Goal: Task Accomplishment & Management: Manage account settings

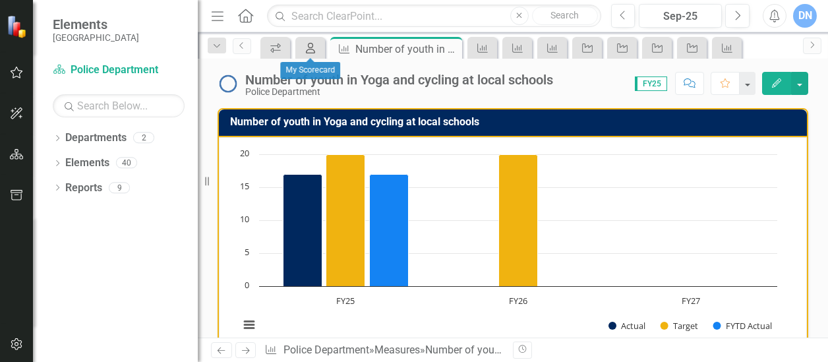
click at [314, 50] on icon "My Scorecard" at bounding box center [310, 48] width 13 height 11
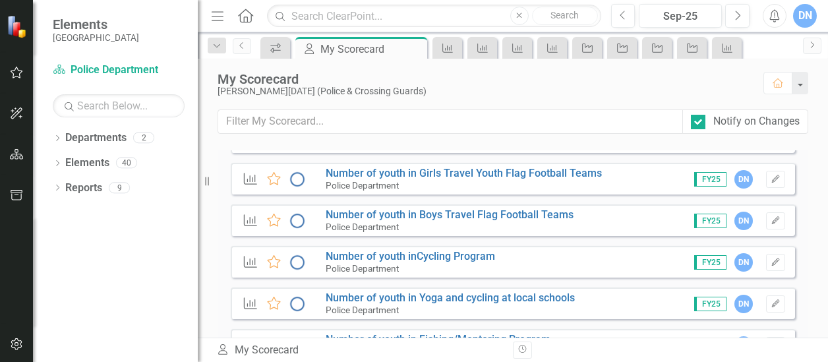
scroll to position [1526, 0]
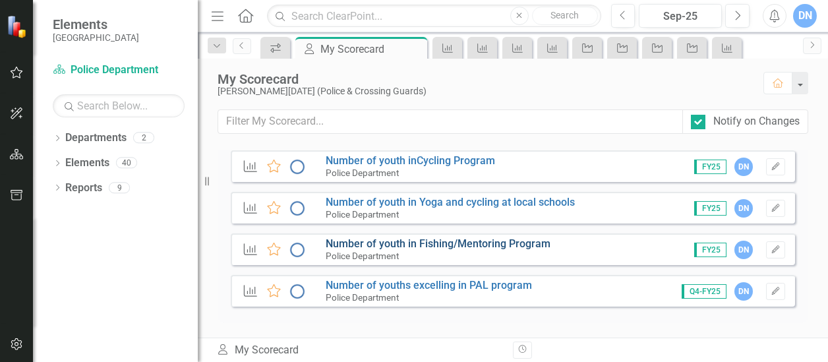
click at [467, 242] on link "Number of youth in Fishing/Mentoring Program" at bounding box center [438, 243] width 225 height 13
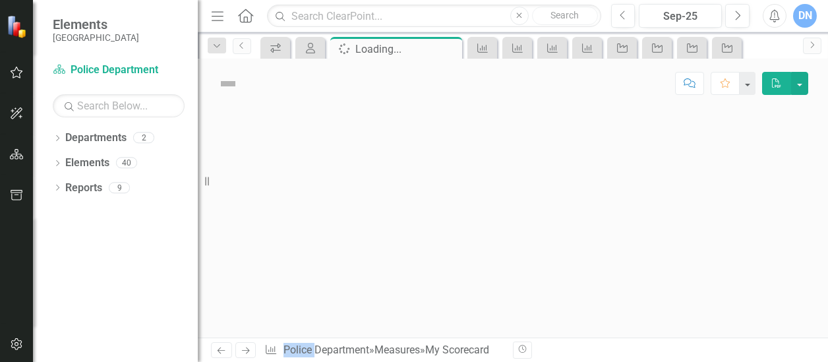
click at [467, 242] on div at bounding box center [513, 222] width 630 height 229
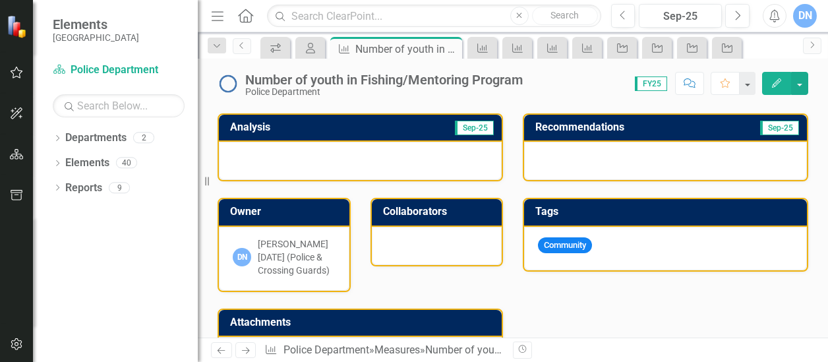
scroll to position [257, 0]
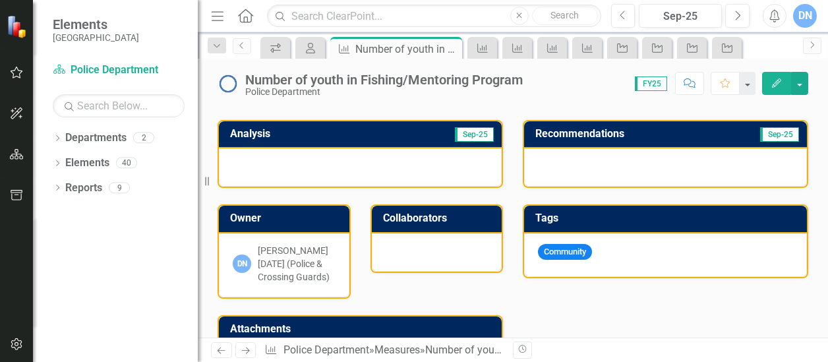
click at [276, 158] on div at bounding box center [360, 167] width 283 height 38
click at [279, 155] on div at bounding box center [360, 167] width 283 height 38
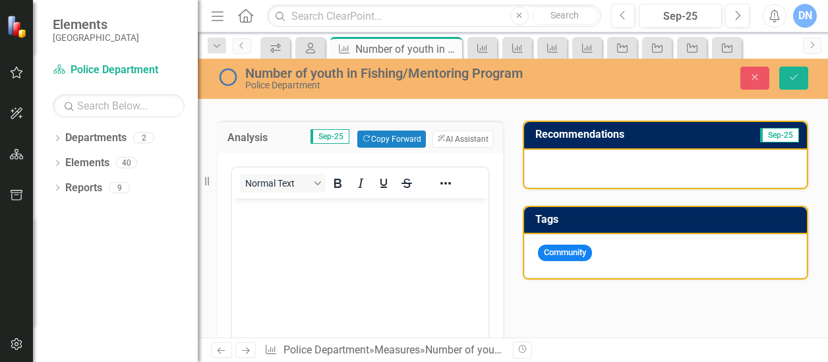
scroll to position [0, 0]
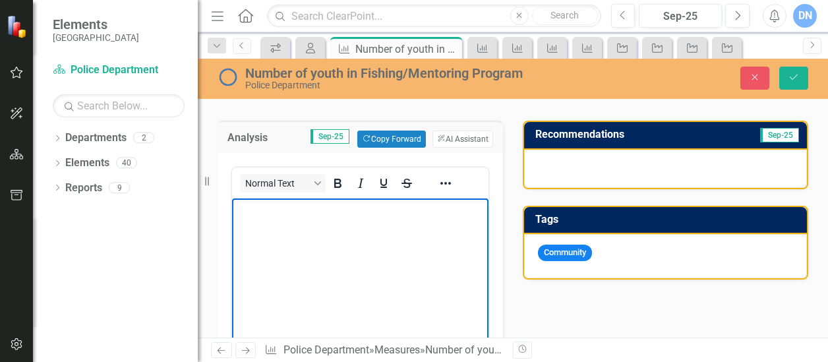
click at [305, 206] on p "Rich Text Area. Press ALT-0 for help." at bounding box center [360, 210] width 250 height 16
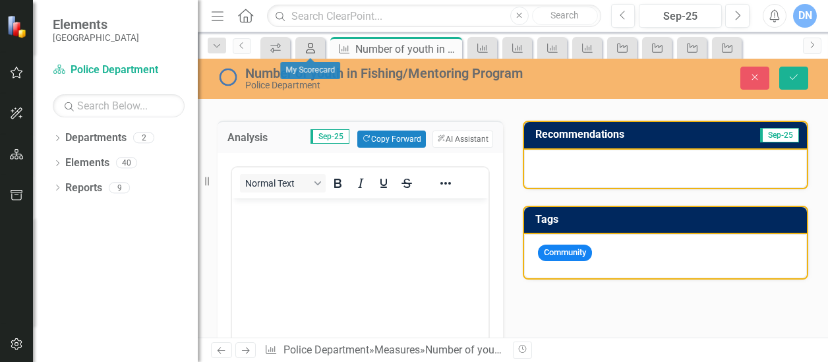
click at [312, 46] on icon "My Scorecard" at bounding box center [310, 48] width 13 height 11
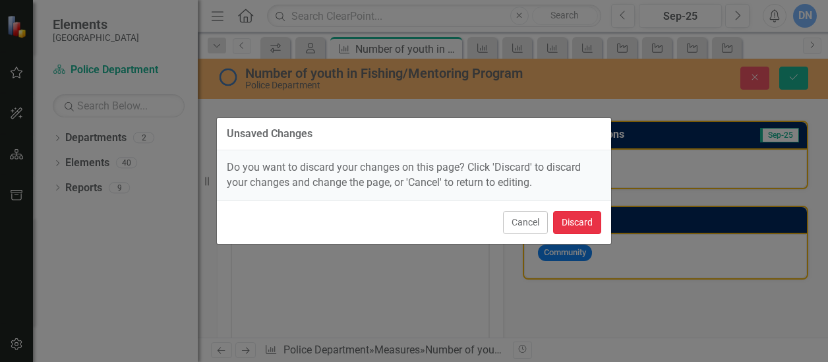
click at [582, 224] on button "Discard" at bounding box center [577, 222] width 48 height 23
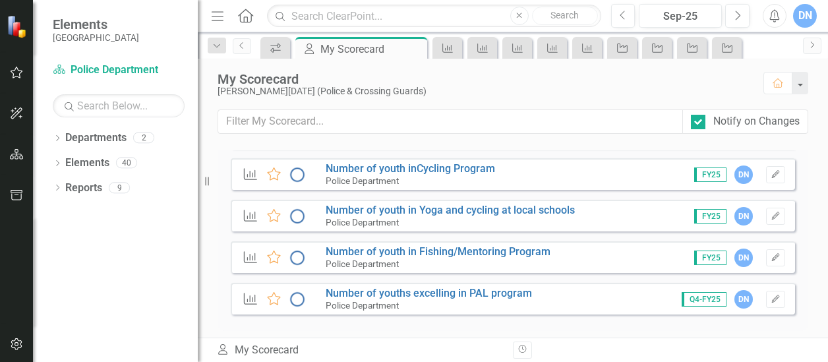
scroll to position [1526, 0]
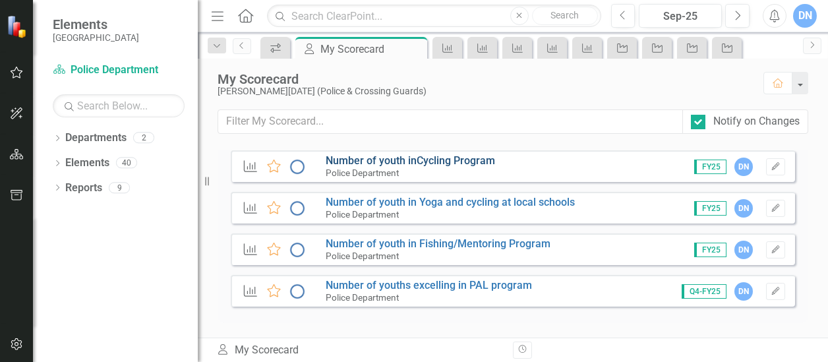
click at [467, 163] on link "Number of youth inCycling Program" at bounding box center [410, 160] width 169 height 13
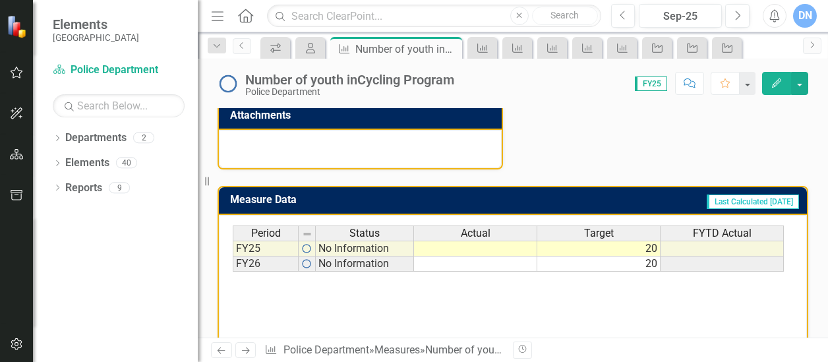
scroll to position [477, 0]
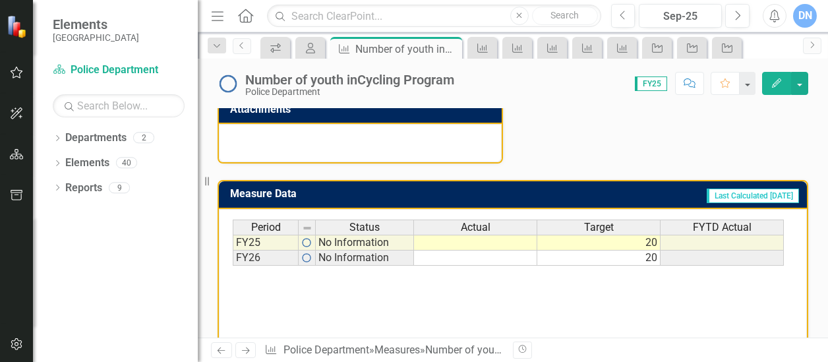
click at [510, 242] on td at bounding box center [475, 243] width 123 height 16
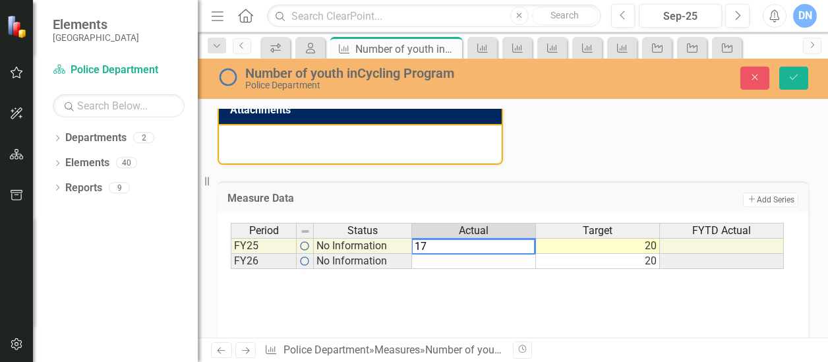
type textarea "20"
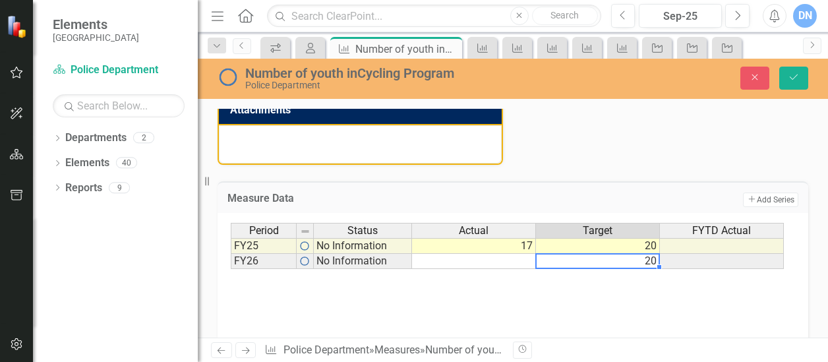
click at [580, 262] on td "20" at bounding box center [598, 261] width 124 height 15
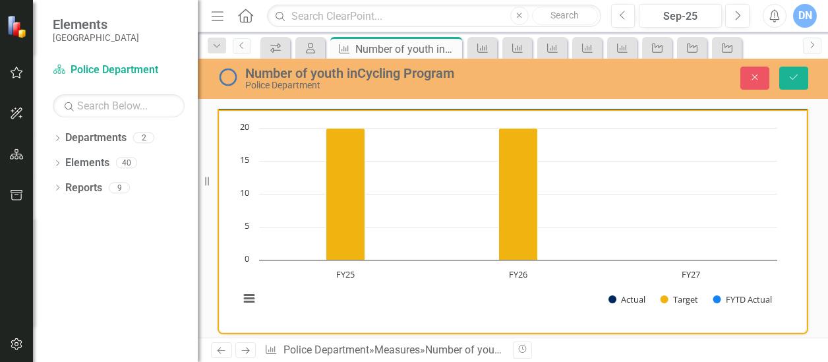
scroll to position [0, 0]
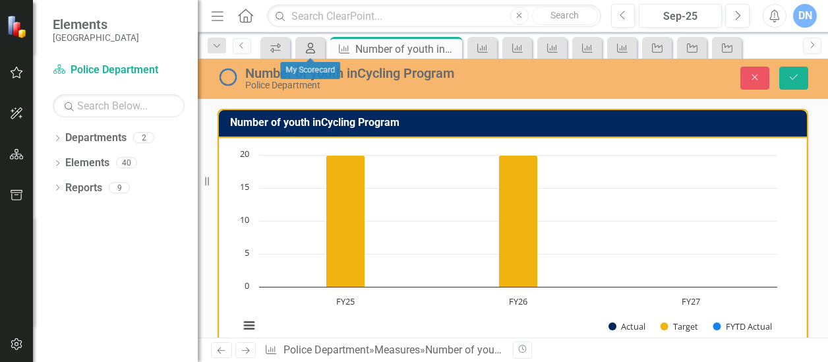
click at [315, 49] on icon "My Scorecard" at bounding box center [310, 48] width 13 height 11
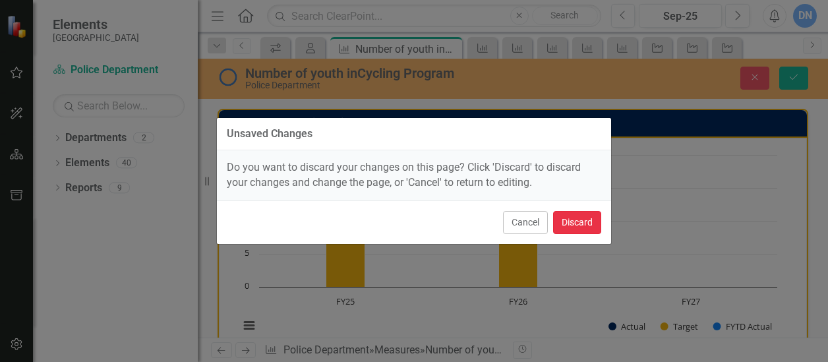
click at [579, 224] on button "Discard" at bounding box center [577, 222] width 48 height 23
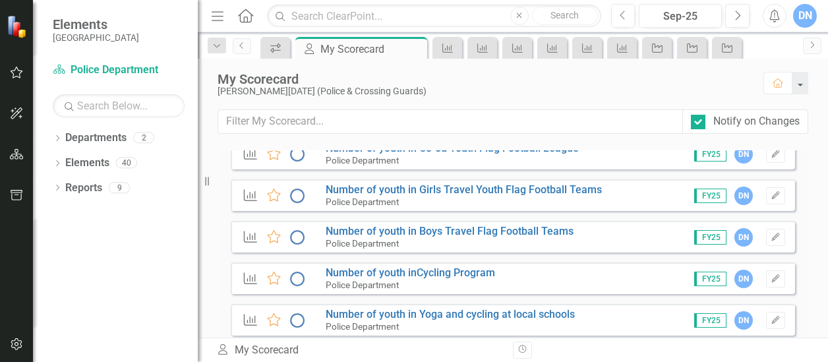
scroll to position [1526, 0]
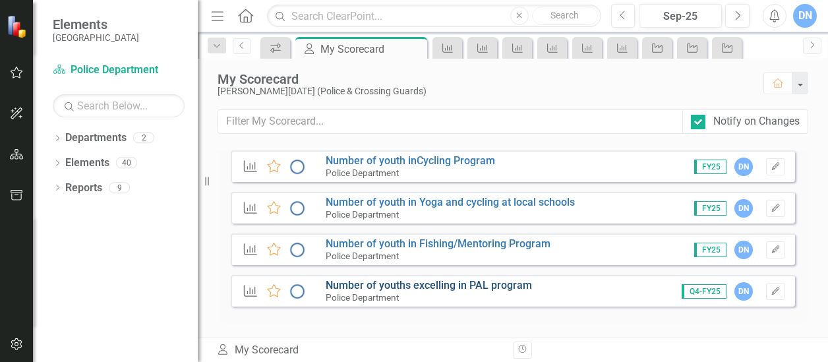
click at [438, 287] on link "Number of youths excelling in PAL program" at bounding box center [429, 285] width 206 height 13
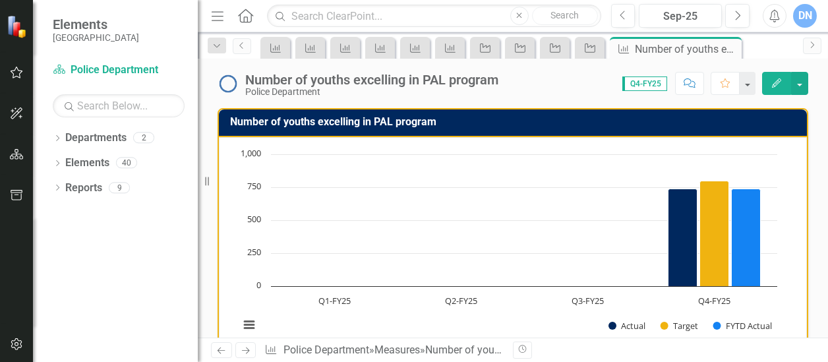
click at [245, 18] on icon "Home" at bounding box center [245, 16] width 17 height 14
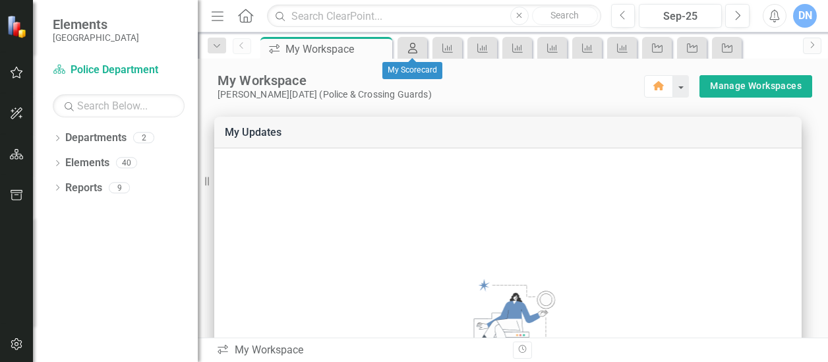
click at [417, 47] on icon "My Scorecard" at bounding box center [412, 48] width 13 height 11
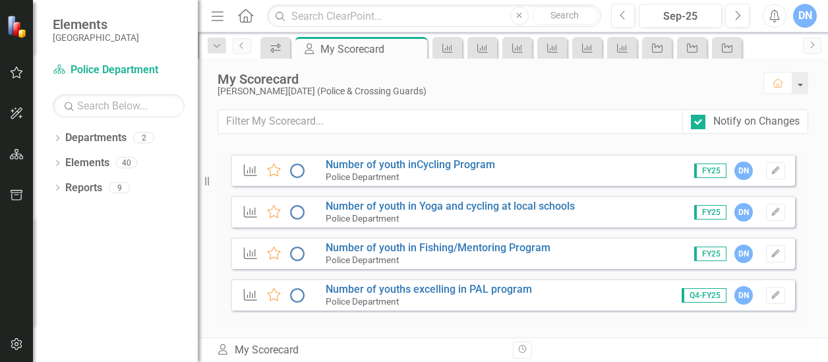
scroll to position [1526, 0]
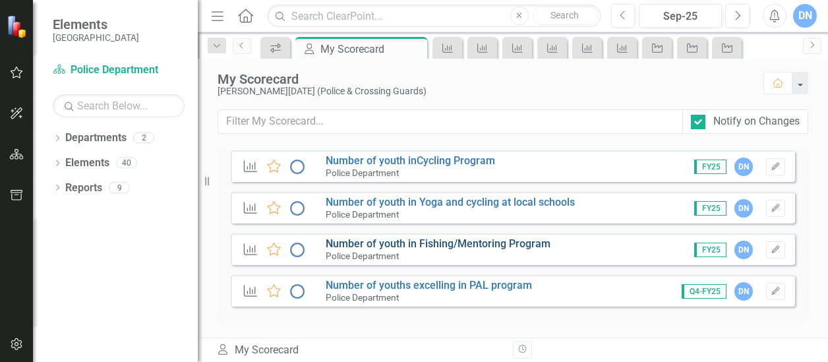
click at [517, 239] on link "Number of youth in Fishing/Mentoring Program" at bounding box center [438, 243] width 225 height 13
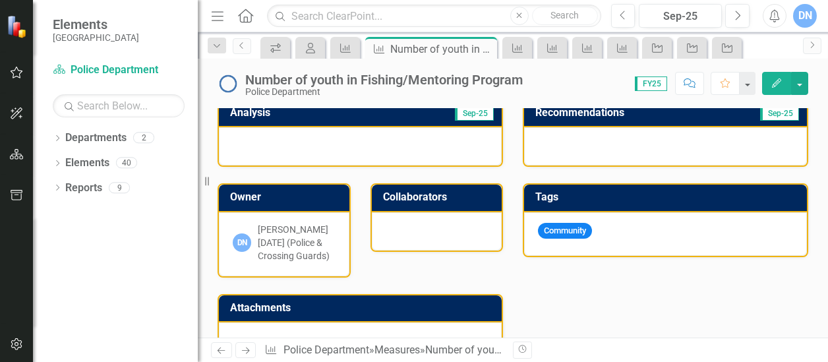
scroll to position [280, 0]
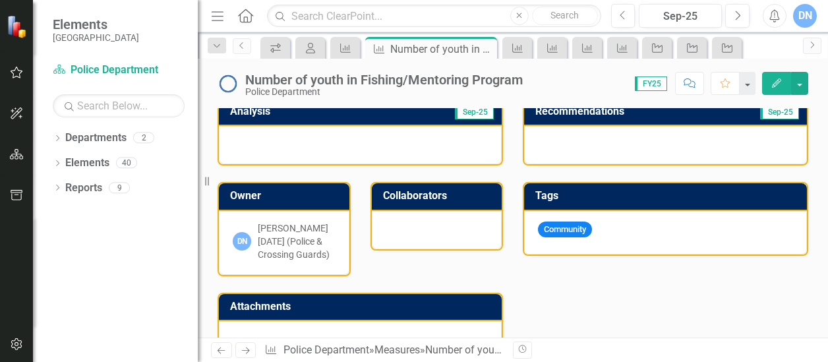
click at [349, 140] on div at bounding box center [360, 145] width 283 height 38
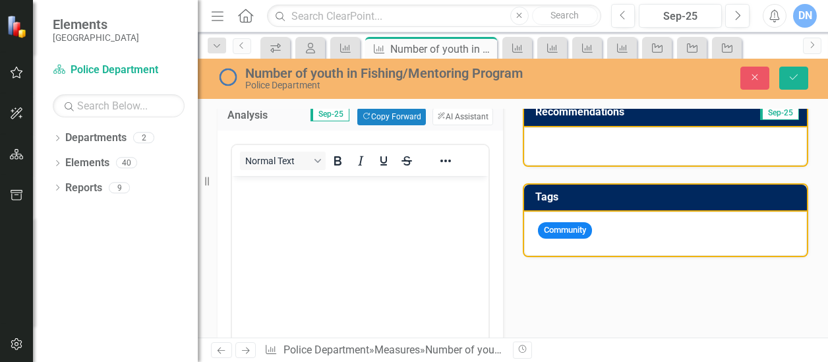
scroll to position [0, 0]
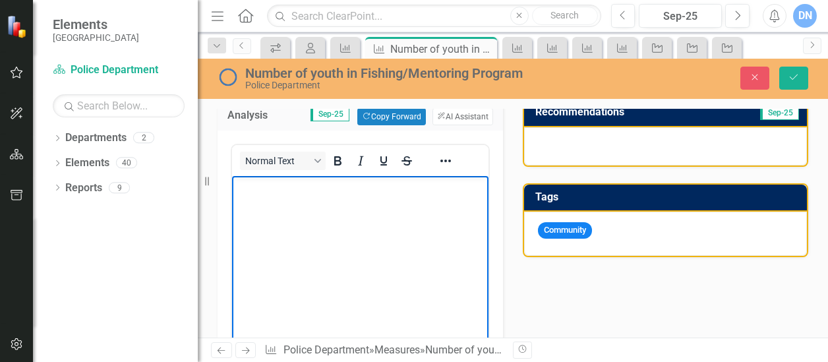
click at [328, 187] on p "Rich Text Area. Press ALT-0 for help." at bounding box center [360, 187] width 250 height 16
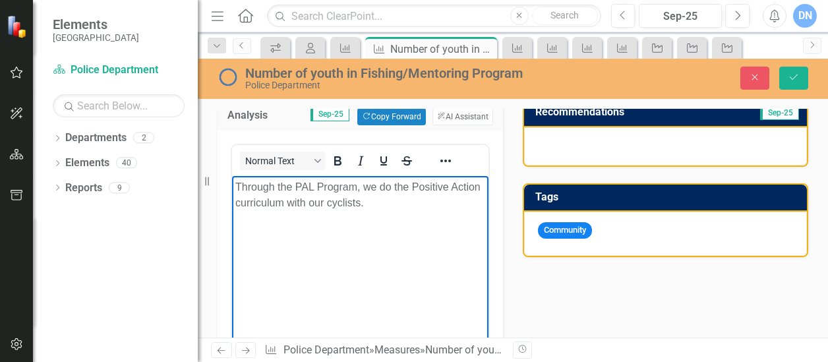
click at [376, 203] on p "Through the PAL Program, we do the Positive Action curriculum with our cyclists." at bounding box center [360, 195] width 250 height 32
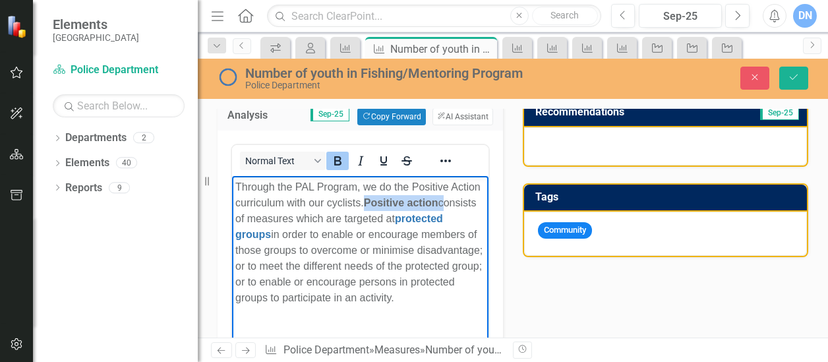
drag, startPoint x: 366, startPoint y: 202, endPoint x: 270, endPoint y: 219, distance: 97.0
click at [270, 219] on p "Through the PAL Program, we do the Positive Action curriculum with our cyclists…" at bounding box center [360, 242] width 250 height 127
drag, startPoint x: 364, startPoint y: 202, endPoint x: 382, endPoint y: 193, distance: 20.6
click at [364, 202] on p "Through the PAL Program, we do the Positive Action curriculum with our cyclists…" at bounding box center [360, 242] width 250 height 127
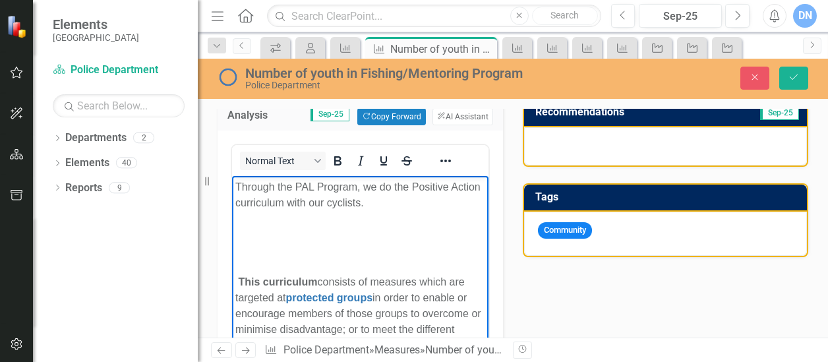
click at [372, 208] on p "Through the PAL Program, we do the Positive Action curriculum with our cyclists." at bounding box center [360, 195] width 250 height 32
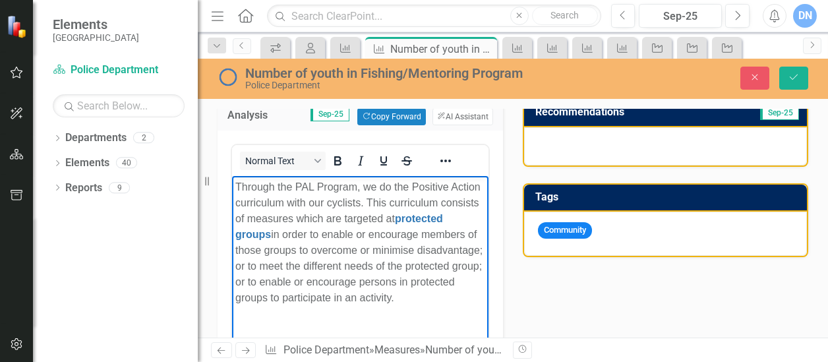
click at [249, 220] on p "Through the PAL Program, we do the Positive Action curriculum with our cyclists…" at bounding box center [360, 242] width 250 height 127
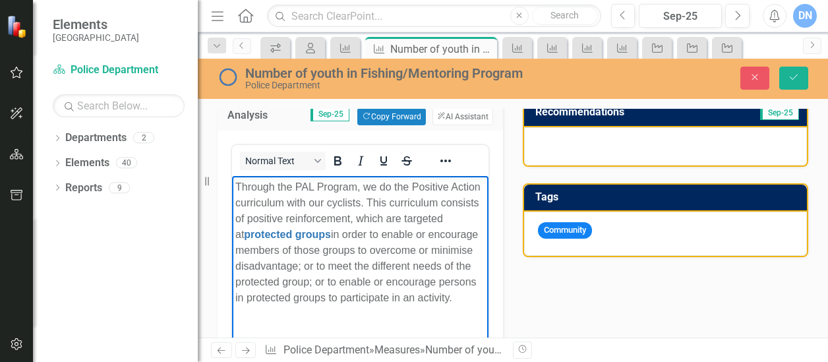
click at [386, 220] on p "Through the PAL Program, we do the Positive Action curriculum with our cyclists…" at bounding box center [360, 242] width 250 height 127
click at [359, 220] on p "Through the PAL Program, we do the Positive Action curriculum with our cyclists…" at bounding box center [360, 242] width 250 height 127
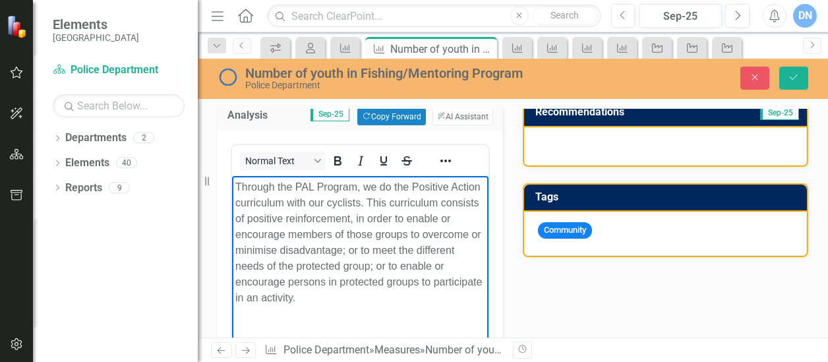
click at [348, 234] on p "Through the PAL Program, we do the Positive Action curriculum with our cyclists…" at bounding box center [360, 242] width 250 height 127
click at [390, 235] on p "Through the PAL Program, we do the Positive Action curriculum with our cyclists…" at bounding box center [360, 242] width 250 height 127
click at [297, 268] on p "Through the PAL Program, we do the Positive Action curriculum with our cyclists…" at bounding box center [360, 242] width 250 height 127
click at [321, 264] on p "Through the PAL Program, we do the Positive Action curriculum with our cyclists…" at bounding box center [360, 242] width 250 height 127
click at [461, 264] on p "Through the PAL Program, we do the Positive Action curriculum with our cyclists…" at bounding box center [360, 242] width 250 height 127
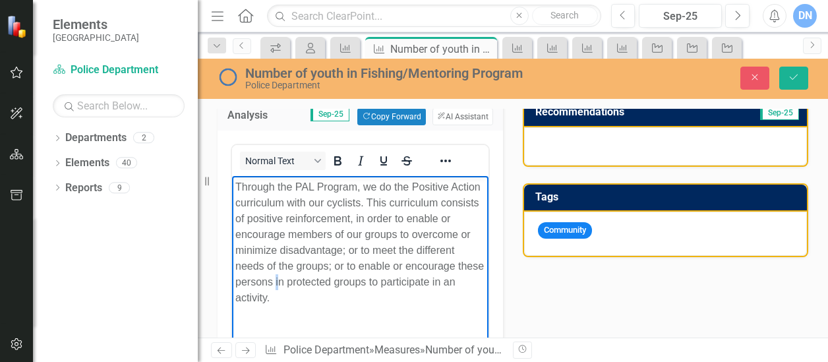
click at [305, 283] on p "Through the PAL Program, we do the Positive Action curriculum with our cyclists…" at bounding box center [360, 242] width 250 height 127
click at [381, 280] on p "Through the PAL Program, we do the Positive Action curriculum with our cyclists…" at bounding box center [360, 234] width 250 height 111
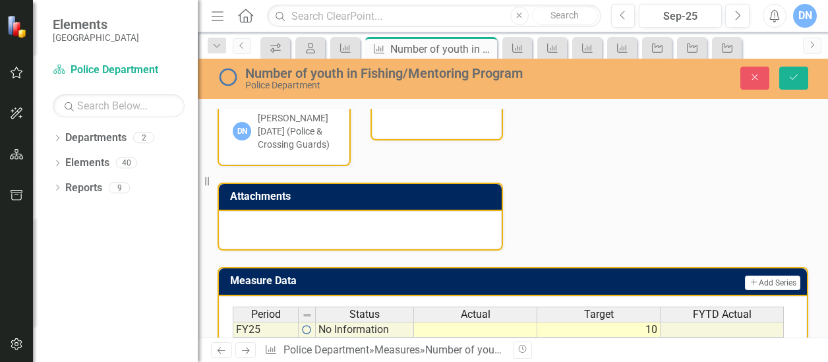
scroll to position [779, 0]
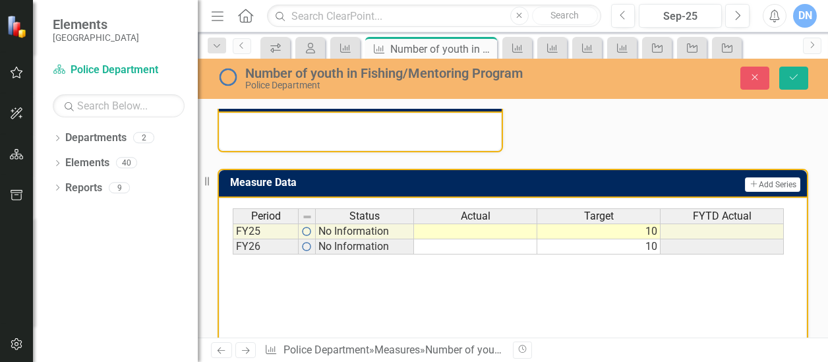
click at [509, 227] on td at bounding box center [475, 232] width 123 height 16
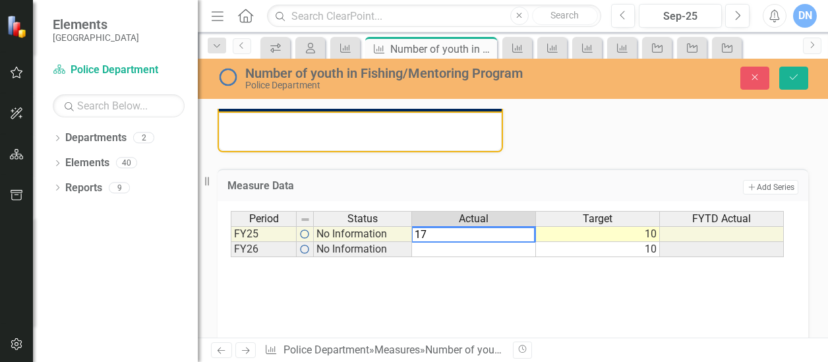
type textarea "17"
click at [570, 281] on div "Period Status Actual Target FYTD Actual FY25 No Information 10 FY26 No Informat…" at bounding box center [513, 277] width 564 height 132
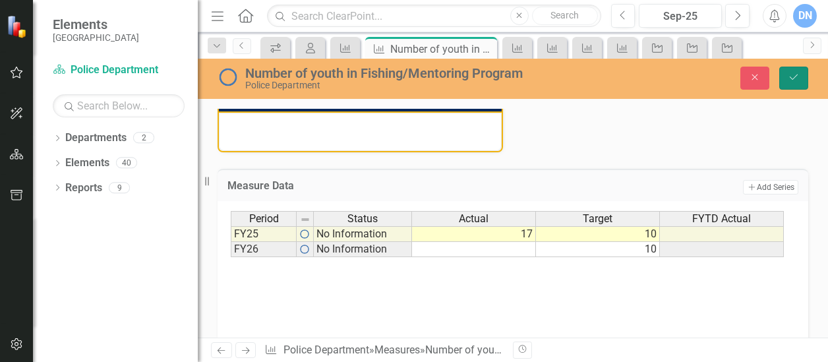
click at [796, 78] on icon "Save" at bounding box center [794, 77] width 12 height 9
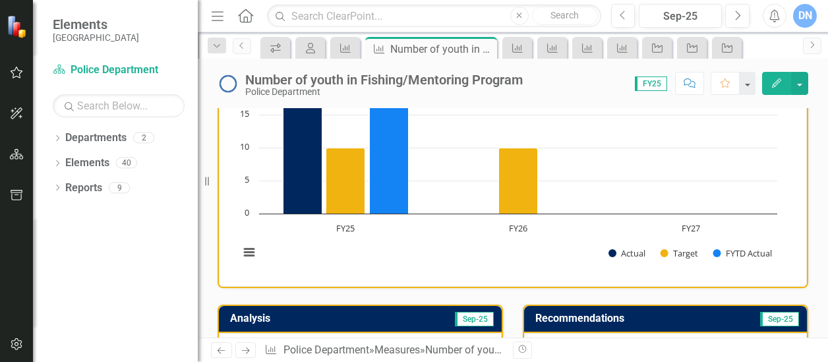
scroll to position [0, 0]
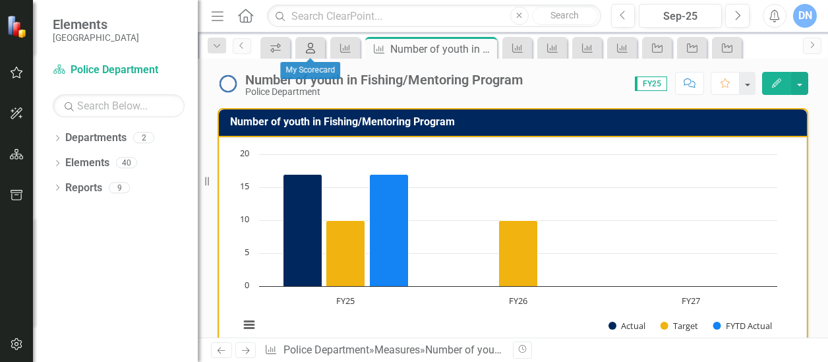
click at [313, 51] on icon "My Scorecard" at bounding box center [310, 48] width 13 height 11
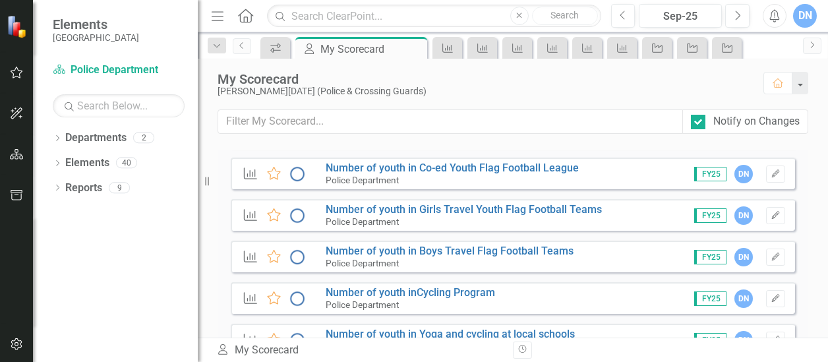
scroll to position [1426, 0]
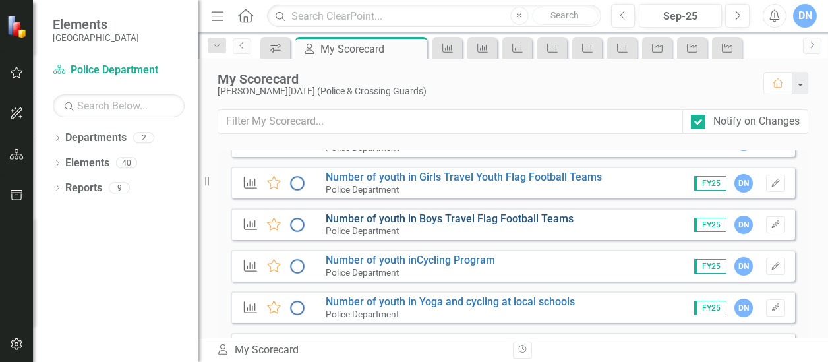
click at [549, 219] on link "Number of youth in Boys Travel Flag Football Teams" at bounding box center [450, 218] width 248 height 13
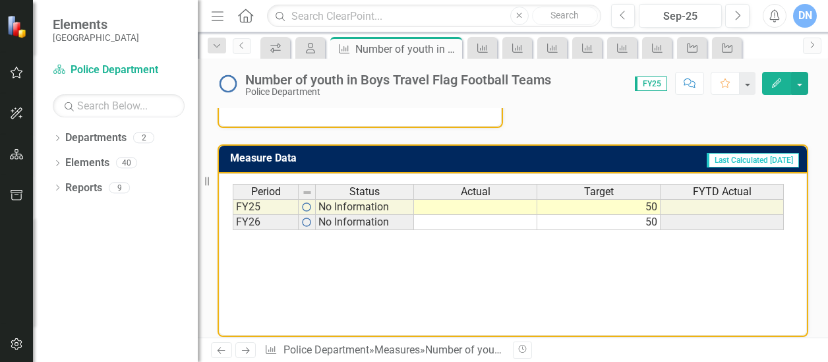
scroll to position [522, 0]
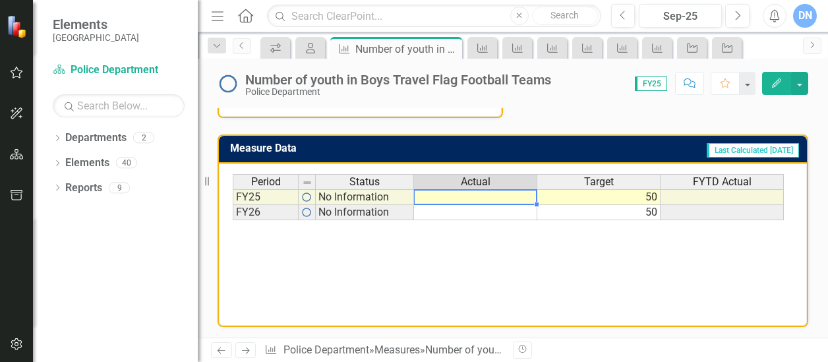
click at [521, 192] on td at bounding box center [475, 197] width 123 height 16
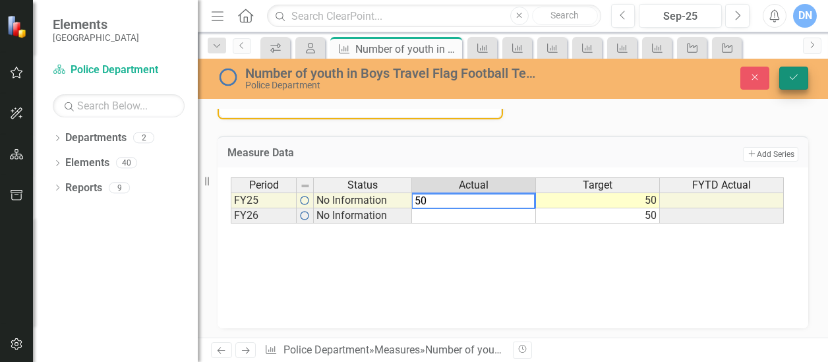
type textarea "50"
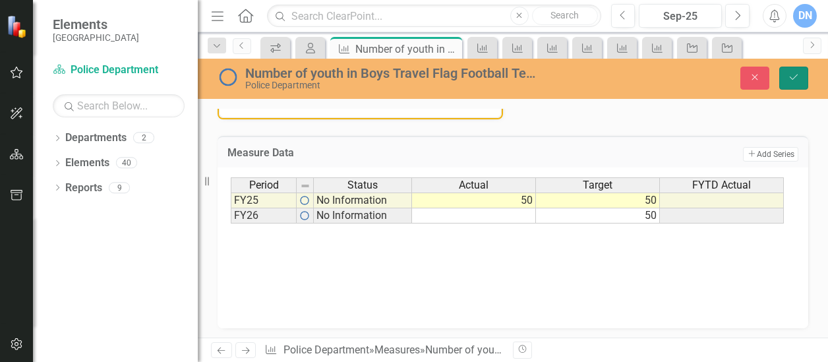
click at [793, 77] on icon "Save" at bounding box center [794, 77] width 12 height 9
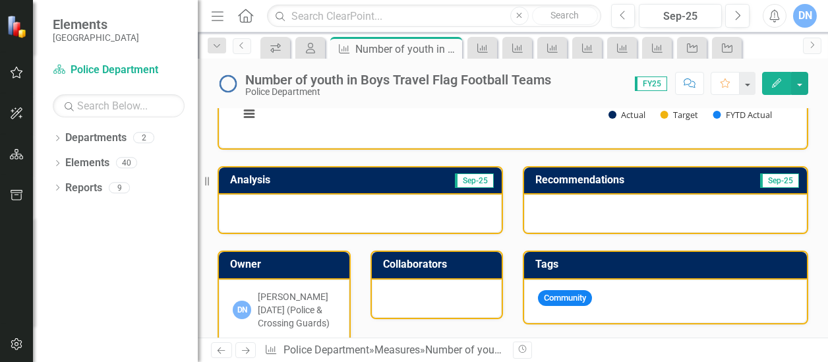
scroll to position [256, 0]
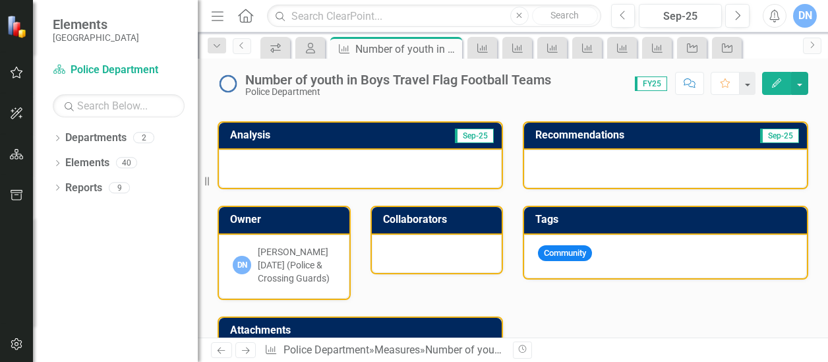
click at [270, 162] on div at bounding box center [360, 169] width 283 height 38
drag, startPoint x: 270, startPoint y: 160, endPoint x: 249, endPoint y: 158, distance: 21.3
click at [249, 158] on div at bounding box center [360, 169] width 283 height 38
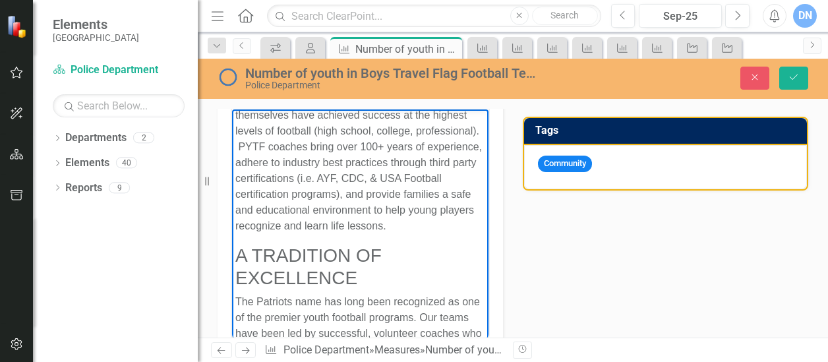
scroll to position [0, 0]
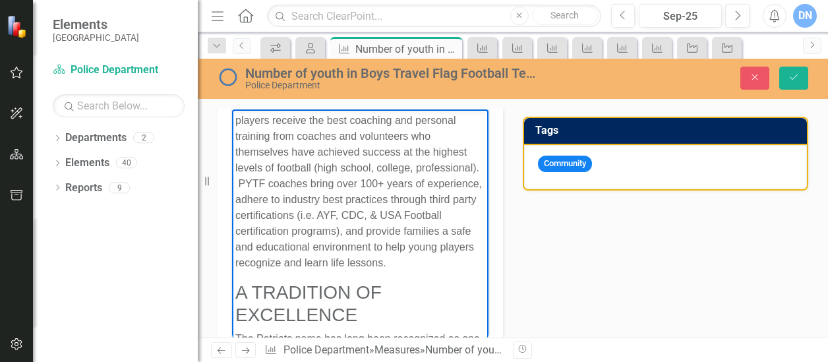
drag, startPoint x: 480, startPoint y: 236, endPoint x: 721, endPoint y: 230, distance: 240.7
click at [237, 123] on p "players receive the best coaching and personal training from coaches and volunt…" at bounding box center [360, 192] width 250 height 158
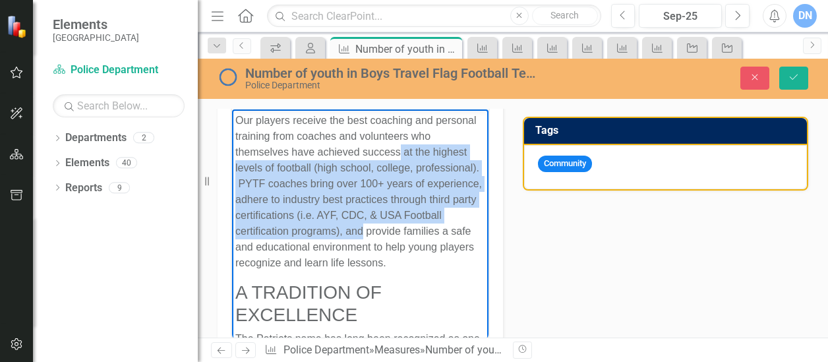
drag, startPoint x: 423, startPoint y: 154, endPoint x: 252, endPoint y: 249, distance: 195.4
click at [252, 249] on p "Our players receive the best coaching and personal training from coaches and vo…" at bounding box center [360, 192] width 250 height 158
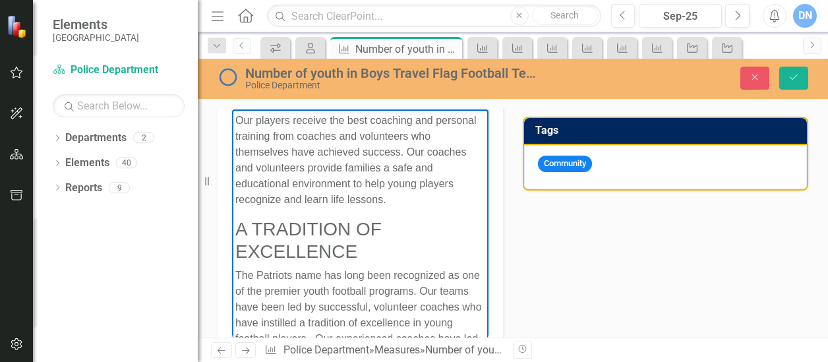
click at [388, 168] on p "Our players receive the best coaching and personal training from coaches and vo…" at bounding box center [360, 160] width 250 height 95
click at [409, 183] on p "Our players receive the best coaching and personal training from coaches and vo…" at bounding box center [360, 160] width 250 height 95
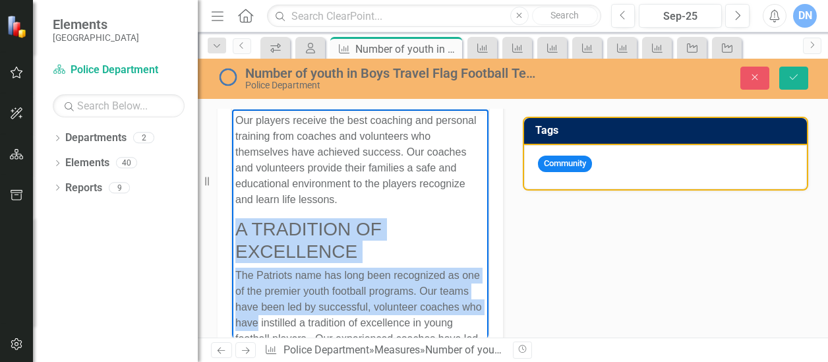
drag, startPoint x: 239, startPoint y: 223, endPoint x: 324, endPoint y: 322, distance: 130.9
click at [324, 322] on div "A TRADITION OF EXCELLENCE The Patriots name has long been recognized as one of …" at bounding box center [360, 337] width 250 height 239
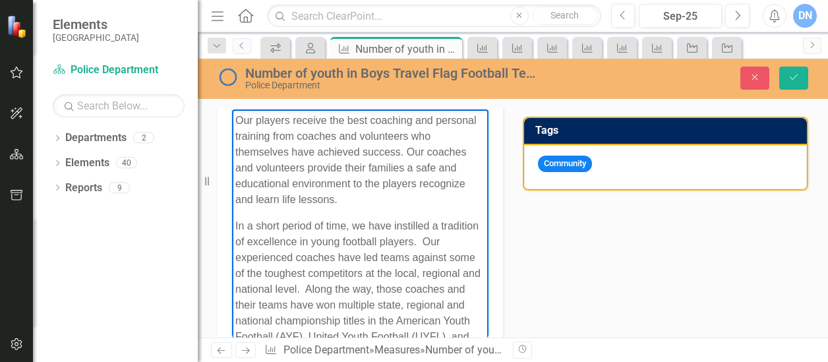
click at [233, 257] on body "Our players receive the best coaching and personal training from coaches and vo…" at bounding box center [360, 241] width 256 height 265
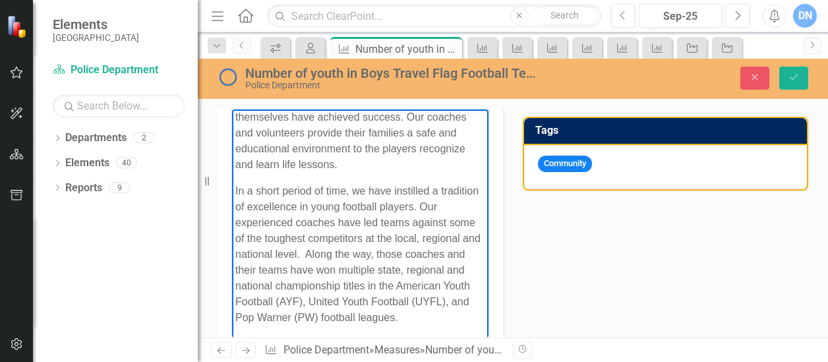
scroll to position [50, 0]
click at [402, 257] on p "In a short period of time, we have instilled a tradition of excellence in young…" at bounding box center [360, 254] width 250 height 142
drag, startPoint x: 402, startPoint y: 257, endPoint x: 332, endPoint y: 271, distance: 70.6
click at [332, 271] on p "In a short period of time, we have instilled a tradition of excellence in young…" at bounding box center [360, 254] width 250 height 142
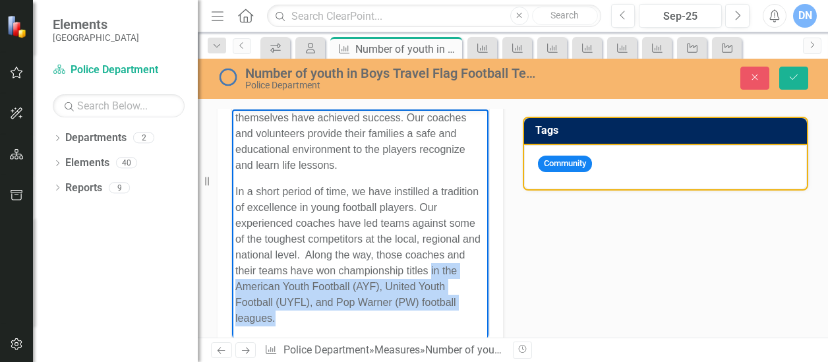
drag, startPoint x: 261, startPoint y: 286, endPoint x: 330, endPoint y: 319, distance: 76.1
click at [330, 319] on p "In a short period of time, we have instilled a tradition of excellence in young…" at bounding box center [360, 255] width 250 height 142
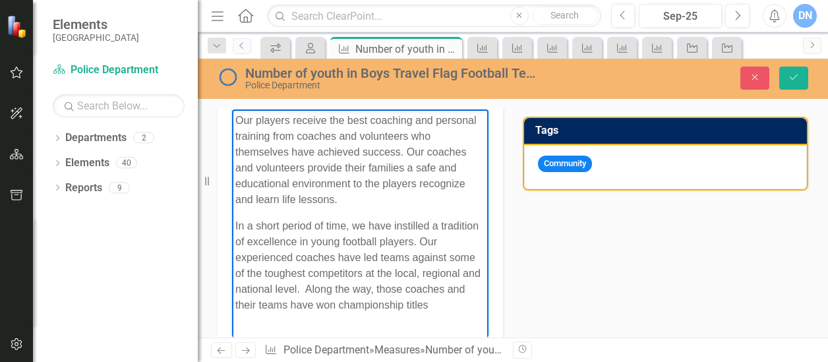
click at [256, 313] on p "In a short period of time, we have instilled a tradition of excellence in young…" at bounding box center [360, 265] width 250 height 95
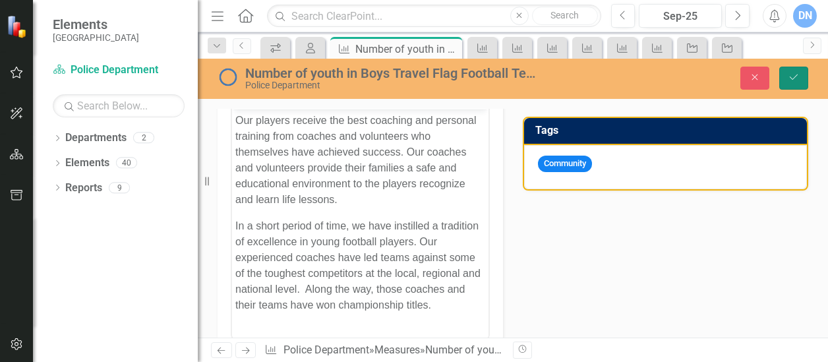
click at [789, 76] on icon "Save" at bounding box center [794, 77] width 12 height 9
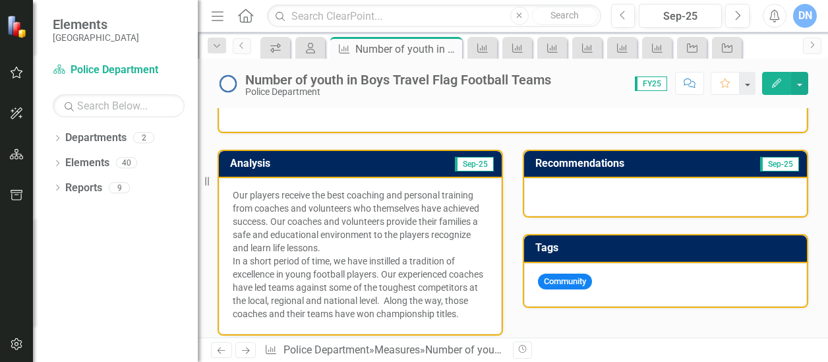
scroll to position [221, 0]
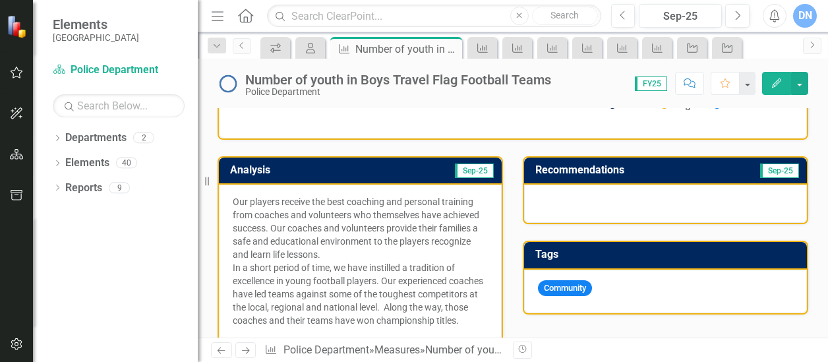
click at [607, 196] on div at bounding box center [665, 204] width 283 height 38
click at [596, 202] on div at bounding box center [665, 204] width 283 height 38
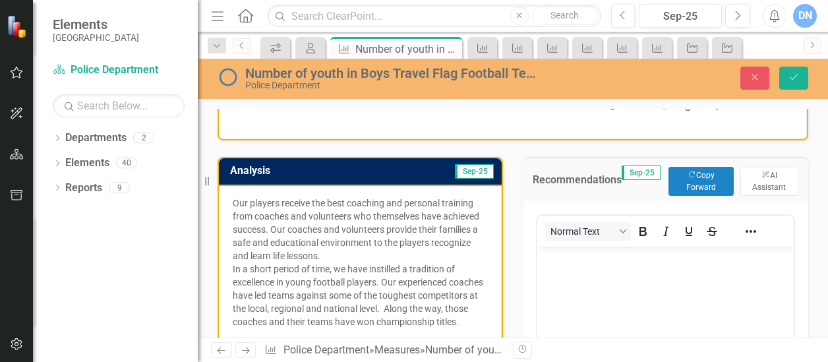
scroll to position [0, 0]
click at [760, 181] on button "ClearPoint AI AI Assistant" at bounding box center [769, 181] width 58 height 29
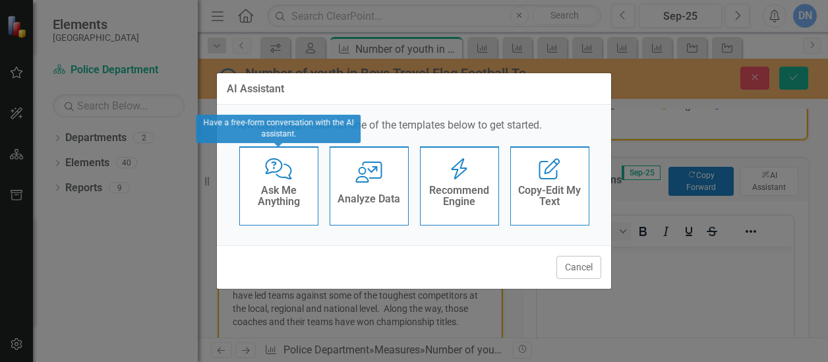
click at [276, 196] on h4 "Ask Me Anything" at bounding box center [279, 196] width 65 height 23
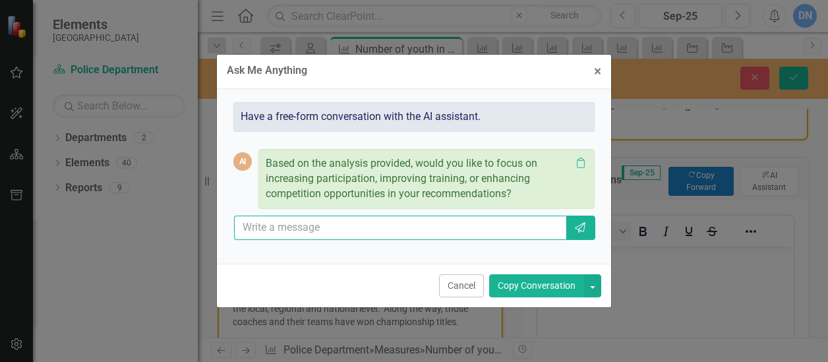
click at [302, 226] on input "text" at bounding box center [400, 228] width 332 height 24
type input "to contiue and increase manpower"
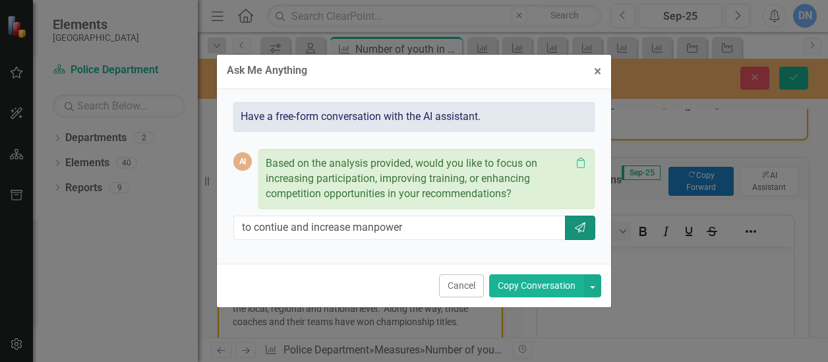
click at [573, 226] on button "Send" at bounding box center [580, 228] width 30 height 24
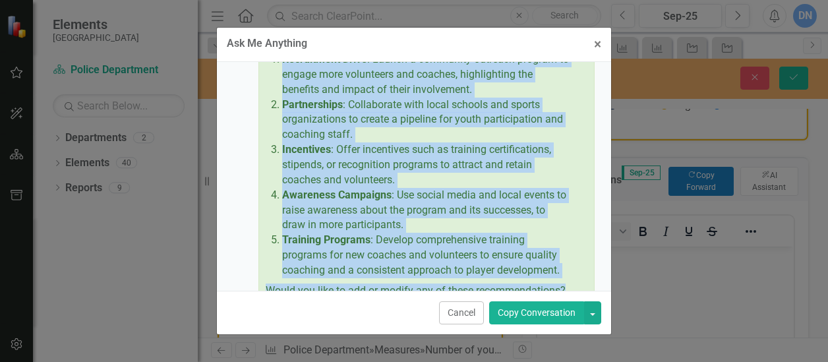
scroll to position [251, 0]
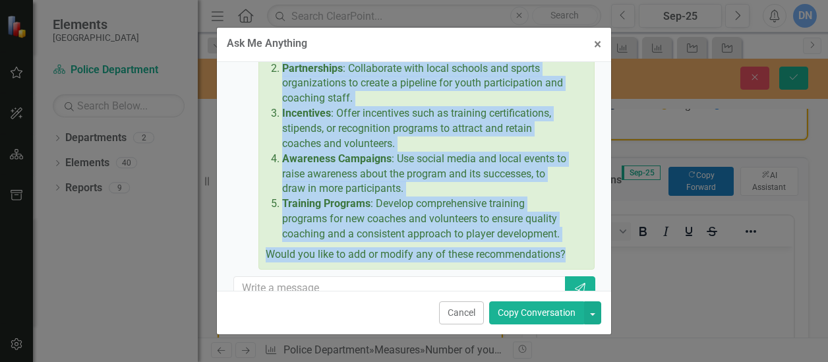
drag, startPoint x: 268, startPoint y: 144, endPoint x: 564, endPoint y: 225, distance: 306.8
click at [564, 225] on div "To continue and increase manpower, here are some recommendations you might cons…" at bounding box center [427, 121] width 322 height 282
drag, startPoint x: 564, startPoint y: 225, endPoint x: 451, endPoint y: 207, distance: 114.8
copy div "o continue and increase manpower, here are some recommendations you might consi…"
click at [698, 121] on div "Ask Me Anything × Close Have a free-form conversation with the AI assistant. AI…" at bounding box center [414, 181] width 828 height 362
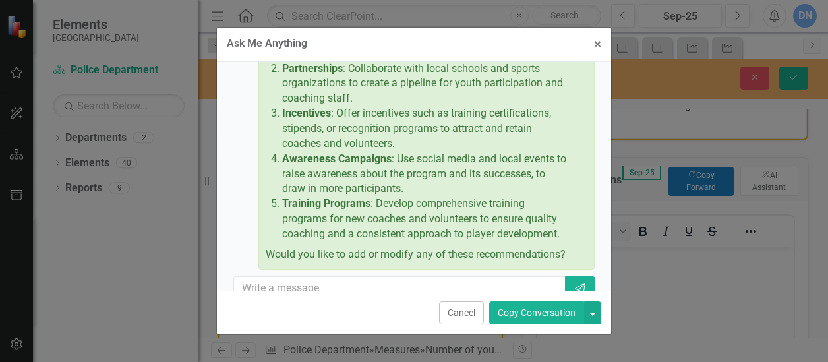
drag, startPoint x: 822, startPoint y: 202, endPoint x: 823, endPoint y: 126, distance: 75.8
click at [823, 126] on div "Ask Me Anything × Close Have a free-form conversation with the AI assistant. AI…" at bounding box center [414, 181] width 828 height 362
click at [599, 44] on span "×" at bounding box center [597, 44] width 7 height 16
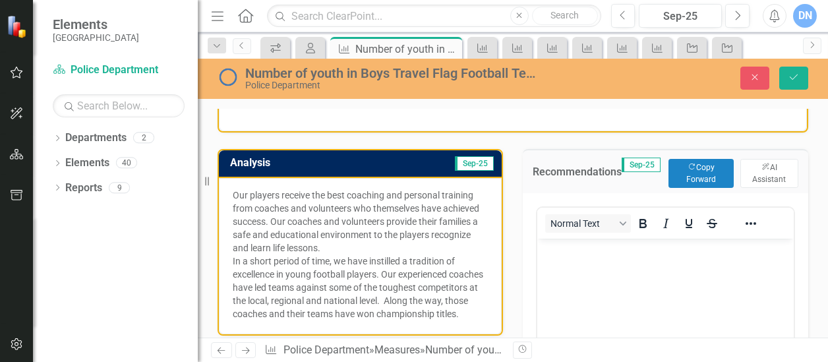
scroll to position [239, 0]
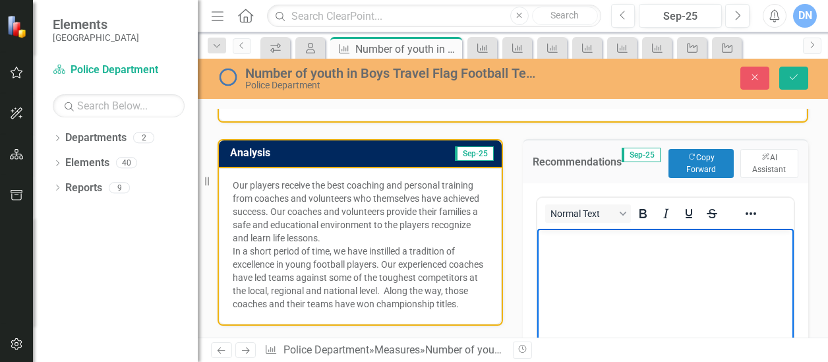
click at [629, 250] on body "Rich Text Area. Press ALT-0 for help." at bounding box center [665, 328] width 256 height 198
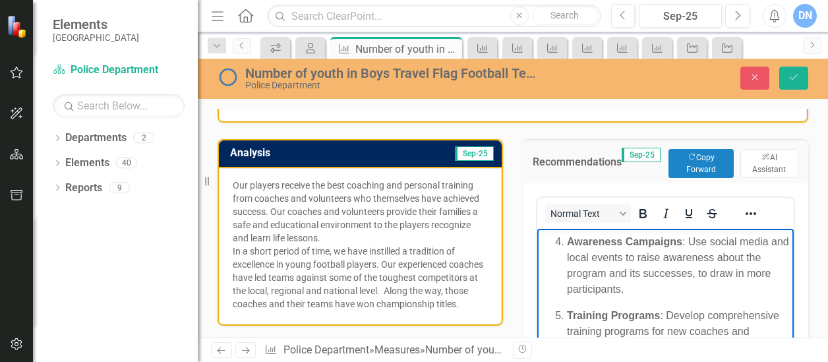
scroll to position [358, 0]
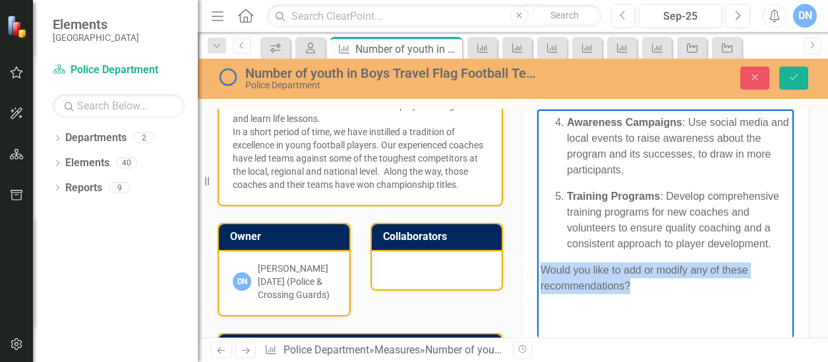
drag, startPoint x: 541, startPoint y: 285, endPoint x: 651, endPoint y: 299, distance: 111.0
click at [651, 294] on p "Would you like to add or modify any of these recommendations?" at bounding box center [666, 278] width 250 height 32
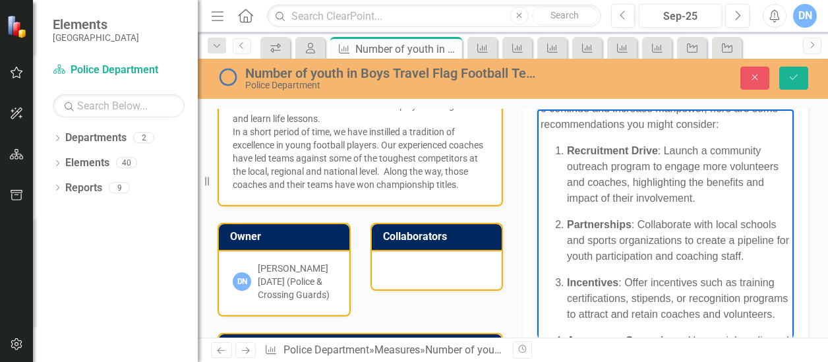
scroll to position [0, 0]
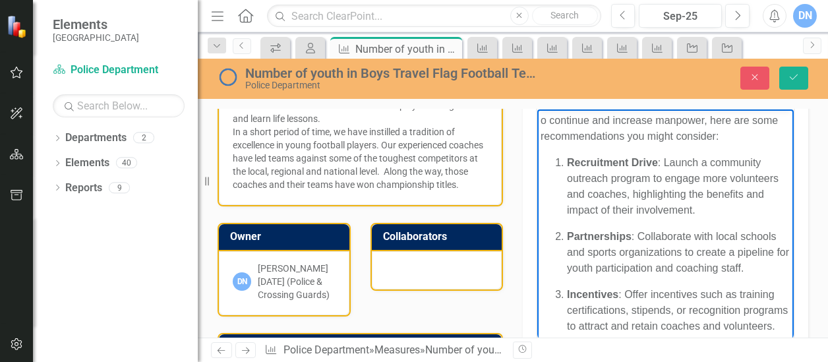
drag, startPoint x: 785, startPoint y: 251, endPoint x: 1321, endPoint y: 234, distance: 536.3
click at [539, 120] on body "o continue and increase manpower, here are some recommendations you might consi…" at bounding box center [665, 331] width 256 height 444
click at [709, 119] on p "To continue and increase manpower, here are some recommendations you might cons…" at bounding box center [666, 129] width 250 height 32
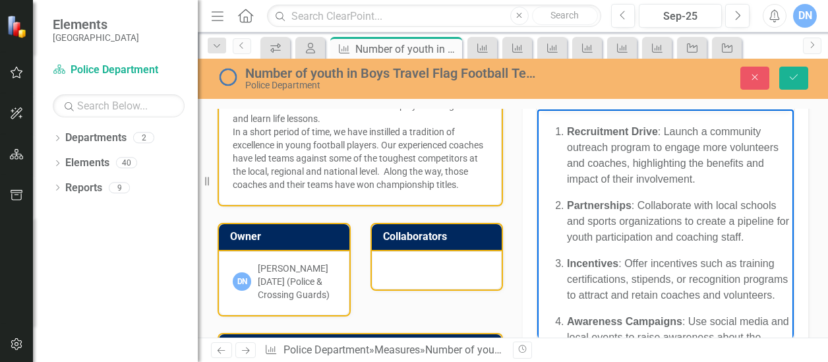
scroll to position [16, 0]
click at [641, 160] on p "Recruitment Drive : Launch a community outreach program to engage more voluntee…" at bounding box center [679, 154] width 224 height 63
click at [691, 162] on p "Recruitment Drive : Launch a community outreach program to engage more voluntee…" at bounding box center [679, 154] width 224 height 63
click at [689, 163] on p "Recruitment Drive : Launch a community outreach program to engage more voluntee…" at bounding box center [679, 154] width 224 height 63
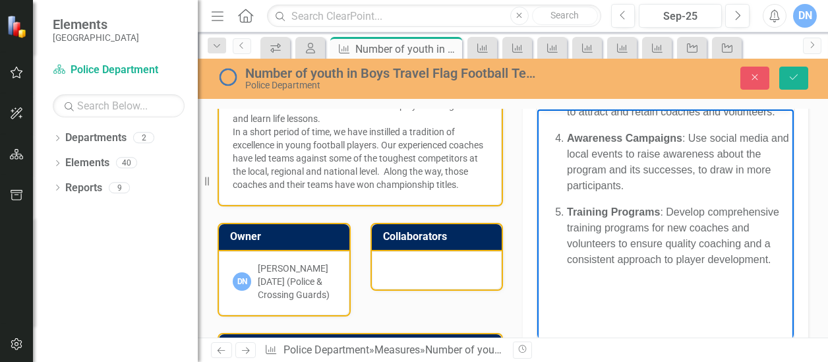
scroll to position [251, 0]
click at [748, 311] on div "To continue and increase manpower: Recruitment Drive : Launch a community outre…" at bounding box center [666, 109] width 250 height 422
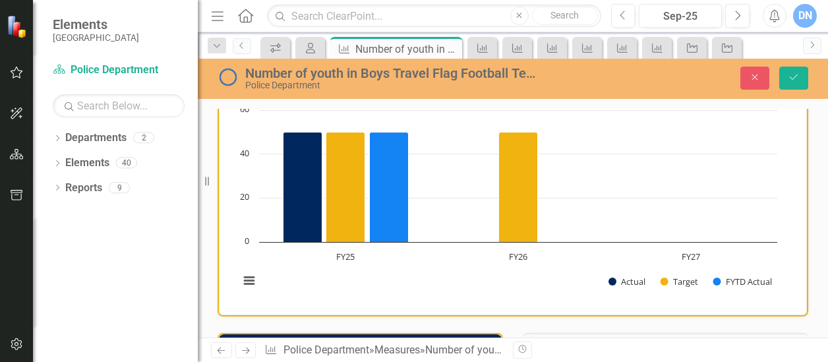
scroll to position [0, 0]
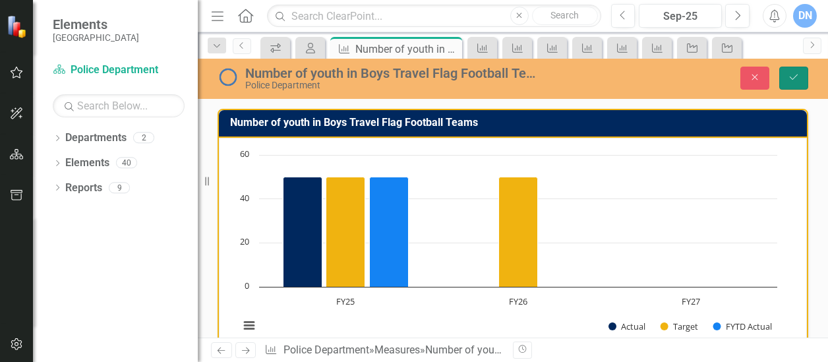
click at [794, 75] on icon "Save" at bounding box center [794, 77] width 12 height 9
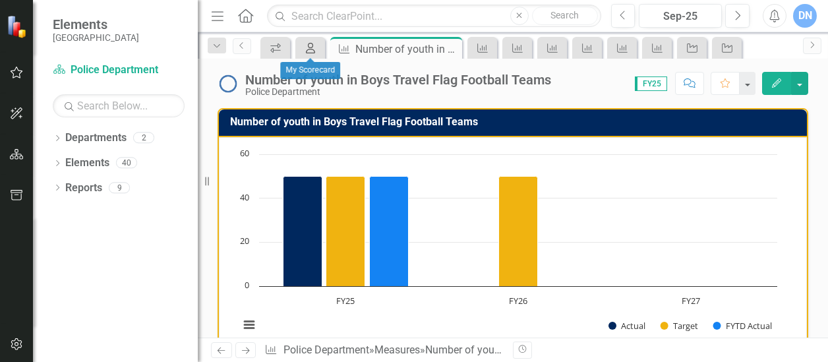
click at [313, 47] on icon "My Scorecard" at bounding box center [310, 48] width 13 height 11
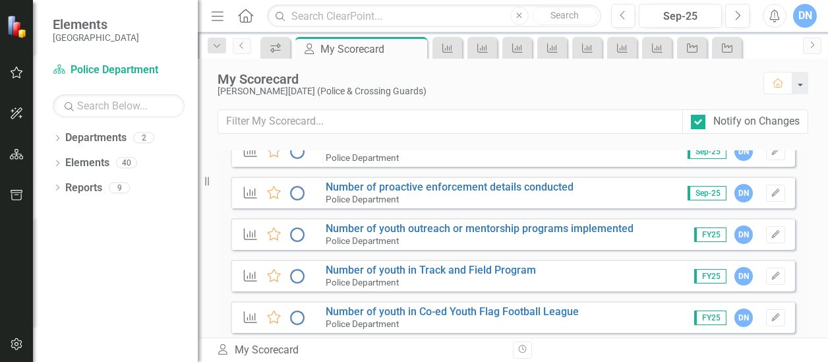
scroll to position [1402, 0]
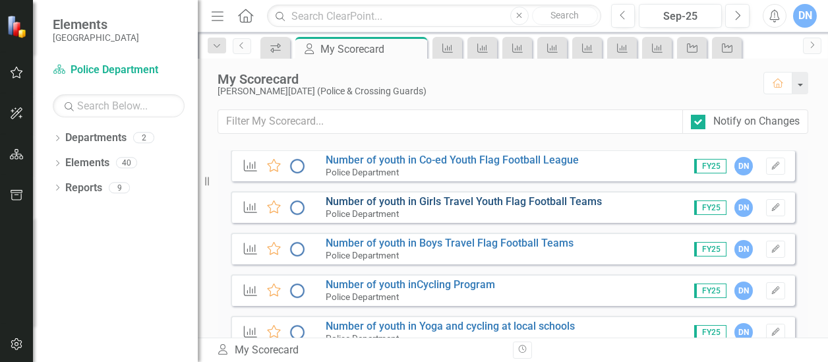
click at [497, 197] on link "Number of youth in Girls Travel Youth Flag Football Teams" at bounding box center [464, 201] width 276 height 13
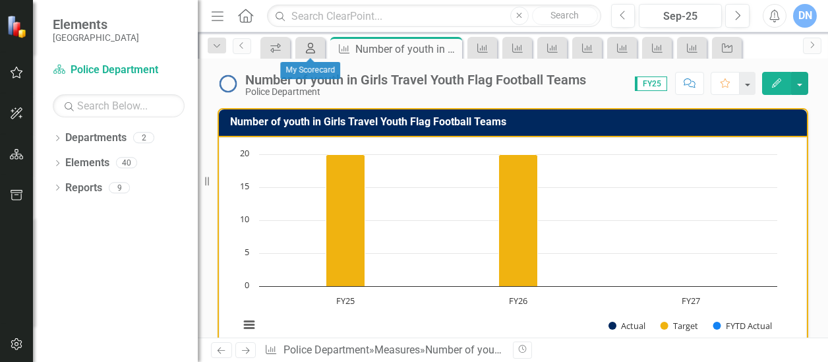
click at [313, 48] on icon "My Scorecard" at bounding box center [310, 48] width 13 height 11
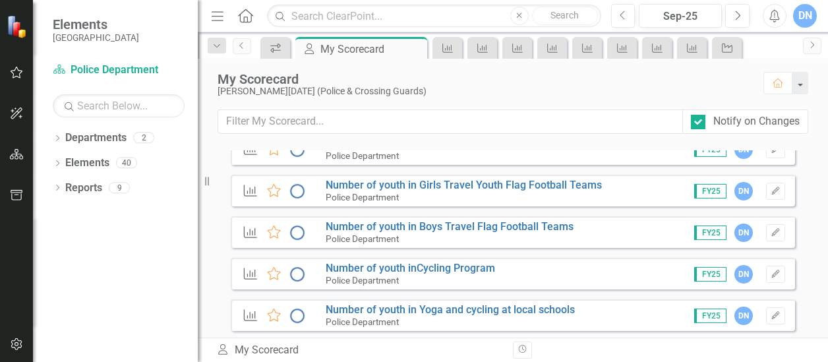
scroll to position [1422, 0]
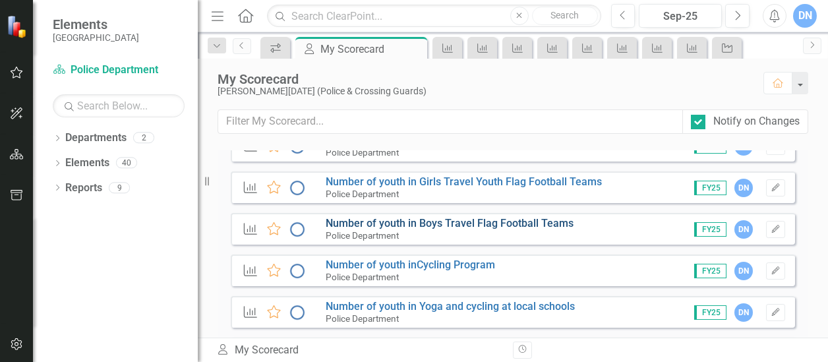
click at [503, 224] on link "Number of youth in Boys Travel Flag Football Teams" at bounding box center [450, 223] width 248 height 13
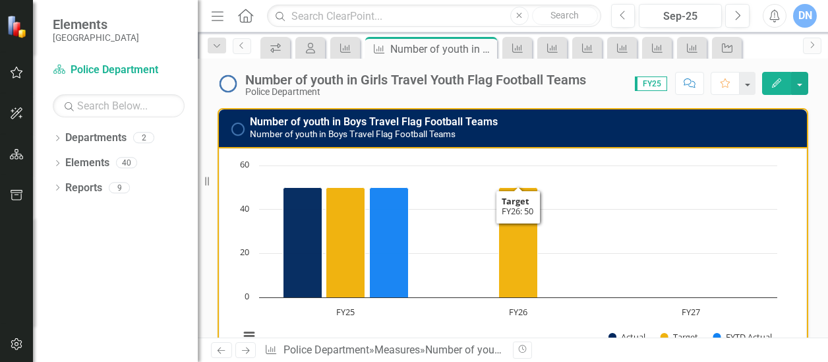
click at [503, 224] on icon "FY26, 50. Target." at bounding box center [518, 243] width 39 height 110
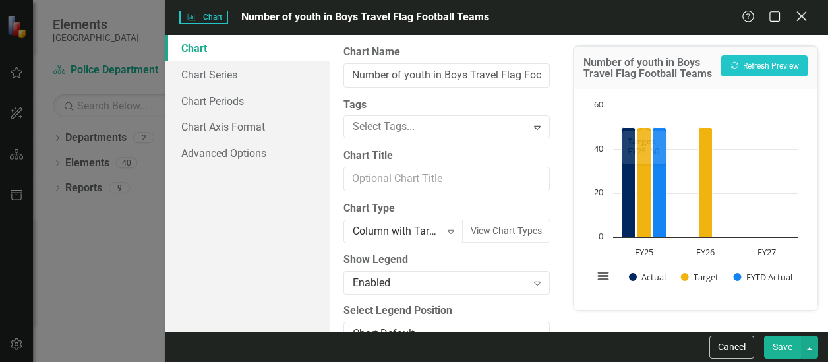
click at [805, 20] on icon at bounding box center [801, 16] width 10 height 10
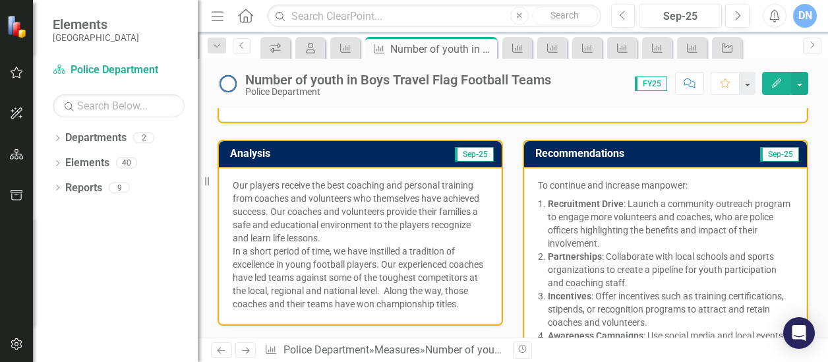
scroll to position [272, 0]
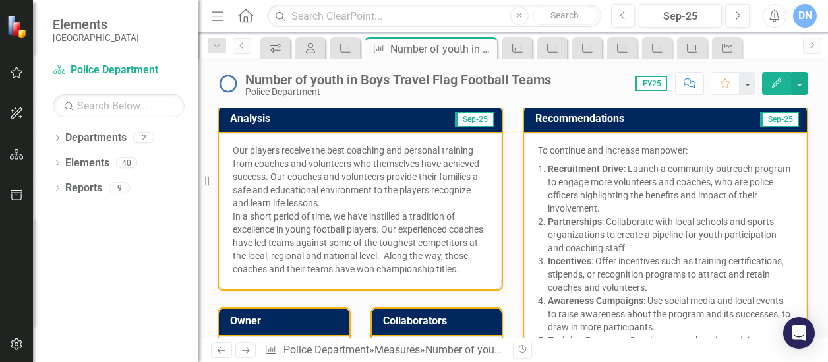
drag, startPoint x: 232, startPoint y: 147, endPoint x: 307, endPoint y: 164, distance: 77.1
click at [307, 164] on div "Our players receive the best coaching and personal training from coaches and vo…" at bounding box center [360, 211] width 283 height 156
click at [285, 157] on p "Our players receive the best coaching and personal training from coaches and vo…" at bounding box center [360, 177] width 255 height 66
click at [256, 151] on p "Our players receive the best coaching and personal training from coaches and vo…" at bounding box center [360, 177] width 255 height 66
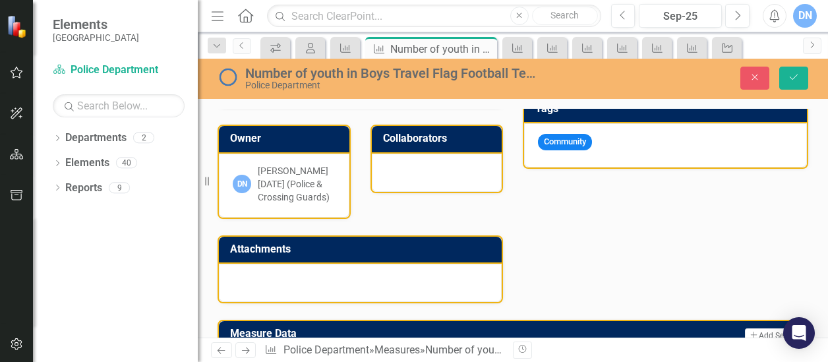
scroll to position [657, 0]
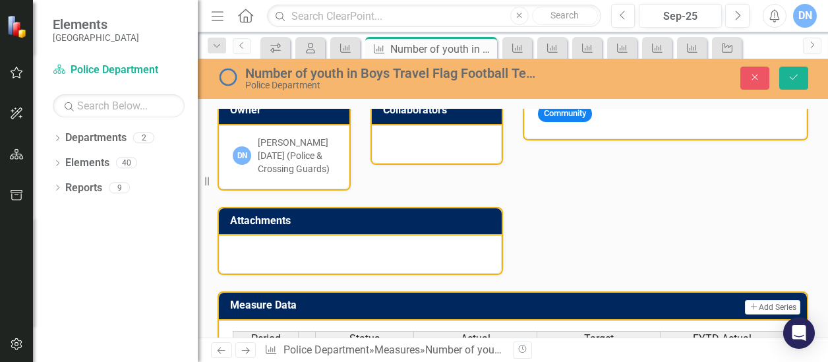
drag, startPoint x: 238, startPoint y: -190, endPoint x: 632, endPoint y: 34, distance: 453.2
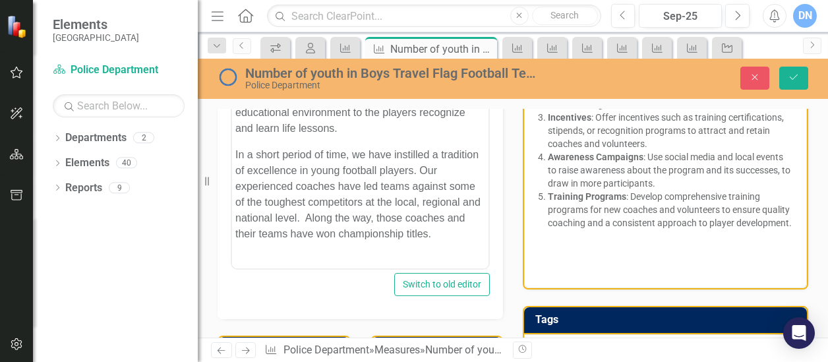
scroll to position [400, 0]
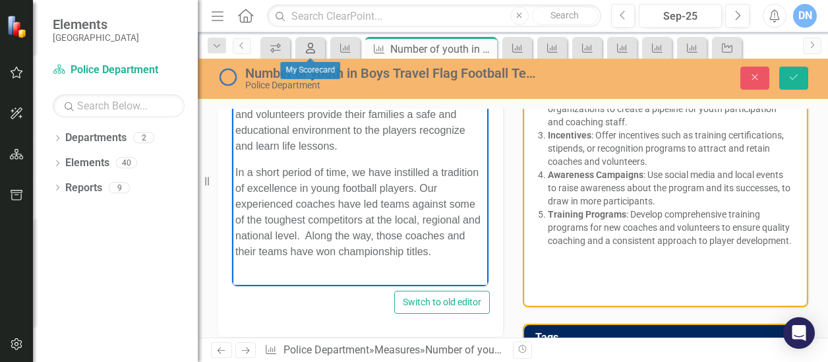
click at [311, 49] on icon at bounding box center [310, 48] width 9 height 11
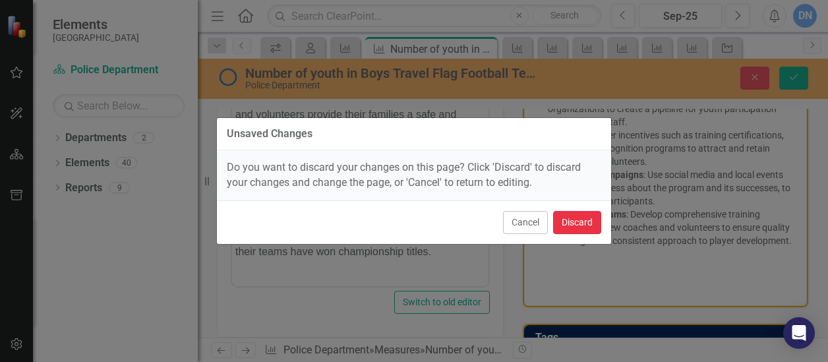
click at [582, 222] on button "Discard" at bounding box center [577, 222] width 48 height 23
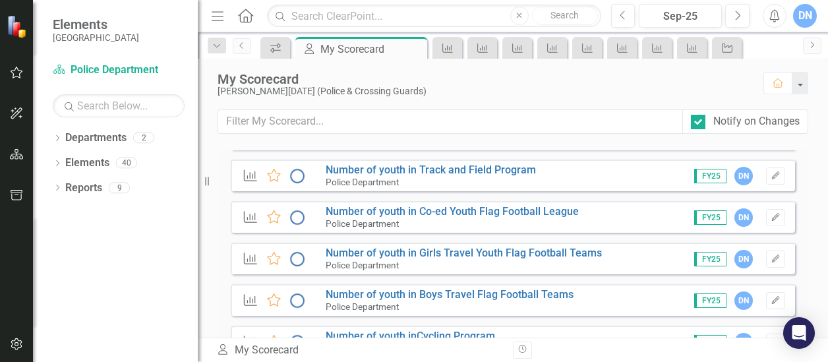
scroll to position [1354, 0]
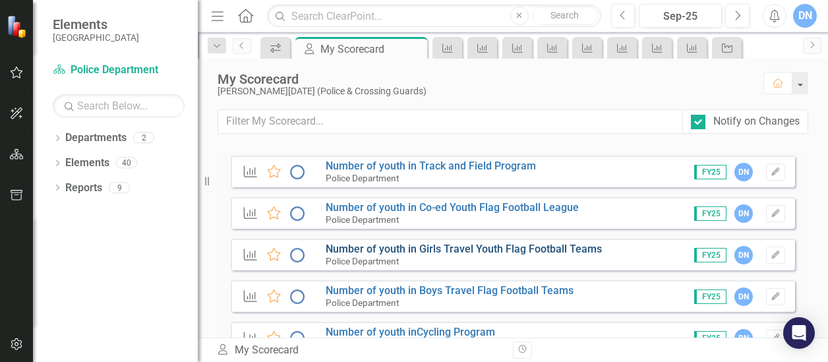
click at [542, 247] on link "Number of youth in Girls Travel Youth Flag Football Teams" at bounding box center [464, 249] width 276 height 13
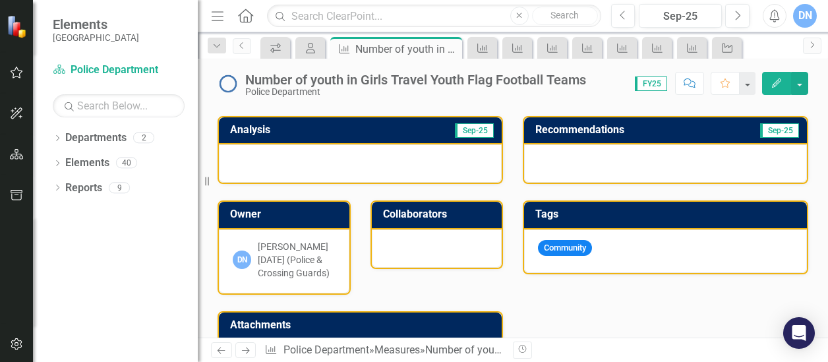
scroll to position [248, 0]
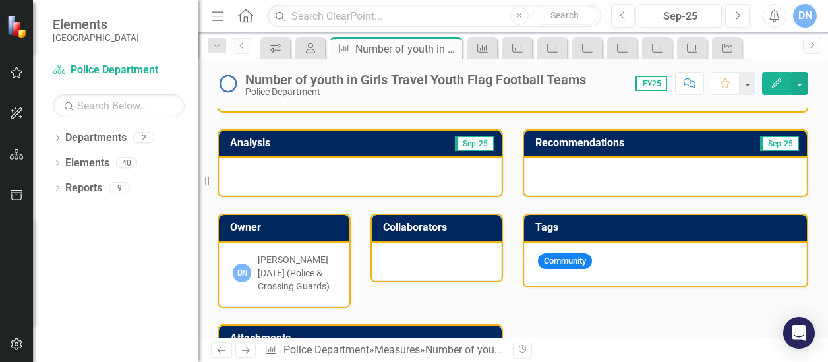
click at [363, 165] on div at bounding box center [360, 177] width 283 height 38
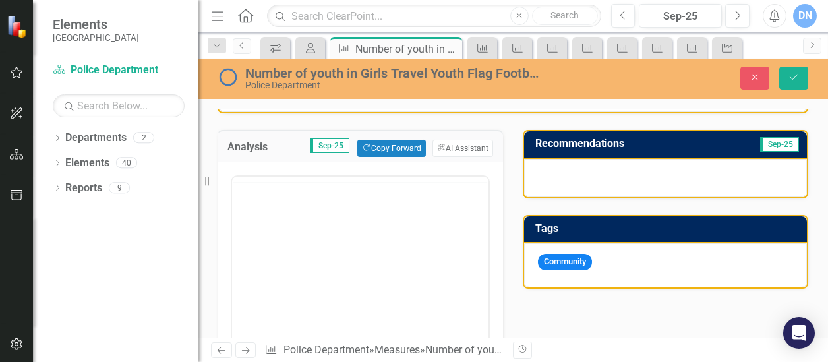
scroll to position [0, 0]
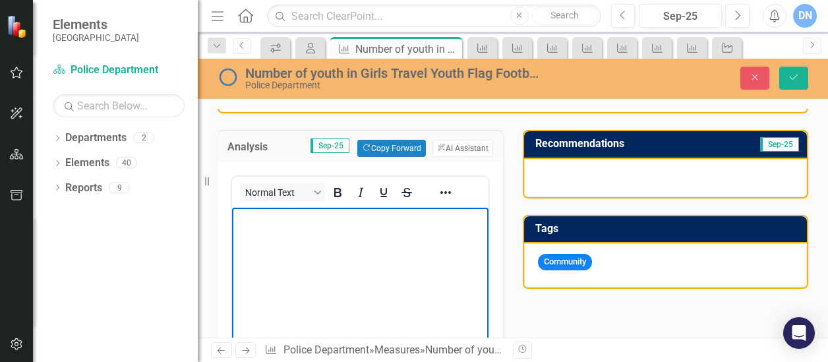
click at [336, 231] on body "Rich Text Area. Press ALT-0 for help." at bounding box center [360, 307] width 256 height 198
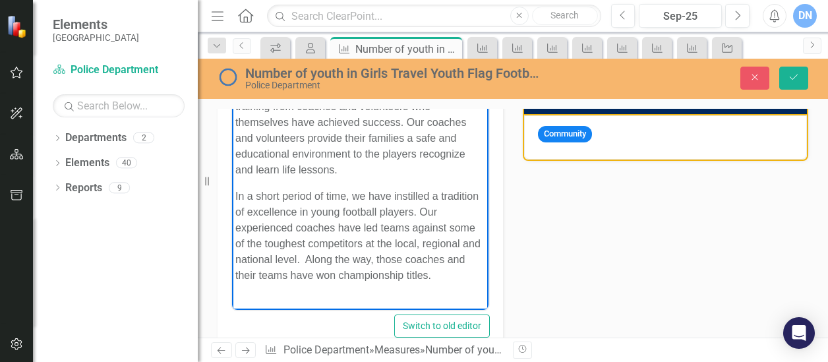
scroll to position [379, 0]
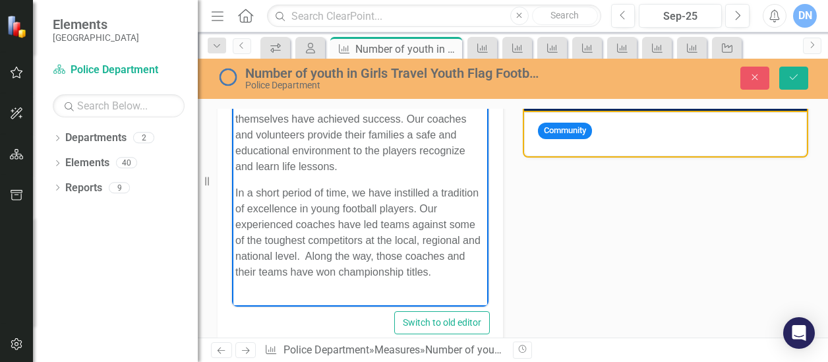
click at [363, 241] on p "In a short period of time, we have instilled a tradition of excellence in young…" at bounding box center [360, 232] width 250 height 95
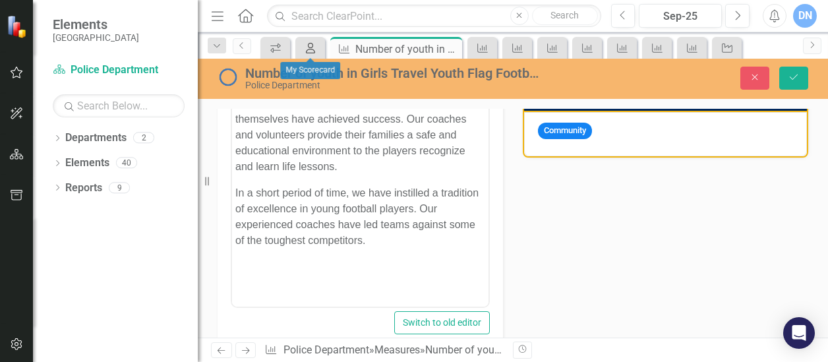
click at [311, 47] on icon at bounding box center [310, 48] width 9 height 11
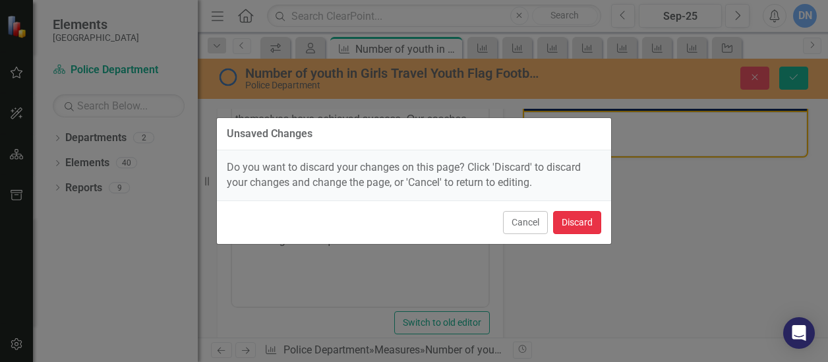
click at [570, 223] on button "Discard" at bounding box center [577, 222] width 48 height 23
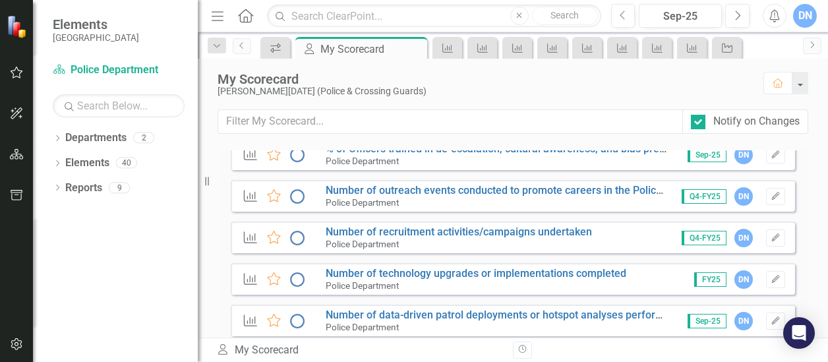
scroll to position [1326, 0]
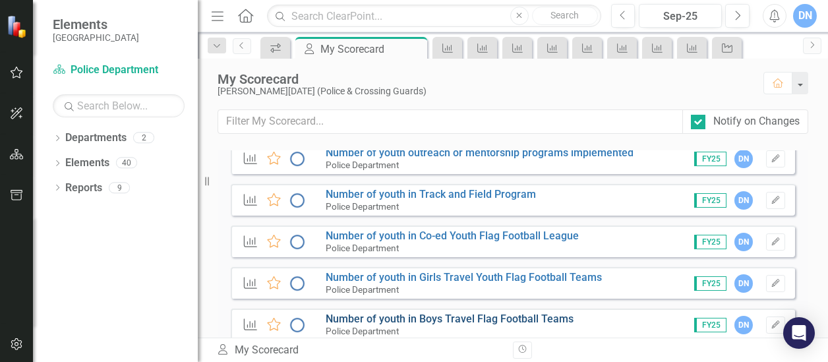
click at [549, 313] on link "Number of youth in Boys Travel Flag Football Teams" at bounding box center [450, 319] width 248 height 13
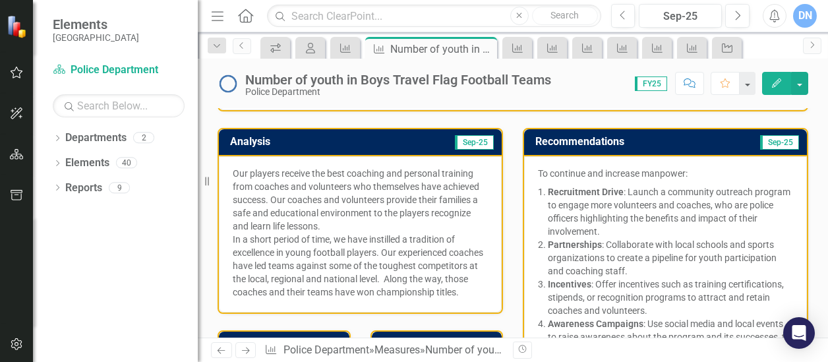
scroll to position [281, 0]
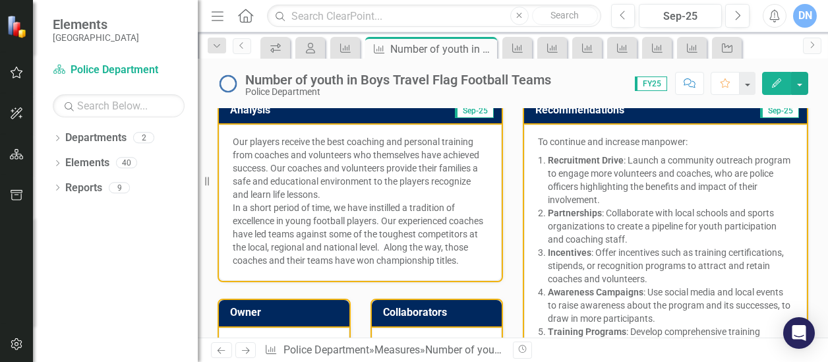
click at [546, 135] on p "To continue and increase manpower:" at bounding box center [665, 143] width 255 height 16
click at [539, 139] on p "To continue and increase manpower:" at bounding box center [665, 143] width 255 height 16
click at [709, 138] on p "To continue and increase manpower:" at bounding box center [665, 143] width 255 height 16
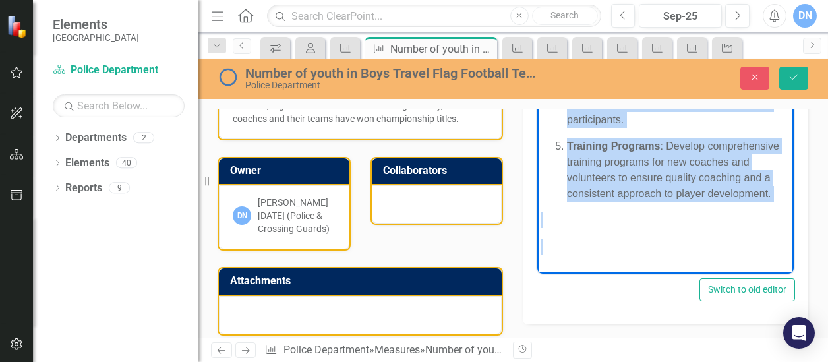
scroll to position [427, 0]
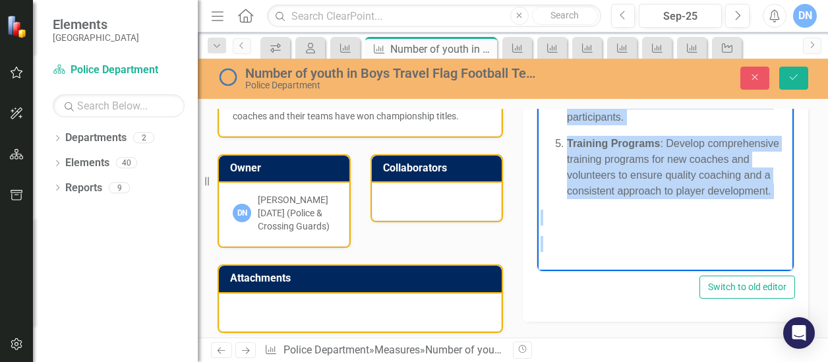
drag, startPoint x: 542, startPoint y: 49, endPoint x: 709, endPoint y: 290, distance: 292.8
click at [709, 271] on html "To continue and increase manpower: Recruitment Drive : Launch a community outre…" at bounding box center [665, 49] width 256 height 444
copy div "To continue and increase manpower: Recruitment Drive : Launch a community outre…"
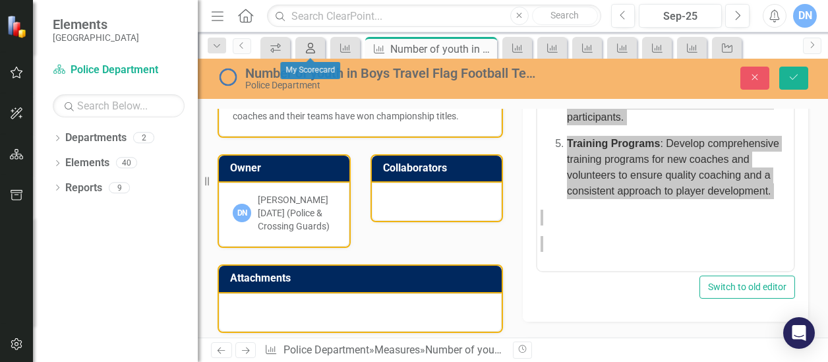
click at [314, 45] on icon "My Scorecard" at bounding box center [310, 48] width 13 height 11
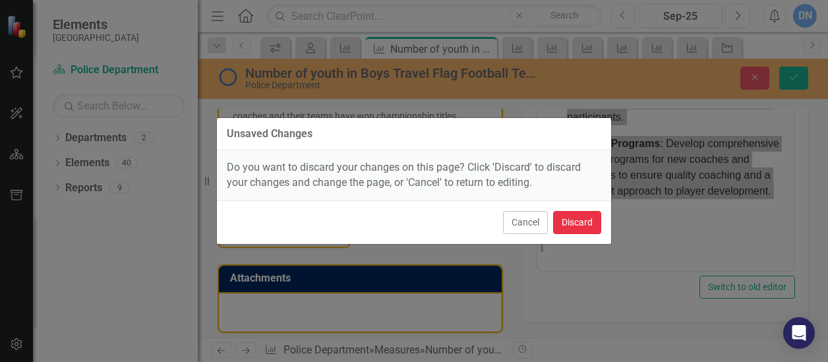
click at [583, 220] on button "Discard" at bounding box center [577, 222] width 48 height 23
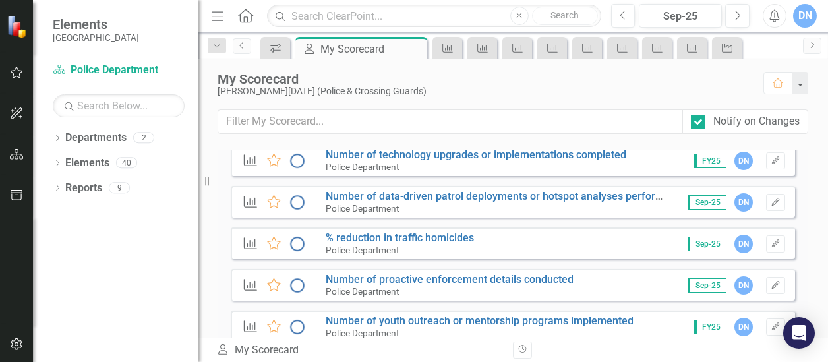
scroll to position [1386, 0]
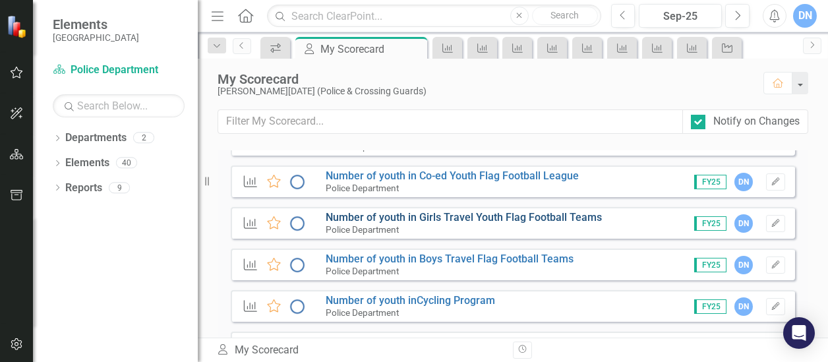
click at [549, 216] on link "Number of youth in Girls Travel Youth Flag Football Teams" at bounding box center [464, 217] width 276 height 13
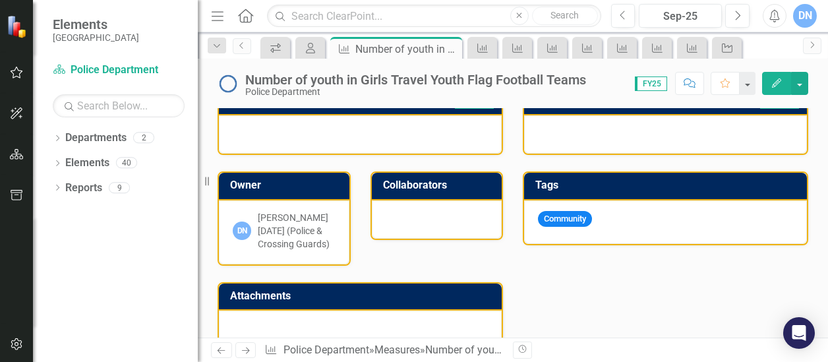
scroll to position [232, 0]
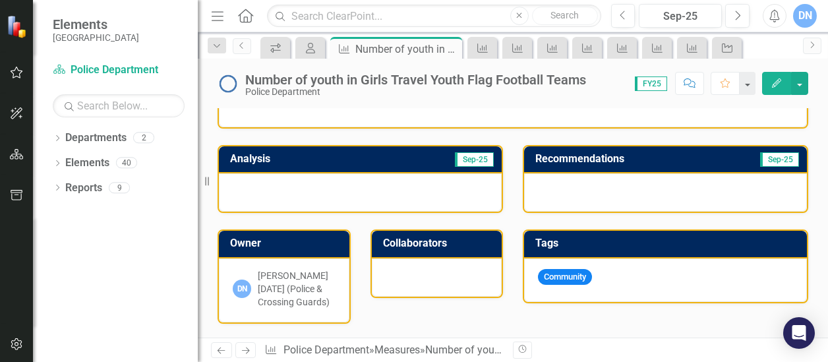
click at [620, 187] on div at bounding box center [665, 192] width 283 height 38
drag, startPoint x: 620, startPoint y: 187, endPoint x: 596, endPoint y: 183, distance: 24.1
click at [596, 183] on div at bounding box center [665, 192] width 283 height 38
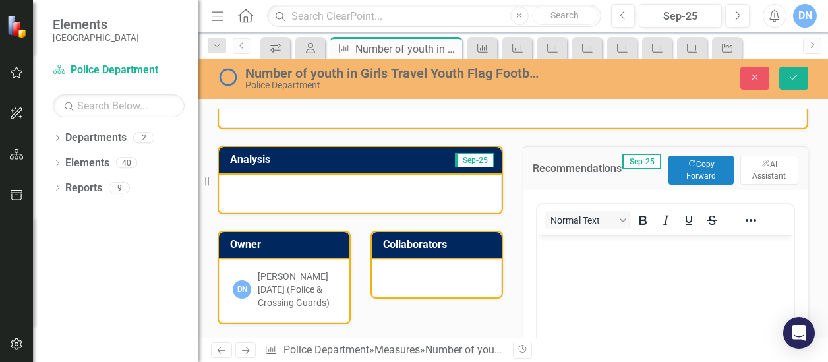
scroll to position [0, 0]
click at [577, 255] on body "Rich Text Area. Press ALT-0 for help." at bounding box center [665, 334] width 256 height 198
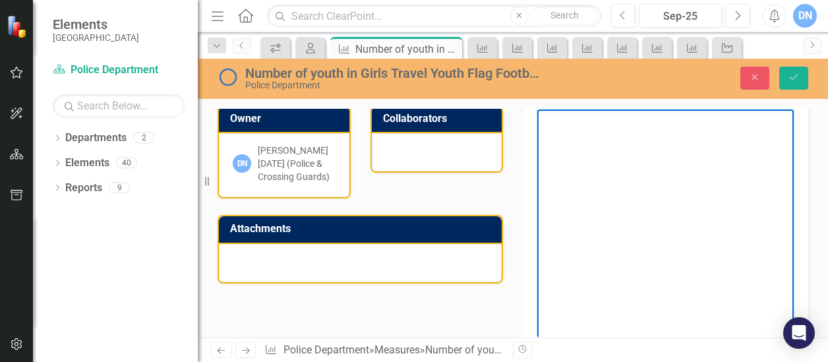
scroll to position [245, 0]
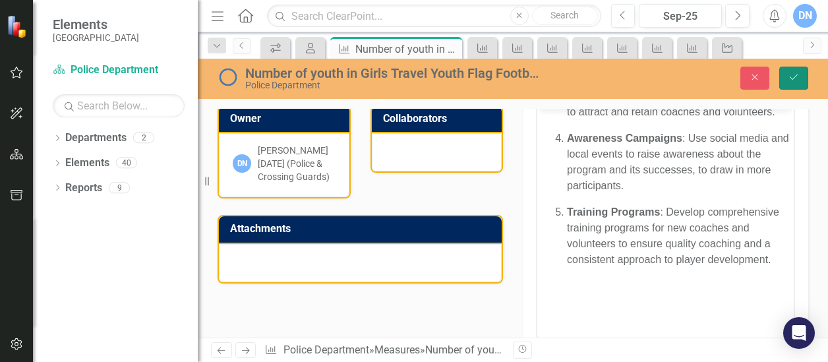
click at [792, 72] on button "Save" at bounding box center [793, 78] width 29 height 23
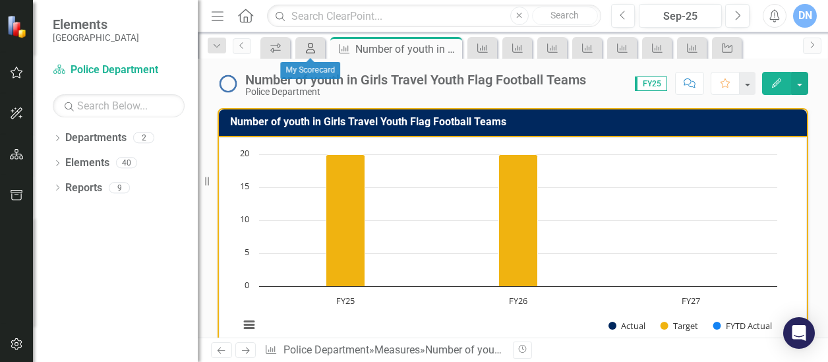
click at [316, 49] on icon "My Scorecard" at bounding box center [310, 48] width 13 height 11
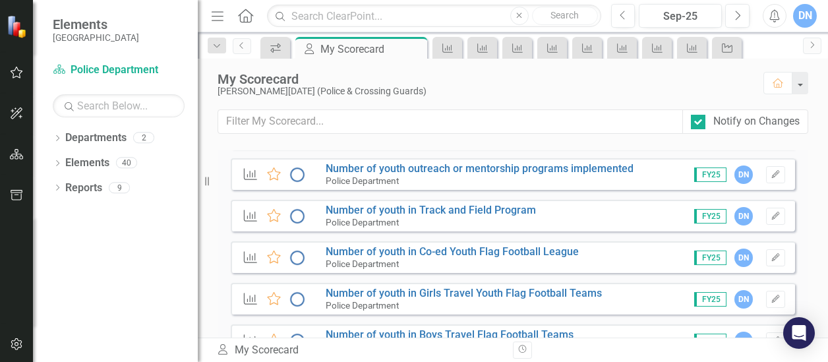
scroll to position [1327, 0]
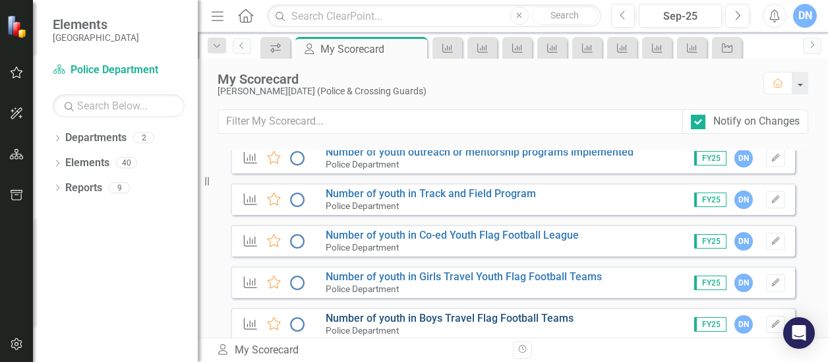
click at [448, 315] on link "Number of youth in Boys Travel Flag Football Teams" at bounding box center [450, 318] width 248 height 13
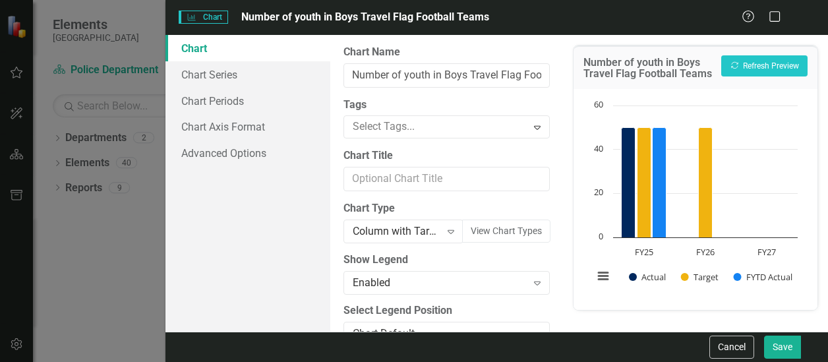
click at [802, 14] on icon "Close" at bounding box center [801, 16] width 16 height 13
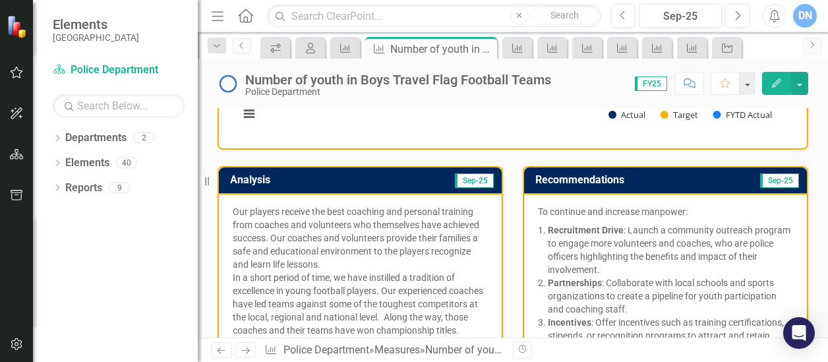
scroll to position [193, 0]
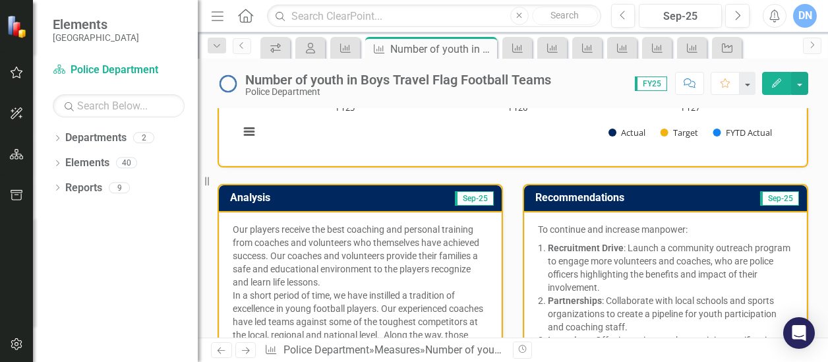
click at [234, 226] on p "Our players receive the best coaching and personal training from coaches and vo…" at bounding box center [360, 256] width 255 height 66
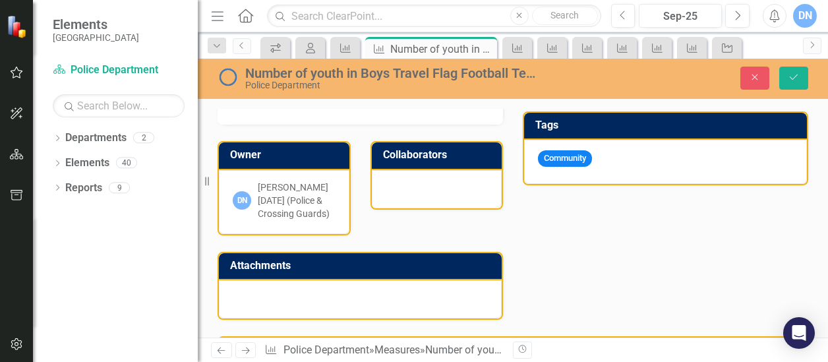
scroll to position [813, 0]
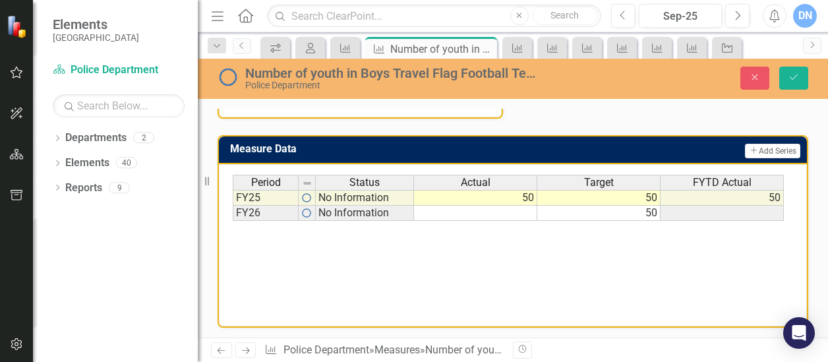
drag, startPoint x: 233, startPoint y: -346, endPoint x: 400, endPoint y: 357, distance: 723.0
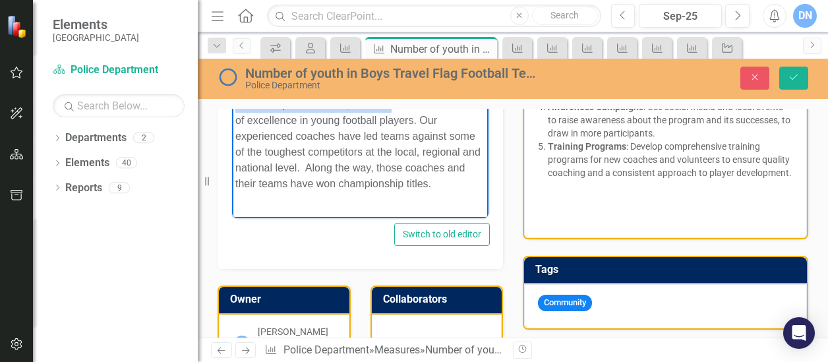
scroll to position [459, 0]
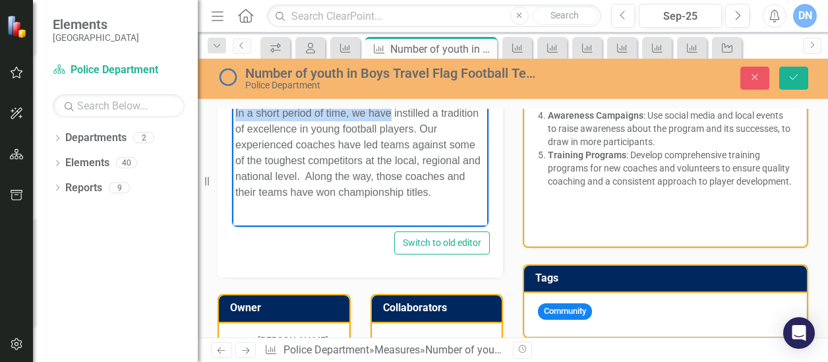
copy body "Our players receive the best coaching and personal training from coaches and vo…"
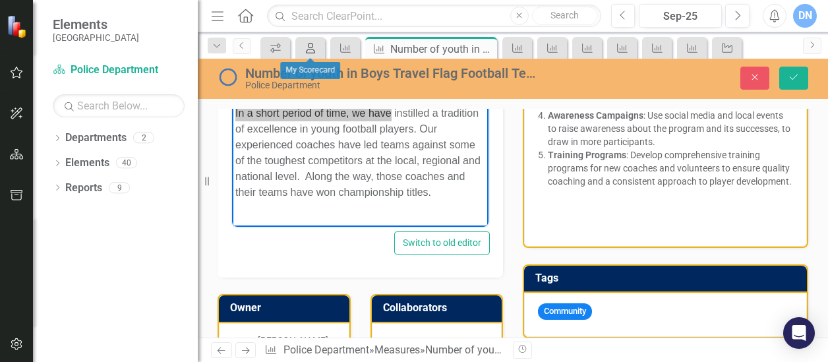
click at [313, 45] on icon "My Scorecard" at bounding box center [310, 48] width 13 height 11
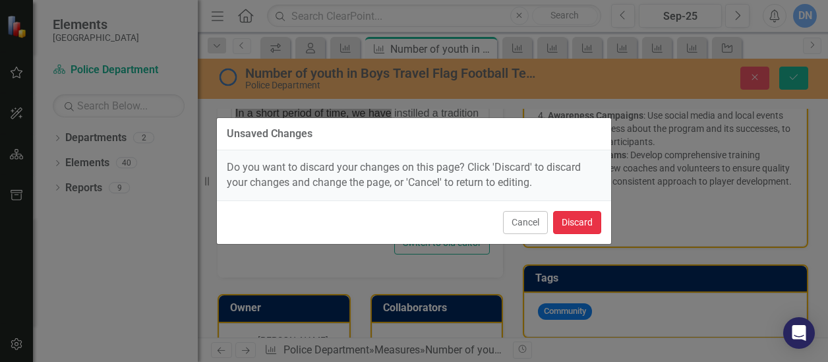
click at [577, 222] on button "Discard" at bounding box center [577, 222] width 48 height 23
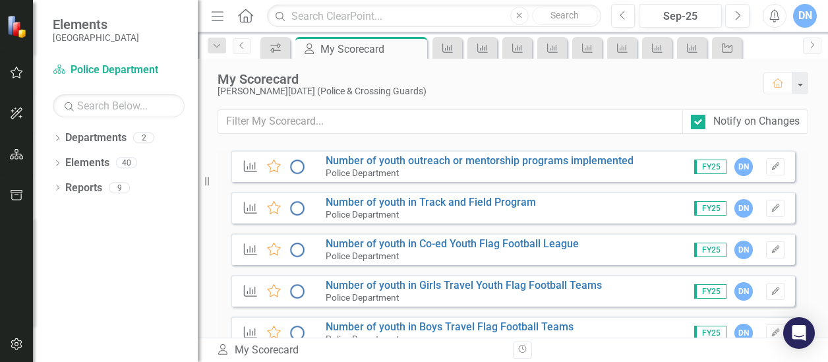
scroll to position [1366, 0]
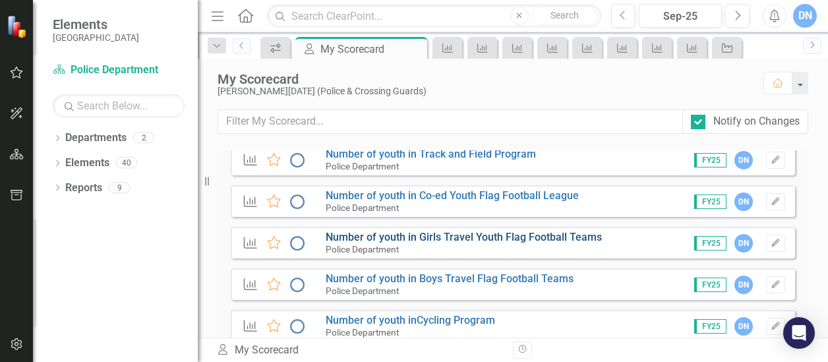
click at [484, 239] on link "Number of youth in Girls Travel Youth Flag Football Teams" at bounding box center [464, 237] width 276 height 13
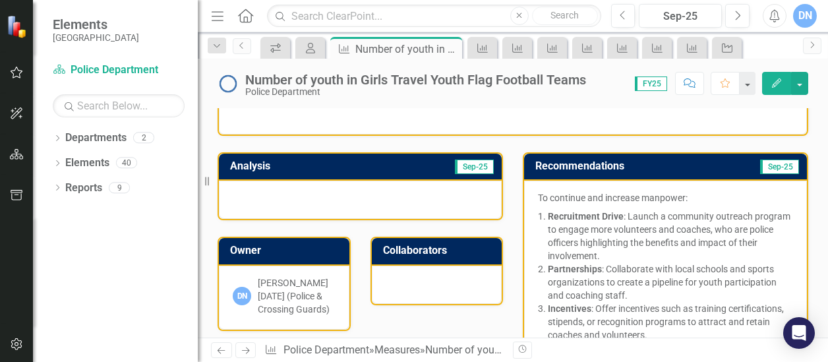
scroll to position [193, 0]
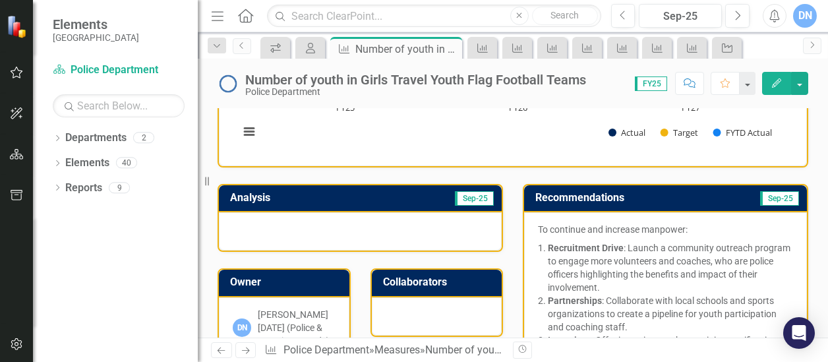
click at [414, 226] on div at bounding box center [360, 231] width 283 height 38
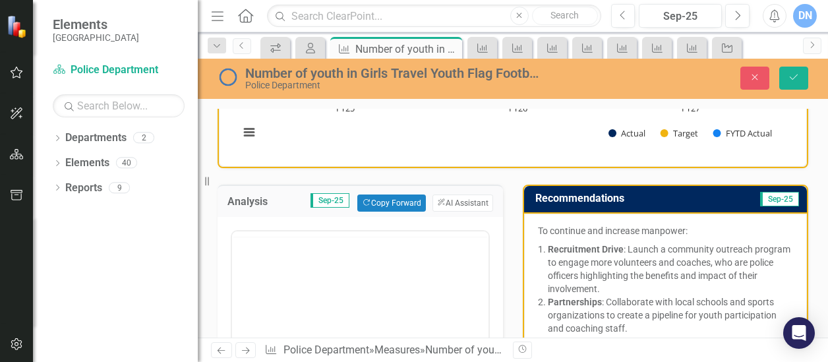
scroll to position [0, 0]
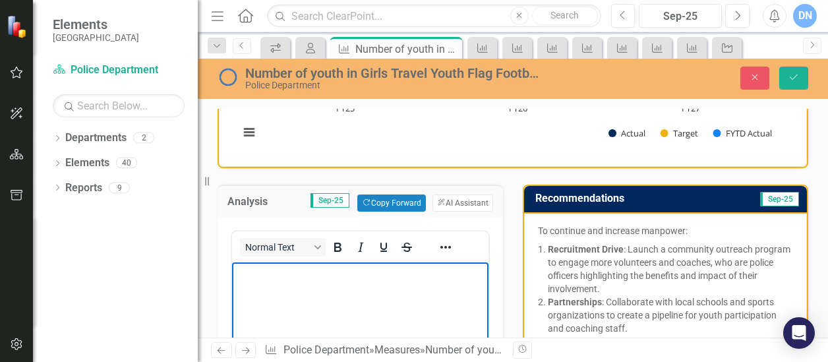
click at [328, 277] on p "Rich Text Area. Press ALT-0 for help." at bounding box center [360, 274] width 250 height 16
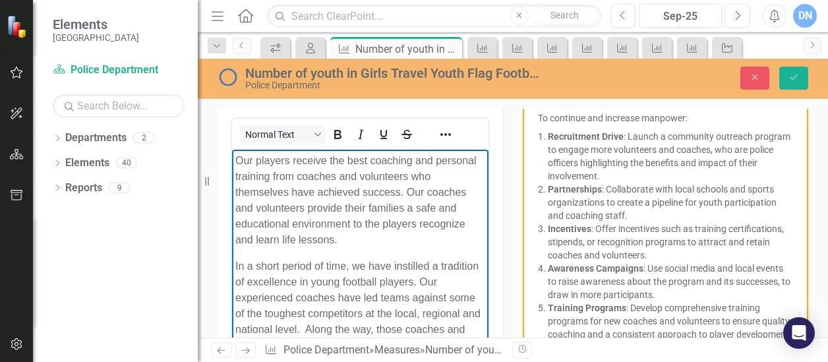
scroll to position [411, 0]
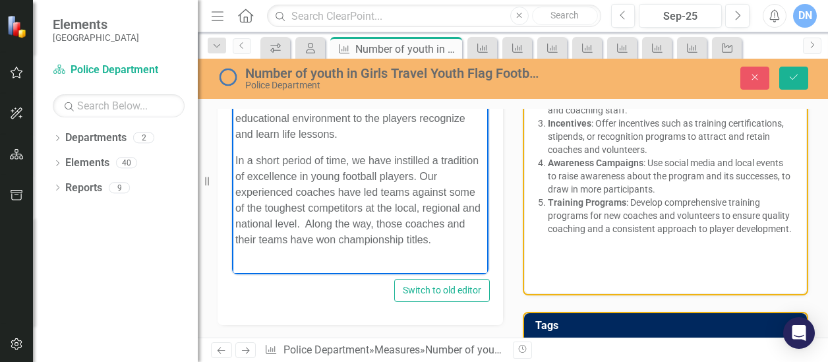
click at [362, 210] on p "In a short period of time, we have instilled a tradition of excellence in young…" at bounding box center [360, 200] width 250 height 95
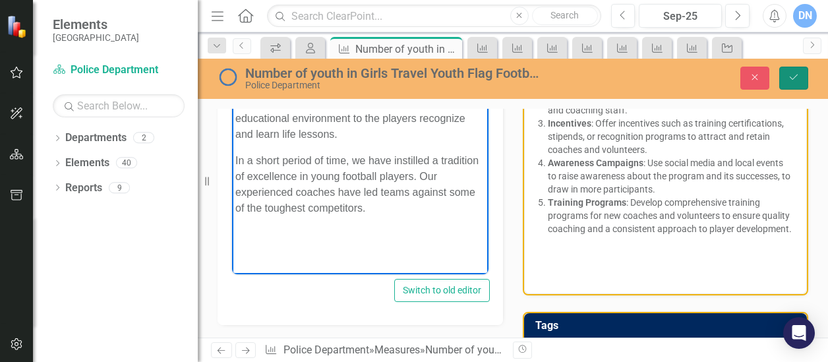
click at [802, 79] on button "Save" at bounding box center [793, 78] width 29 height 23
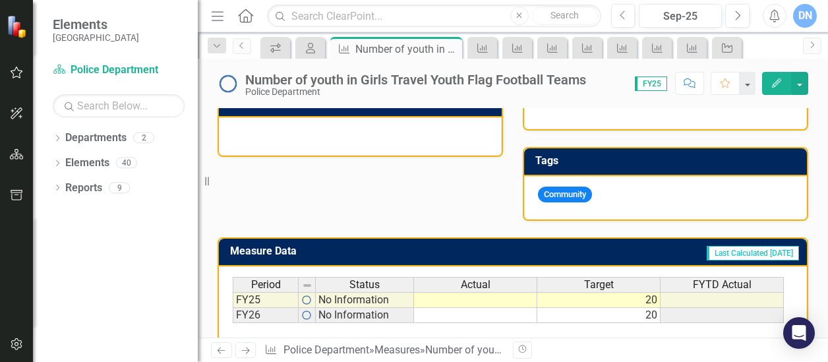
scroll to position [610, 0]
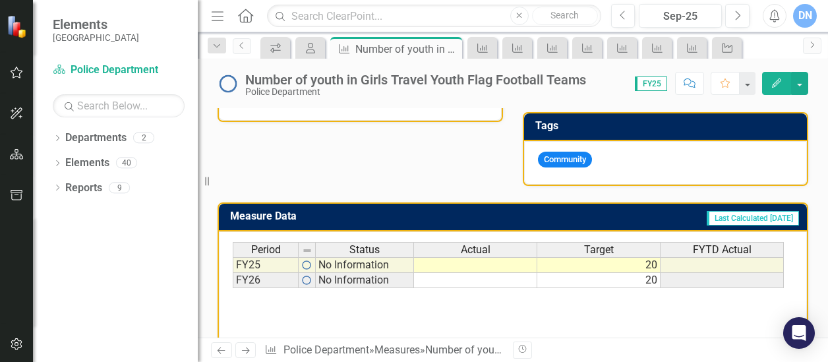
click at [514, 260] on div "Period Status Actual Target FYTD Actual" at bounding box center [508, 251] width 551 height 18
click at [521, 273] on td at bounding box center [475, 265] width 123 height 16
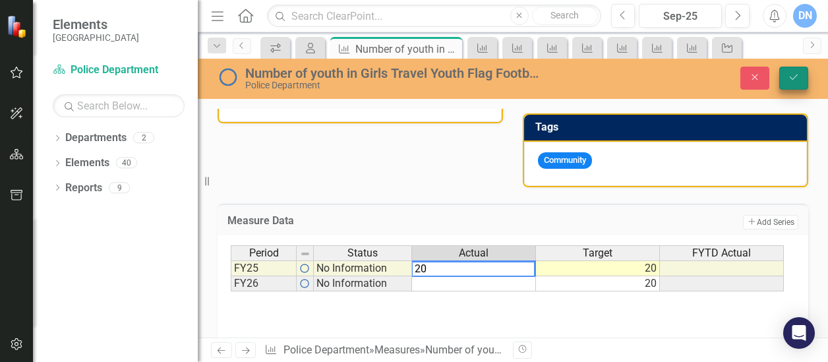
type textarea "20"
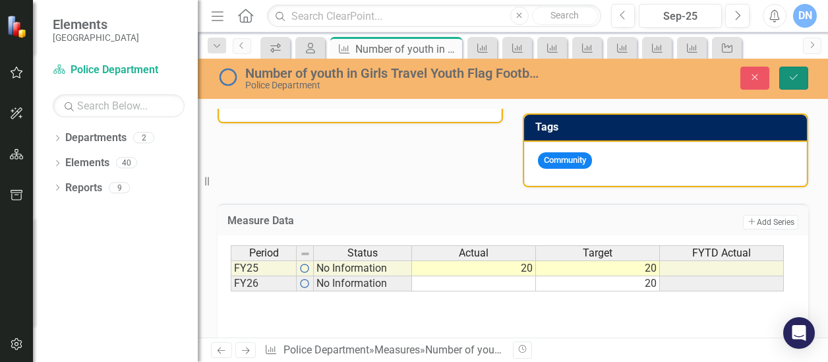
click at [798, 77] on icon "Save" at bounding box center [794, 77] width 12 height 9
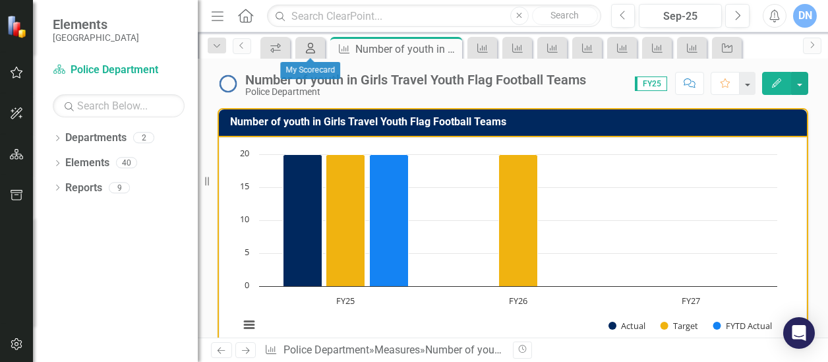
click at [313, 48] on icon "My Scorecard" at bounding box center [310, 48] width 13 height 11
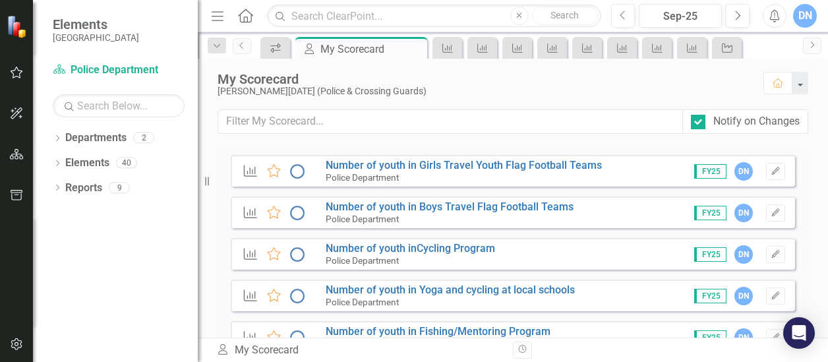
scroll to position [1526, 0]
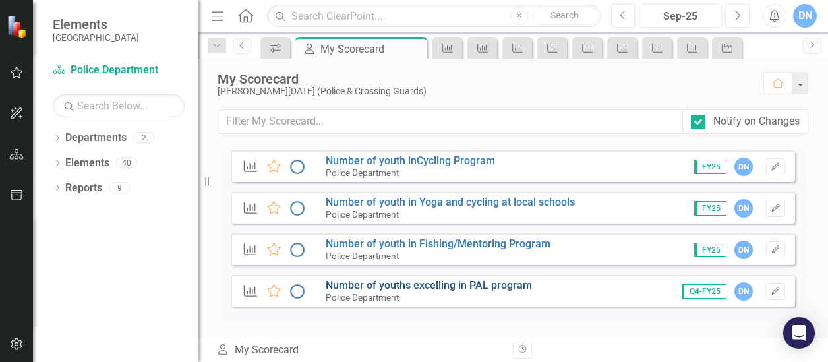
click at [474, 285] on link "Number of youths excelling in PAL program" at bounding box center [429, 285] width 206 height 13
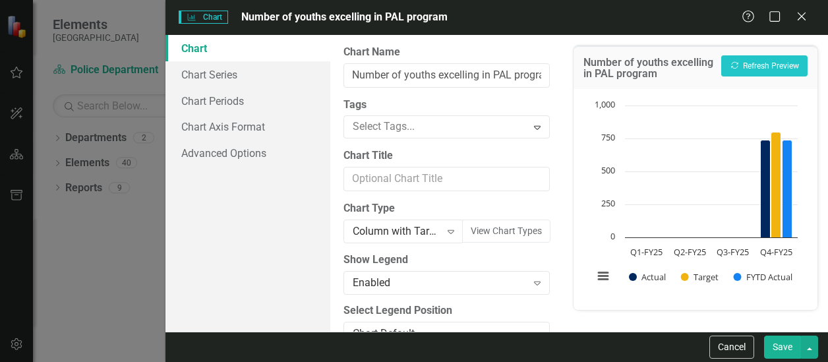
click at [803, 15] on icon at bounding box center [802, 17] width 8 height 8
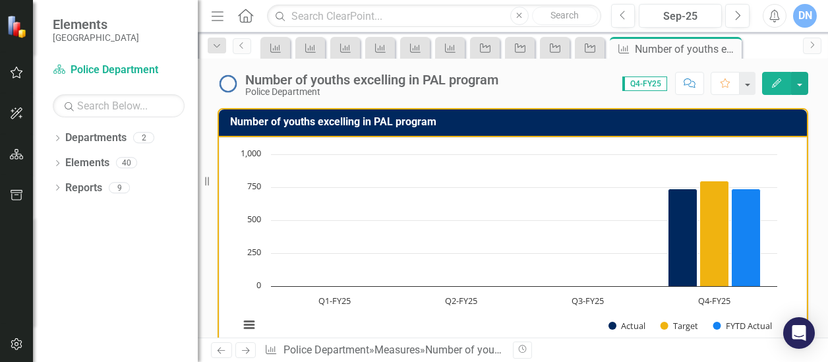
click at [243, 14] on icon "Home" at bounding box center [245, 16] width 17 height 14
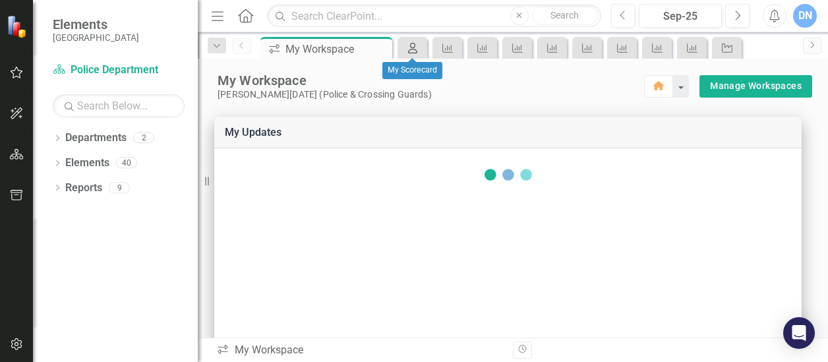
click at [415, 47] on icon "My Scorecard" at bounding box center [412, 48] width 13 height 11
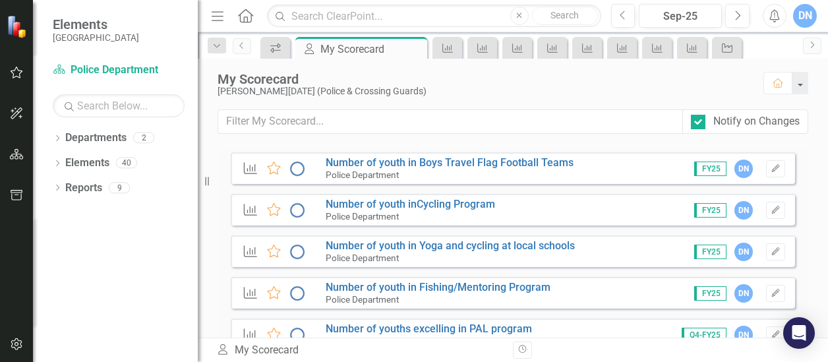
scroll to position [1526, 0]
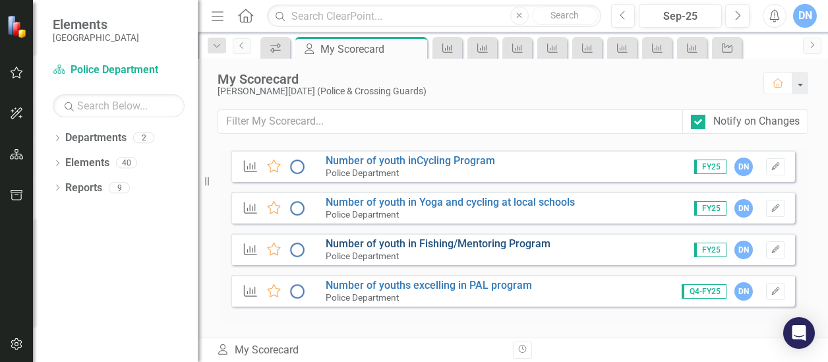
click at [507, 241] on link "Number of youth in Fishing/Mentoring Program" at bounding box center [438, 243] width 225 height 13
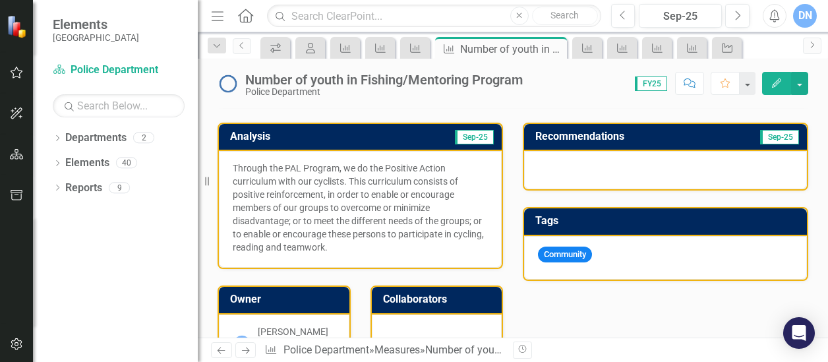
scroll to position [249, 0]
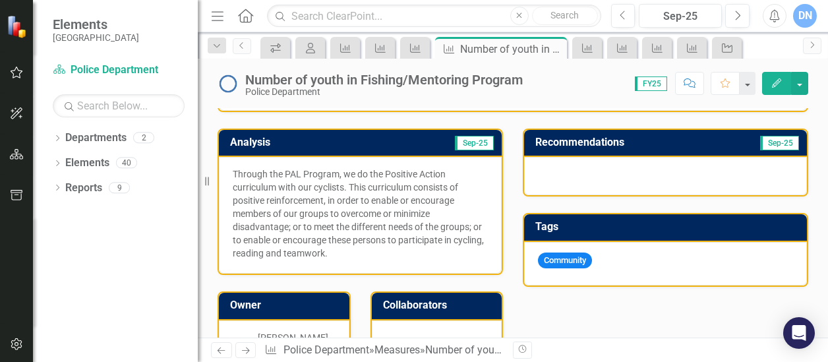
click at [613, 165] on div at bounding box center [665, 176] width 283 height 38
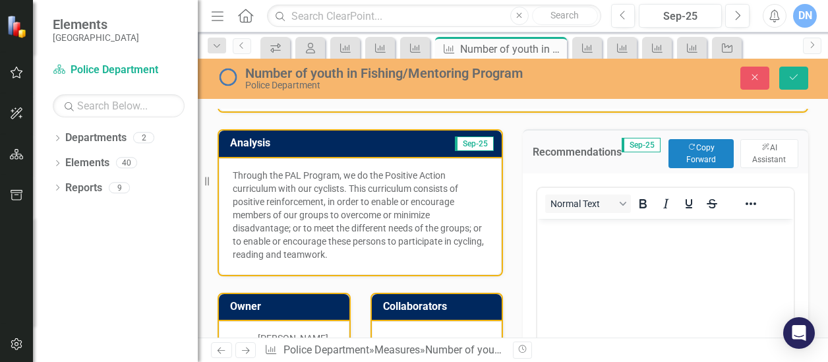
scroll to position [0, 0]
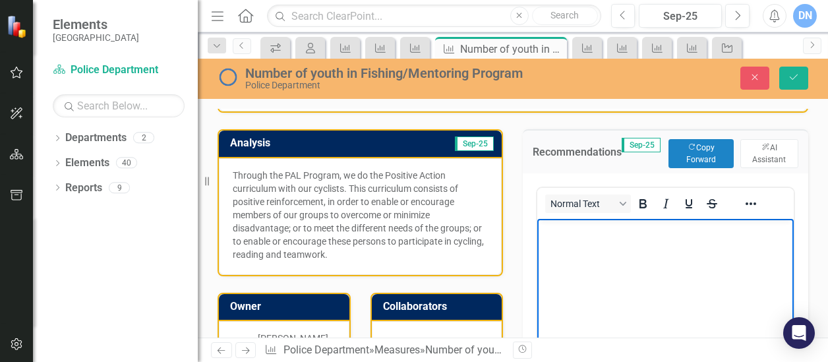
click at [580, 225] on p "Rich Text Area. Press ALT-0 for help." at bounding box center [666, 230] width 250 height 16
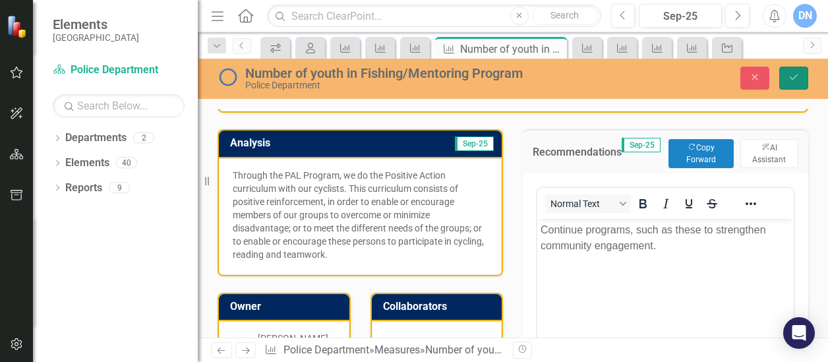
click at [798, 76] on icon "Save" at bounding box center [794, 77] width 12 height 9
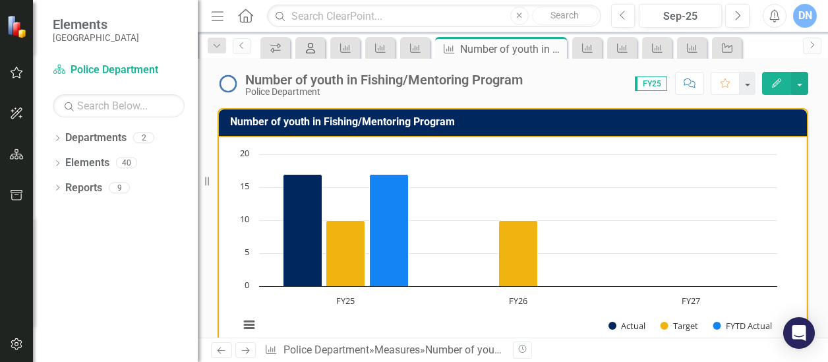
click at [313, 49] on icon at bounding box center [310, 48] width 9 height 11
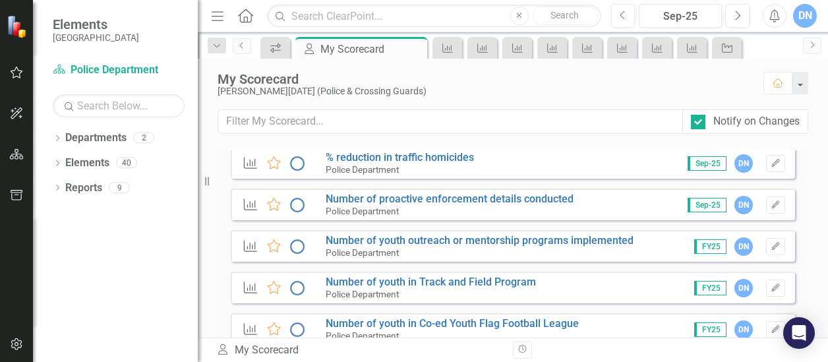
scroll to position [1526, 0]
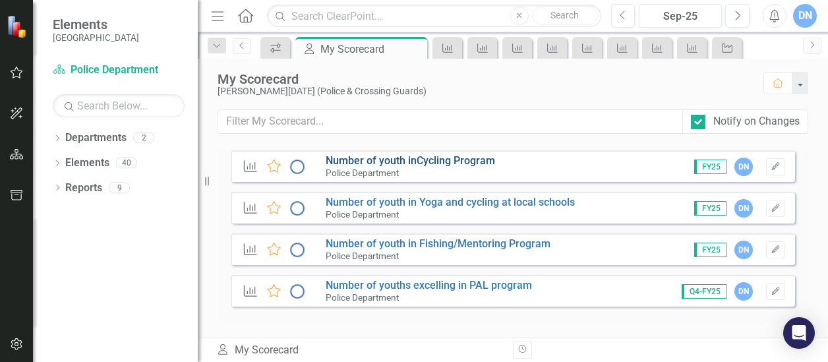
click at [454, 163] on link "Number of youth inCycling Program" at bounding box center [410, 160] width 169 height 13
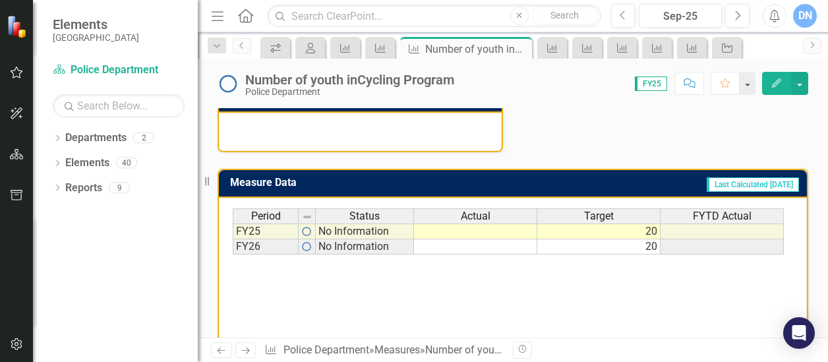
scroll to position [495, 0]
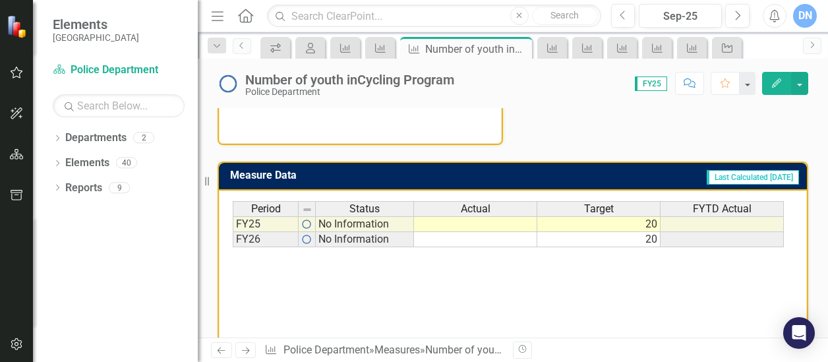
click at [520, 221] on td at bounding box center [475, 224] width 123 height 16
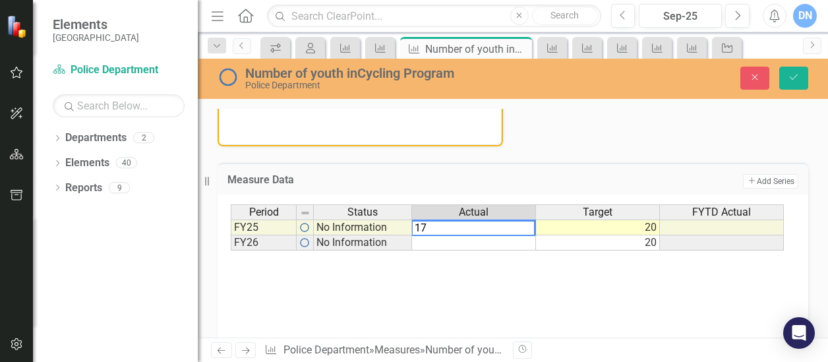
type textarea "17"
click at [566, 280] on div "Period Status Actual Target FYTD Actual FY25 No Information 20 FY26 No Informat…" at bounding box center [513, 270] width 564 height 132
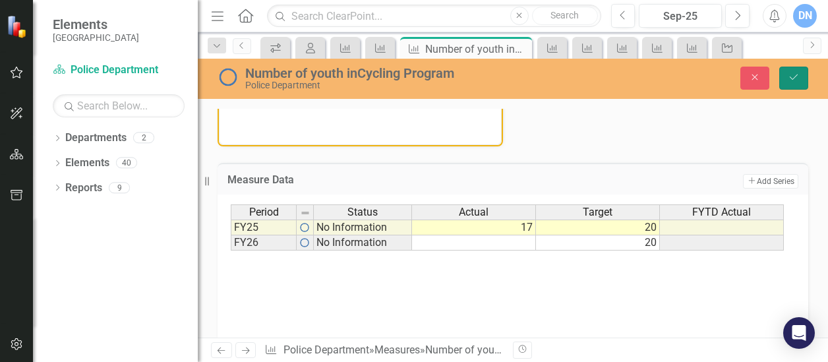
click at [793, 75] on icon "Save" at bounding box center [794, 77] width 12 height 9
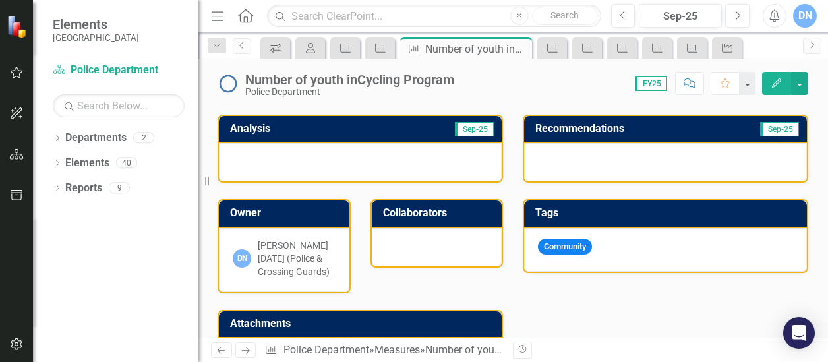
scroll to position [248, 0]
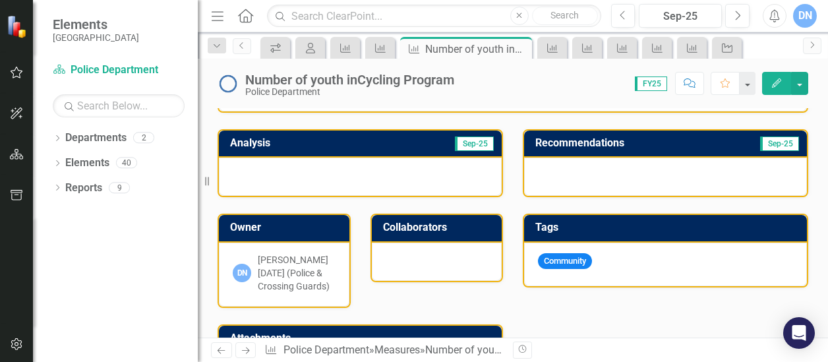
click at [332, 162] on div at bounding box center [360, 177] width 283 height 38
click at [326, 167] on div at bounding box center [360, 177] width 283 height 38
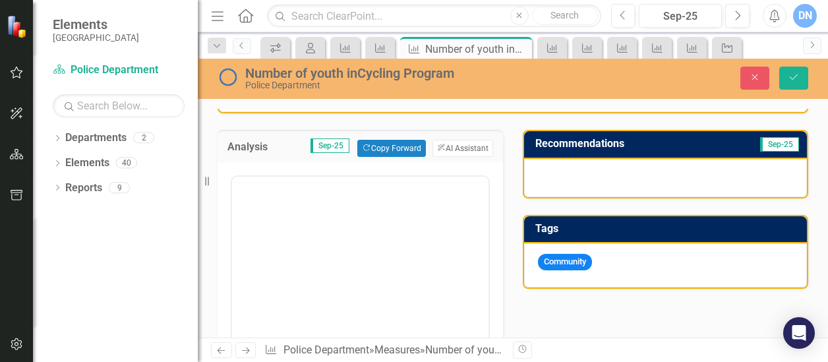
scroll to position [0, 0]
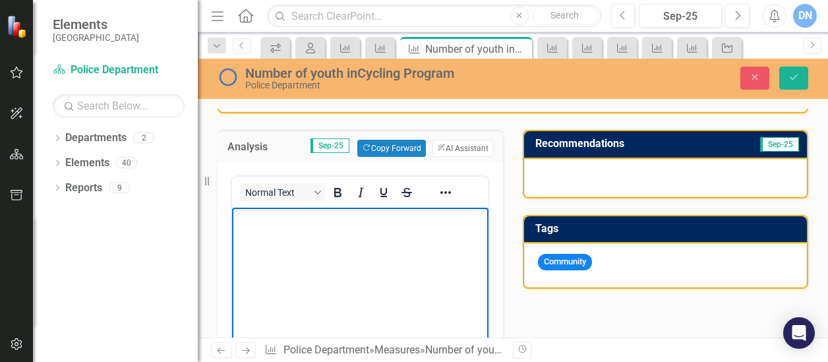
click at [318, 224] on p "Rich Text Area. Press ALT-0 for help." at bounding box center [360, 219] width 250 height 16
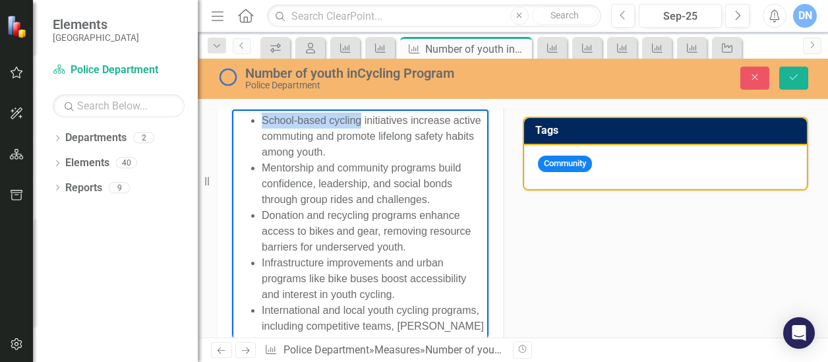
drag, startPoint x: 264, startPoint y: 121, endPoint x: 363, endPoint y: 123, distance: 98.3
click at [363, 123] on li "School-based cycling initiatives increase active commuting and promote lifelong…" at bounding box center [374, 136] width 224 height 47
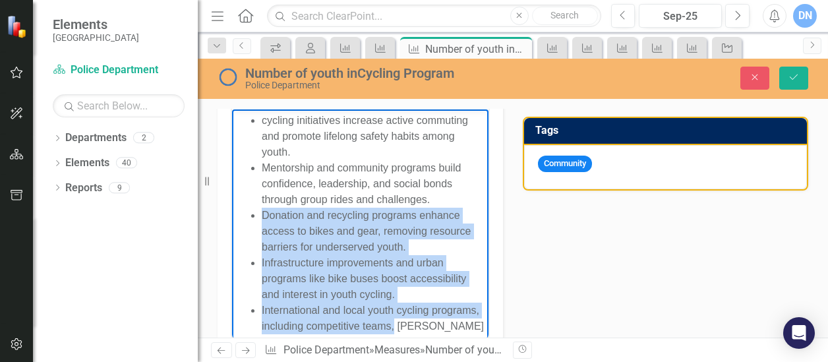
drag, startPoint x: 263, startPoint y: 216, endPoint x: 473, endPoint y: 320, distance: 234.4
click at [473, 320] on body "cycling initiatives increase active commuting and promote lifelong safety habit…" at bounding box center [360, 236] width 256 height 255
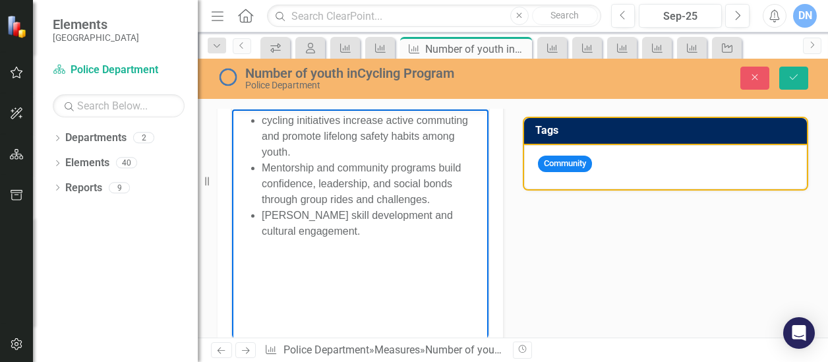
click at [262, 119] on li "cycling initiatives increase active commuting and promote lifelong safety habit…" at bounding box center [374, 136] width 224 height 47
click at [260, 216] on ul "Cycling initiatives increase active commuting and promote lifelong safety habit…" at bounding box center [360, 176] width 250 height 127
click at [263, 121] on li "Cycling initiatives increase active commuting and promote lifelong safety habit…" at bounding box center [374, 136] width 224 height 47
click at [356, 118] on li "Our cycling initiatives increase active commuting and promote lifelong safety h…" at bounding box center [374, 136] width 224 height 47
click at [299, 154] on li "Our cycling initiative increases active commuting and promote lifelong safety h…" at bounding box center [374, 136] width 224 height 47
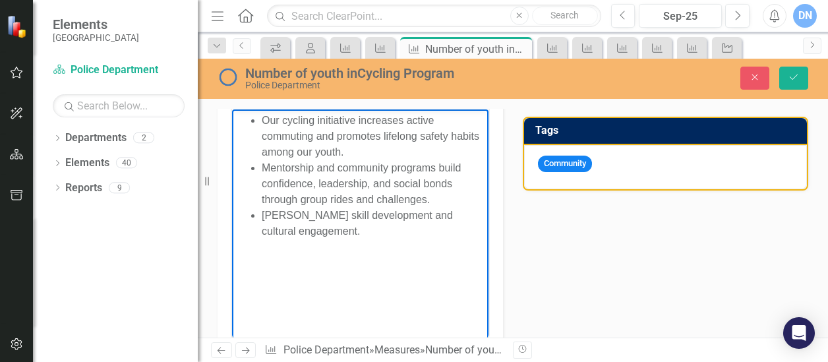
click at [440, 169] on li "Mentorship and community programs build confidence, leadership, and social bond…" at bounding box center [374, 183] width 224 height 47
click at [303, 184] on li "Mentorship and community programs such as this build confidence, leadership, an…" at bounding box center [374, 183] width 224 height 47
click at [263, 216] on li "Foster skill development and cultural engagement." at bounding box center [374, 224] width 224 height 32
click at [262, 169] on li "Mentorship and community programs such as this build's confidence, leadership, …" at bounding box center [374, 183] width 224 height 47
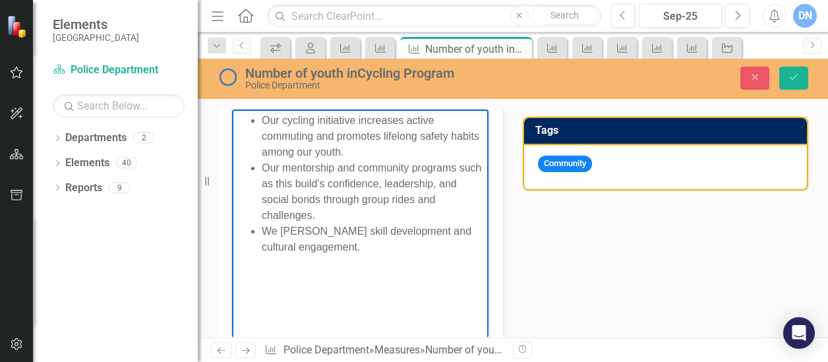
click at [452, 166] on li "Our mentorship and community programs such as this build's confidence, leadersh…" at bounding box center [374, 191] width 224 height 63
click at [360, 169] on li "Our mentorship and community programs such as this build's confidence, leadersh…" at bounding box center [374, 191] width 224 height 63
click at [413, 169] on li "Our mentorship and community programs such as this build's confidence, leadersh…" at bounding box center [374, 191] width 224 height 63
click at [301, 186] on li "Our mentorship and community based PAL programs such as this build's confidence…" at bounding box center [374, 191] width 224 height 63
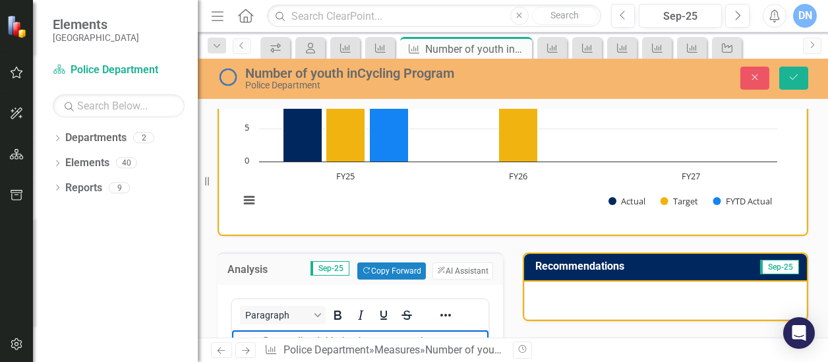
scroll to position [105, 0]
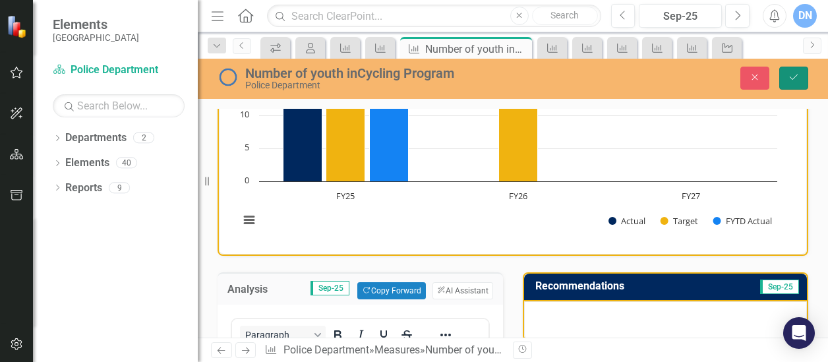
click at [795, 76] on icon "submit" at bounding box center [794, 77] width 8 height 5
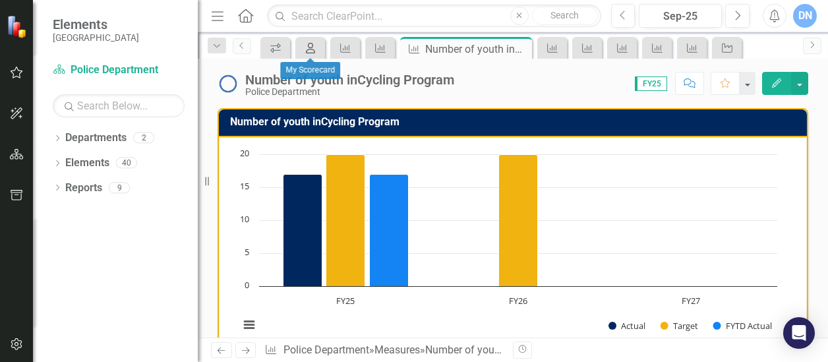
click at [315, 51] on icon at bounding box center [310, 48] width 9 height 11
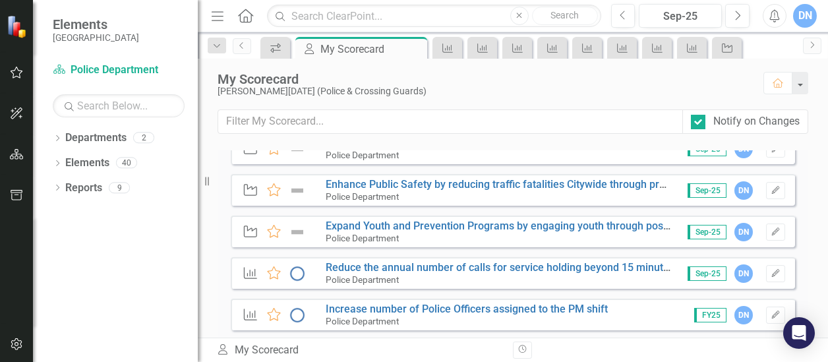
scroll to position [347, 0]
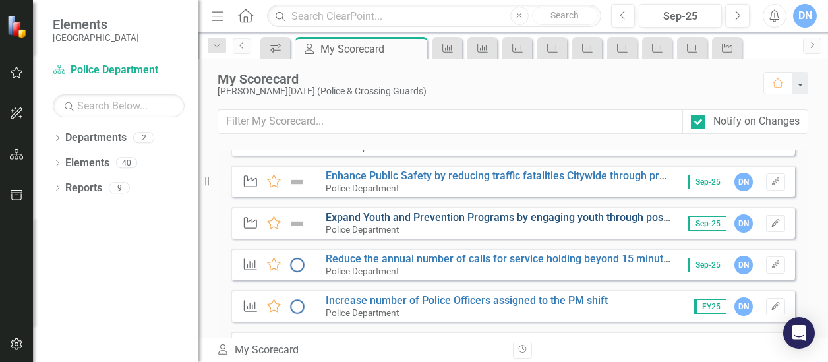
click at [483, 220] on link "Expand Youth and Prevention Programs by engaging youth through positive interac…" at bounding box center [610, 217] width 568 height 13
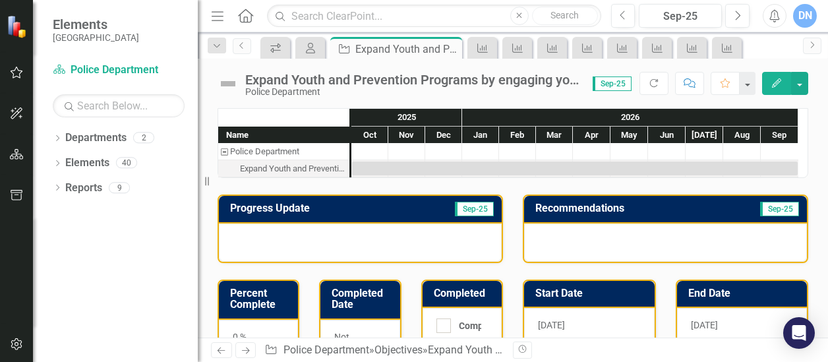
scroll to position [51, 0]
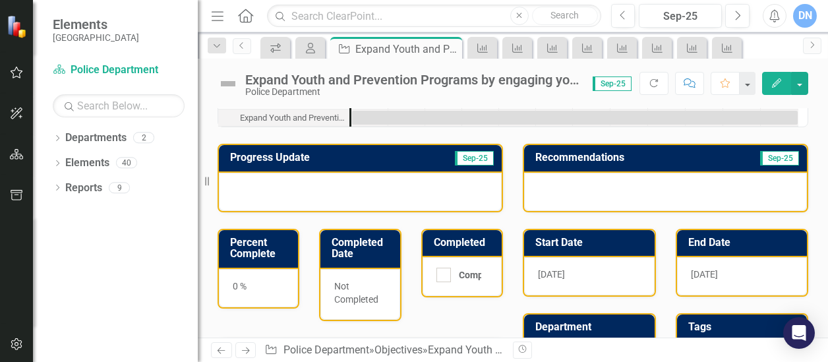
click at [360, 187] on div at bounding box center [360, 192] width 283 height 38
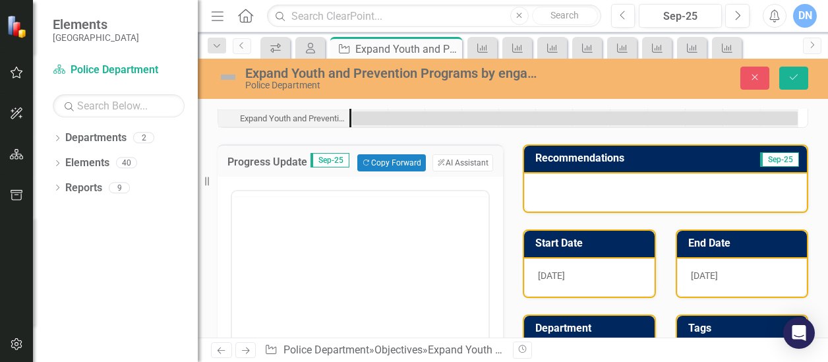
scroll to position [0, 0]
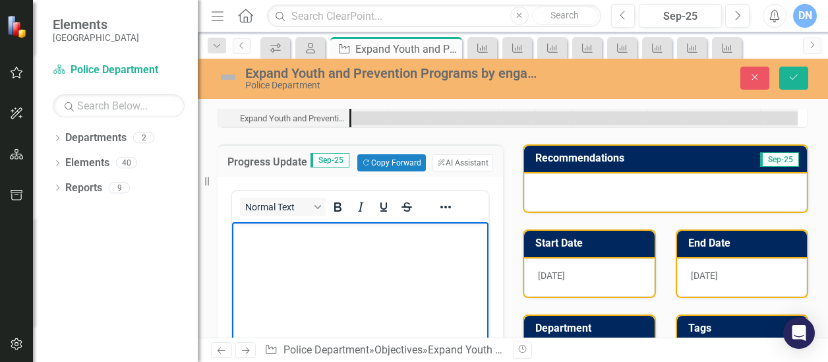
click at [310, 239] on p "Rich Text Area. Press ALT-0 for help." at bounding box center [360, 233] width 250 height 16
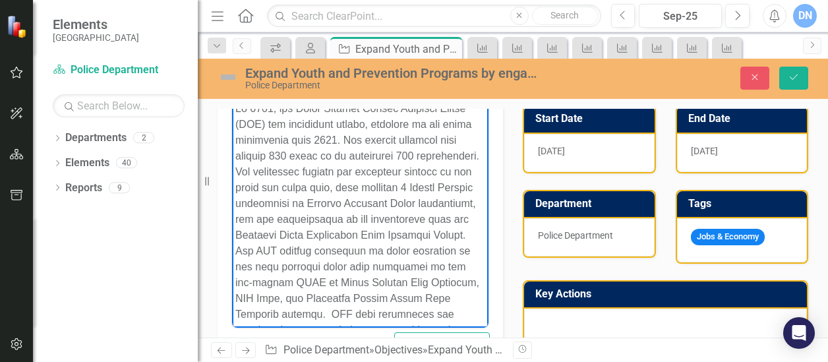
click at [235, 109] on body "Rich Text Area. Press ALT-0 for help." at bounding box center [360, 362] width 256 height 529
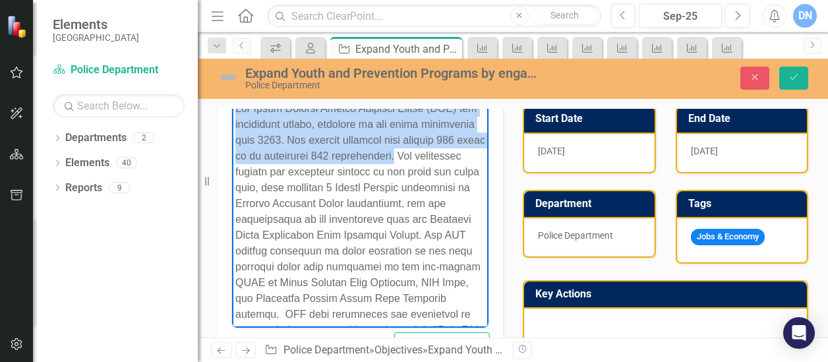
drag, startPoint x: 235, startPoint y: 107, endPoint x: 293, endPoint y: 174, distance: 88.4
click at [293, 174] on p "Rich Text Area. Press ALT-0 for help." at bounding box center [360, 330] width 250 height 459
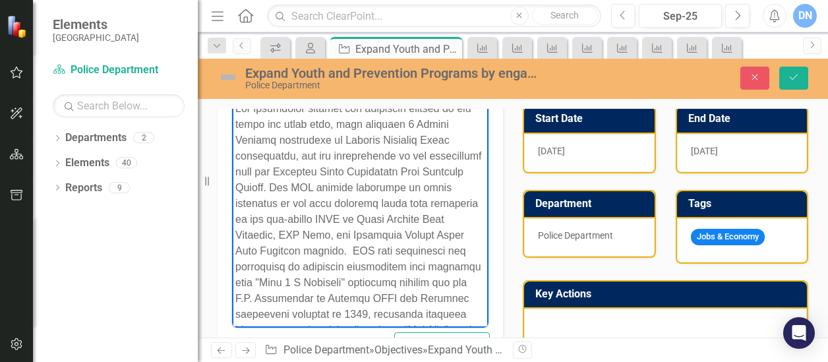
click at [460, 107] on p "Rich Text Area. Press ALT-0 for help." at bounding box center [360, 306] width 250 height 411
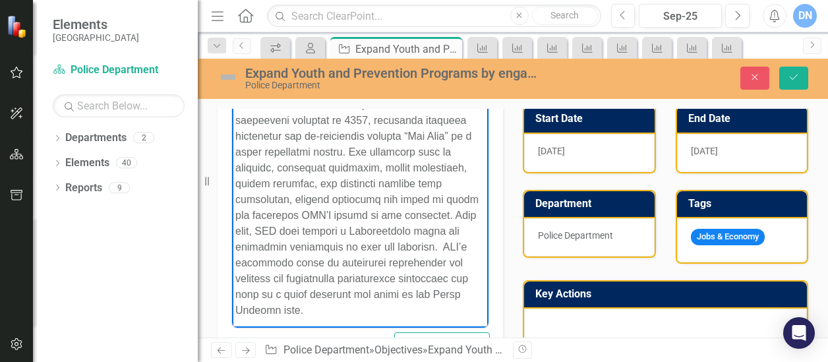
scroll to position [216, 0]
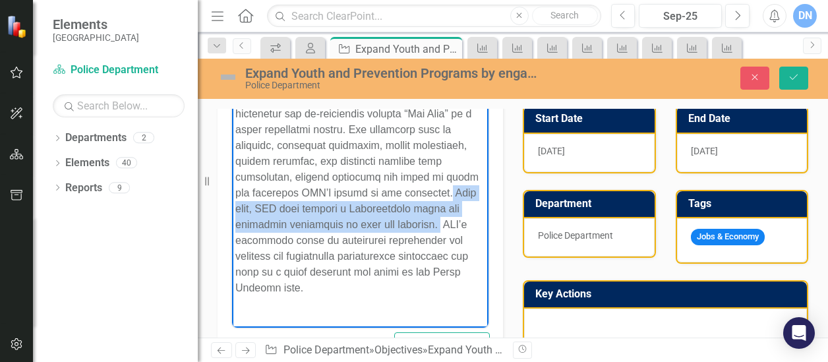
drag, startPoint x: 352, startPoint y: 208, endPoint x: 380, endPoint y: 237, distance: 39.6
click at [380, 237] on p "Rich Text Area. Press ALT-0 for help." at bounding box center [360, 90] width 250 height 411
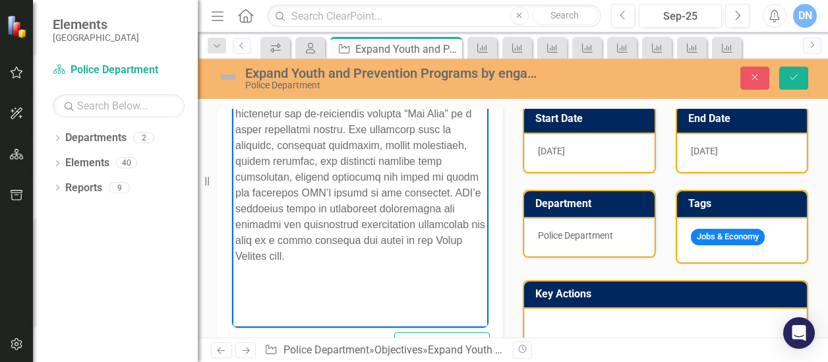
click at [372, 210] on p "Rich Text Area. Press ALT-0 for help." at bounding box center [360, 75] width 250 height 380
click at [417, 208] on p "Rich Text Area. Press ALT-0 for help." at bounding box center [360, 75] width 250 height 380
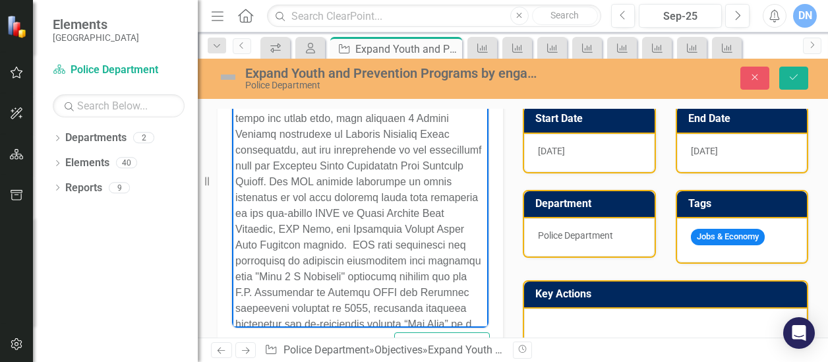
scroll to position [0, 0]
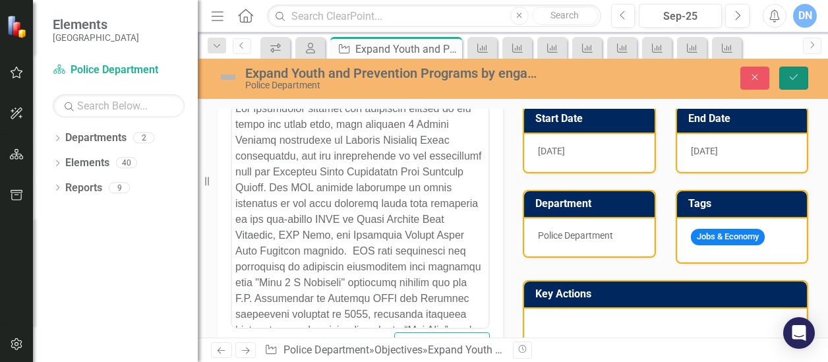
click at [795, 76] on icon "Save" at bounding box center [794, 77] width 12 height 9
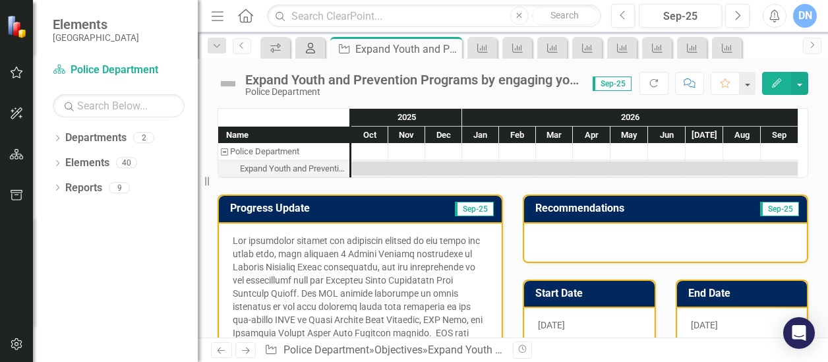
click at [310, 48] on icon "My Scorecard" at bounding box center [310, 48] width 13 height 11
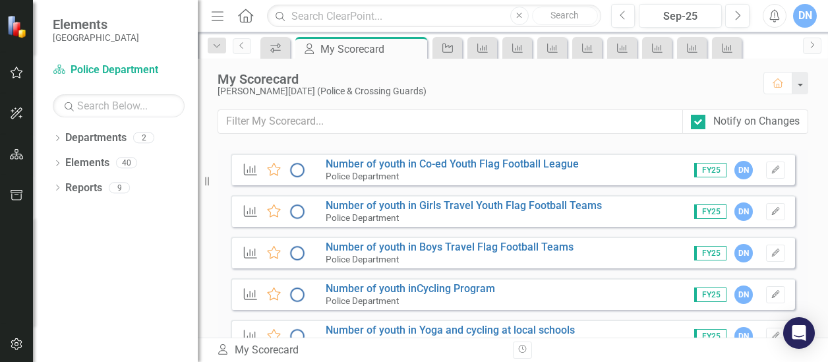
scroll to position [1338, 0]
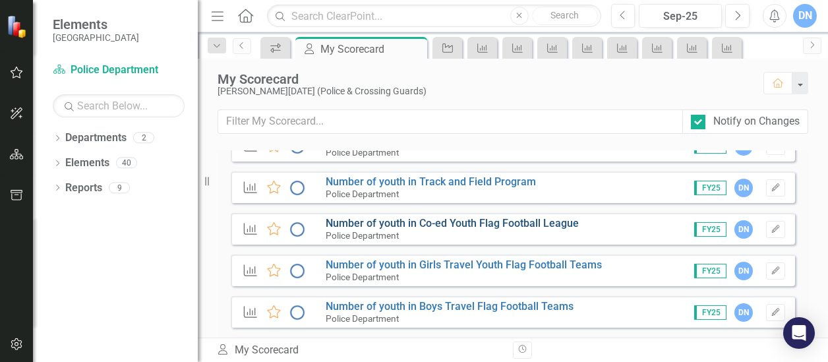
click at [547, 225] on link "Number of youth in Co-ed Youth Flag Football League" at bounding box center [452, 223] width 253 height 13
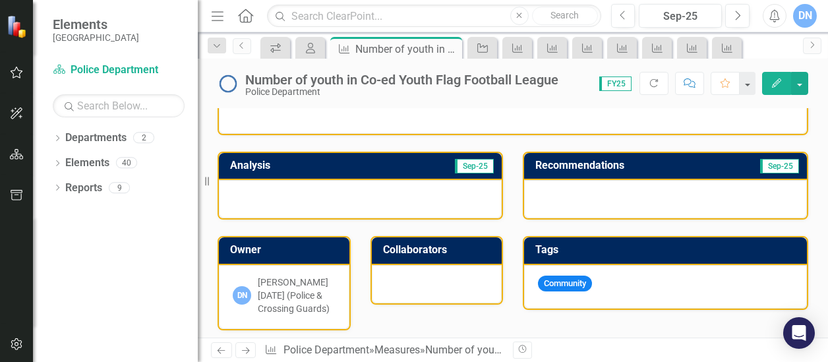
scroll to position [234, 0]
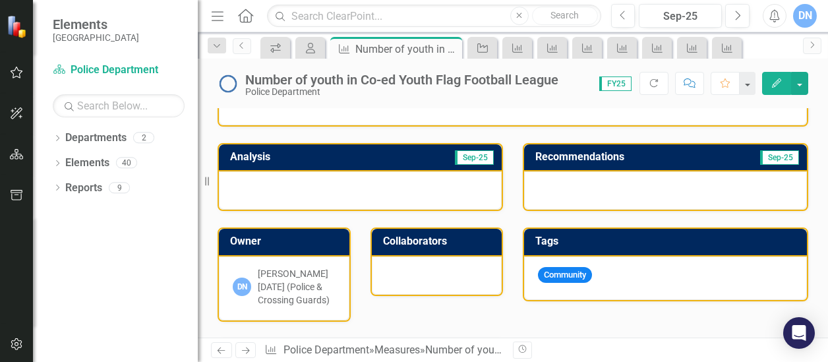
click at [467, 189] on div at bounding box center [360, 190] width 283 height 38
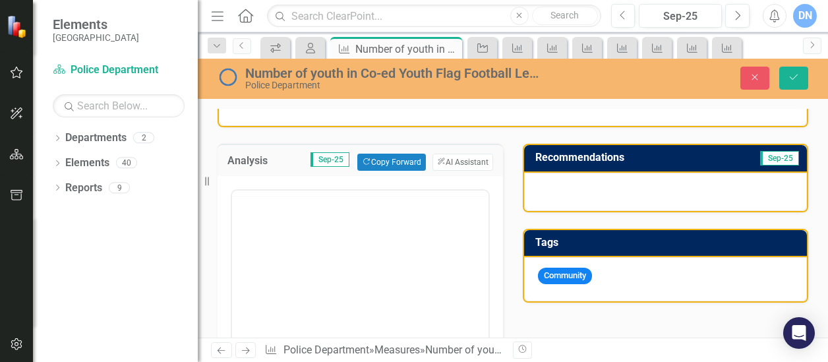
scroll to position [0, 0]
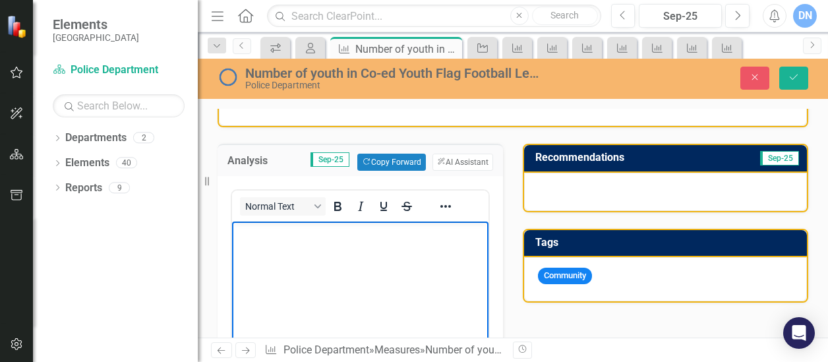
click at [345, 233] on p "Rich Text Area. Press ALT-0 for help." at bounding box center [360, 233] width 250 height 16
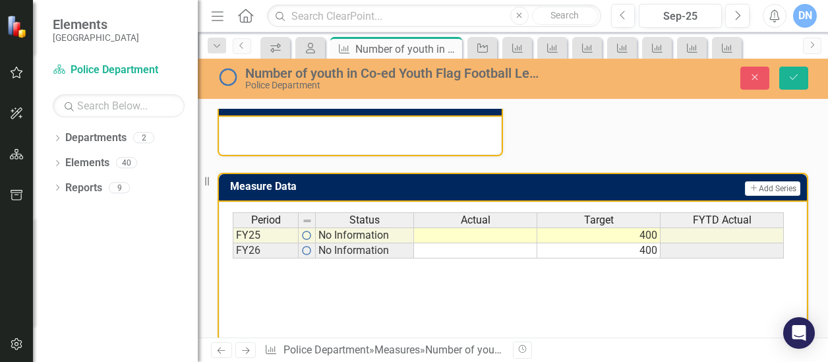
scroll to position [789, 0]
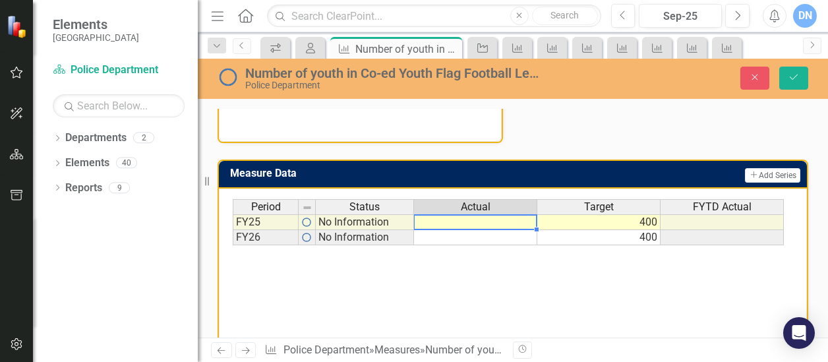
click at [529, 220] on td at bounding box center [475, 222] width 123 height 16
click at [517, 220] on td at bounding box center [475, 222] width 123 height 16
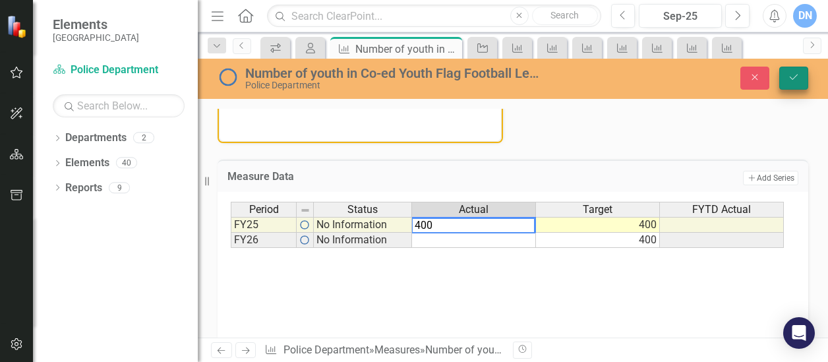
type textarea "400"
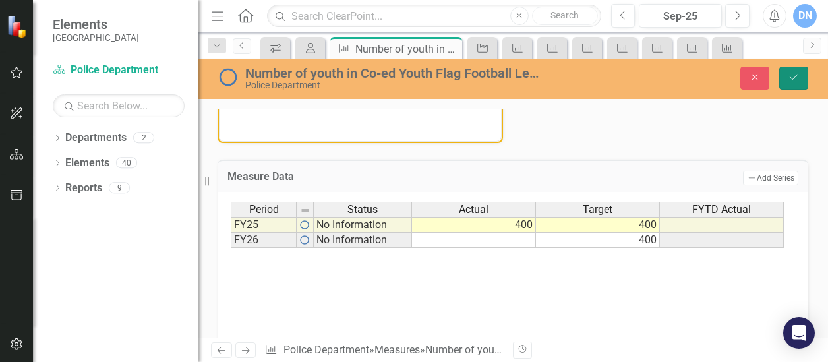
click at [796, 80] on icon "Save" at bounding box center [794, 77] width 12 height 9
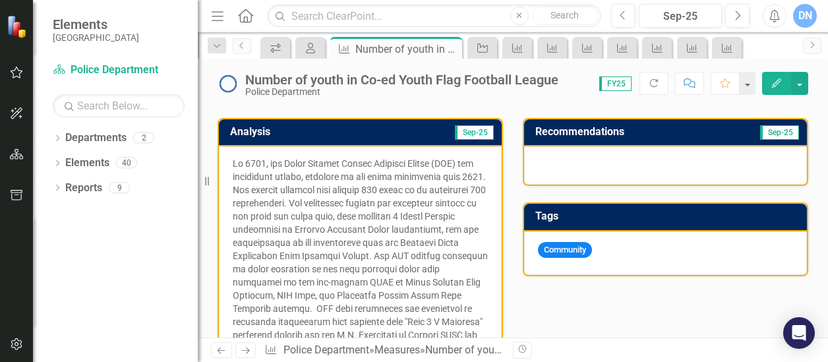
scroll to position [257, 0]
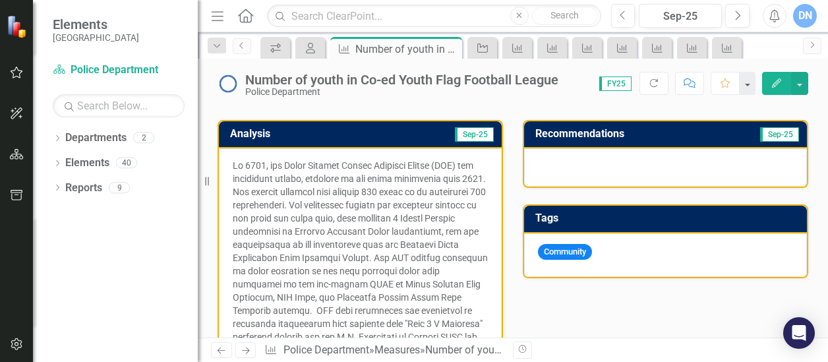
click at [349, 203] on p at bounding box center [360, 325] width 255 height 332
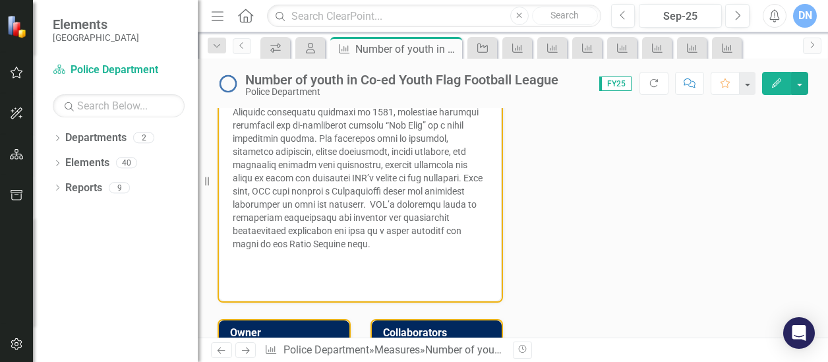
scroll to position [525, 0]
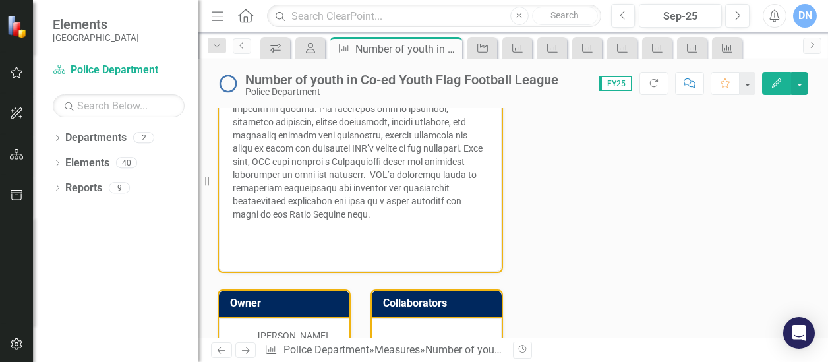
drag, startPoint x: 444, startPoint y: 175, endPoint x: 449, endPoint y: 193, distance: 19.2
click at [449, 193] on p at bounding box center [360, 57] width 255 height 332
click at [448, 181] on p at bounding box center [360, 57] width 255 height 332
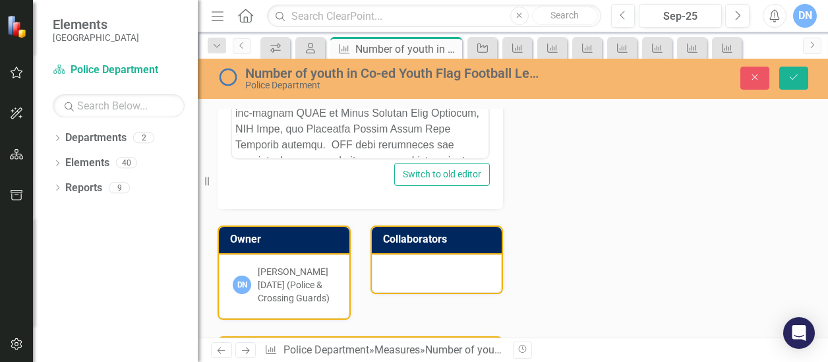
scroll to position [242, 0]
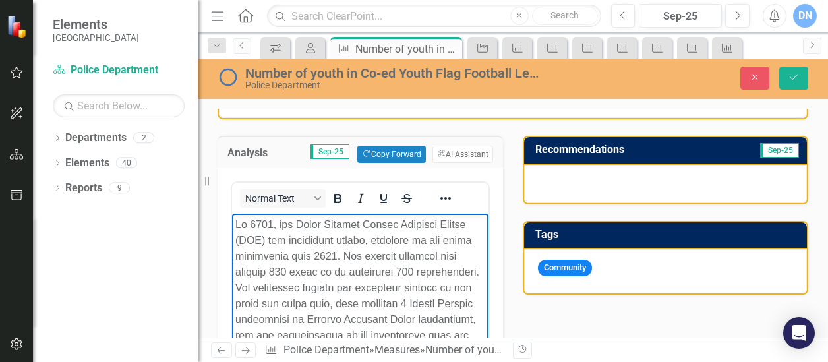
drag, startPoint x: 477, startPoint y: 435, endPoint x: 719, endPoint y: 398, distance: 244.7
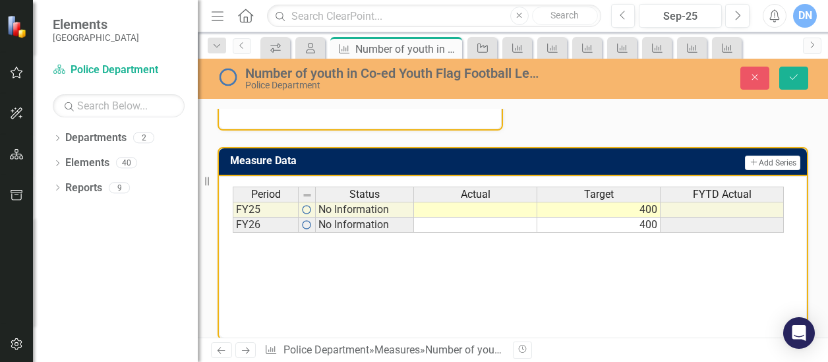
scroll to position [813, 0]
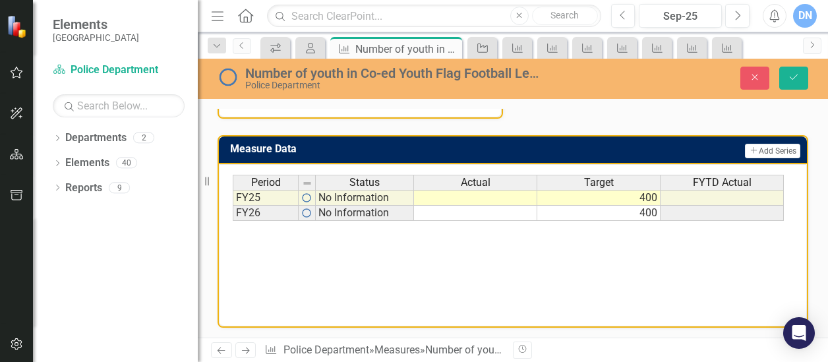
drag, startPoint x: 438, startPoint y: -295, endPoint x: 465, endPoint y: 357, distance: 652.0
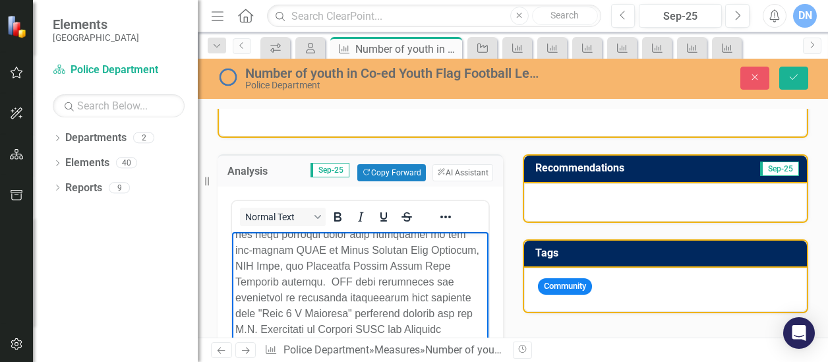
scroll to position [216, 0]
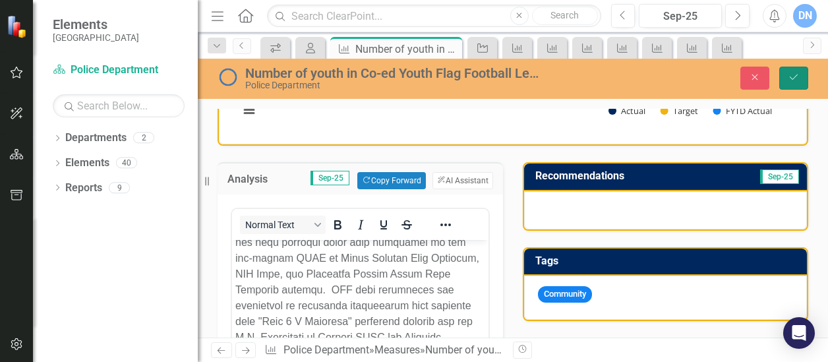
click at [795, 71] on button "Save" at bounding box center [793, 78] width 29 height 23
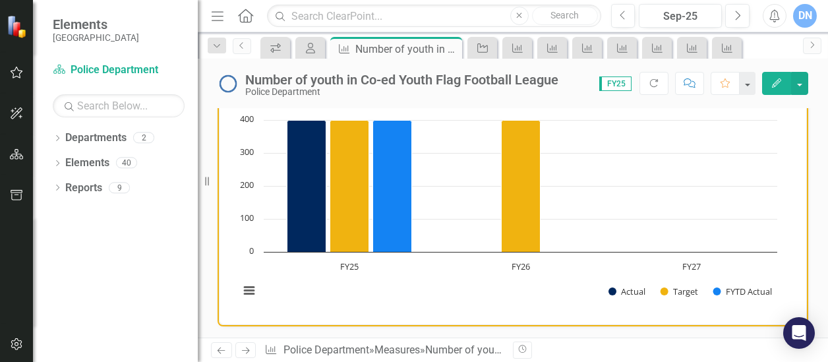
scroll to position [0, 0]
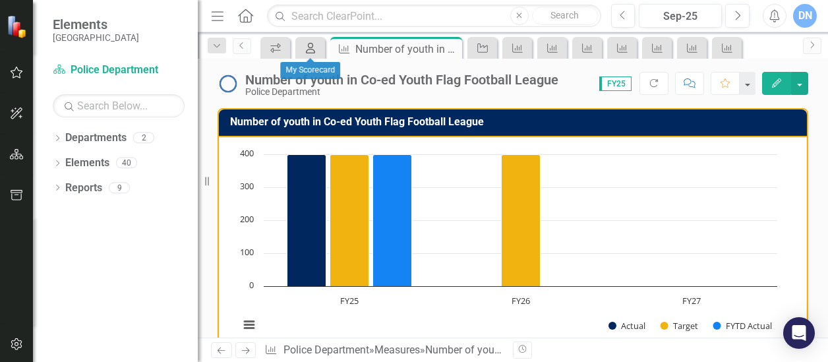
click at [310, 45] on icon "My Scorecard" at bounding box center [310, 48] width 13 height 11
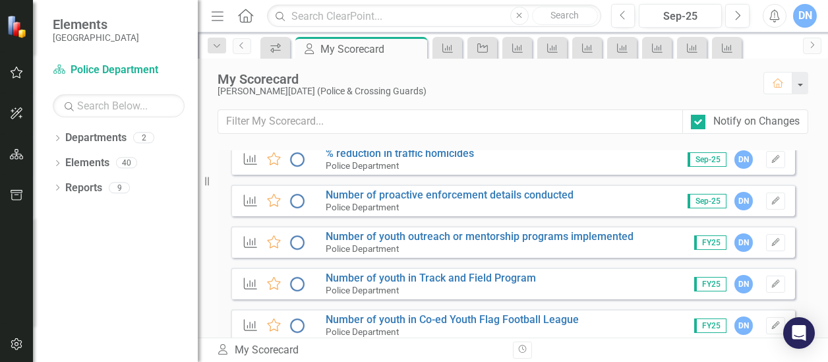
scroll to position [1246, 0]
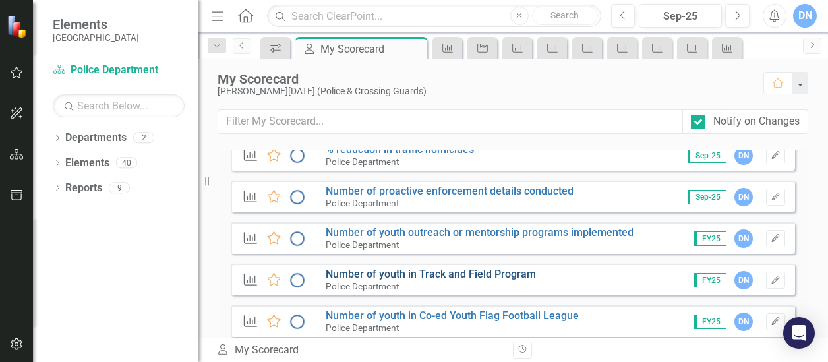
click at [442, 272] on link "Number of youth in Track and Field Program" at bounding box center [431, 274] width 210 height 13
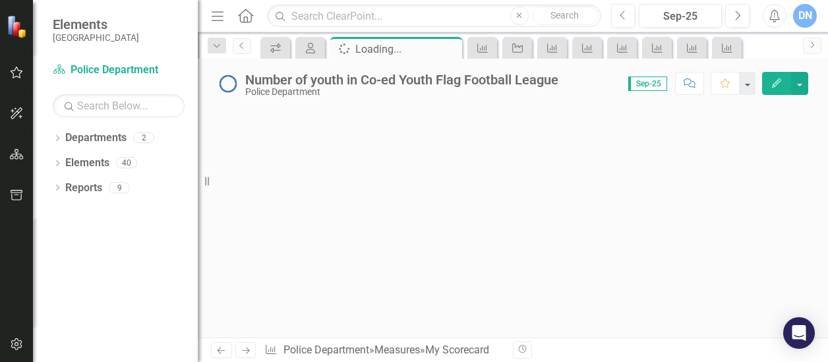
click at [442, 272] on div at bounding box center [513, 222] width 630 height 229
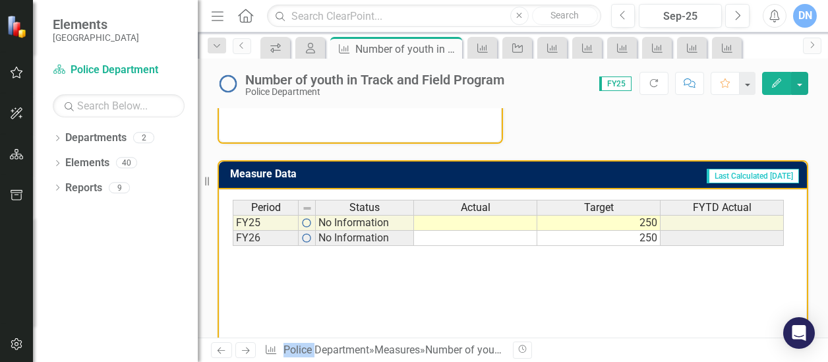
scroll to position [498, 0]
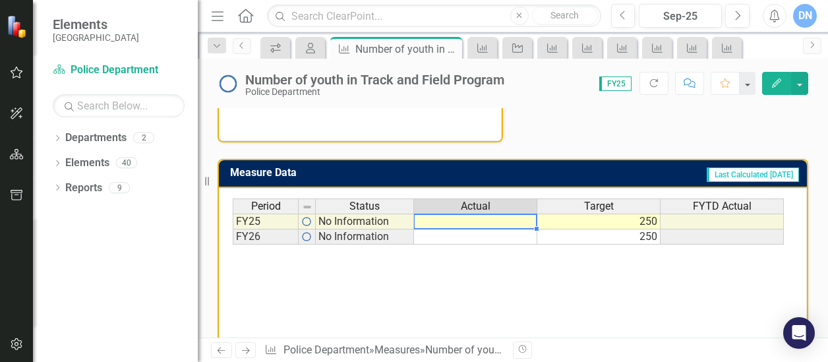
click at [524, 220] on td at bounding box center [475, 222] width 123 height 16
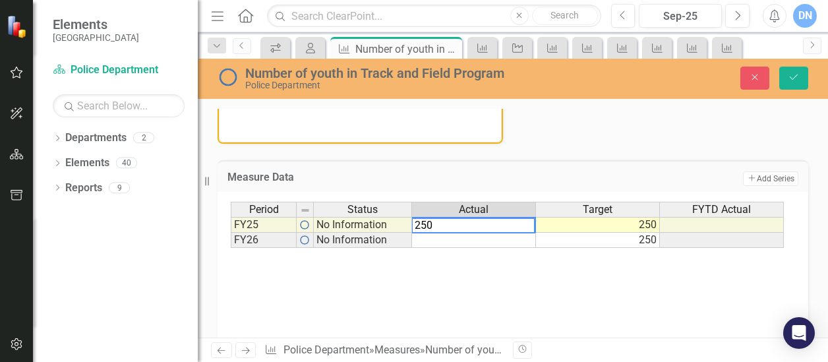
type textarea "250"
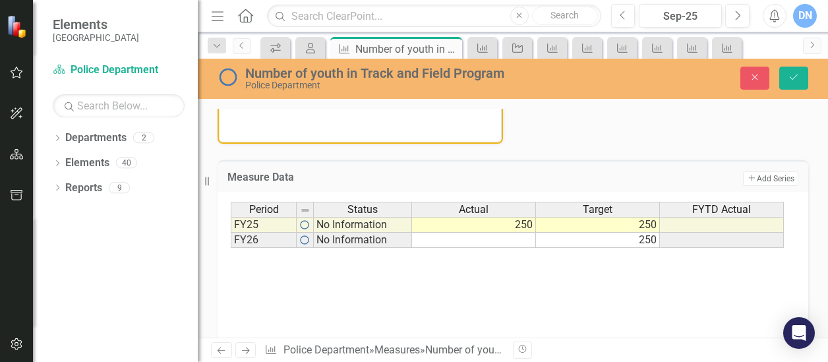
click at [740, 270] on div "Period Status Actual Target FYTD Actual FY25 No Information 250 250 FY26 No Inf…" at bounding box center [513, 268] width 564 height 132
click at [798, 80] on icon "Save" at bounding box center [794, 77] width 12 height 9
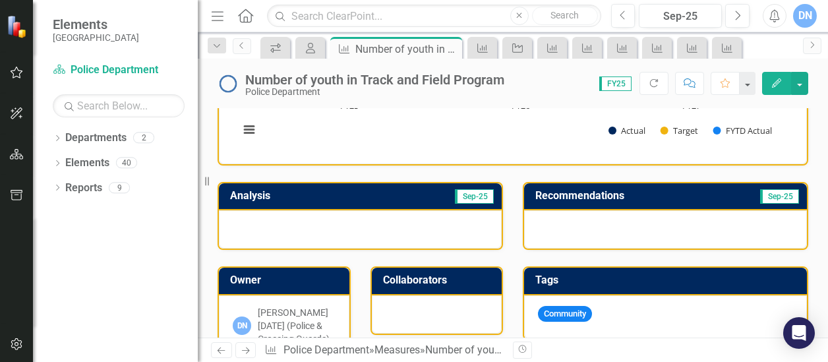
scroll to position [196, 0]
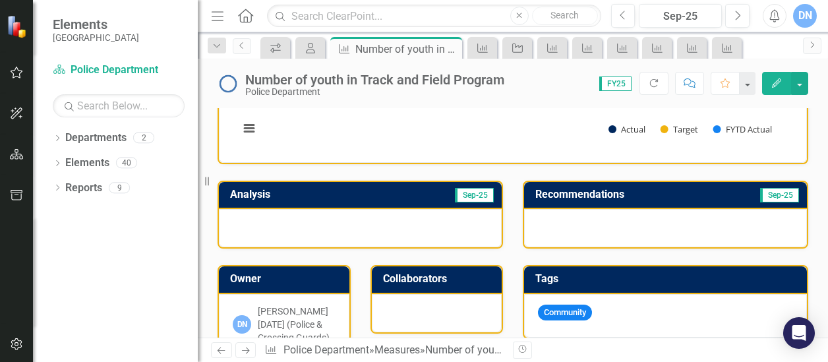
click at [369, 214] on div at bounding box center [360, 228] width 283 height 38
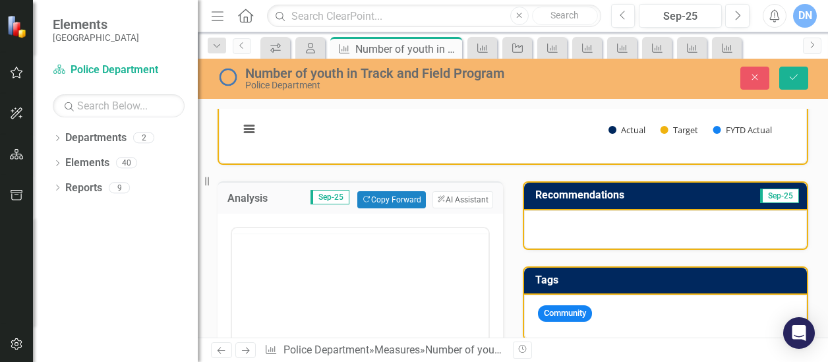
scroll to position [0, 0]
click at [347, 272] on p "Rich Text Area. Press ALT-0 for help." at bounding box center [360, 270] width 250 height 16
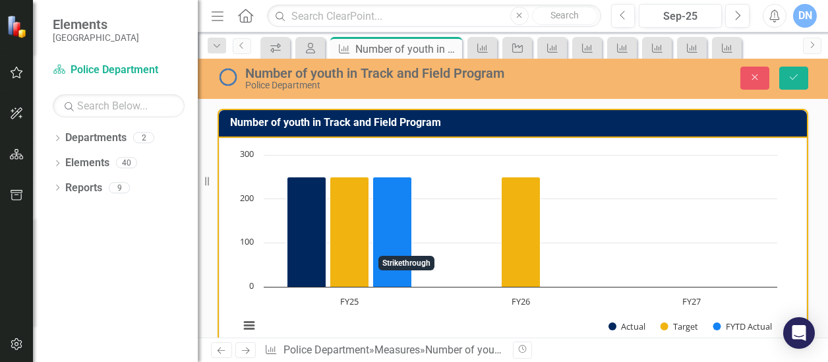
scroll to position [196, 0]
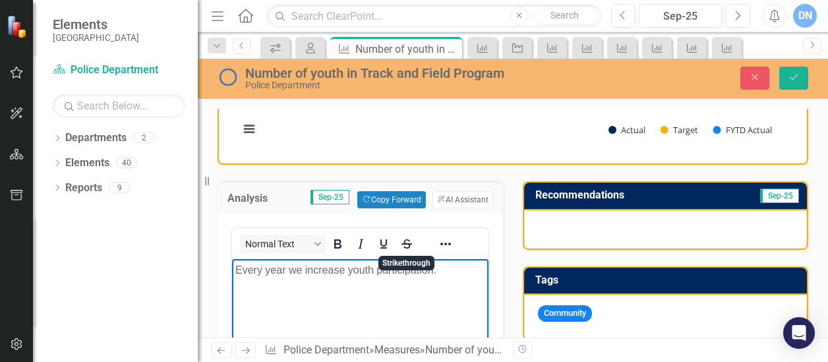
click at [457, 289] on body "Every year we increase youth participation." at bounding box center [360, 358] width 256 height 198
click at [232, 288] on body "Every year we increase youth participation." at bounding box center [360, 358] width 256 height 198
click at [452, 271] on p "Every year we increase youth participation." at bounding box center [360, 270] width 250 height 16
click at [260, 289] on p "Rich Text Area. Press ALT-0 for help." at bounding box center [360, 297] width 250 height 16
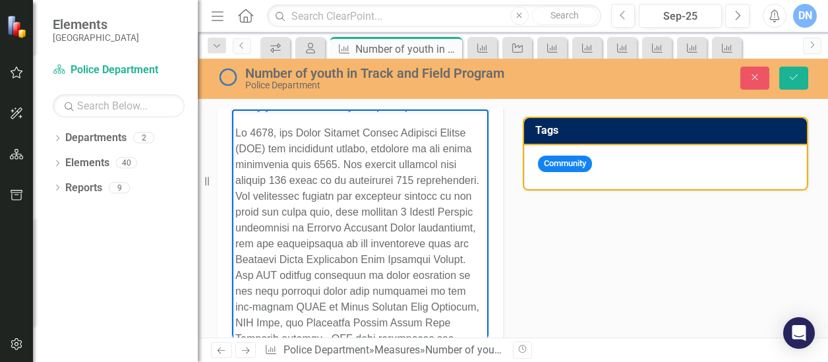
scroll to position [0, 0]
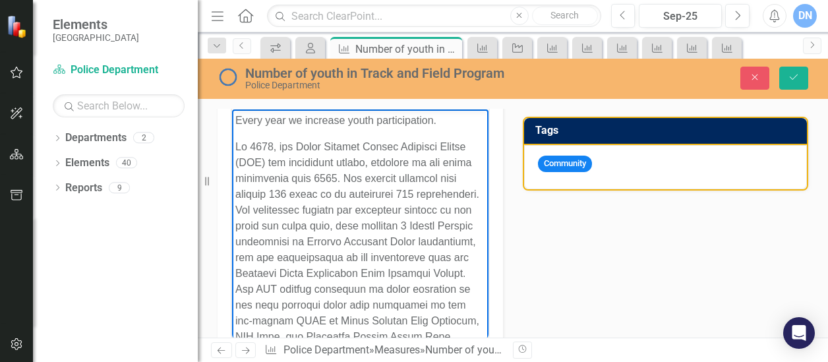
drag, startPoint x: 478, startPoint y: 293, endPoint x: 719, endPoint y: 270, distance: 242.4
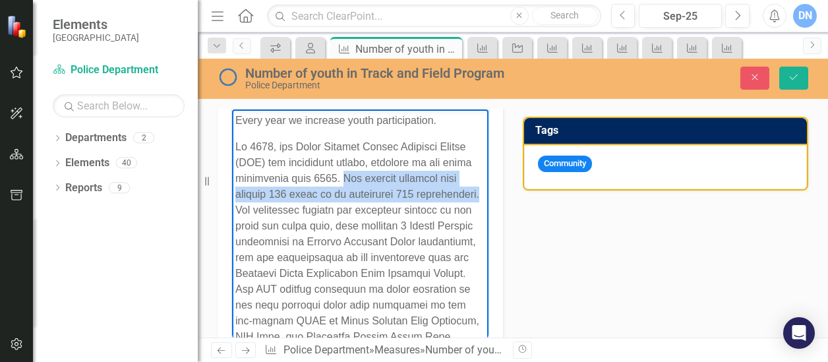
drag, startPoint x: 380, startPoint y: 179, endPoint x: 365, endPoint y: 210, distance: 34.2
click at [365, 210] on p "Rich Text Area. Press ALT-0 for help." at bounding box center [360, 368] width 250 height 459
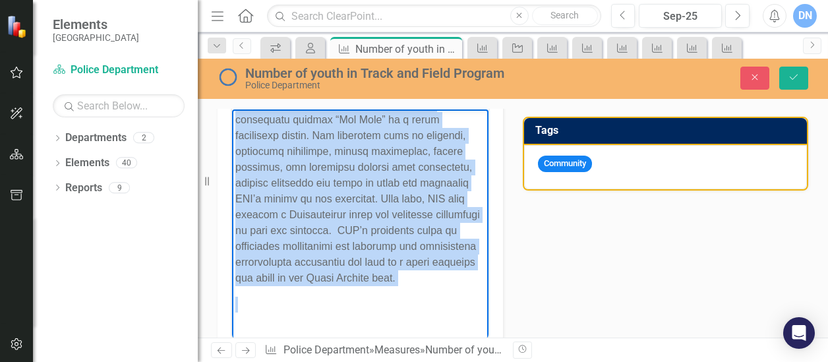
scroll to position [324, 0]
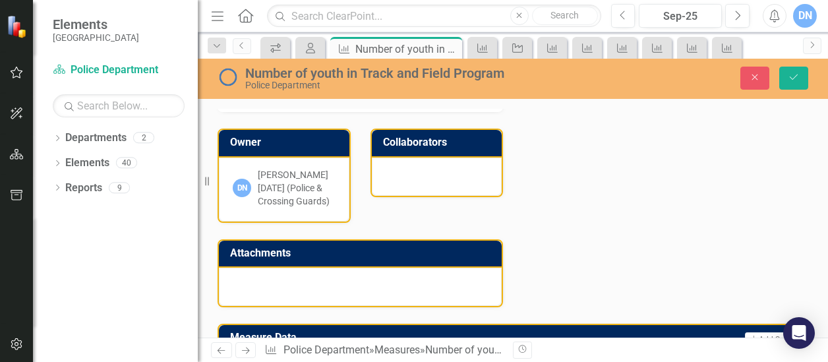
drag, startPoint x: 400, startPoint y: -49, endPoint x: 682, endPoint y: 157, distance: 349.8
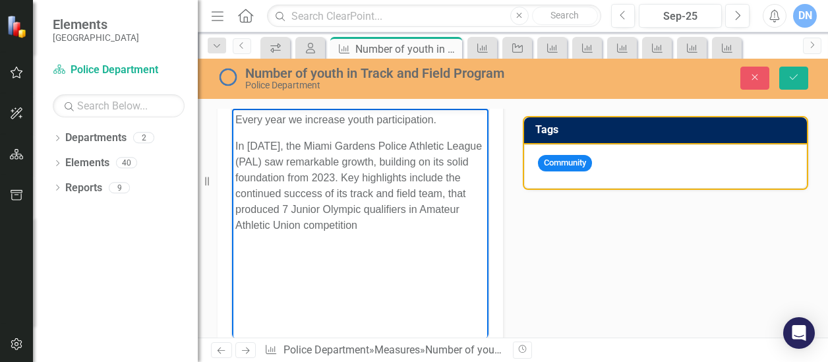
scroll to position [339, 0]
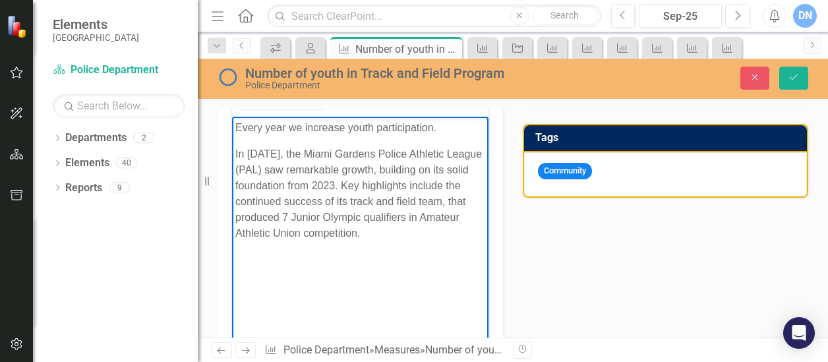
click at [433, 127] on p "Every year we increase youth participation." at bounding box center [360, 128] width 250 height 16
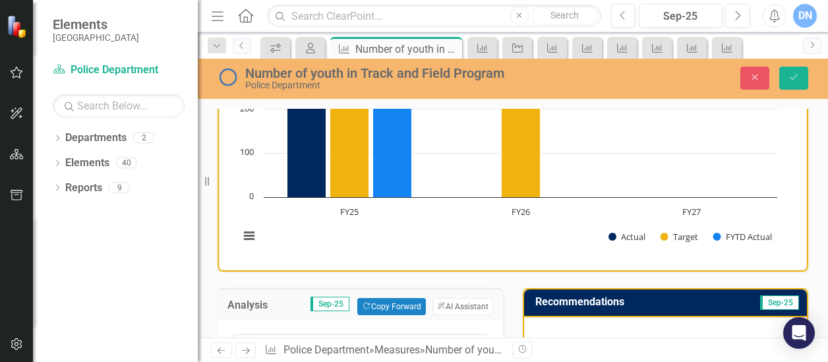
scroll to position [84, 0]
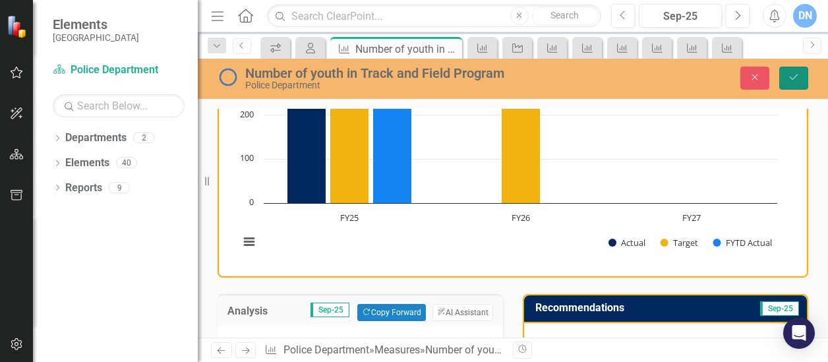
click at [796, 72] on button "Save" at bounding box center [793, 78] width 29 height 23
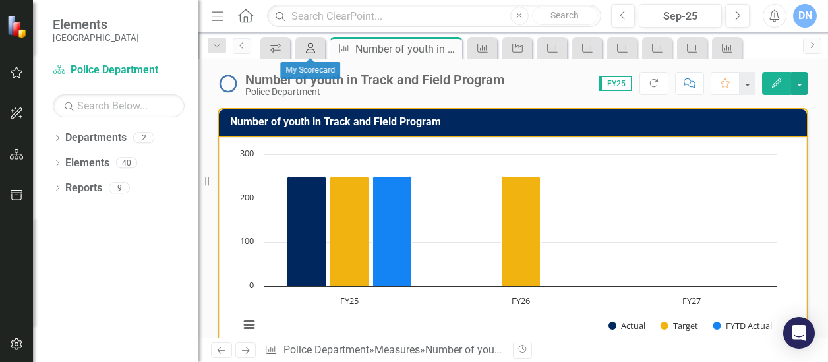
click at [311, 47] on icon "My Scorecard" at bounding box center [310, 48] width 13 height 11
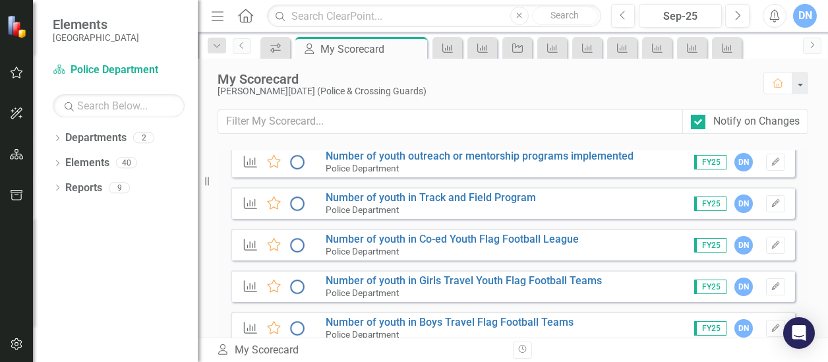
scroll to position [1278, 0]
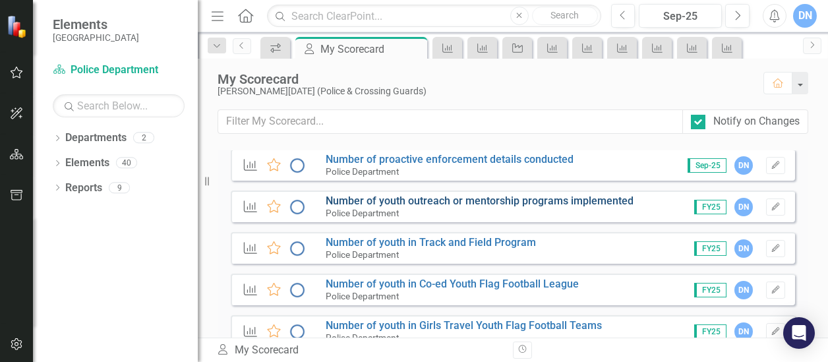
click at [506, 197] on link "Number of youth outreach or mentorship programs implemented" at bounding box center [480, 201] width 308 height 13
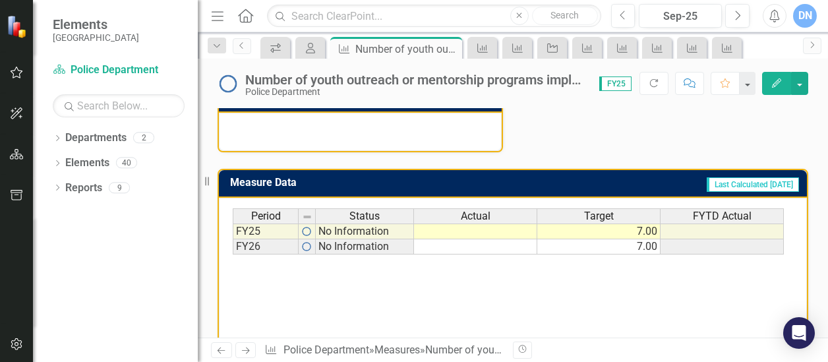
scroll to position [489, 0]
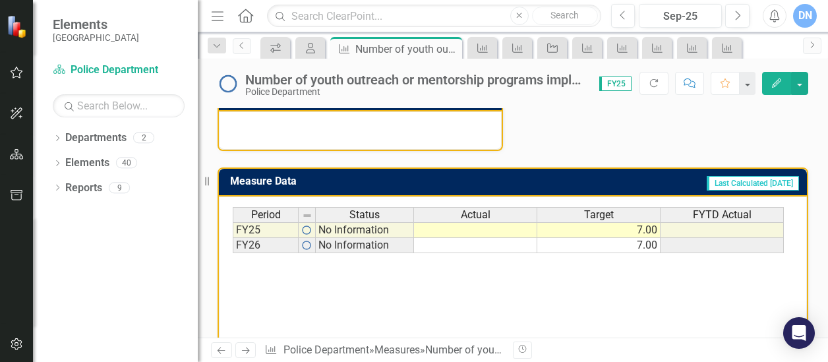
click at [525, 233] on td at bounding box center [475, 230] width 123 height 16
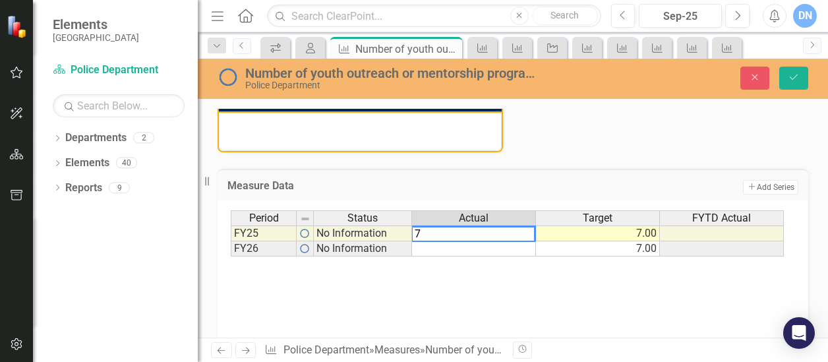
type textarea "7"
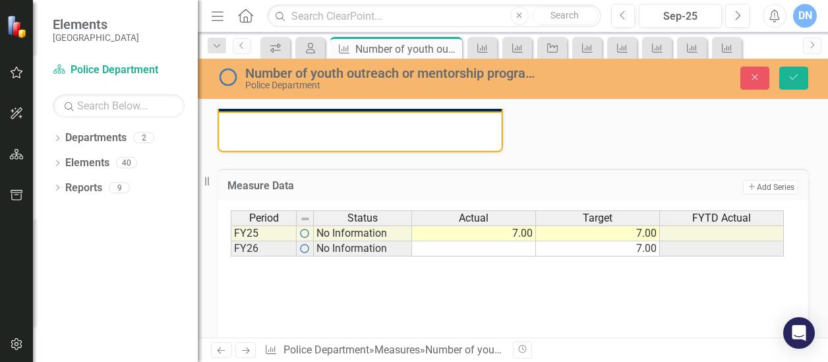
click at [611, 282] on div "Period Status Actual Target FYTD Actual FY25 No Information 7.00 7.00 FY26 No I…" at bounding box center [513, 276] width 564 height 132
click at [797, 76] on icon "Save" at bounding box center [794, 77] width 12 height 9
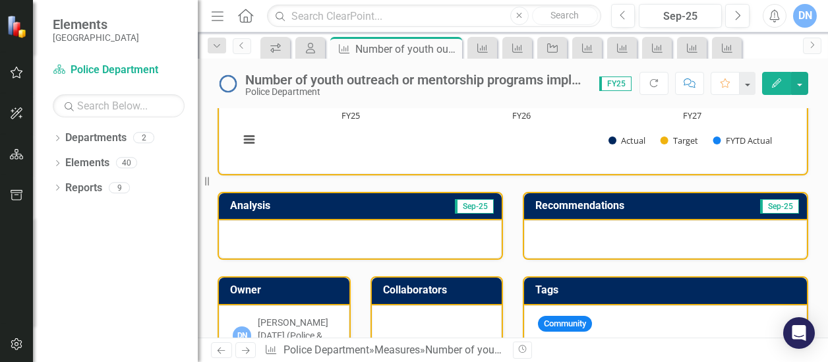
scroll to position [199, 0]
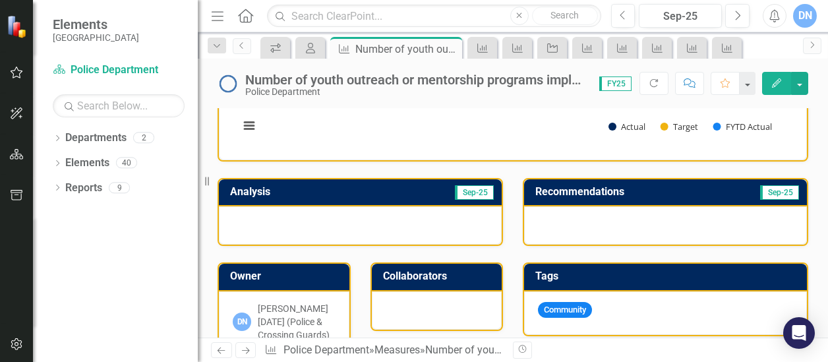
click at [379, 216] on div at bounding box center [360, 225] width 283 height 38
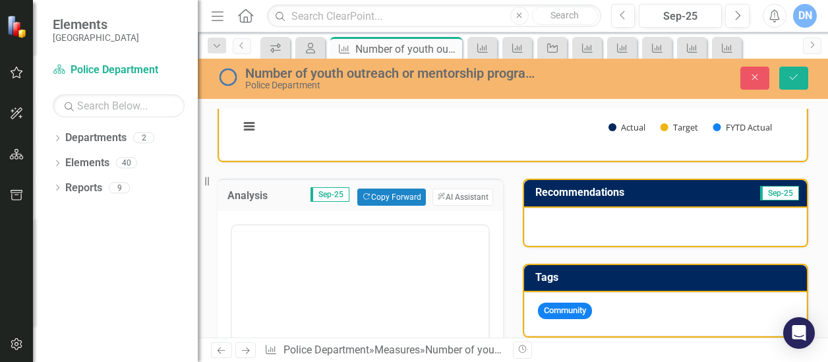
scroll to position [0, 0]
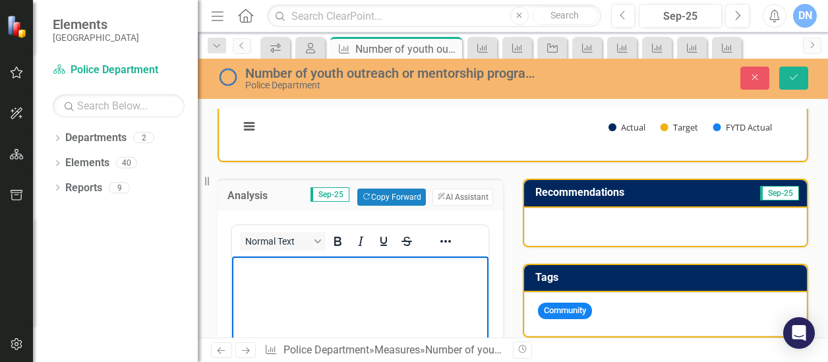
click at [276, 270] on p "Rich Text Area. Press ALT-0 for help." at bounding box center [360, 268] width 250 height 16
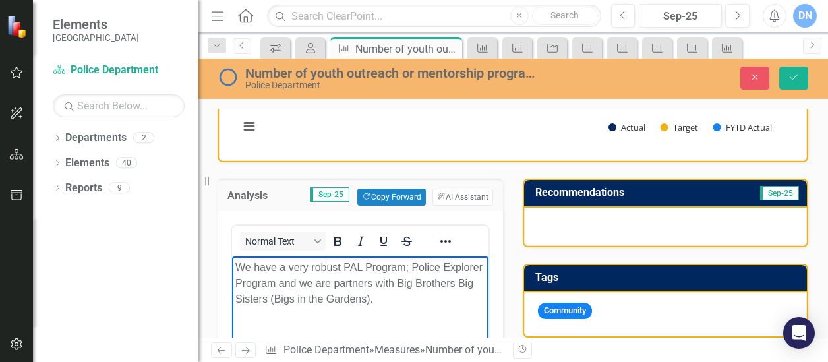
click at [459, 299] on p "We have a very robust PAL Program; Police Explorer Program and we are partners …" at bounding box center [360, 283] width 250 height 47
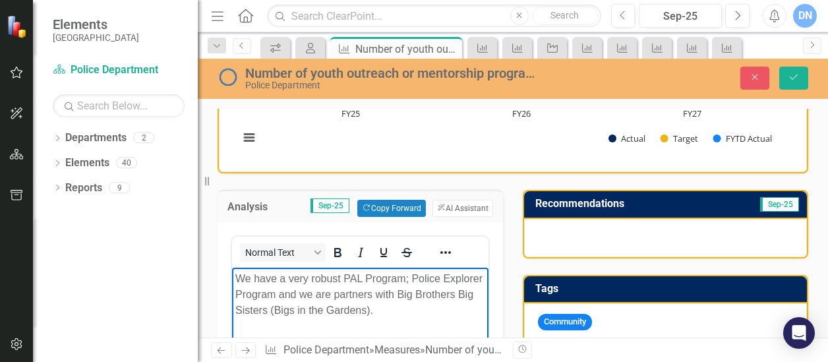
scroll to position [185, 0]
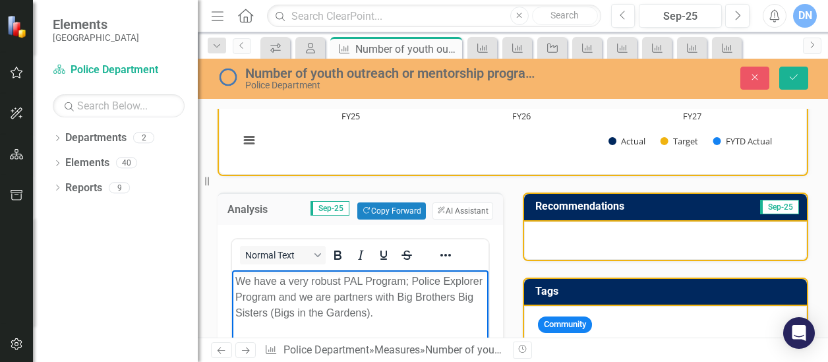
click at [648, 234] on div at bounding box center [665, 241] width 283 height 38
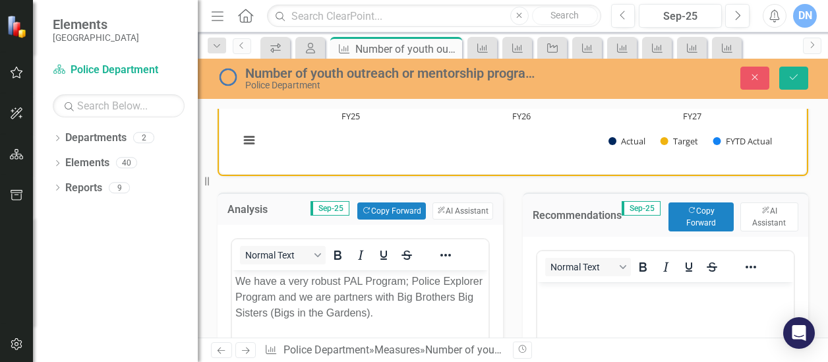
scroll to position [0, 0]
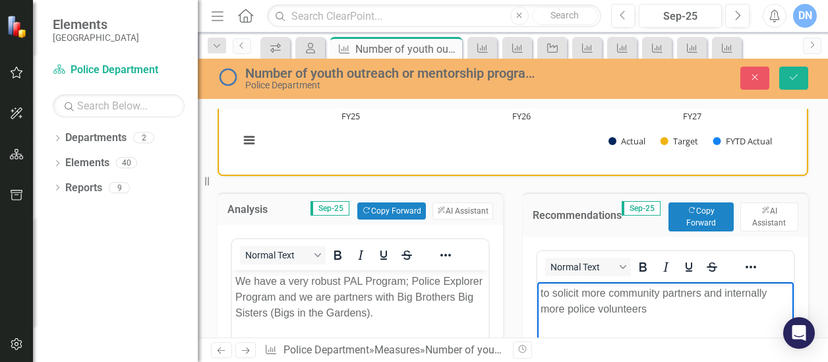
click at [647, 308] on p "To solicit more community partners and internally more police volunteers" at bounding box center [666, 301] width 250 height 32
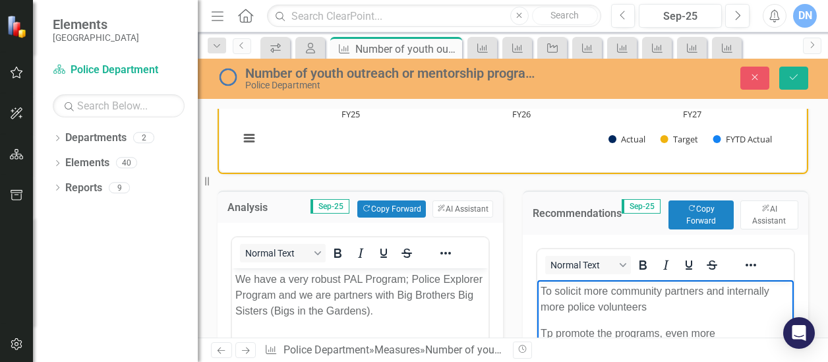
click at [548, 334] on p "Tp promote the programs, even more" at bounding box center [666, 334] width 250 height 16
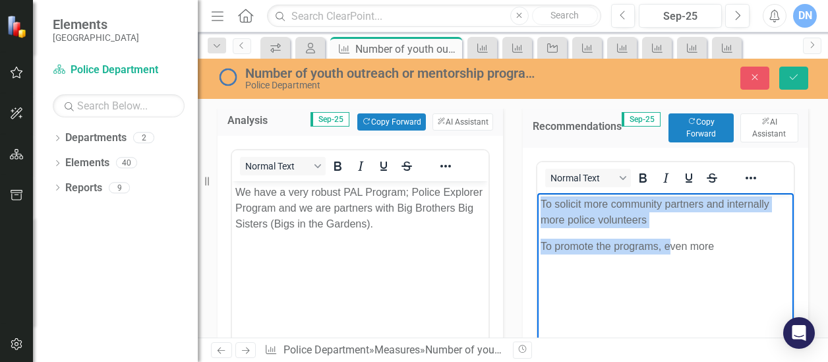
scroll to position [301, 0]
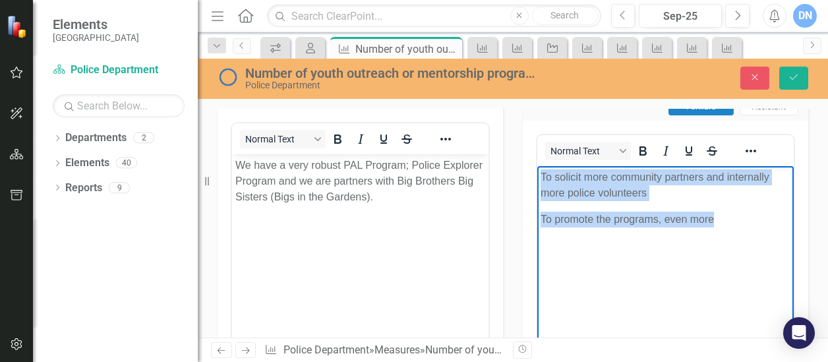
drag, startPoint x: 542, startPoint y: 179, endPoint x: 725, endPoint y: 243, distance: 193.9
click at [725, 243] on body "To solicit more community partners and internally more police volunteers To pro…" at bounding box center [665, 265] width 256 height 198
click at [748, 152] on icon "Reveal or hide additional toolbar items" at bounding box center [751, 151] width 16 height 16
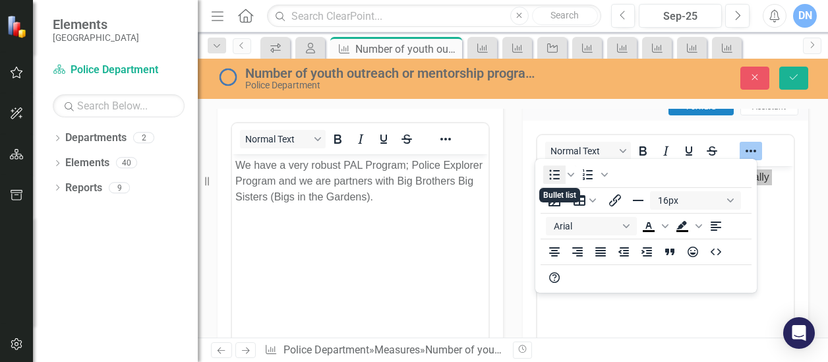
click at [553, 176] on icon "Bullet list" at bounding box center [555, 175] width 16 height 16
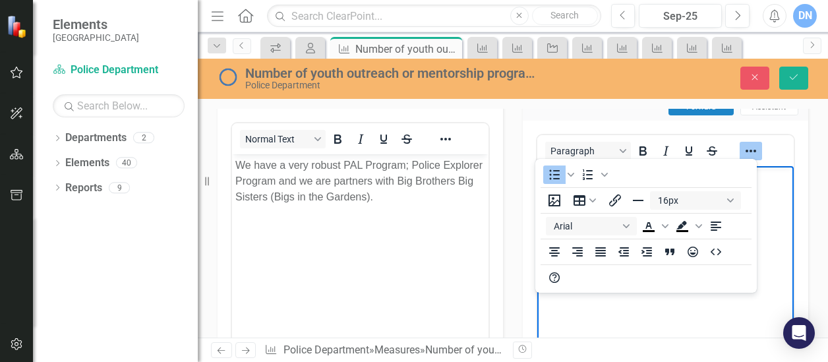
click at [620, 316] on body "To solicit more community partners and internally more police volunteers To pro…" at bounding box center [665, 265] width 256 height 198
click at [774, 243] on body "To solicit more community partners and internally more police volunteers To pro…" at bounding box center [665, 265] width 256 height 198
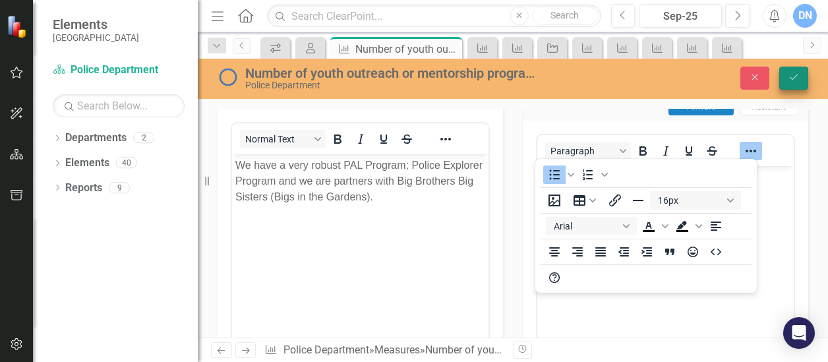
click at [793, 72] on button "Save" at bounding box center [793, 78] width 29 height 23
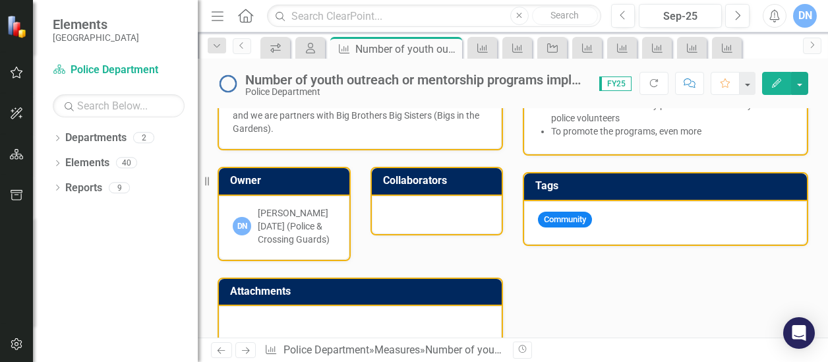
scroll to position [316, 0]
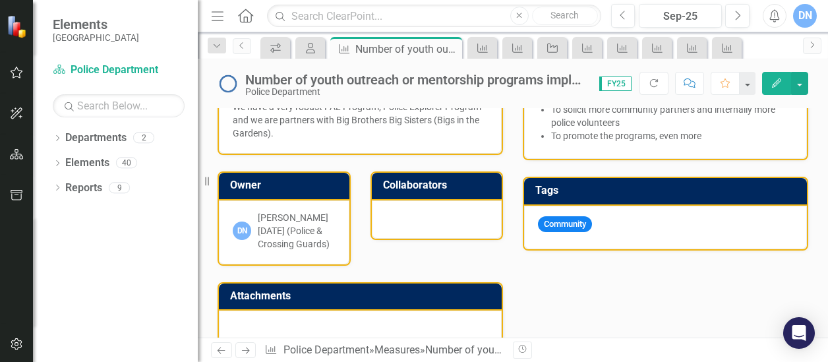
click at [487, 221] on div at bounding box center [437, 219] width 131 height 38
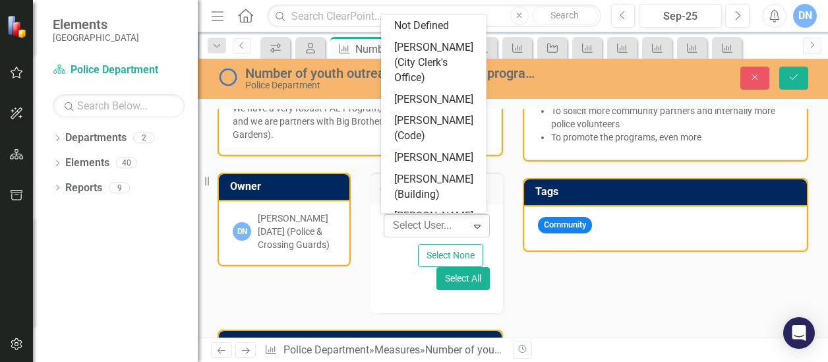
click at [474, 225] on icon at bounding box center [477, 227] width 7 height 4
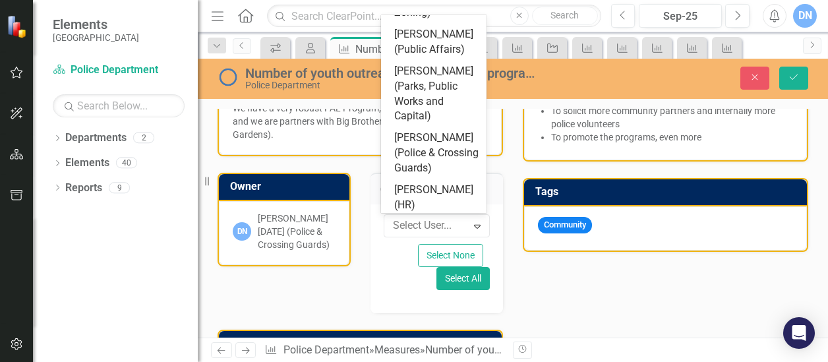
scroll to position [467, 0]
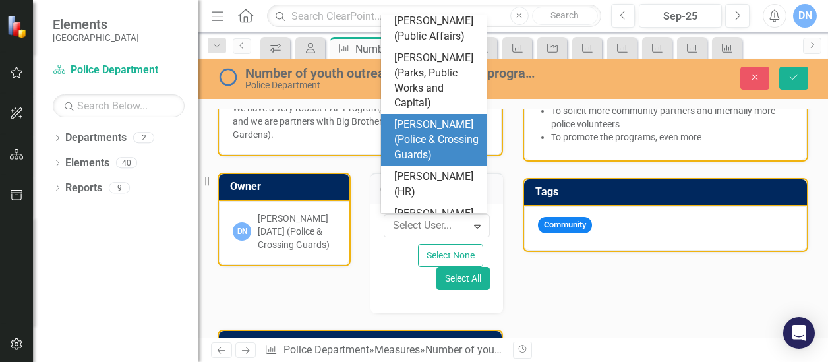
click at [436, 163] on div "Joseph Nargiso (Police & Crossing Guards)" at bounding box center [436, 139] width 84 height 45
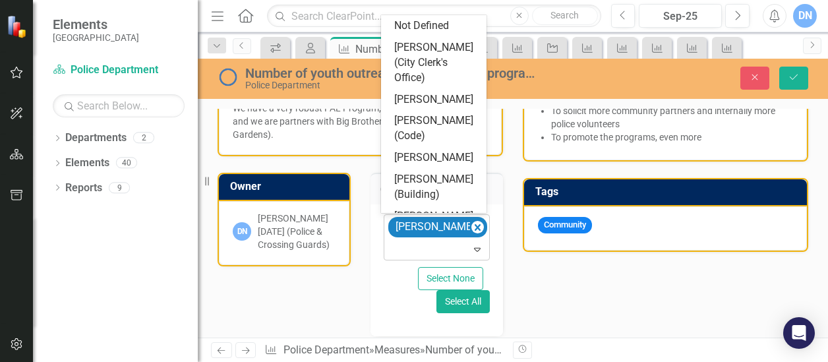
click at [472, 249] on icon "Expand" at bounding box center [477, 249] width 13 height 11
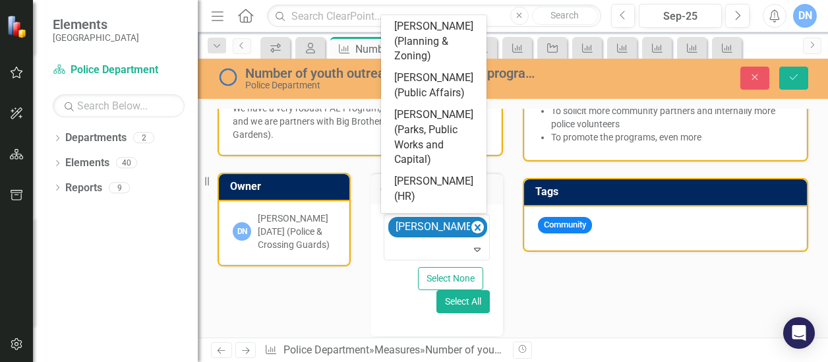
scroll to position [418, 0]
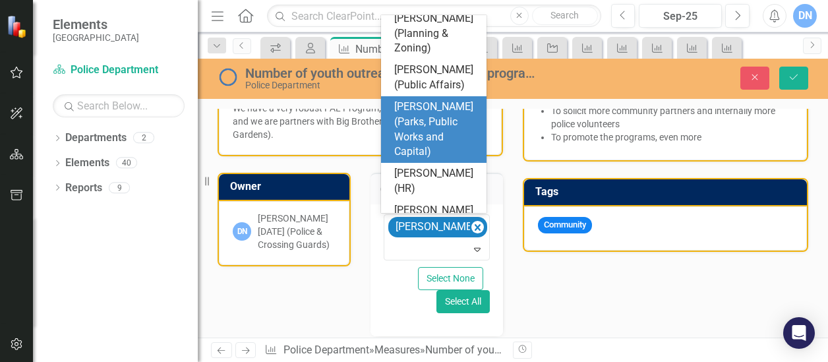
click at [421, 146] on div "Paulette Murphy (Parks, Public Works and Capital)" at bounding box center [436, 130] width 84 height 60
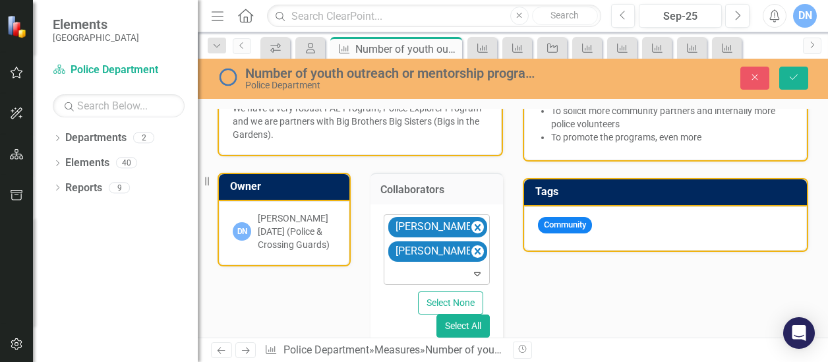
click at [476, 271] on icon "Expand" at bounding box center [477, 273] width 13 height 11
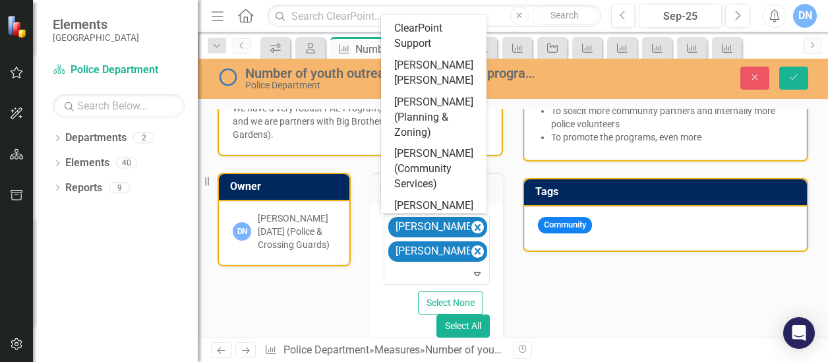
scroll to position [891, 0]
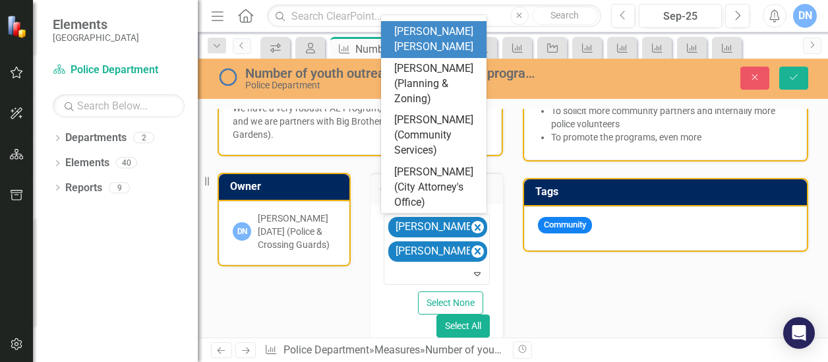
click at [429, 34] on div "Tamara Wadley Packer" at bounding box center [436, 39] width 84 height 30
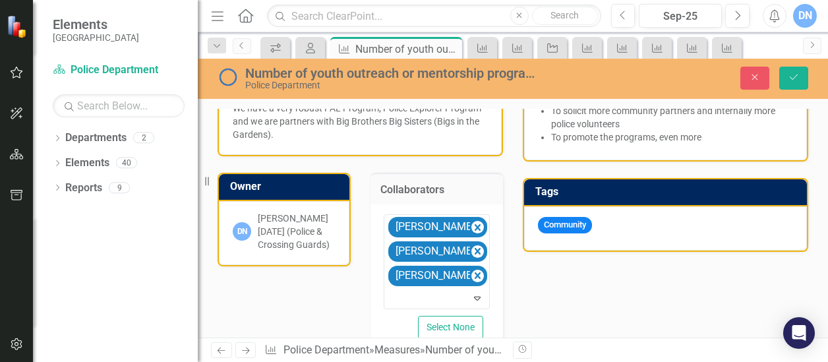
click at [580, 314] on div "Analysis Sep-25 We have a very robust PAL Program; Police Explorer Program and …" at bounding box center [513, 257] width 611 height 424
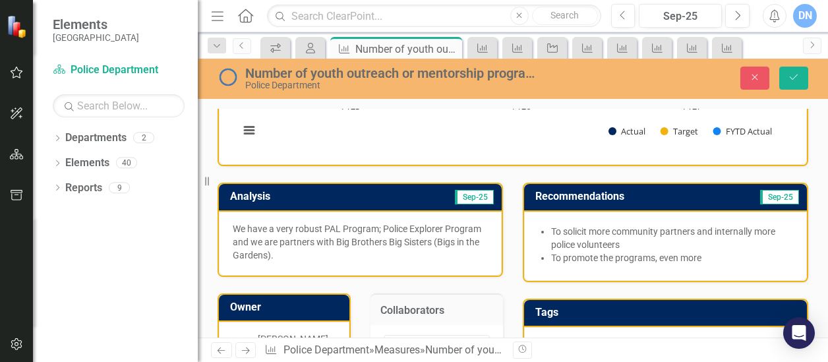
scroll to position [0, 0]
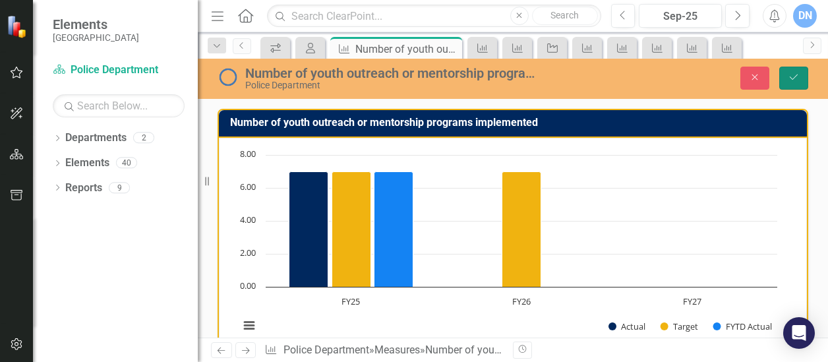
click at [795, 78] on icon "Save" at bounding box center [794, 77] width 12 height 9
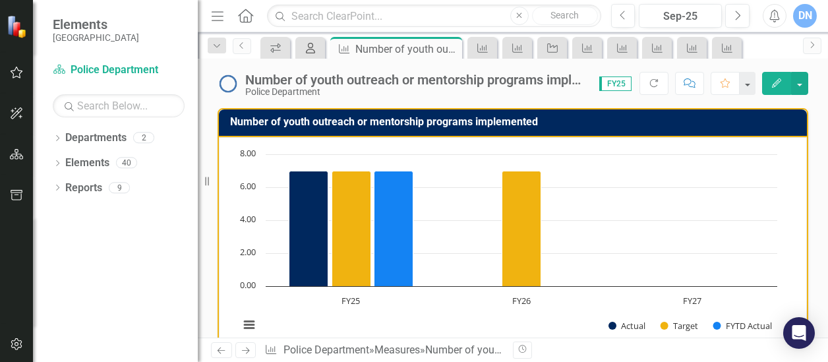
click at [310, 45] on icon "My Scorecard" at bounding box center [310, 48] width 13 height 11
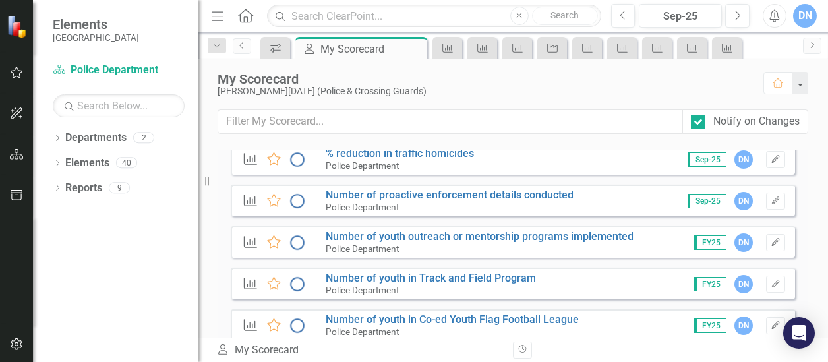
scroll to position [1234, 0]
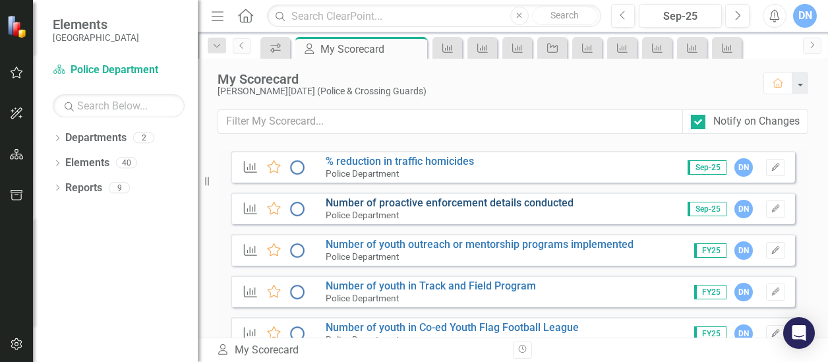
click at [479, 201] on link "Number of proactive enforcement details conducted" at bounding box center [450, 202] width 248 height 13
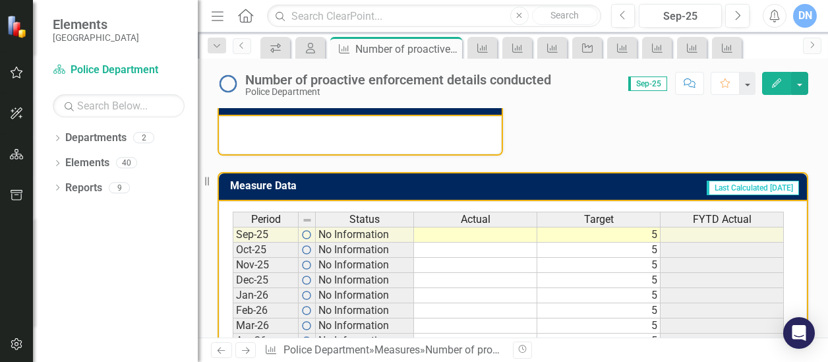
scroll to position [493, 0]
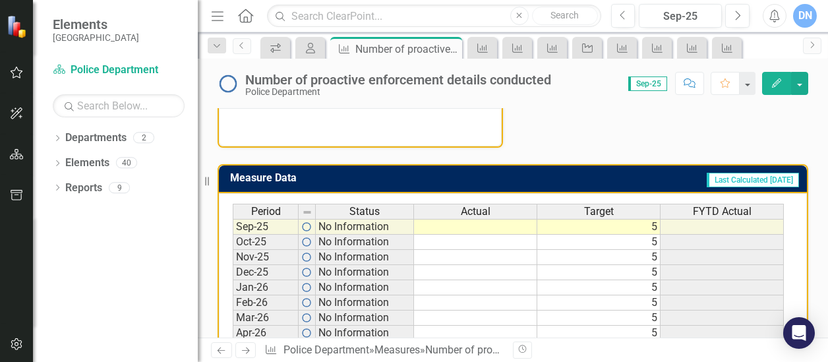
click at [450, 225] on td at bounding box center [475, 227] width 123 height 16
click at [451, 222] on td at bounding box center [475, 227] width 123 height 16
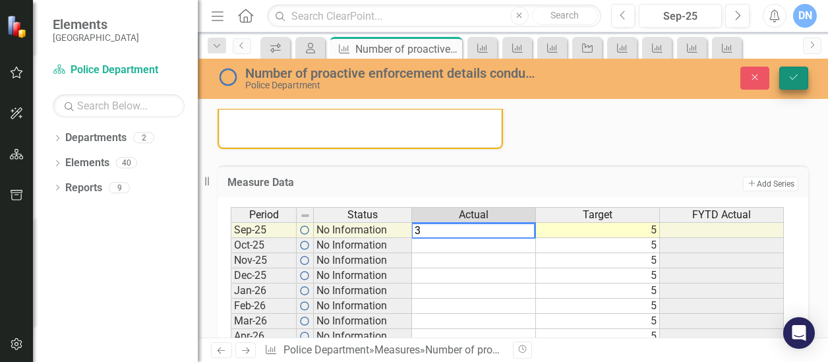
type textarea "3"
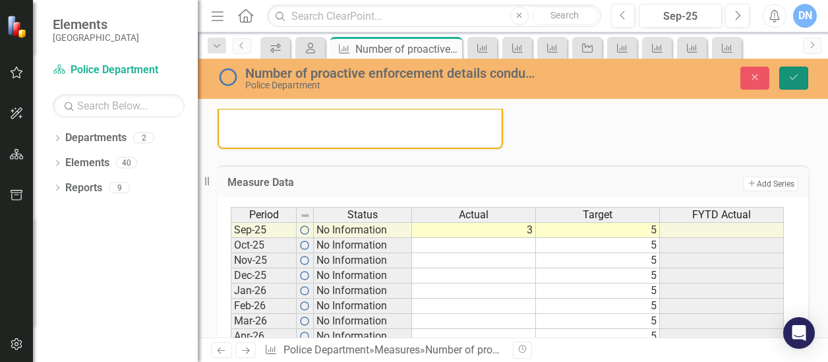
click at [799, 78] on icon "Save" at bounding box center [794, 77] width 12 height 9
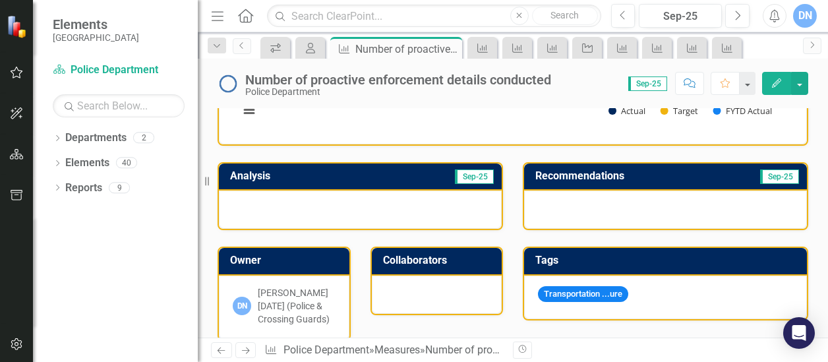
scroll to position [222, 0]
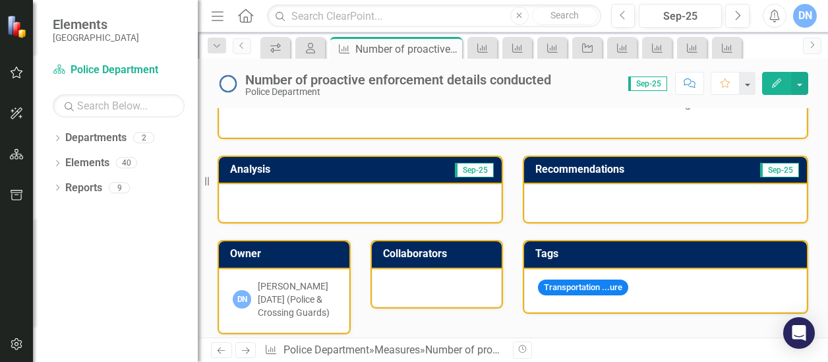
click at [475, 197] on div at bounding box center [360, 203] width 283 height 38
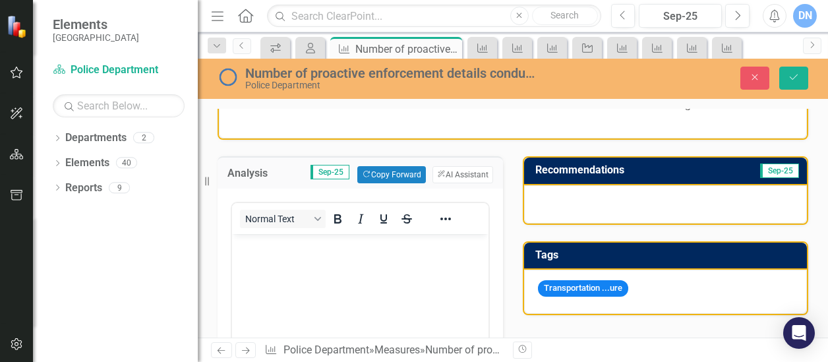
scroll to position [0, 0]
click at [349, 249] on p "Rich Text Area. Press ALT-0 for help." at bounding box center [360, 245] width 250 height 16
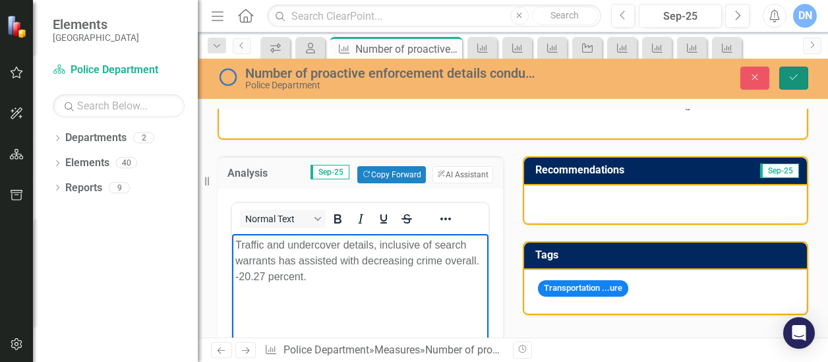
click at [793, 75] on icon "Save" at bounding box center [794, 77] width 12 height 9
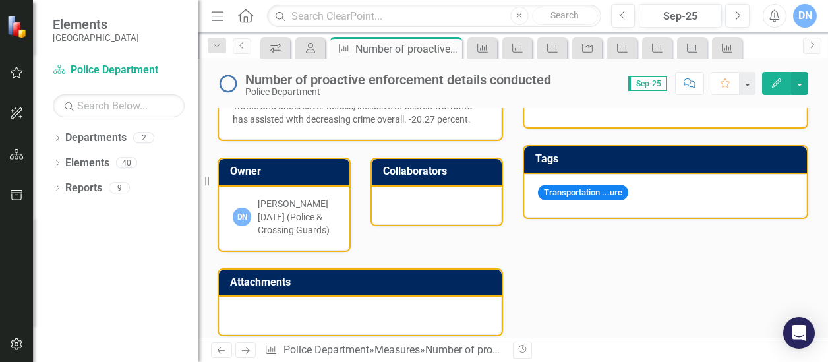
scroll to position [255, 0]
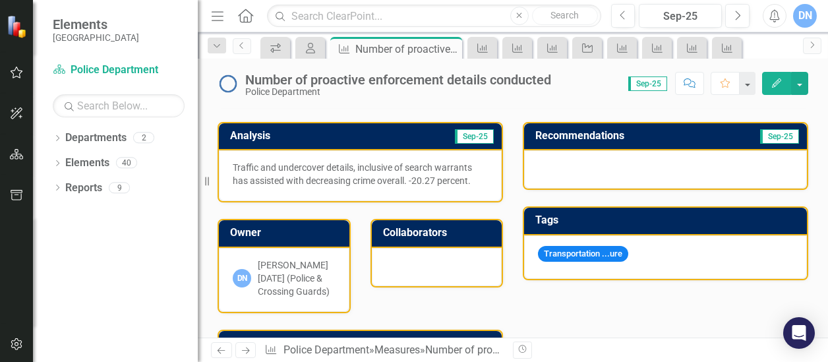
click at [662, 165] on div at bounding box center [665, 169] width 283 height 38
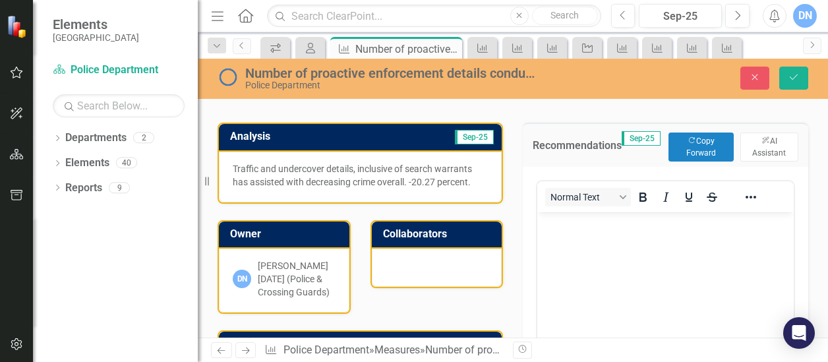
scroll to position [0, 0]
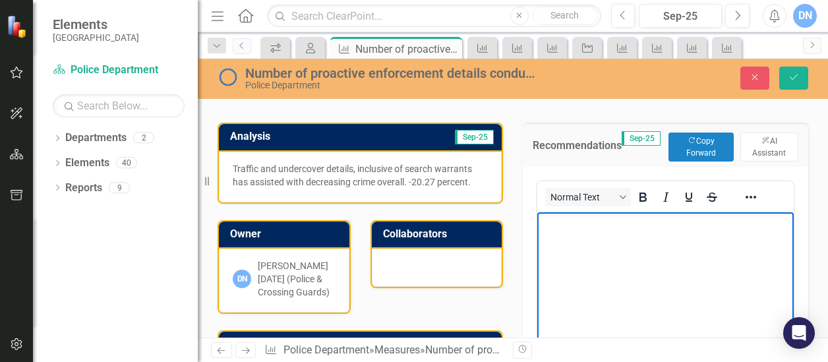
click at [607, 222] on p "Rich Text Area. Press ALT-0 for help." at bounding box center [666, 224] width 250 height 16
click at [539, 223] on body "increase our efforts throughout the city" at bounding box center [665, 311] width 256 height 198
drag, startPoint x: 539, startPoint y: 220, endPoint x: 757, endPoint y: 235, distance: 218.1
click at [757, 235] on body "Increase our efforts throughout the city" at bounding box center [665, 311] width 256 height 198
click at [747, 201] on icon "Reveal or hide additional toolbar items" at bounding box center [751, 197] width 16 height 16
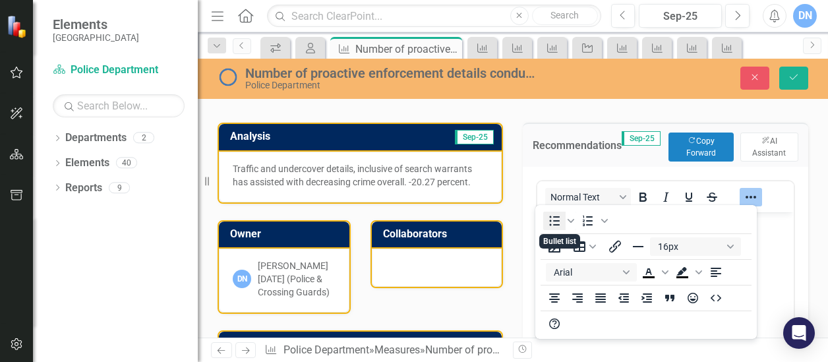
click at [558, 215] on icon "Bullet list" at bounding box center [555, 221] width 16 height 16
click at [775, 293] on body "Increase our efforts throughout the city" at bounding box center [665, 311] width 256 height 198
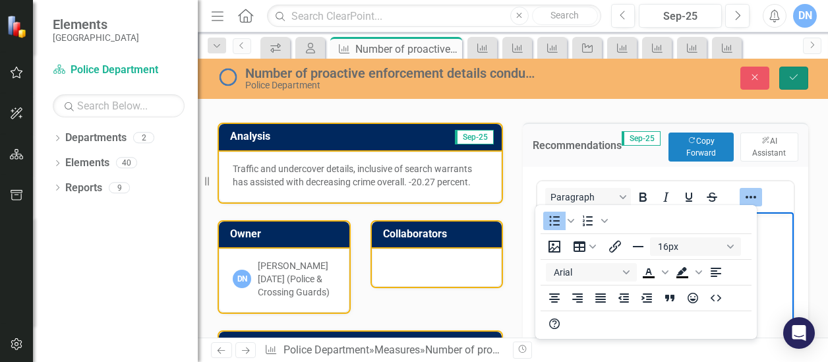
click at [793, 77] on icon "Save" at bounding box center [794, 77] width 12 height 9
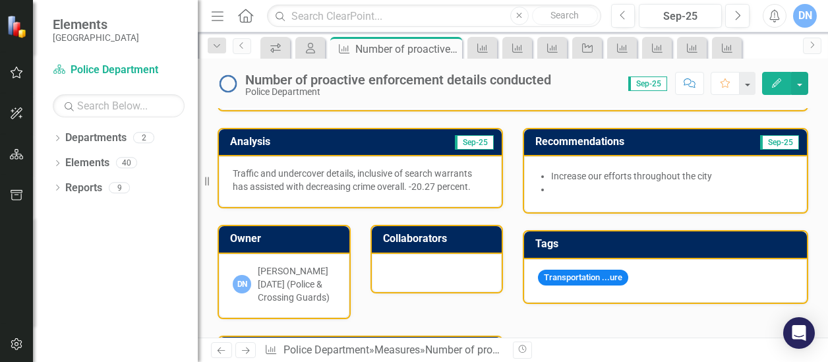
scroll to position [251, 0]
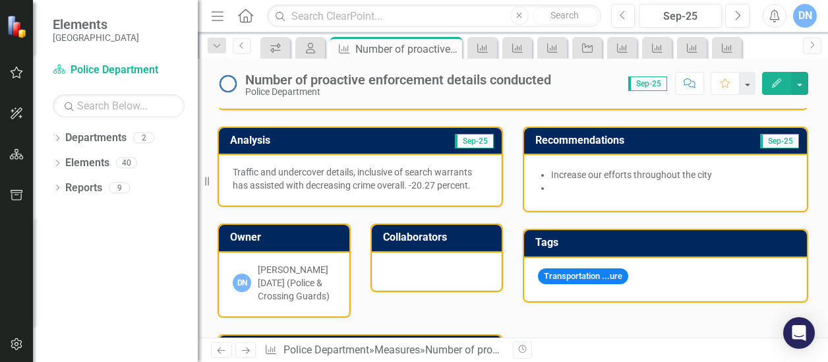
click at [551, 187] on li at bounding box center [672, 187] width 242 height 13
click at [708, 171] on li "Increase our efforts throughout the city" at bounding box center [672, 174] width 242 height 13
click at [709, 171] on li "Increase our efforts throughout the city" at bounding box center [672, 174] width 242 height 13
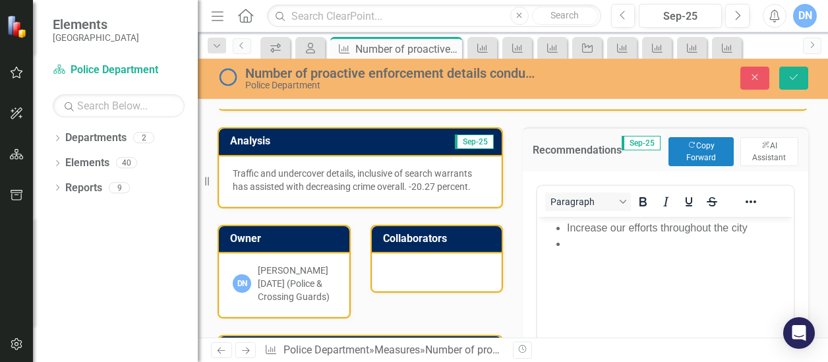
scroll to position [0, 0]
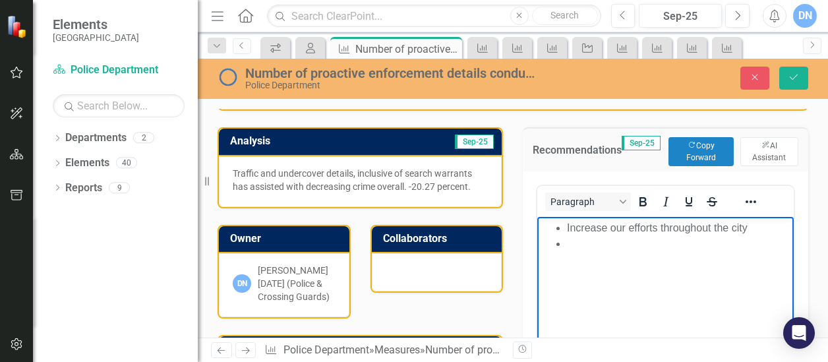
click at [573, 244] on li "Rich Text Area. Press ALT-0 for help." at bounding box center [679, 244] width 224 height 16
click at [694, 264] on li "Continue our partnerships with our Federal, state and local partners." at bounding box center [679, 252] width 224 height 32
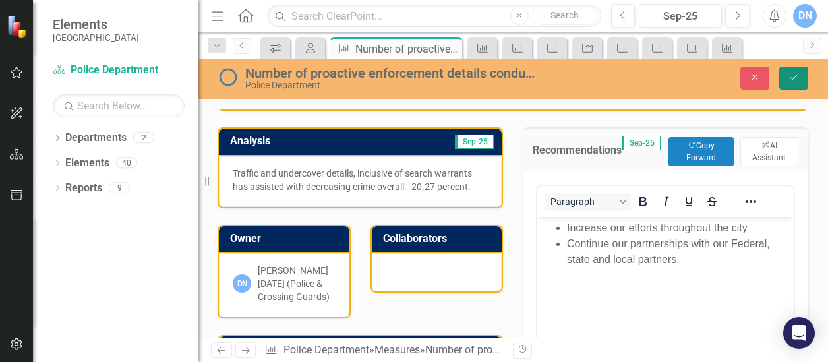
click at [790, 76] on icon "Save" at bounding box center [794, 77] width 12 height 9
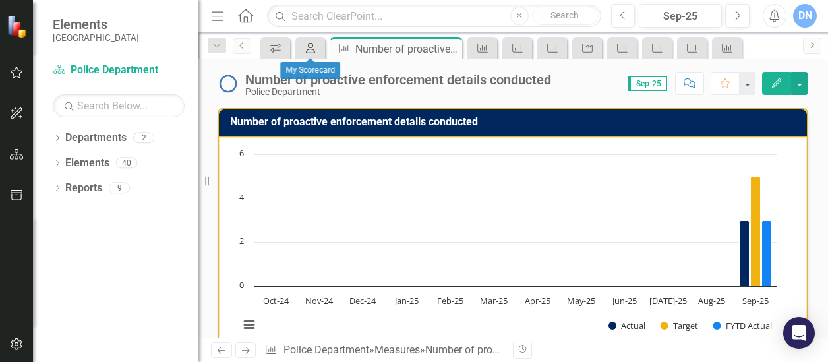
click at [310, 49] on icon at bounding box center [310, 48] width 9 height 11
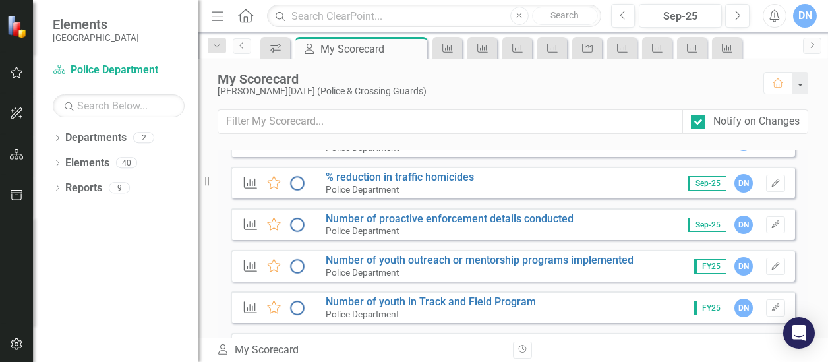
scroll to position [1170, 0]
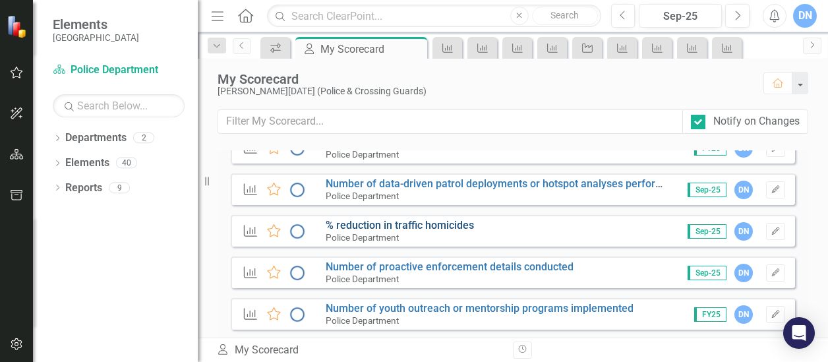
click at [454, 224] on link "% reduction in traffic homicides" at bounding box center [400, 225] width 148 height 13
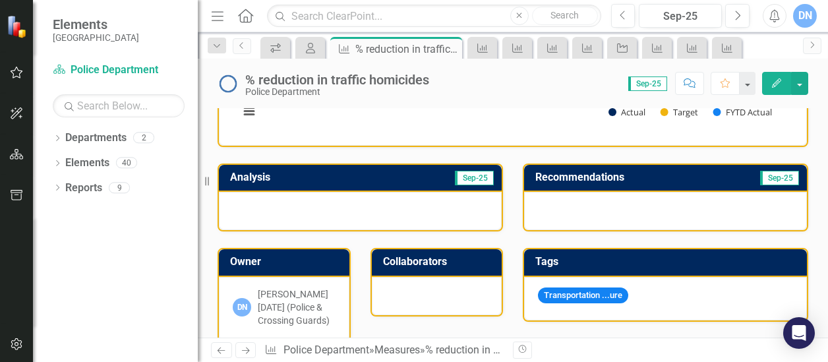
scroll to position [215, 0]
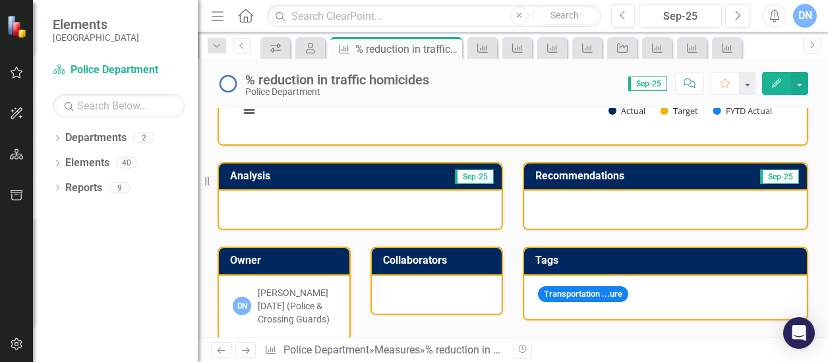
click at [257, 203] on div at bounding box center [360, 210] width 283 height 38
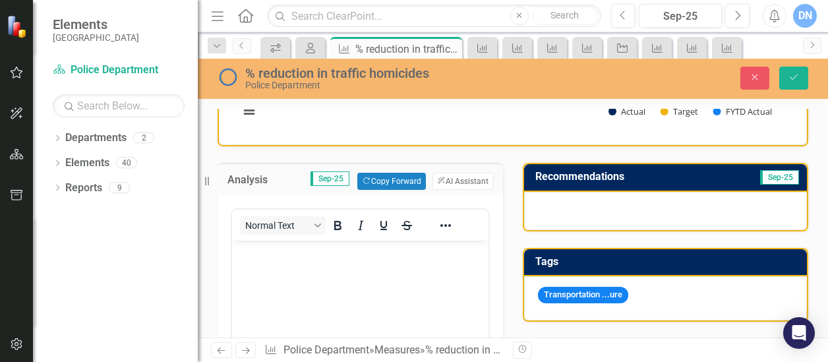
scroll to position [0, 0]
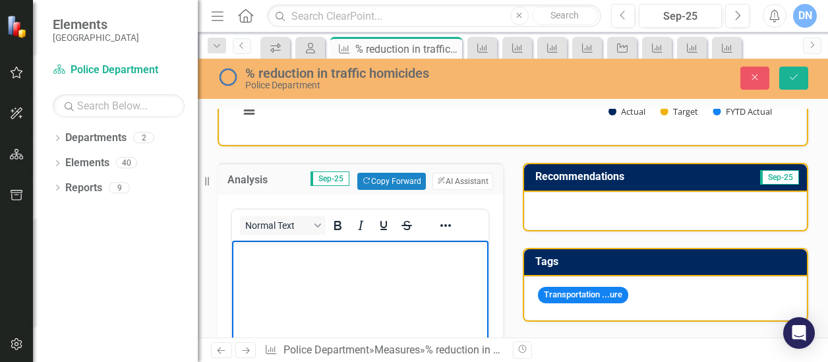
click at [265, 253] on p "Rich Text Area. Press ALT-0 for help." at bounding box center [360, 252] width 250 height 16
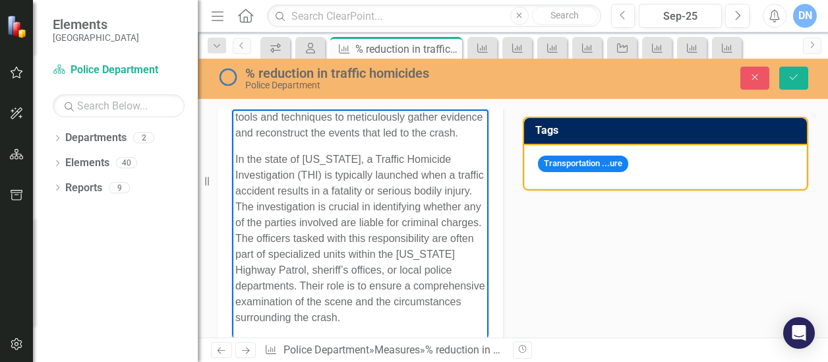
scroll to position [113, 0]
drag, startPoint x: 236, startPoint y: 160, endPoint x: 345, endPoint y: 163, distance: 109.5
click at [345, 163] on p "In the state of Florida, a Traffic Homicide Investigation (THI) is typically la…" at bounding box center [360, 239] width 250 height 174
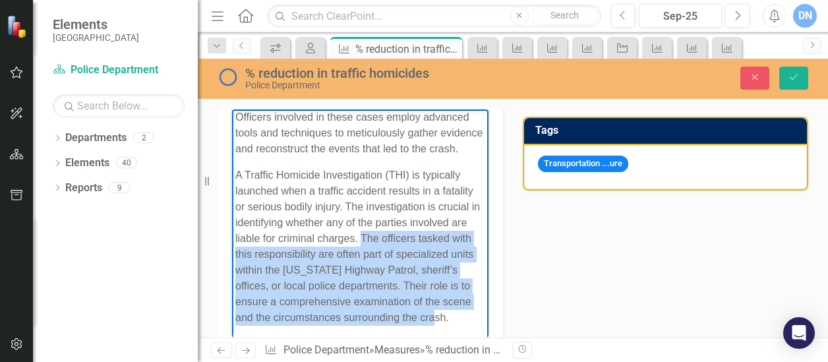
drag, startPoint x: 421, startPoint y: 224, endPoint x: 433, endPoint y: 318, distance: 95.0
click at [433, 318] on p "A Traffic Homicide Investigation (THI) is typically launched when a traffic acc…" at bounding box center [360, 246] width 250 height 158
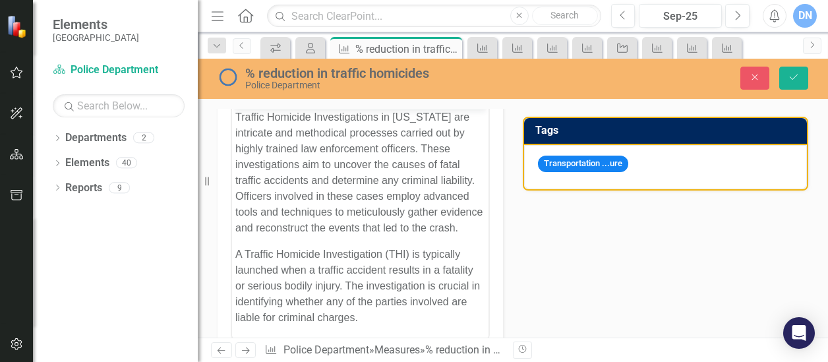
click at [733, 289] on div "Analysis Sep-25 Copy Forward Copy Forward ClearPoint AI AI Assistant Normal Tex…" at bounding box center [513, 300] width 611 height 570
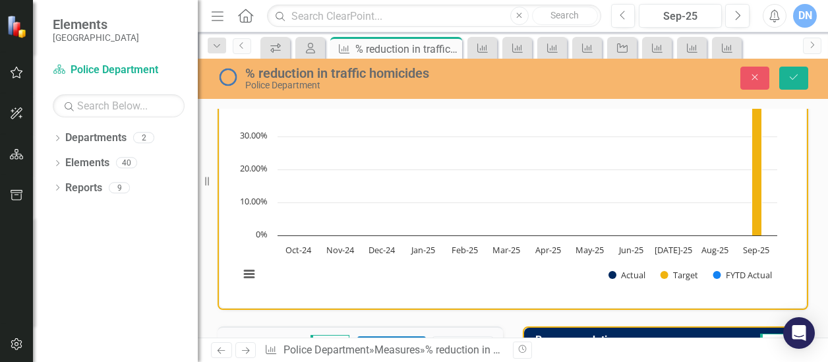
scroll to position [0, 0]
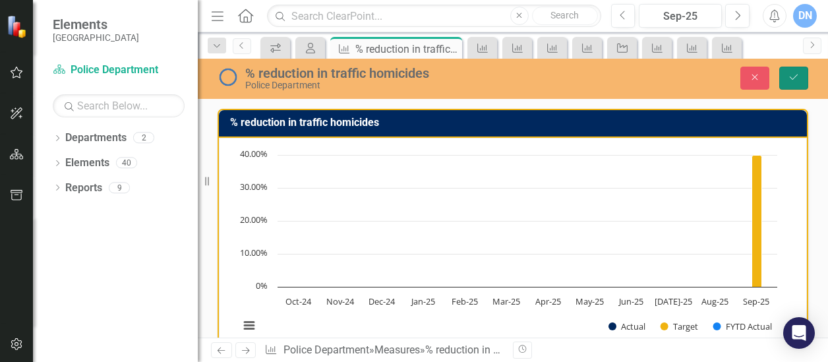
click at [802, 75] on button "Save" at bounding box center [793, 78] width 29 height 23
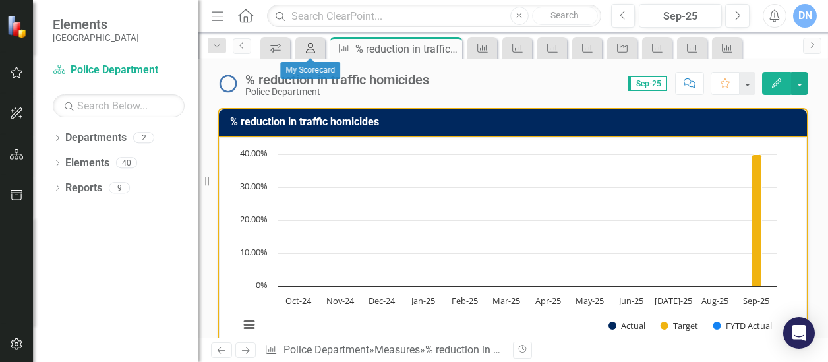
click at [306, 47] on icon "My Scorecard" at bounding box center [310, 48] width 13 height 11
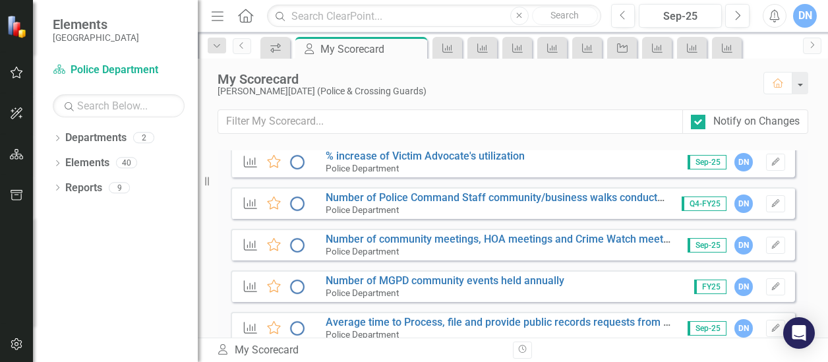
scroll to position [587, 0]
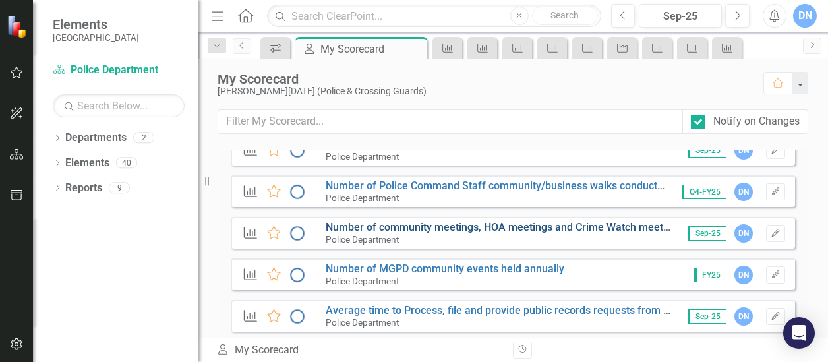
click at [487, 225] on link "Number of community meetings, HOA meetings and Crime Watch meetings attended" at bounding box center [527, 227] width 402 height 13
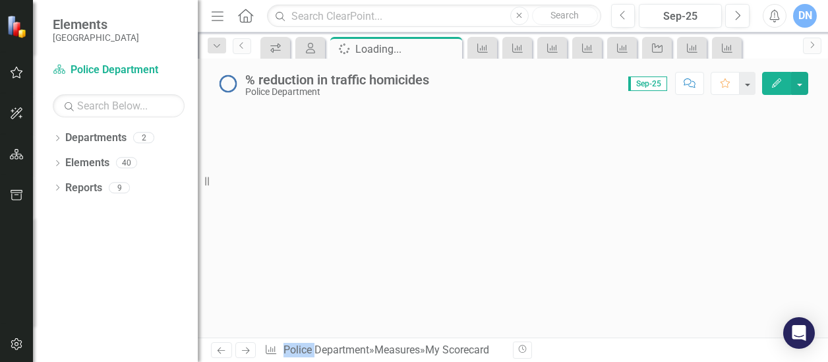
click at [487, 225] on div at bounding box center [513, 222] width 630 height 229
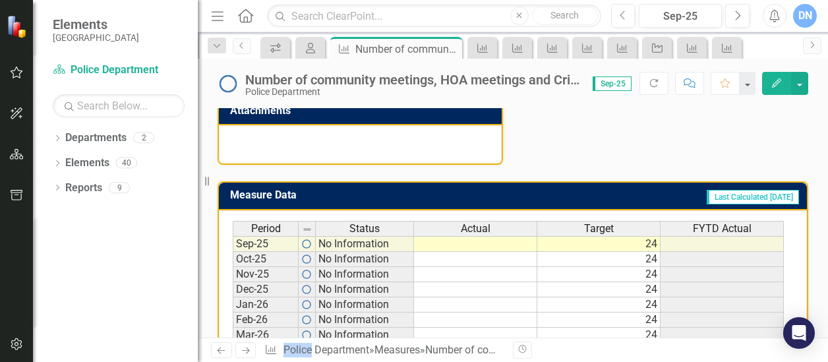
scroll to position [470, 0]
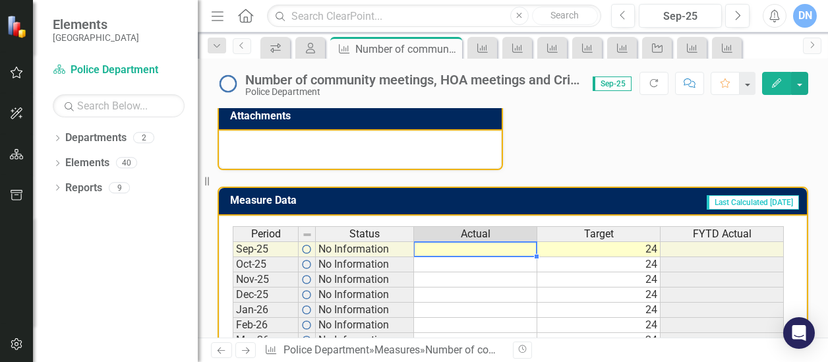
click at [496, 247] on td at bounding box center [475, 249] width 123 height 16
click at [503, 247] on td at bounding box center [475, 249] width 123 height 16
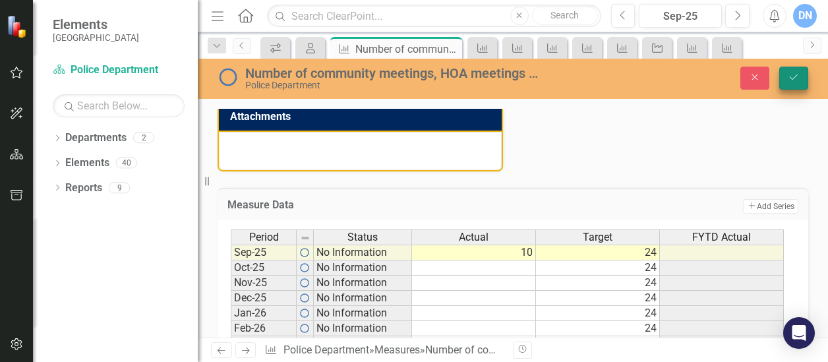
type textarea "10"
click at [800, 81] on button "Save" at bounding box center [793, 78] width 29 height 23
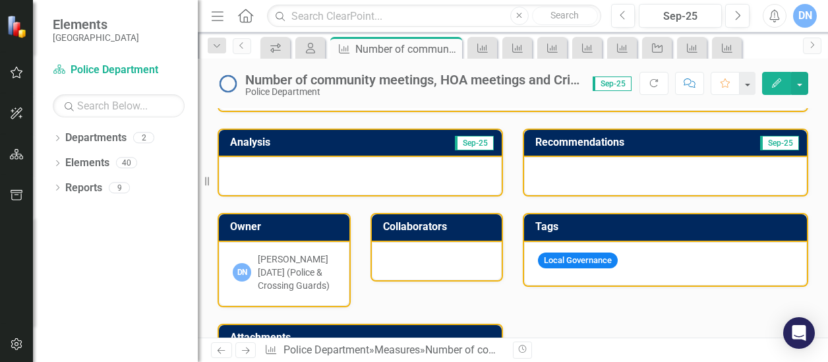
scroll to position [245, 0]
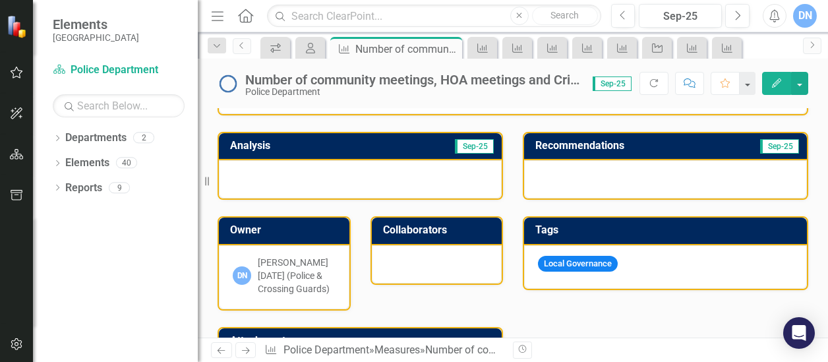
click at [295, 173] on div at bounding box center [360, 179] width 283 height 38
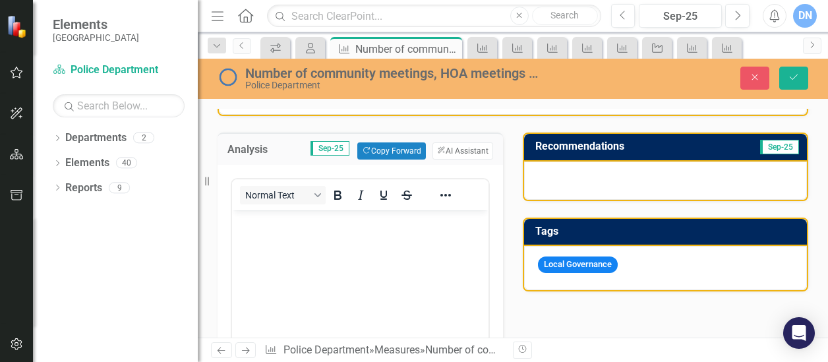
scroll to position [0, 0]
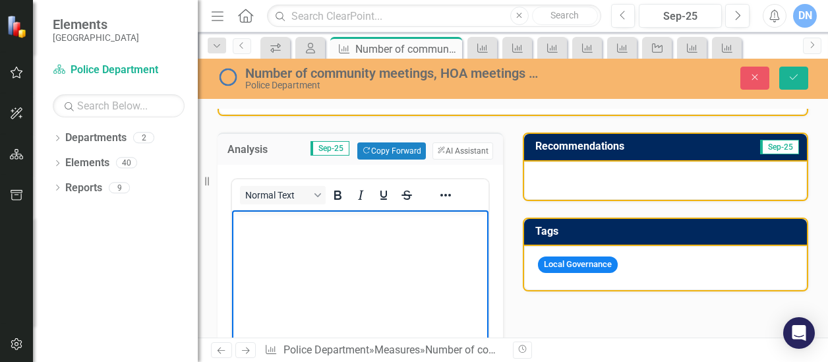
click at [278, 239] on body "Rich Text Area. Press ALT-0 for help." at bounding box center [360, 309] width 256 height 198
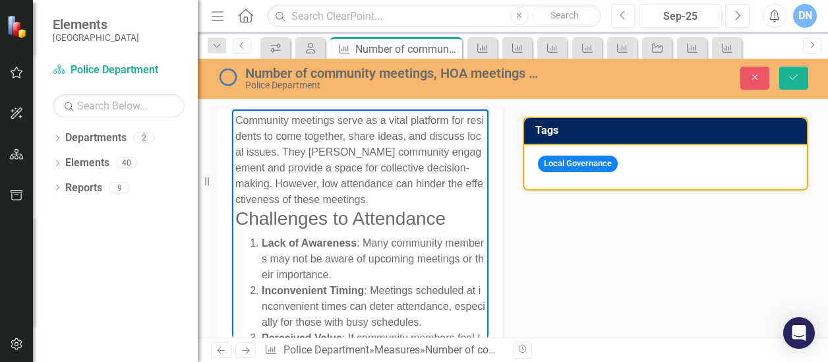
drag, startPoint x: 479, startPoint y: 310, endPoint x: 717, endPoint y: 227, distance: 251.9
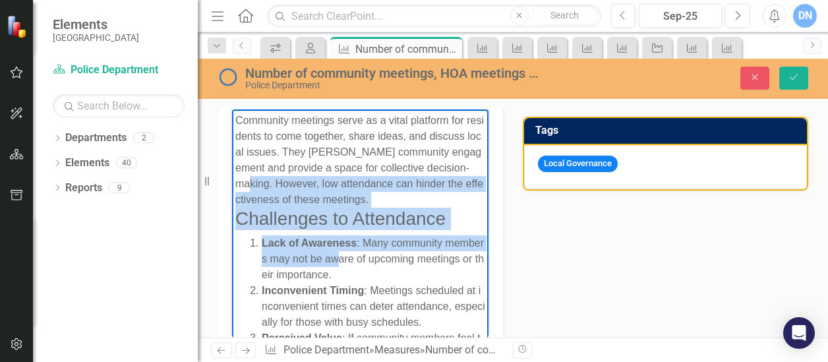
drag, startPoint x: 280, startPoint y: 183, endPoint x: 353, endPoint y: 251, distance: 100.3
click at [282, 188] on div "Community meetings serve as a vital platform for residents to come together, sh…" at bounding box center [360, 160] width 250 height 95
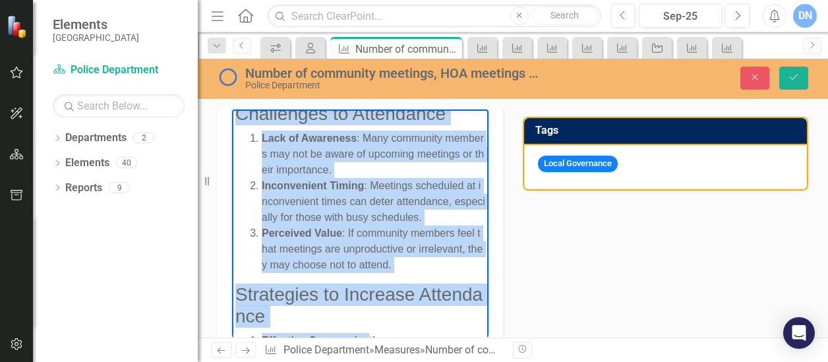
scroll to position [121, 0]
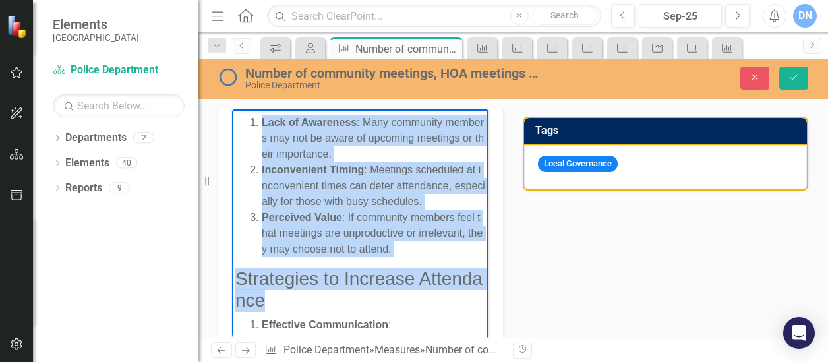
drag, startPoint x: 276, startPoint y: 185, endPoint x: 372, endPoint y: 308, distance: 155.9
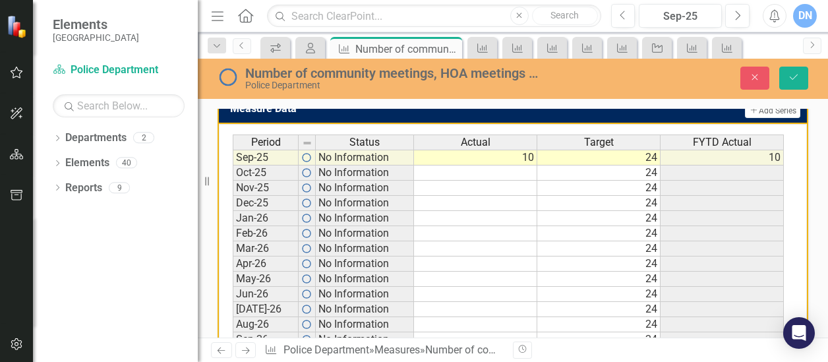
scroll to position [895, 0]
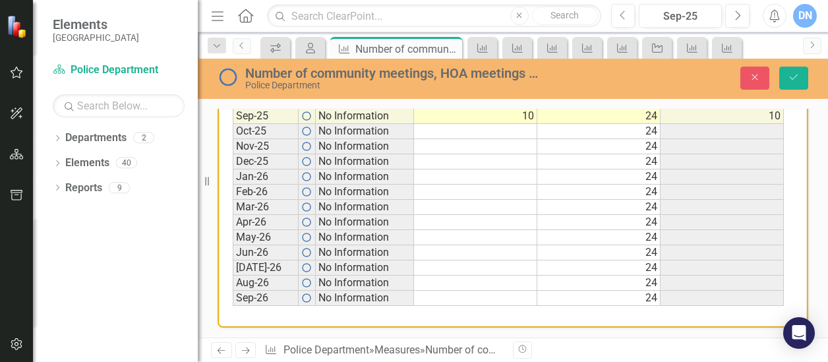
drag, startPoint x: 306, startPoint y: -361, endPoint x: 438, endPoint y: -194, distance: 213.2
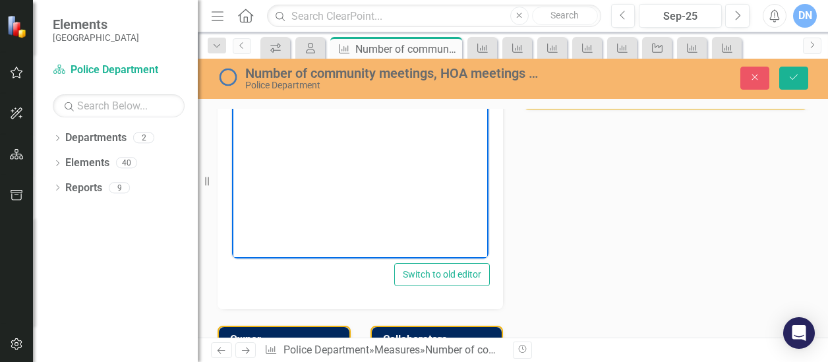
scroll to position [319, 0]
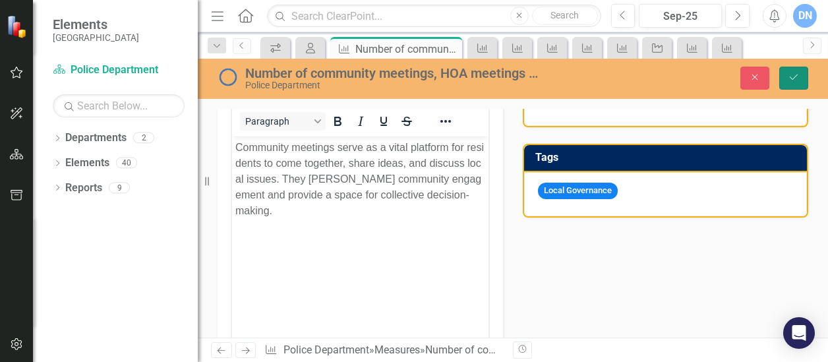
click at [795, 75] on icon "Save" at bounding box center [794, 77] width 12 height 9
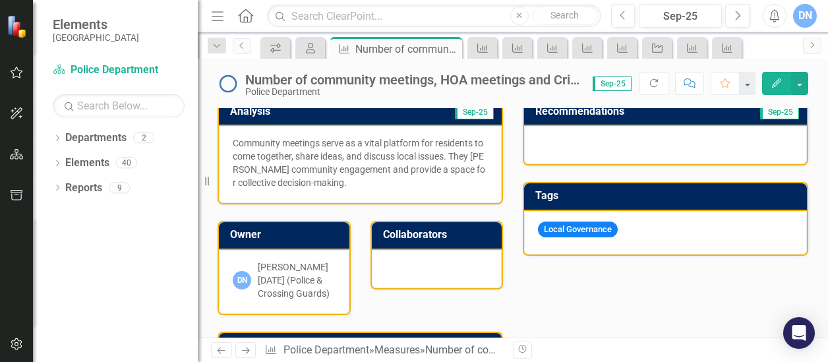
scroll to position [286, 0]
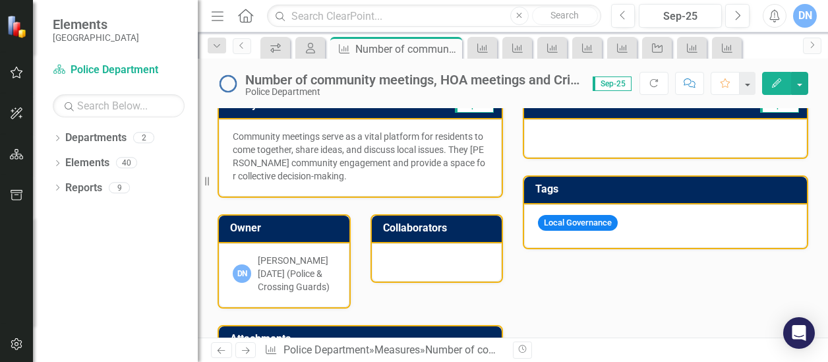
click at [342, 171] on div "Community meetings serve as a vital platform for residents to come together, sh…" at bounding box center [360, 156] width 255 height 53
click at [338, 179] on div "Community meetings serve as a vital platform for residents to come together, sh…" at bounding box center [360, 156] width 255 height 53
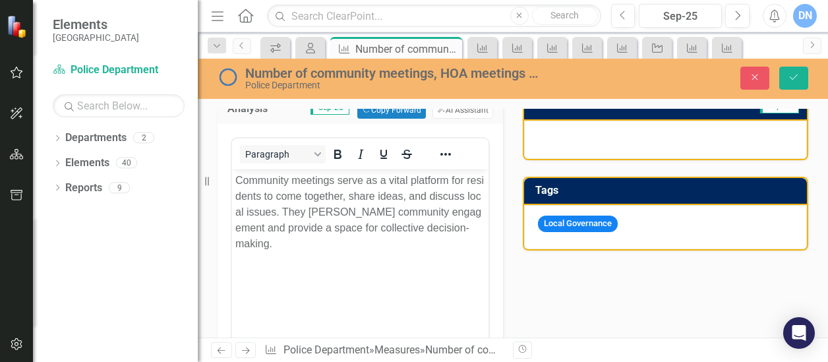
scroll to position [0, 0]
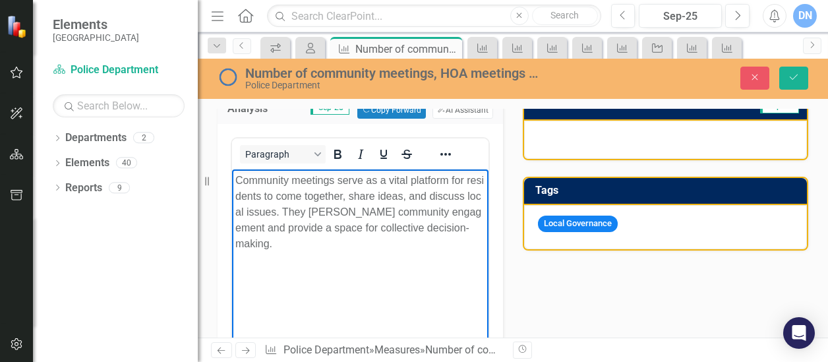
click at [470, 229] on div "Community meetings serve as a vital platform for residents to come together, sh…" at bounding box center [360, 212] width 250 height 79
click at [315, 244] on div "Community meetings serve as a vital platform for residents to come together, sh…" at bounding box center [360, 212] width 250 height 79
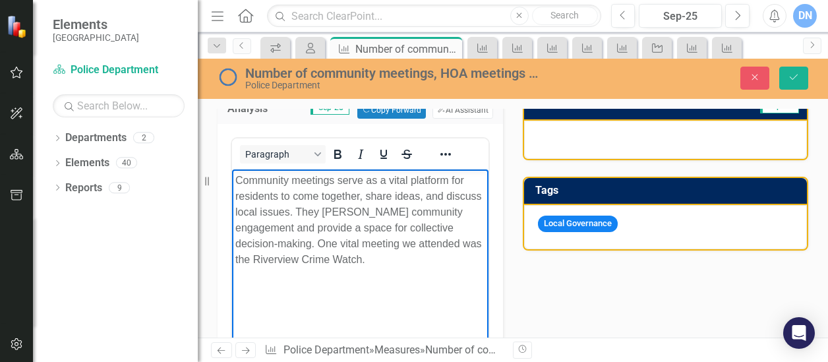
click at [384, 258] on div "Community meetings serve as a vital platform for residents to come together, sh…" at bounding box center [360, 220] width 250 height 95
click at [460, 270] on body "Community meetings serve as a vital platform for residents to come together, sh…" at bounding box center [360, 268] width 256 height 198
click at [424, 259] on div "Community meetings serve as a vital platform for residents to come together, sh…" at bounding box center [360, 220] width 250 height 95
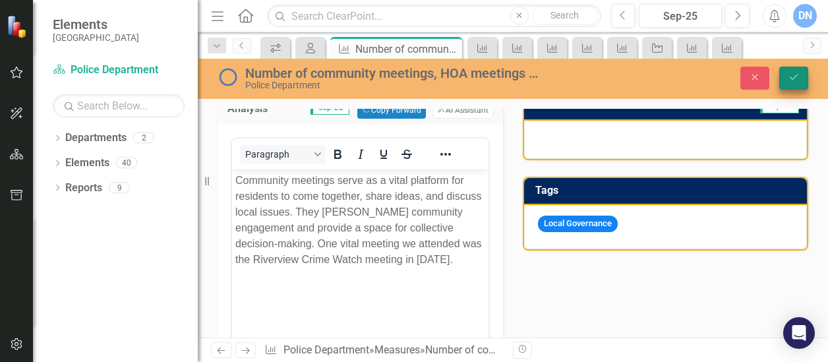
click at [797, 76] on icon "Save" at bounding box center [794, 77] width 12 height 9
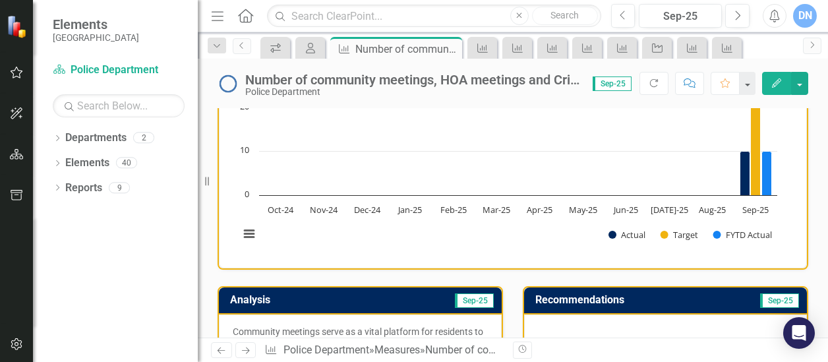
scroll to position [40, 0]
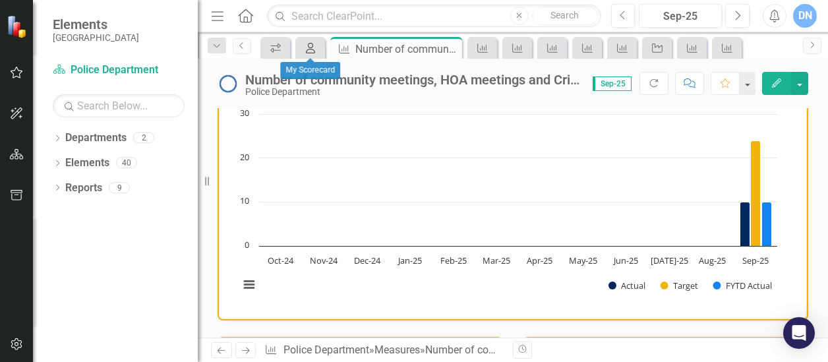
click at [314, 49] on icon at bounding box center [310, 48] width 9 height 11
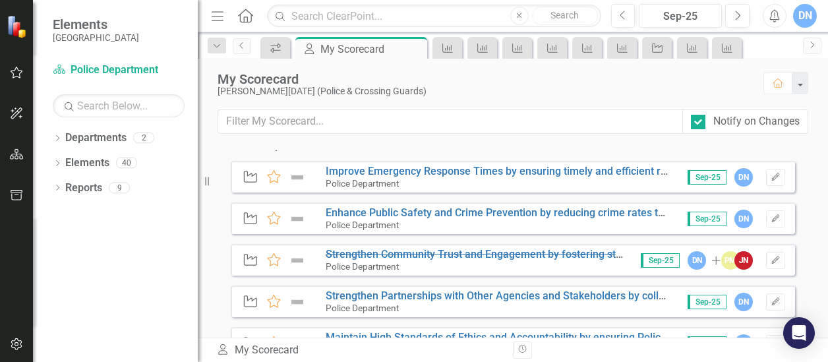
scroll to position [51, 0]
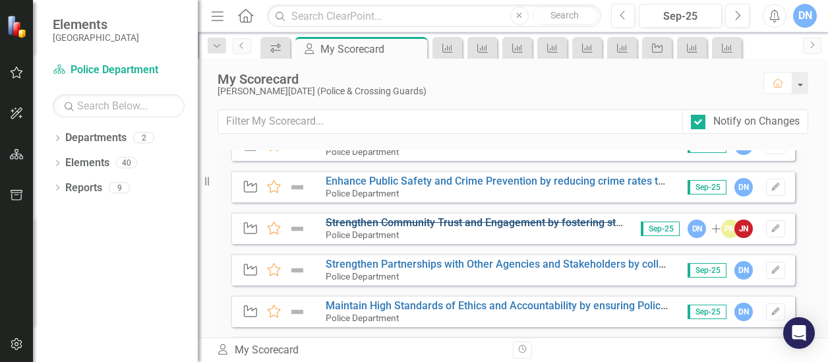
click at [438, 222] on s "Strengthen Community Trust and Engagement by fostering strong relationships wit…" at bounding box center [656, 222] width 661 height 13
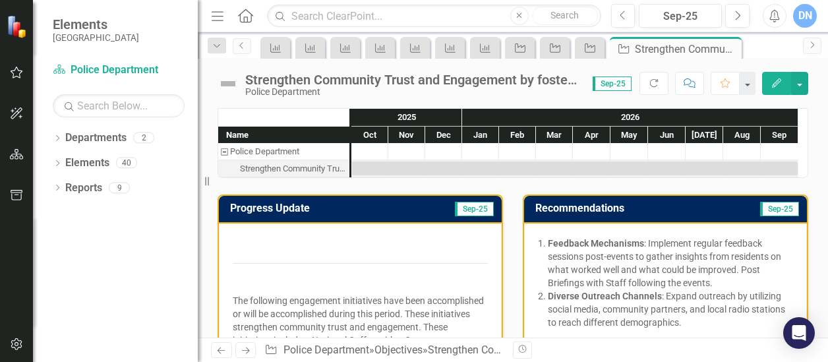
click at [370, 284] on p at bounding box center [360, 282] width 255 height 18
click at [353, 274] on p at bounding box center [360, 282] width 255 height 18
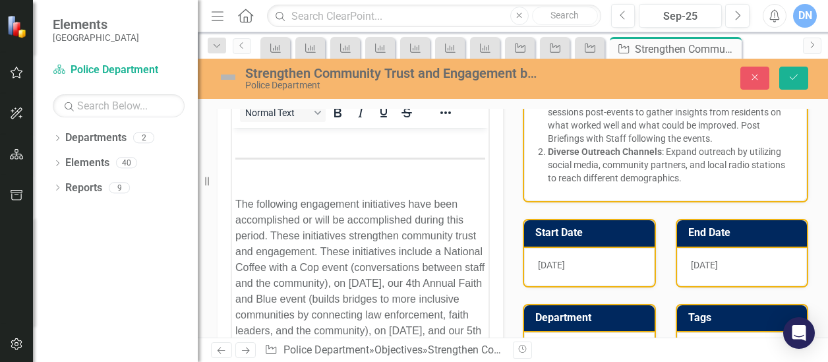
scroll to position [149, 0]
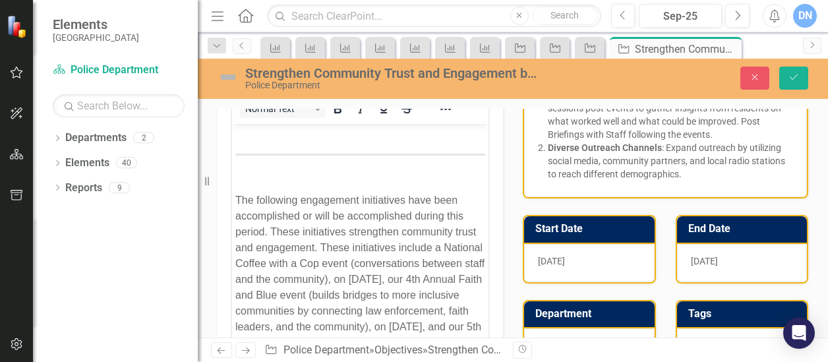
click at [289, 179] on p "Rich Text Area. Press ALT-0 for help." at bounding box center [360, 174] width 250 height 16
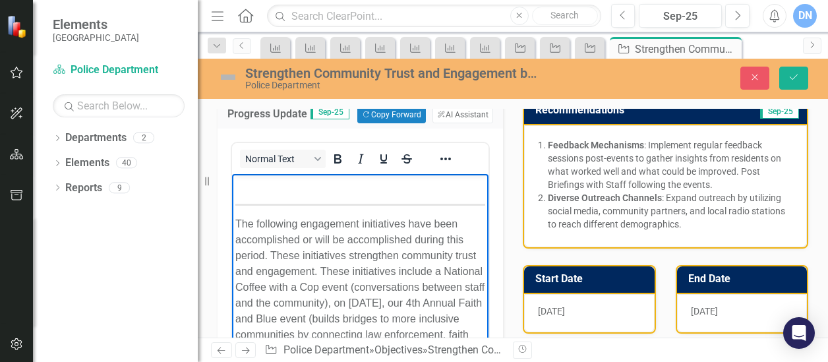
scroll to position [0, 0]
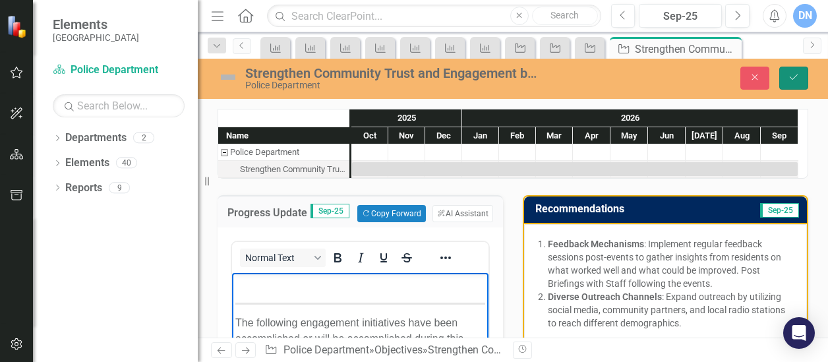
click at [796, 78] on icon "Save" at bounding box center [794, 77] width 12 height 9
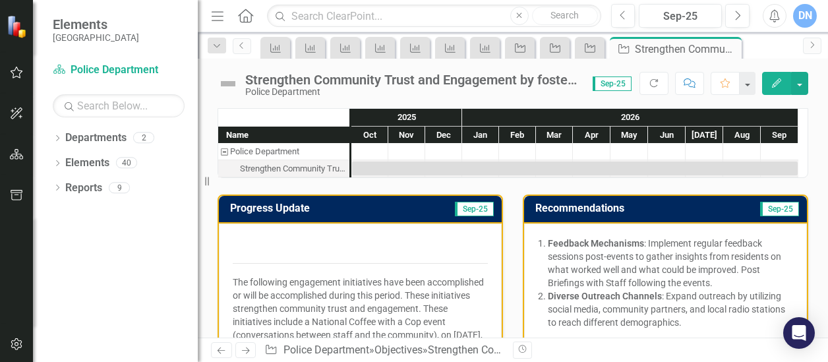
click at [243, 14] on icon "Home" at bounding box center [245, 16] width 17 height 14
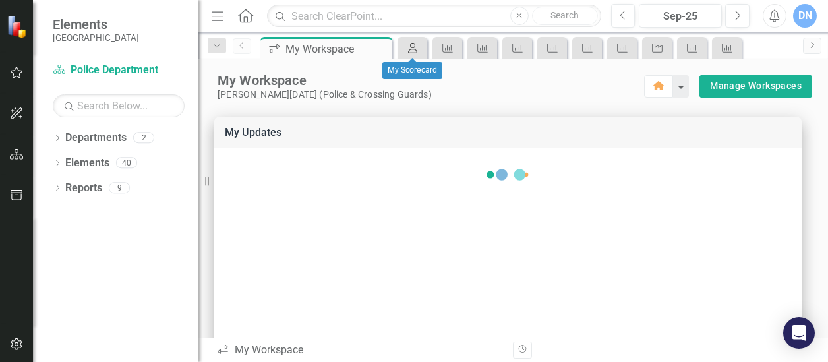
click at [417, 50] on icon "My Scorecard" at bounding box center [412, 48] width 13 height 11
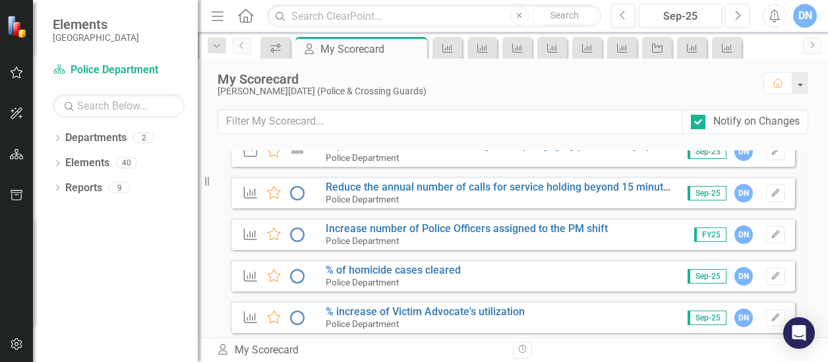
scroll to position [483, 0]
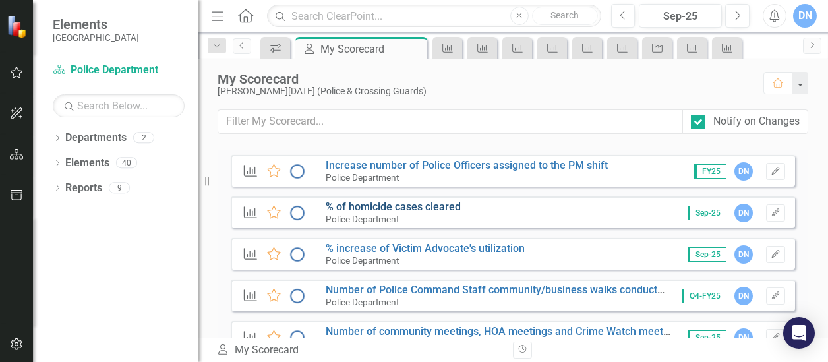
click at [420, 208] on link "% of homicide cases cleared" at bounding box center [393, 206] width 135 height 13
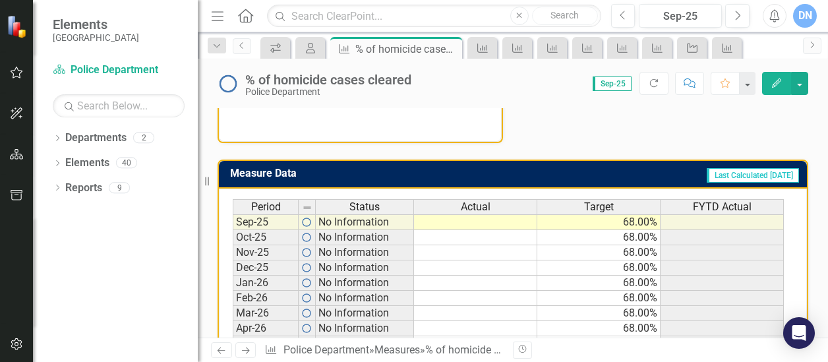
scroll to position [502, 0]
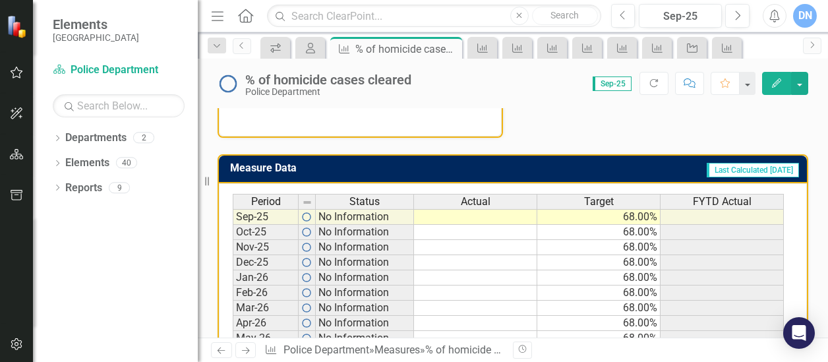
click at [517, 216] on td at bounding box center [475, 217] width 123 height 16
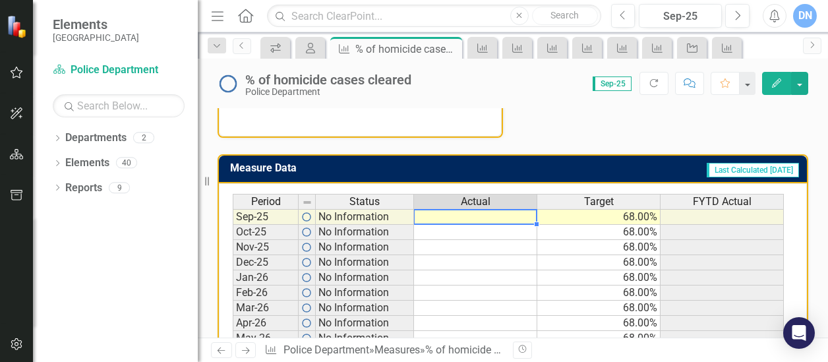
click at [471, 210] on td at bounding box center [475, 217] width 123 height 16
click at [469, 210] on td at bounding box center [475, 217] width 123 height 16
click at [483, 217] on td at bounding box center [475, 217] width 123 height 16
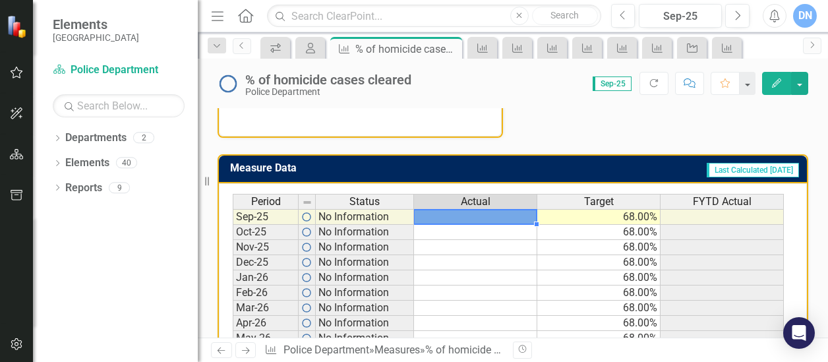
click at [483, 217] on td at bounding box center [475, 217] width 123 height 16
click at [529, 216] on td at bounding box center [475, 217] width 123 height 16
click at [547, 216] on td "68.00%" at bounding box center [598, 217] width 123 height 16
click at [509, 216] on td at bounding box center [475, 217] width 123 height 16
click at [309, 213] on td at bounding box center [307, 217] width 17 height 16
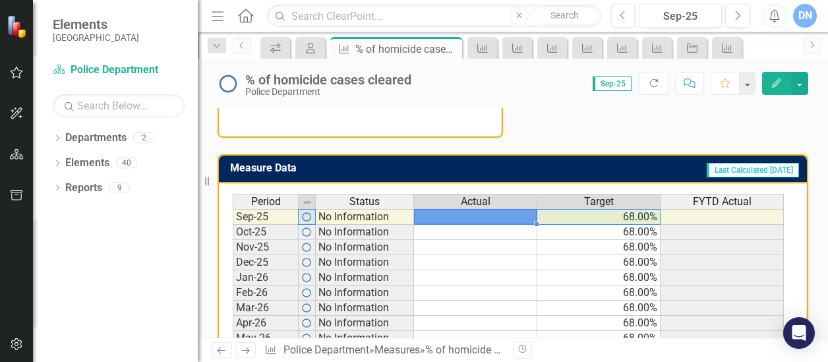
click at [463, 213] on td at bounding box center [475, 217] width 123 height 16
click at [618, 213] on td "68.00%" at bounding box center [598, 217] width 123 height 16
click at [501, 213] on td at bounding box center [475, 217] width 123 height 16
click at [517, 213] on td at bounding box center [475, 217] width 123 height 16
click at [491, 230] on td at bounding box center [475, 232] width 123 height 15
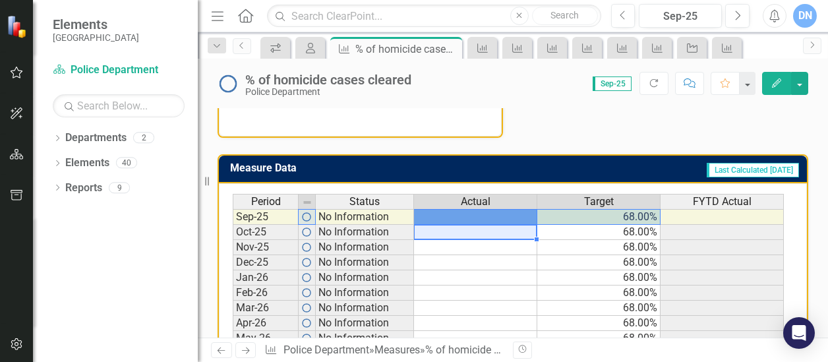
click at [781, 84] on icon "Edit" at bounding box center [777, 82] width 12 height 9
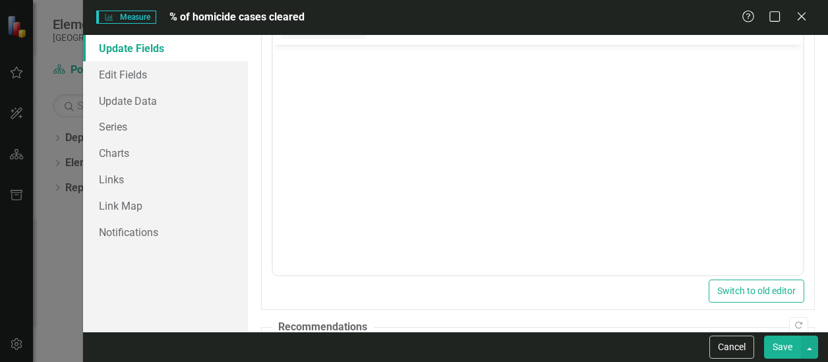
scroll to position [0, 0]
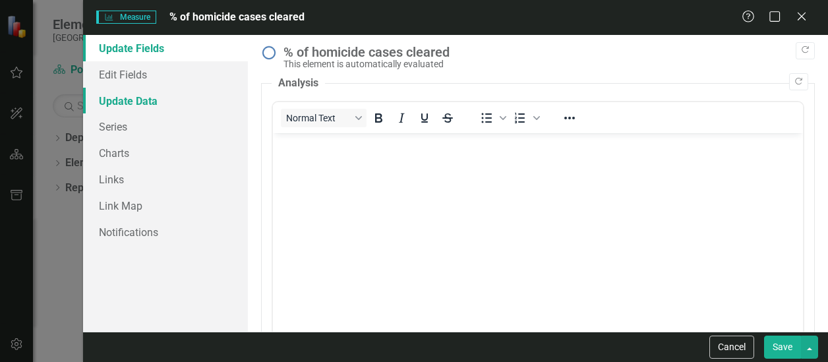
click at [141, 98] on link "Update Data" at bounding box center [165, 101] width 165 height 26
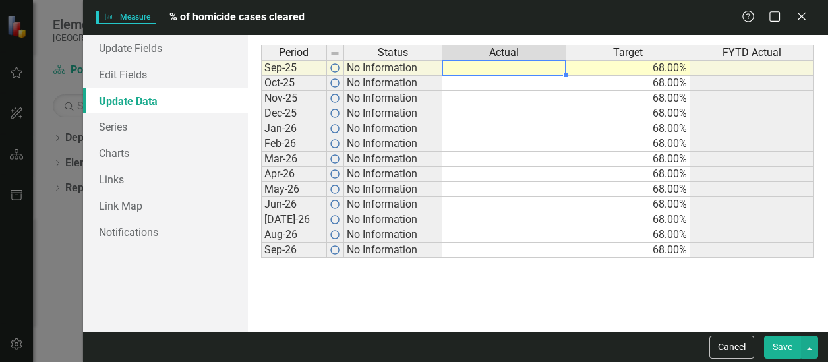
click at [468, 71] on td at bounding box center [504, 68] width 124 height 16
click at [468, 68] on td at bounding box center [504, 68] width 124 height 16
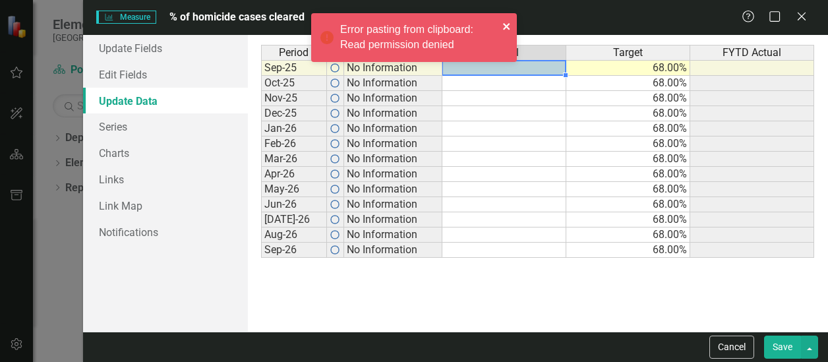
click at [505, 22] on icon "close" at bounding box center [506, 26] width 9 height 11
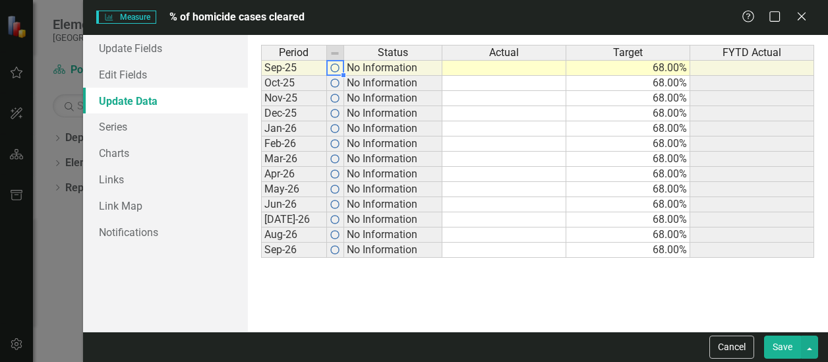
click at [332, 68] on img at bounding box center [335, 68] width 11 height 11
click at [336, 68] on td at bounding box center [335, 68] width 17 height 16
click at [521, 76] on td at bounding box center [504, 83] width 124 height 15
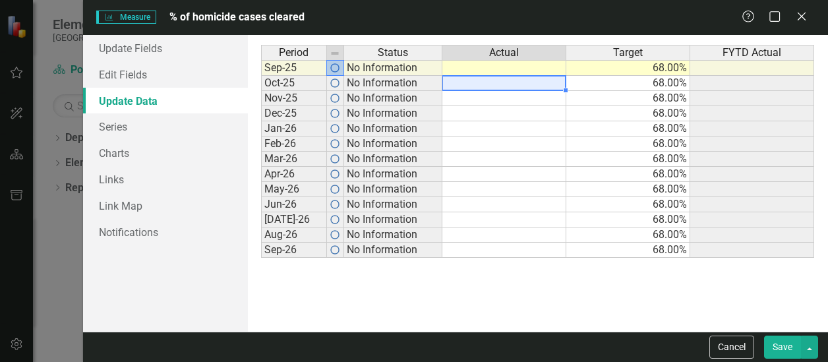
click at [506, 65] on td at bounding box center [504, 68] width 124 height 16
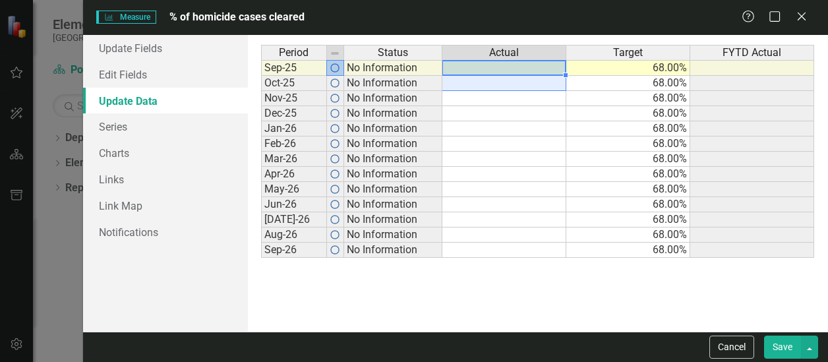
click at [506, 65] on td at bounding box center [504, 68] width 124 height 16
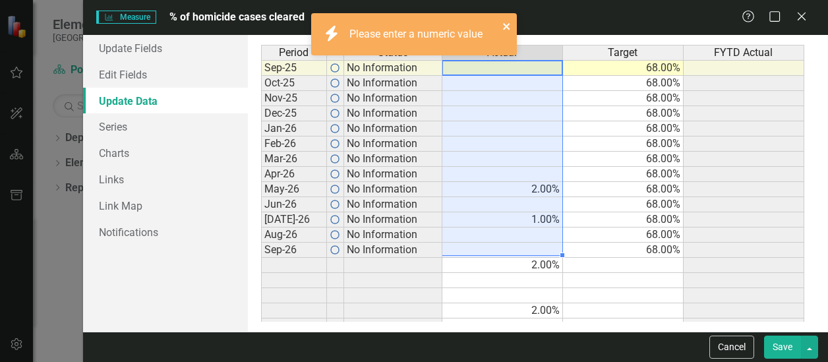
click at [508, 26] on icon "close" at bounding box center [506, 26] width 7 height 7
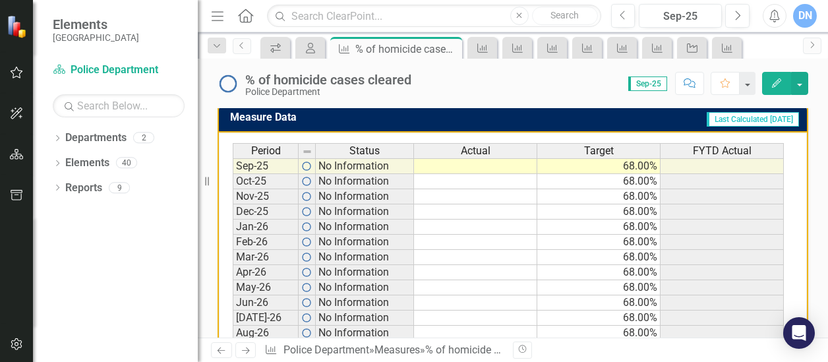
scroll to position [562, 0]
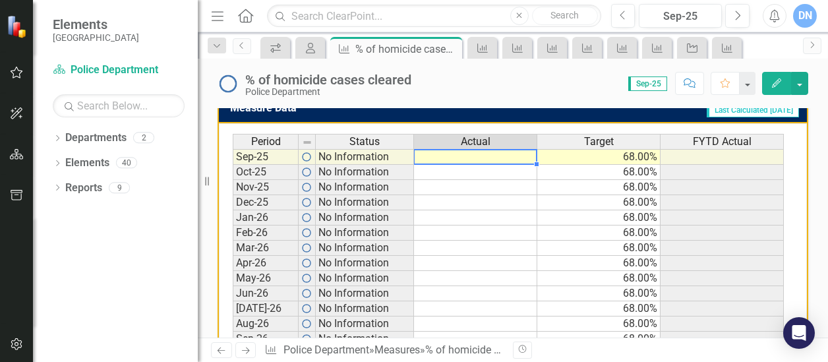
click at [529, 156] on td at bounding box center [475, 157] width 123 height 16
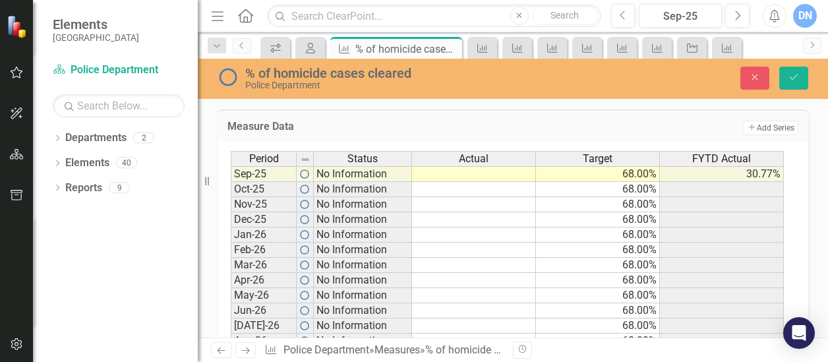
scroll to position [526, 0]
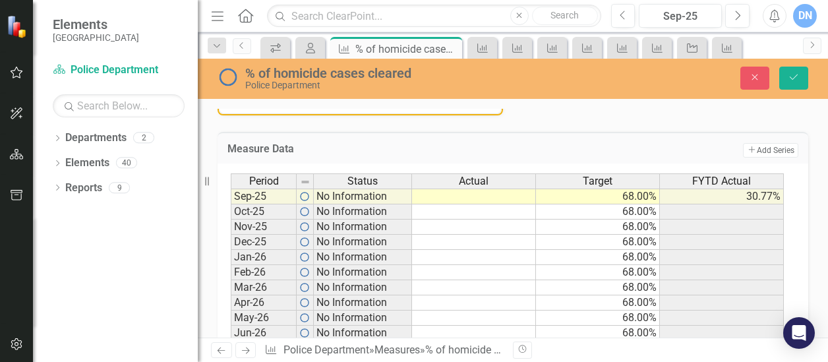
click at [514, 193] on td at bounding box center [474, 197] width 124 height 16
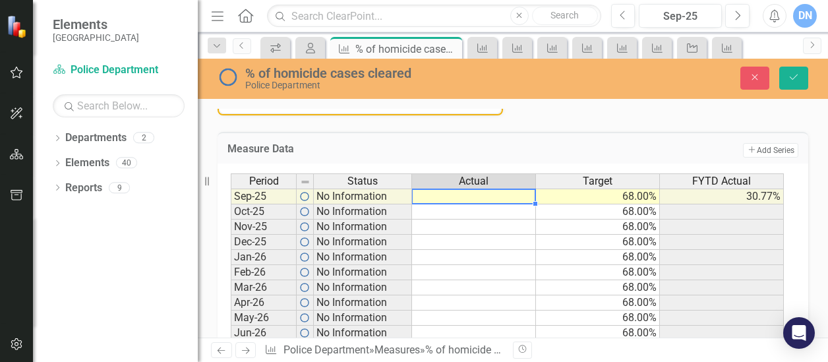
click at [514, 193] on td at bounding box center [474, 197] width 124 height 16
type textarea "68"
click at [555, 214] on td "68.00%" at bounding box center [598, 211] width 124 height 15
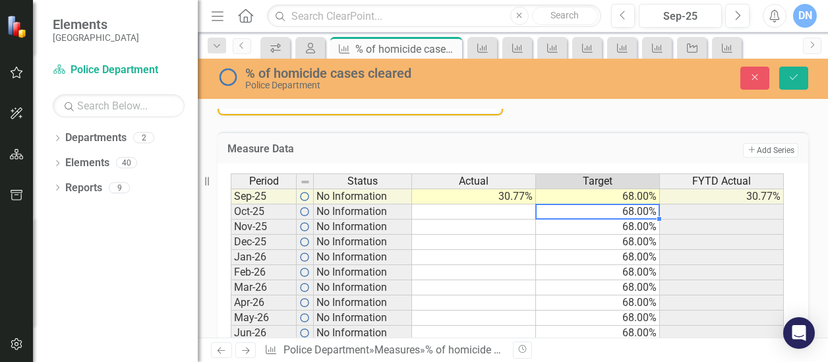
click at [513, 213] on td at bounding box center [474, 211] width 124 height 15
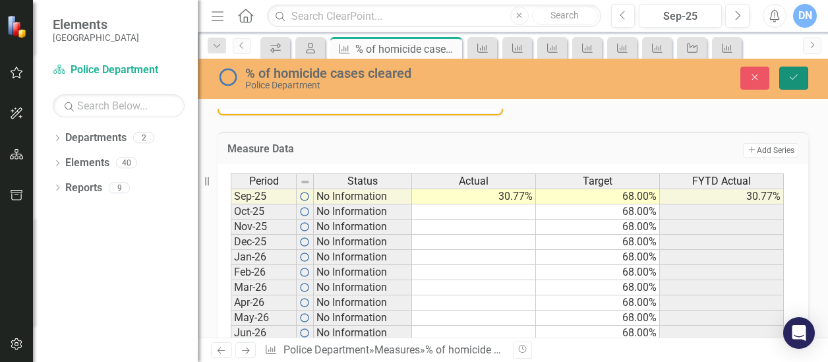
click at [792, 78] on icon "Save" at bounding box center [794, 77] width 12 height 9
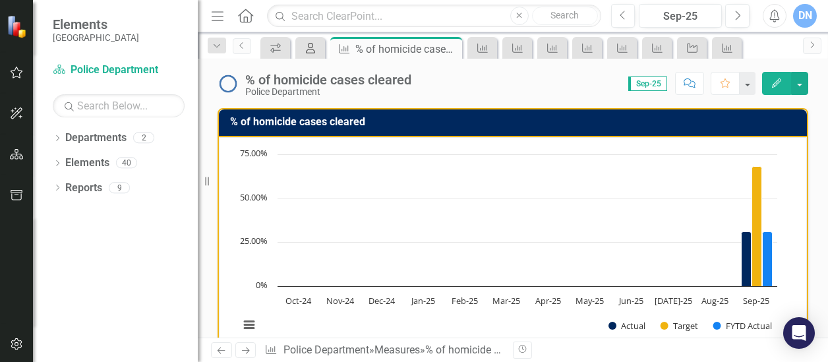
click at [313, 47] on icon "My Scorecard" at bounding box center [310, 48] width 13 height 11
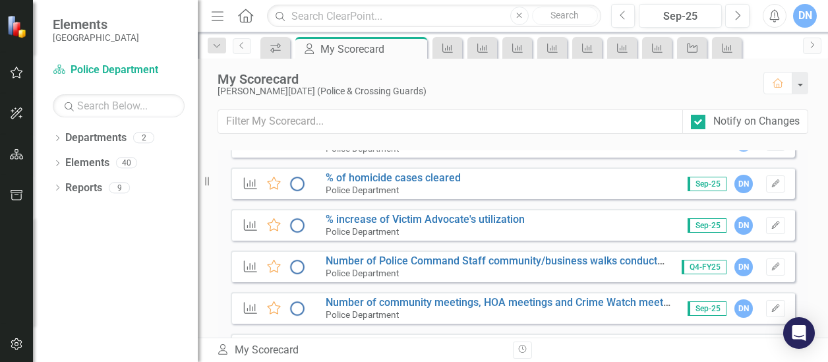
scroll to position [527, 0]
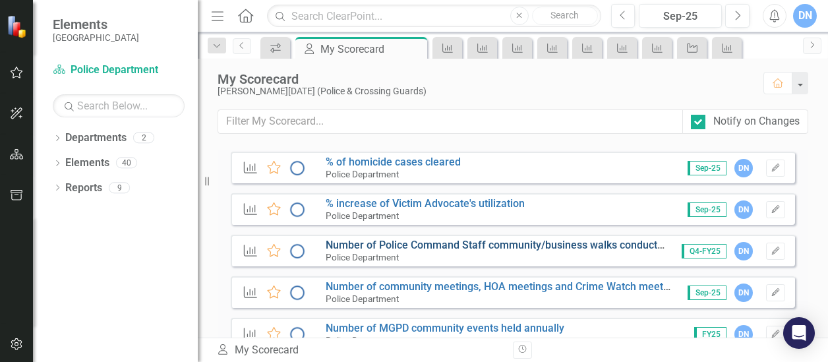
click at [470, 243] on link "Number of Police Command Staff community/business walks conducted" at bounding box center [498, 245] width 344 height 13
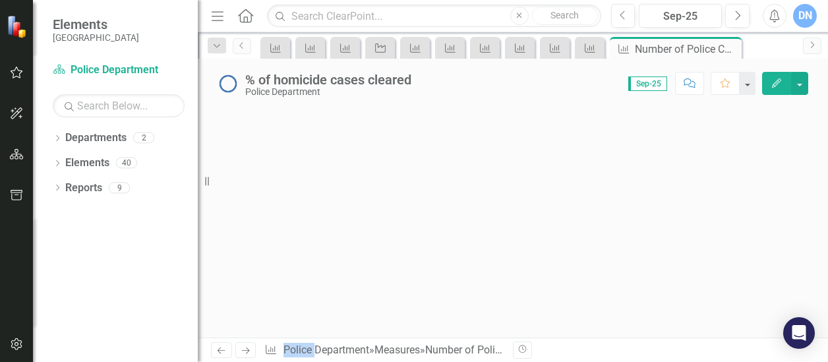
click at [470, 243] on div at bounding box center [513, 222] width 630 height 229
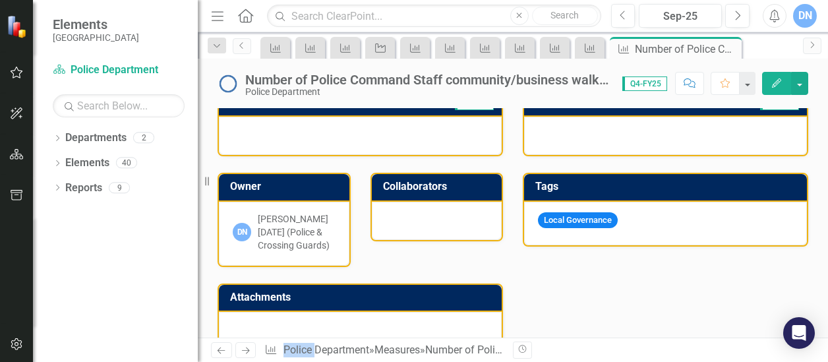
scroll to position [442, 0]
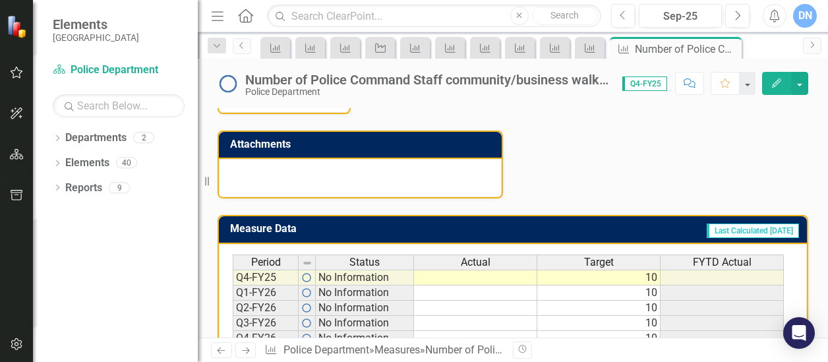
click at [527, 276] on td at bounding box center [475, 278] width 123 height 16
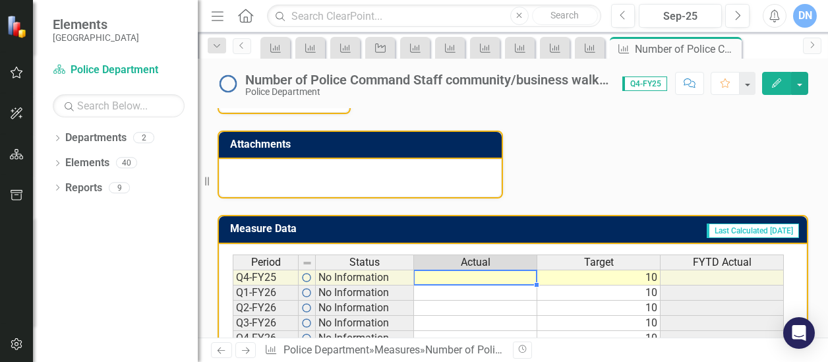
click at [527, 276] on td at bounding box center [475, 278] width 123 height 16
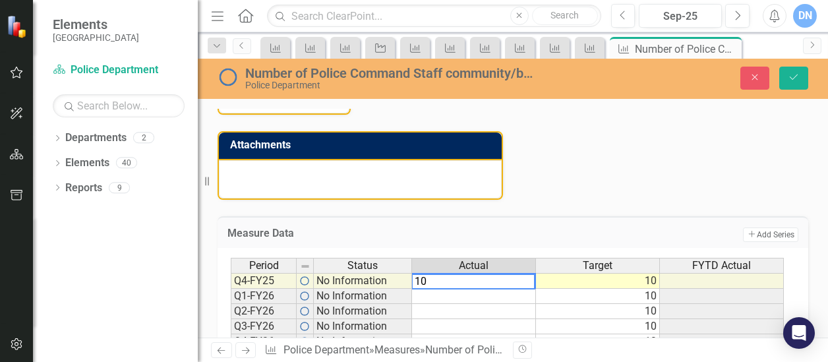
type textarea "10"
click at [715, 189] on div "Analysis Sep-25 Owner DN Delma Noel-Pratt (Police & Crossing Guards) Collaborat…" at bounding box center [513, 60] width 611 height 280
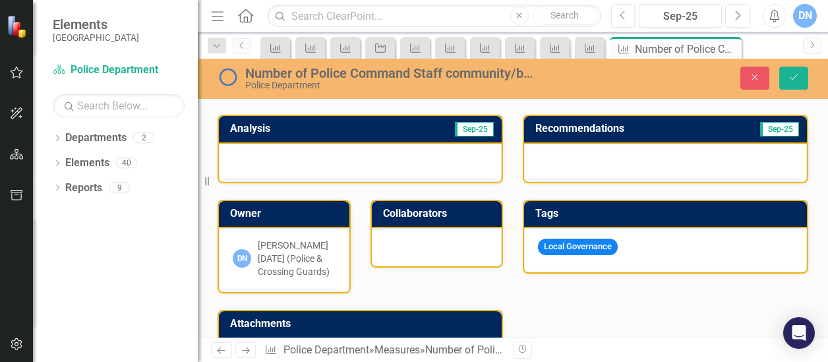
scroll to position [273, 0]
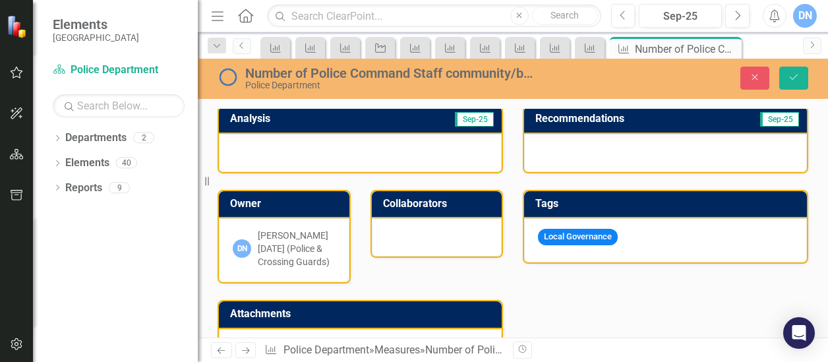
click at [450, 144] on div at bounding box center [360, 153] width 283 height 38
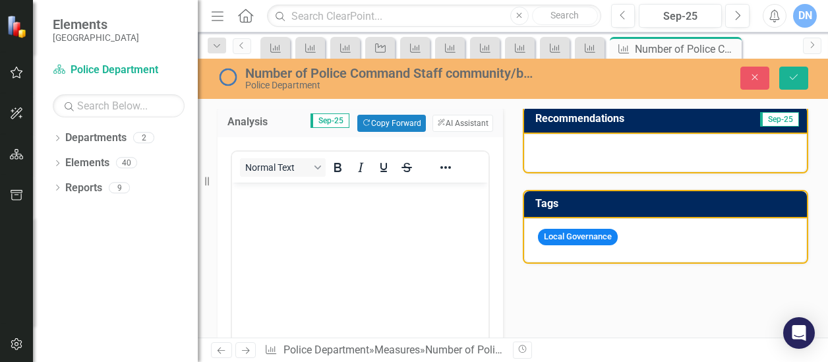
scroll to position [0, 0]
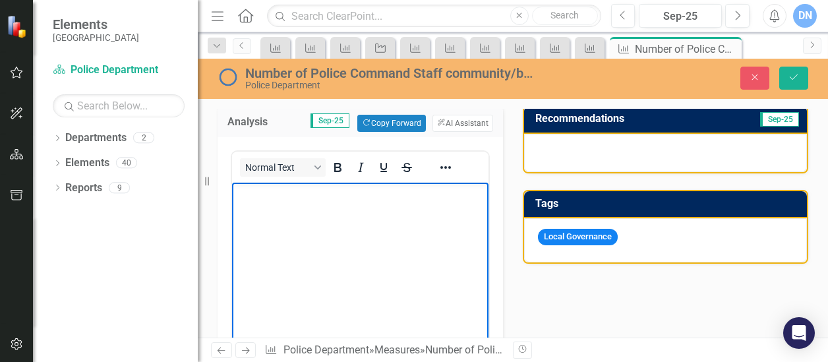
click at [299, 214] on body "Rich Text Area. Press ALT-0 for help." at bounding box center [360, 282] width 256 height 198
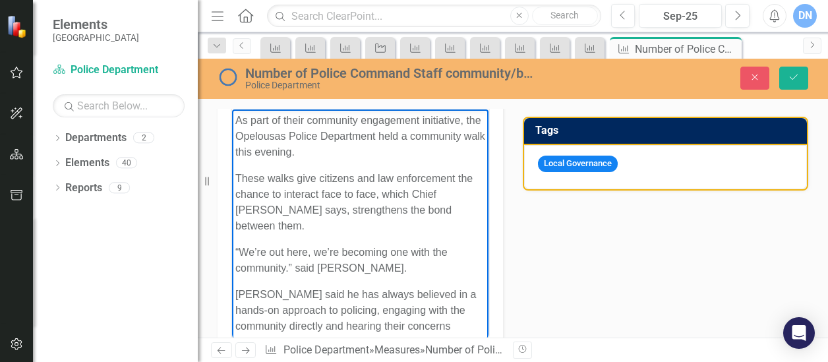
click at [237, 136] on p "As part of their community engagement initiative, the Opelousas Police Departme…" at bounding box center [360, 136] width 250 height 47
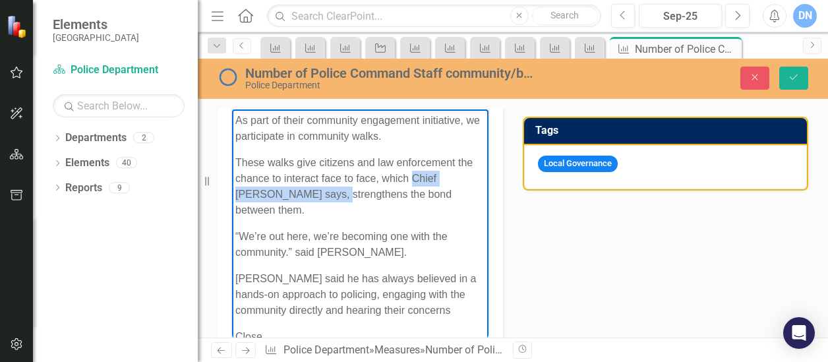
drag, startPoint x: 431, startPoint y: 177, endPoint x: 332, endPoint y: 195, distance: 101.3
click at [332, 195] on p "These walks give citizens and law enforcement the chance to interact face to fa…" at bounding box center [360, 186] width 250 height 63
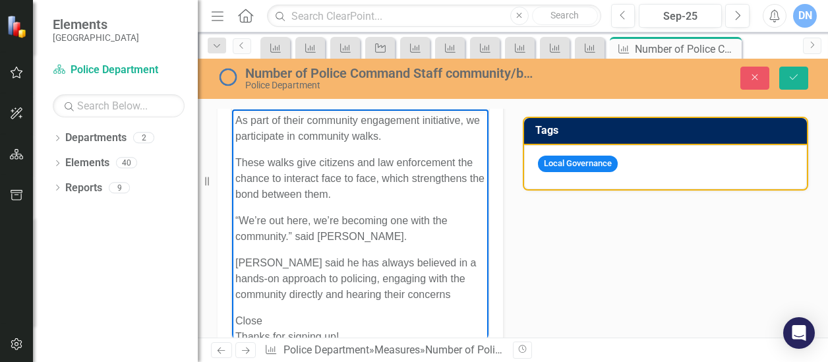
click at [380, 195] on p "These walks give citizens and law enforcement the chance to interact face to fa…" at bounding box center [360, 178] width 250 height 47
click at [379, 191] on p "These walks give citizens and law enforcement the chance to interact face to fa…" at bounding box center [360, 178] width 250 height 47
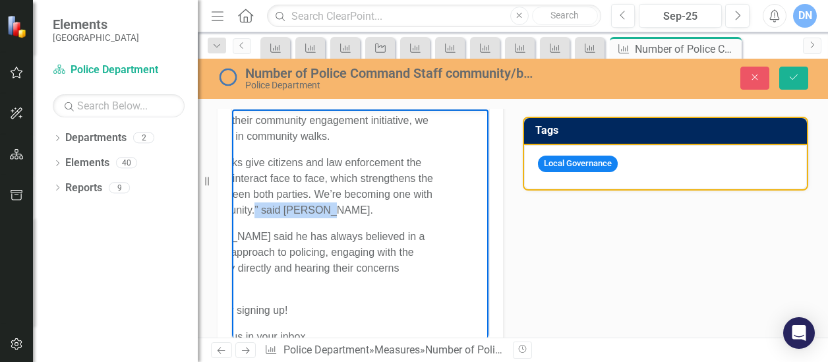
scroll to position [0, 124]
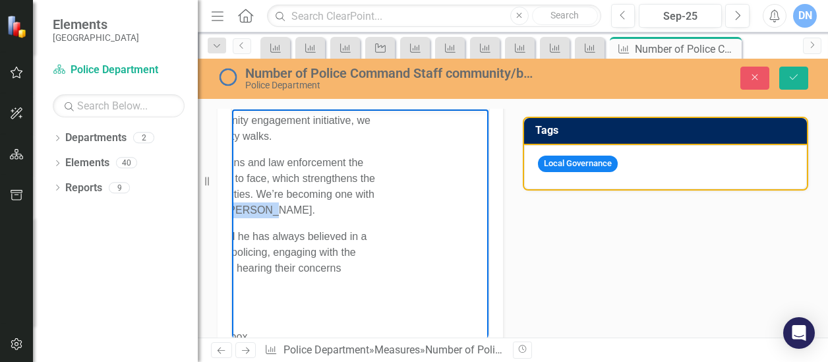
drag, startPoint x: 396, startPoint y: 211, endPoint x: 476, endPoint y: 211, distance: 80.4
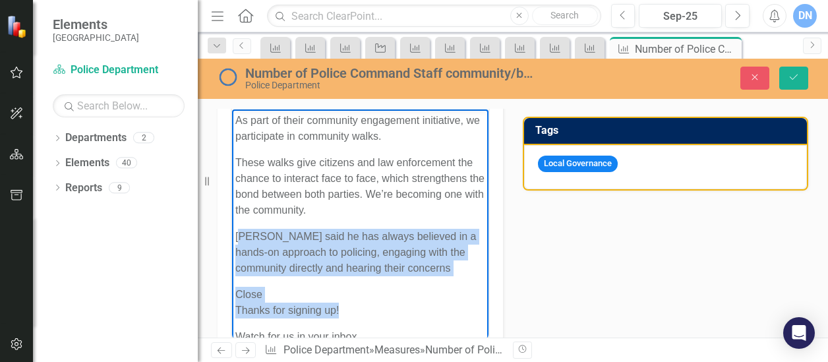
drag, startPoint x: 239, startPoint y: 237, endPoint x: 355, endPoint y: 316, distance: 141.0
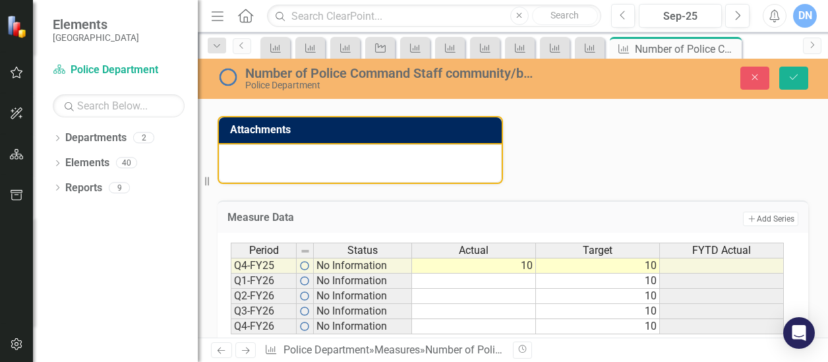
scroll to position [814, 0]
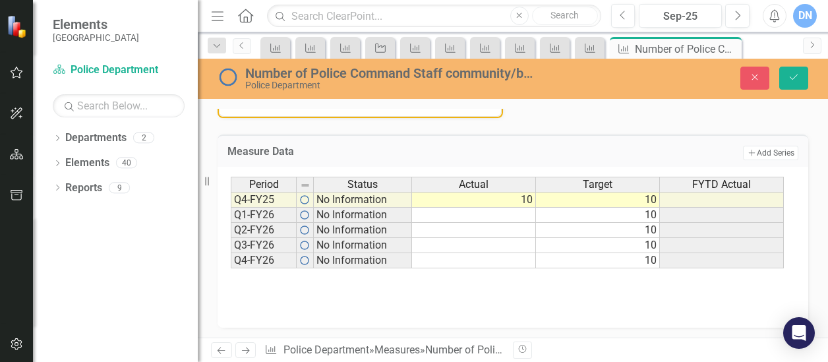
drag, startPoint x: 260, startPoint y: -231, endPoint x: 676, endPoint y: 2, distance: 477.3
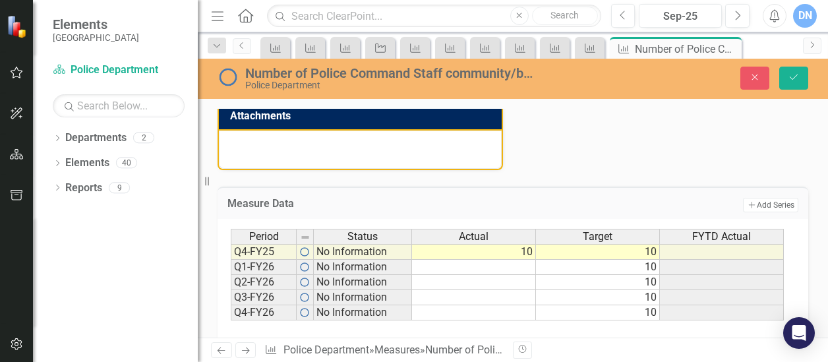
scroll to position [794, 0]
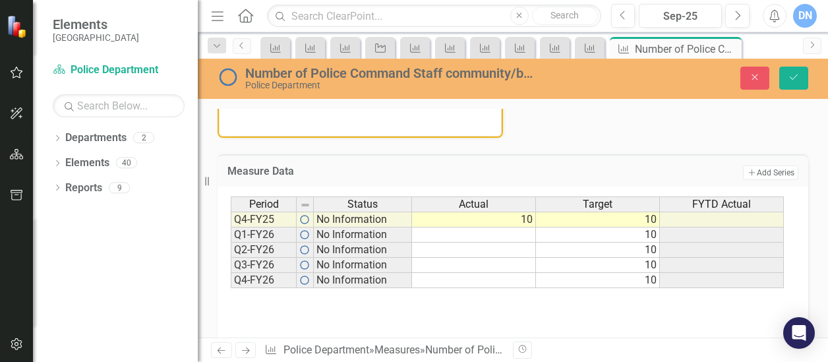
click at [525, 216] on td "10" at bounding box center [474, 220] width 124 height 16
type textarea "10"
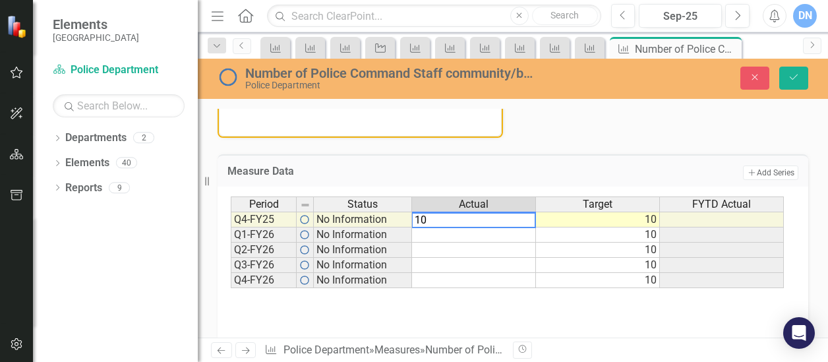
drag, startPoint x: 440, startPoint y: 218, endPoint x: 406, endPoint y: 214, distance: 35.2
click at [406, 214] on div "Period Status Actual Target FYTD Actual Q4-FY25 No Information 10 10 Q1-FY26 No…" at bounding box center [508, 242] width 555 height 92
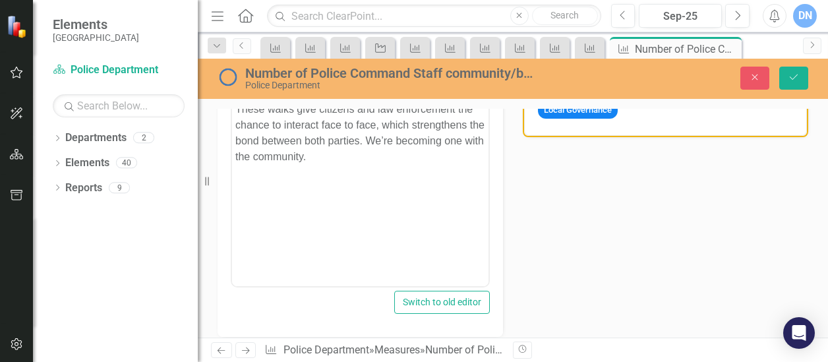
scroll to position [240, 0]
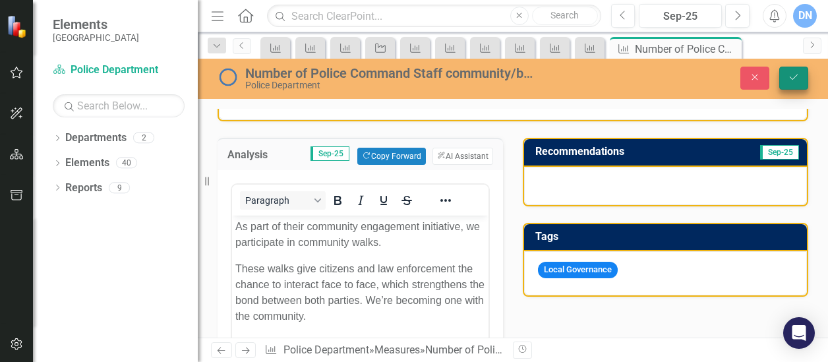
type textarea "0"
click at [791, 72] on button "Save" at bounding box center [793, 78] width 29 height 23
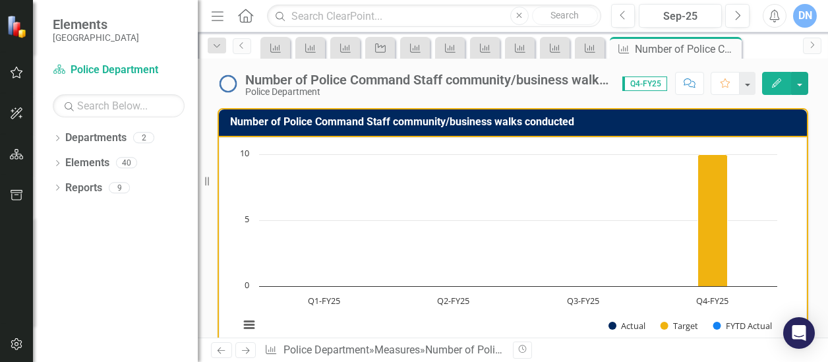
click at [245, 14] on icon "Home" at bounding box center [245, 16] width 17 height 14
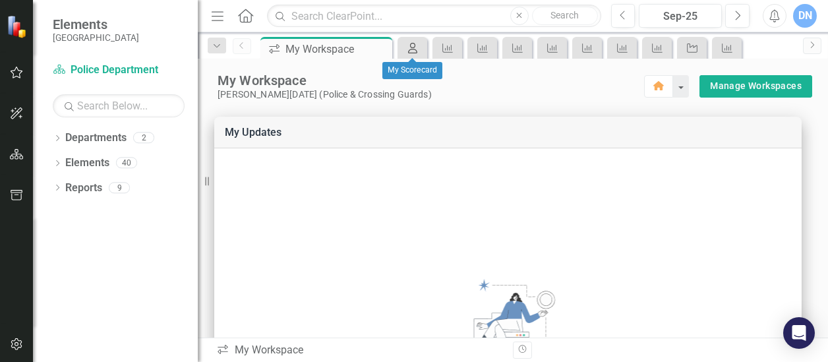
click at [415, 49] on icon "My Scorecard" at bounding box center [412, 48] width 13 height 11
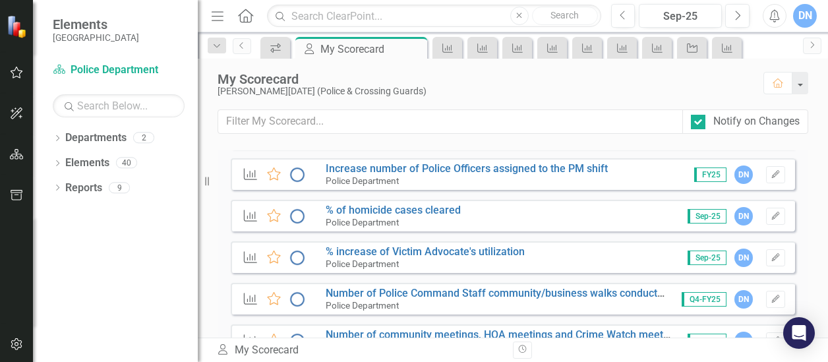
scroll to position [495, 0]
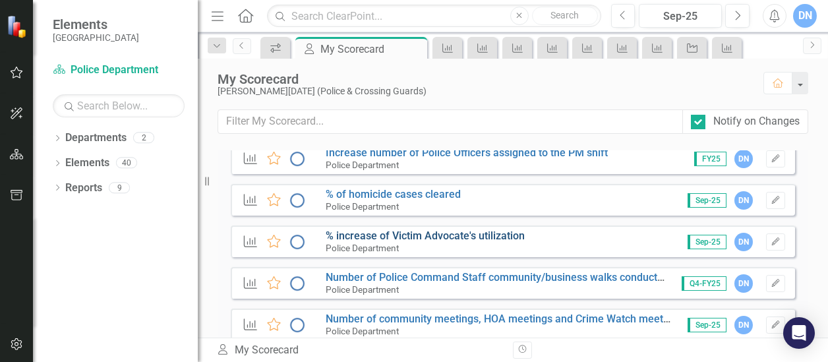
click at [516, 237] on link "% increase of Victim Advocate's utilization" at bounding box center [425, 235] width 199 height 13
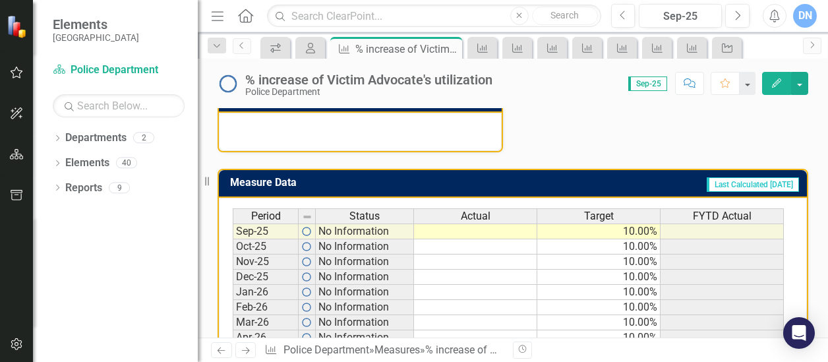
scroll to position [505, 0]
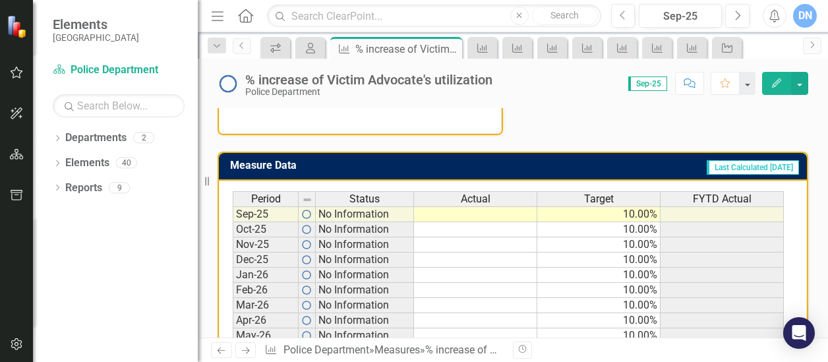
click at [516, 213] on td at bounding box center [475, 214] width 123 height 16
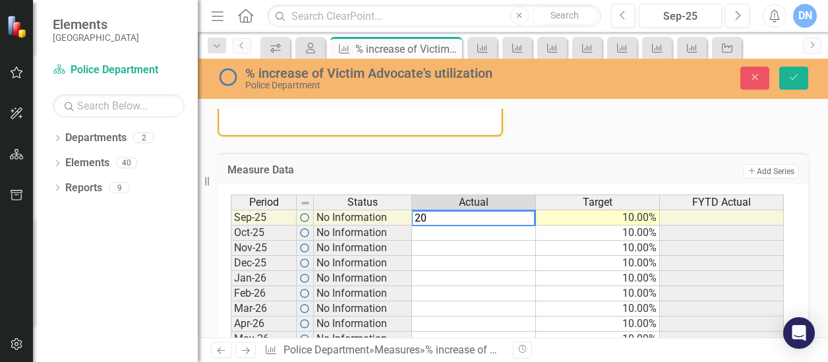
drag, startPoint x: 435, startPoint y: 217, endPoint x: 413, endPoint y: 217, distance: 21.1
click at [413, 217] on div "Period Status Actual Target FYTD Actual Sep-25 No Information 10.00% Oct-25 No …" at bounding box center [508, 302] width 555 height 214
type textarea "10"
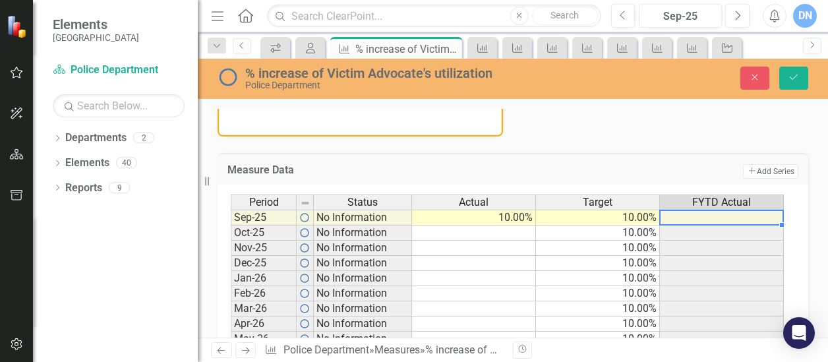
click at [688, 212] on td at bounding box center [722, 218] width 124 height 16
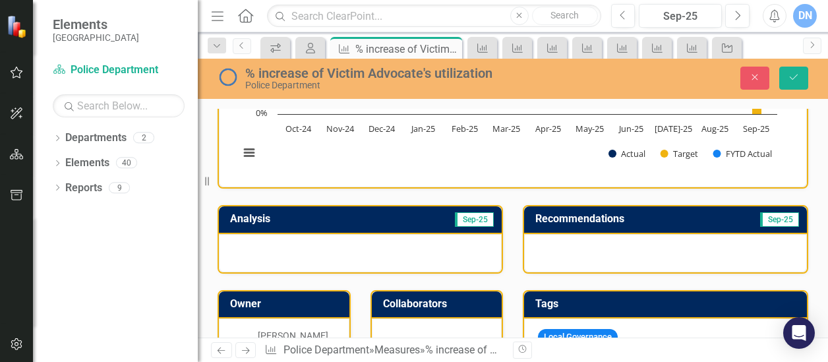
scroll to position [86, 0]
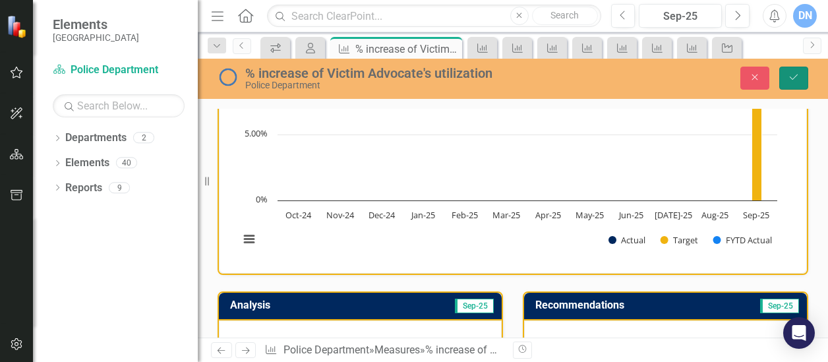
click at [791, 75] on icon "Save" at bounding box center [794, 77] width 12 height 9
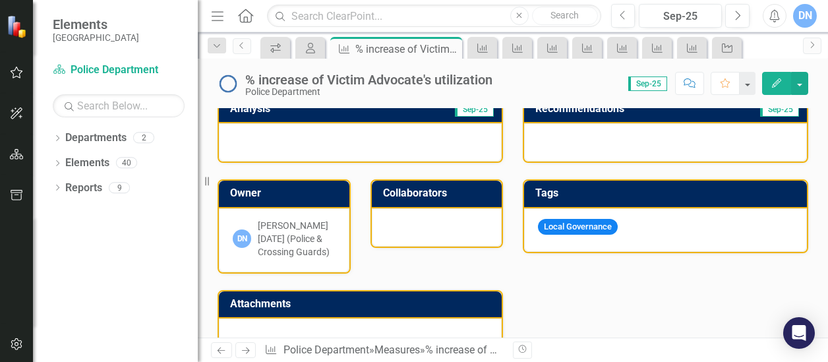
scroll to position [274, 0]
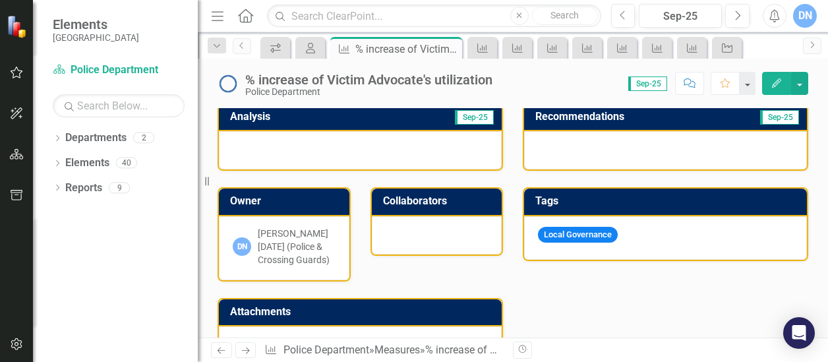
click at [270, 142] on div at bounding box center [360, 150] width 283 height 38
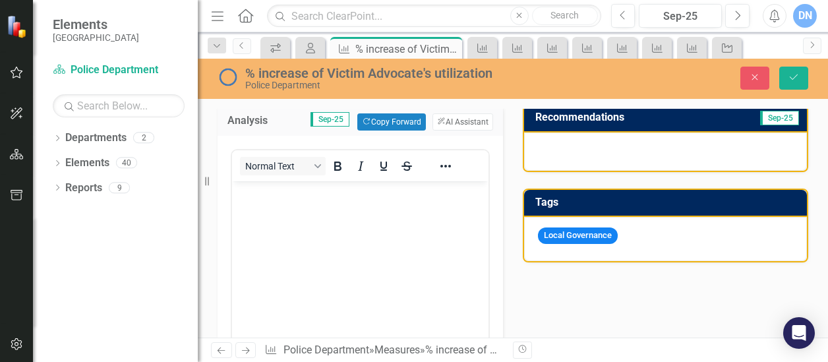
scroll to position [0, 0]
click at [271, 188] on p "Rich Text Area. Press ALT-0 for help." at bounding box center [360, 193] width 250 height 16
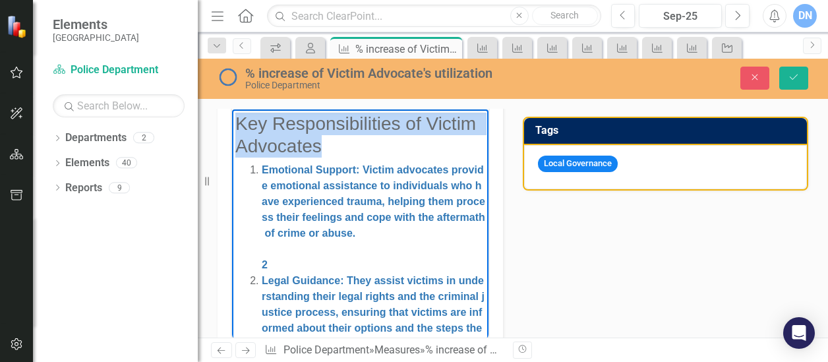
drag, startPoint x: 236, startPoint y: 119, endPoint x: 351, endPoint y: 146, distance: 117.9
click at [351, 146] on h3 "Key Responsibilities of Victim Advocates" at bounding box center [360, 135] width 250 height 44
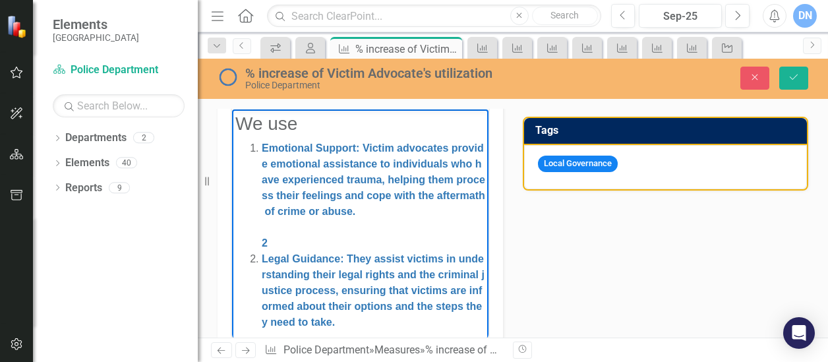
click at [451, 131] on h3 "We use" at bounding box center [360, 124] width 250 height 22
click at [448, 123] on h3 "We use" at bounding box center [360, 124] width 250 height 22
click at [336, 127] on h3 "We use" at bounding box center [360, 124] width 250 height 22
drag, startPoint x: 235, startPoint y: 123, endPoint x: 309, endPoint y: 121, distance: 73.9
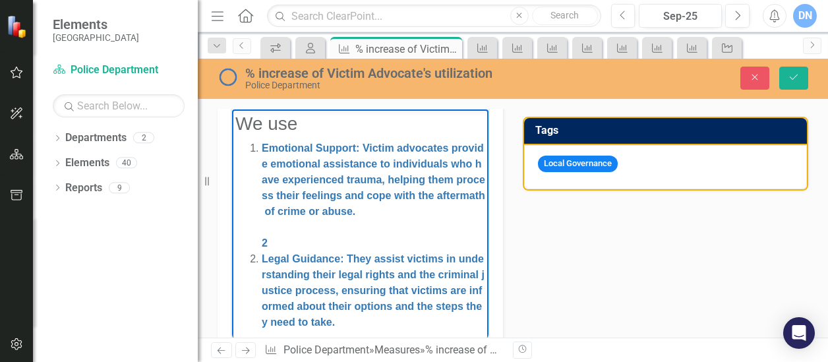
click at [309, 121] on h3 "We use" at bounding box center [360, 124] width 250 height 22
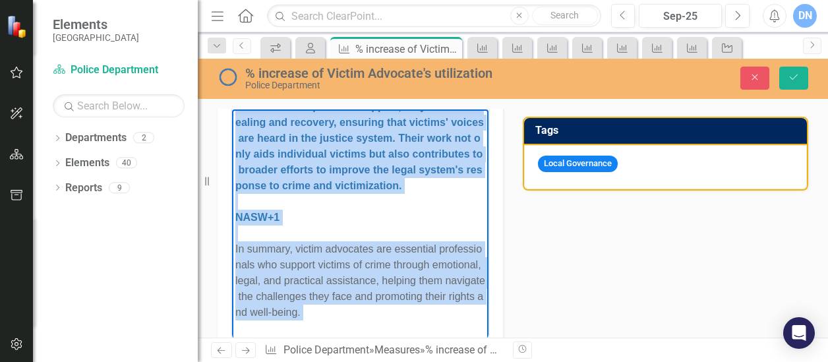
scroll to position [368, 0]
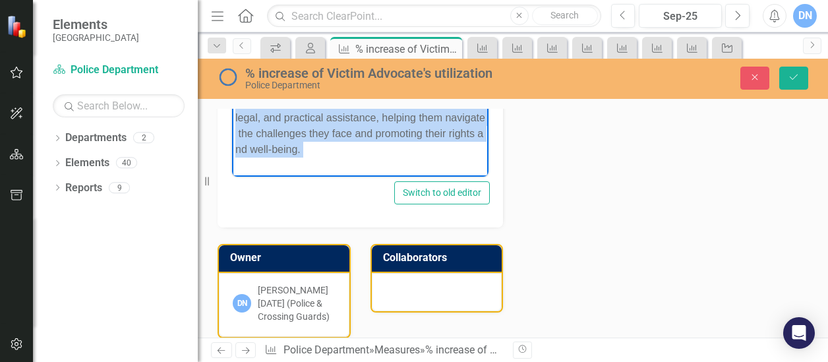
drag, startPoint x: 243, startPoint y: -42, endPoint x: 672, endPoint y: 247, distance: 517.2
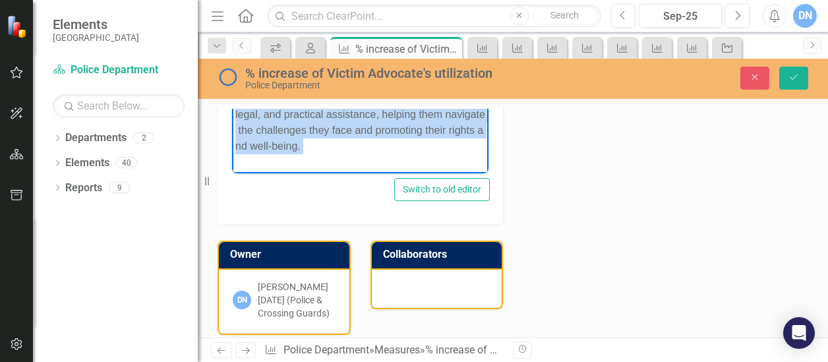
scroll to position [0, 0]
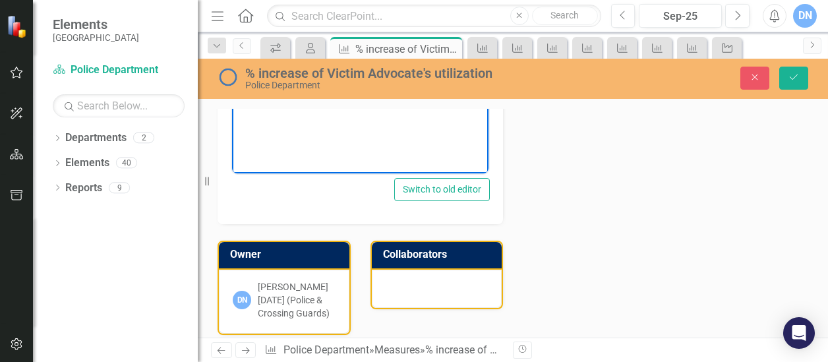
click at [343, 127] on body "Rich Text Area. Press ALT-0 for help." at bounding box center [360, 43] width 256 height 198
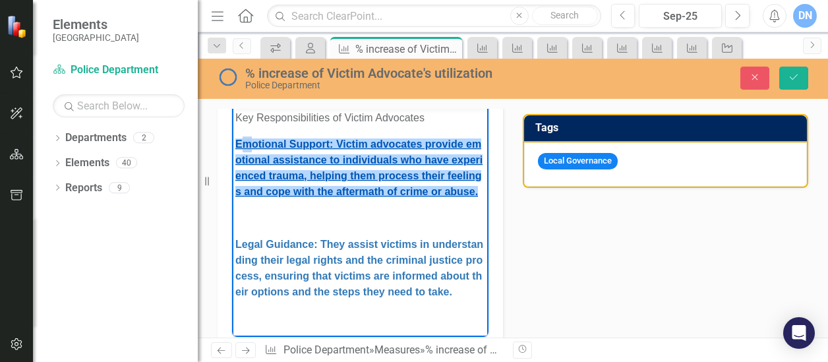
drag, startPoint x: 238, startPoint y: 141, endPoint x: 247, endPoint y: 141, distance: 8.6
click at [247, 141] on link "﻿Emotional Support: Victim advocates provide emotional assistance to individual…" at bounding box center [358, 167] width 247 height 59
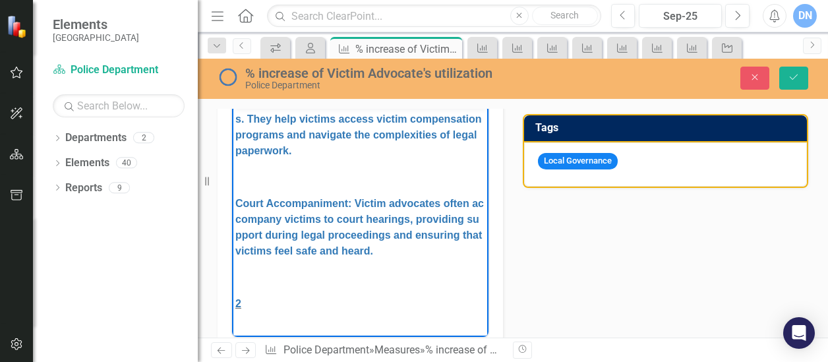
scroll to position [440, 0]
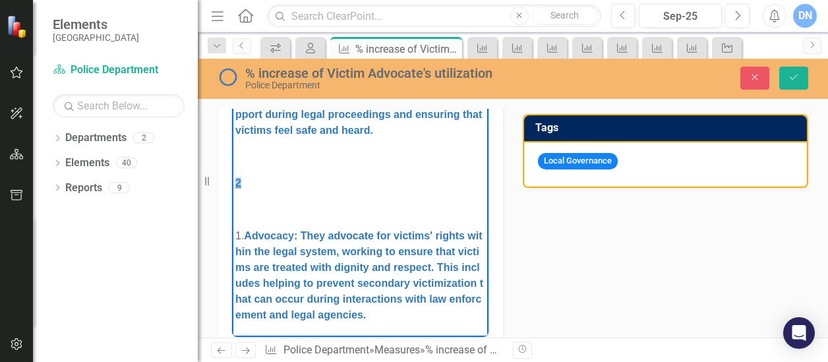
drag, startPoint x: 235, startPoint y: 165, endPoint x: 268, endPoint y: 218, distance: 61.9
click at [268, 218] on body "Key Responsibilities of Victim Advocates Emotional Support: Victim advocates pr…" at bounding box center [360, 25] width 256 height 624
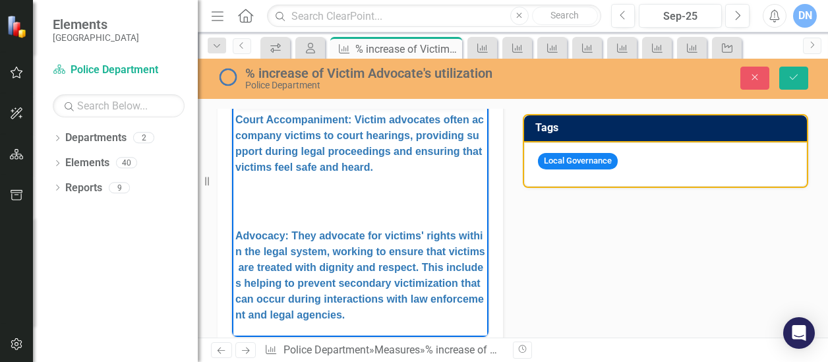
scroll to position [372, 0]
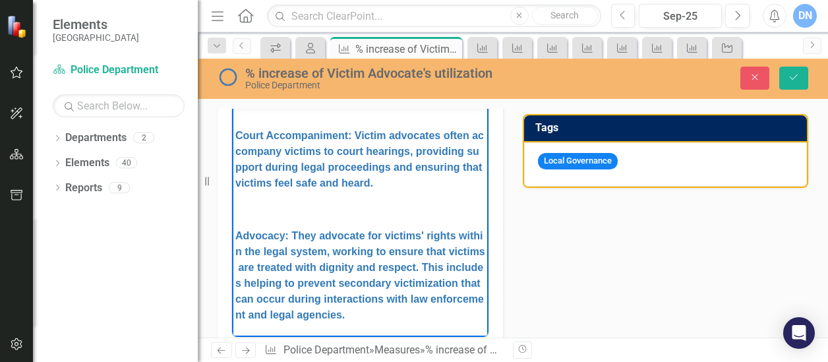
click at [253, 208] on p "Rich Text Area. Press ALT-0 for help." at bounding box center [360, 210] width 250 height 16
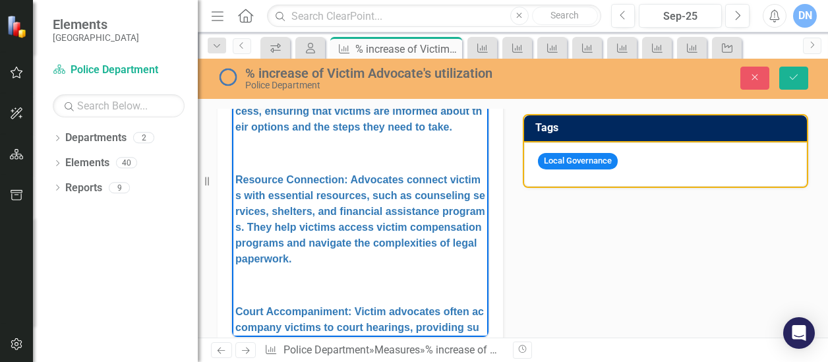
scroll to position [0, 0]
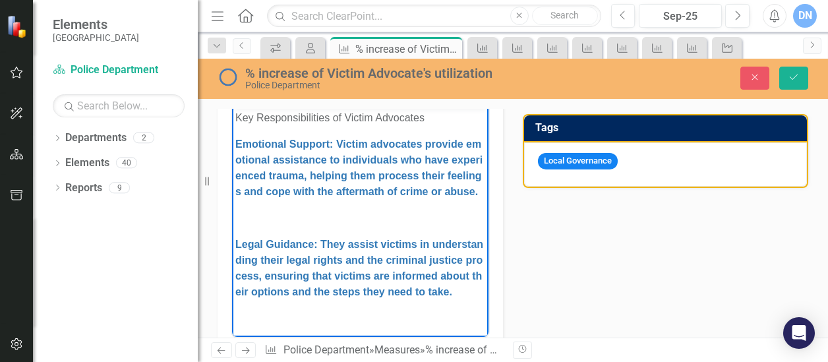
drag, startPoint x: 481, startPoint y: 268, endPoint x: 729, endPoint y: 240, distance: 250.1
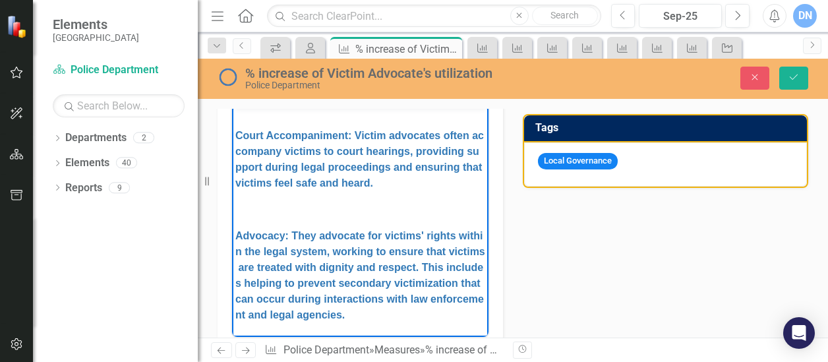
scroll to position [372, 0]
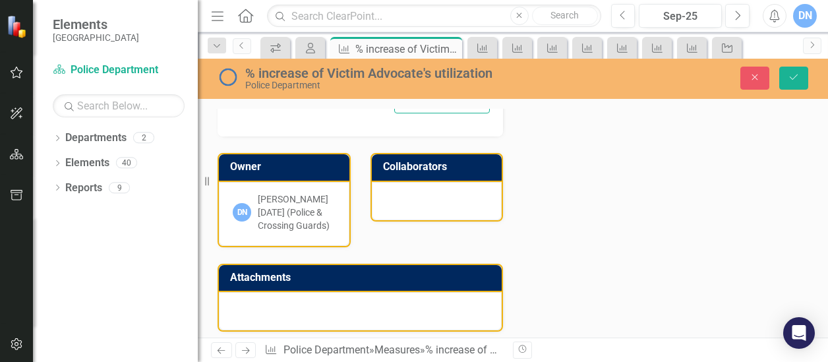
drag, startPoint x: 239, startPoint y: -131, endPoint x: 429, endPoint y: 89, distance: 291.2
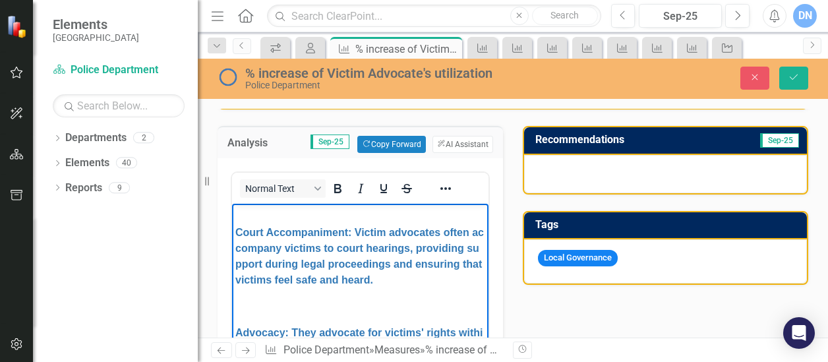
scroll to position [256, 0]
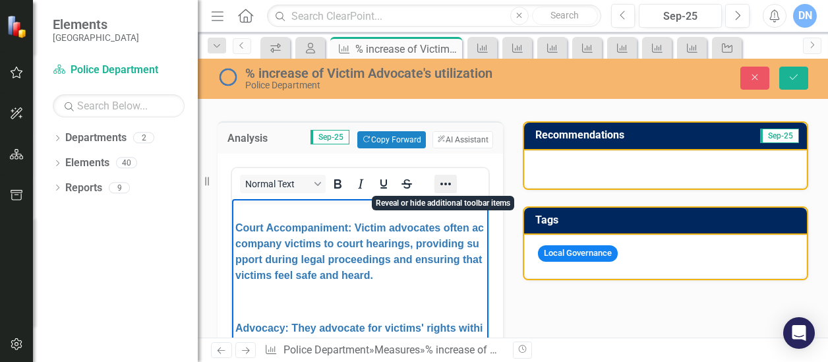
click at [444, 183] on icon "Reveal or hide additional toolbar items" at bounding box center [445, 184] width 11 height 3
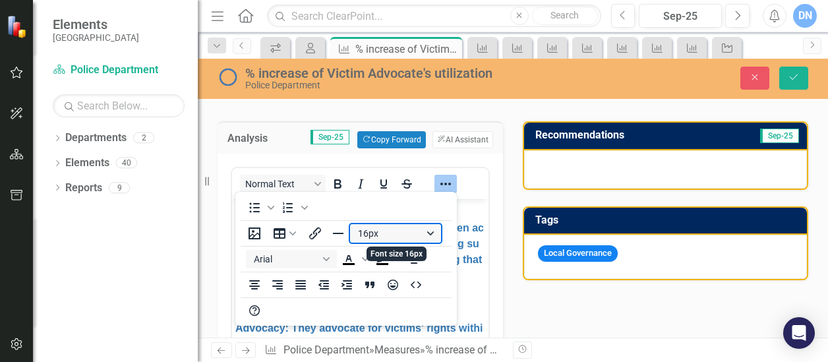
click at [435, 231] on button "16px" at bounding box center [395, 233] width 91 height 18
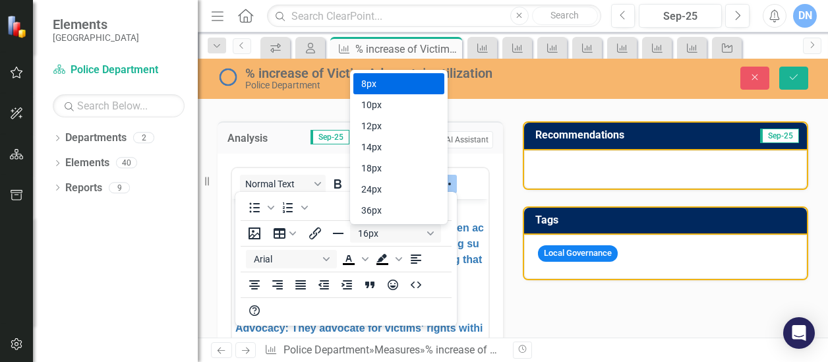
click at [413, 84] on div "8px" at bounding box center [389, 84] width 57 height 16
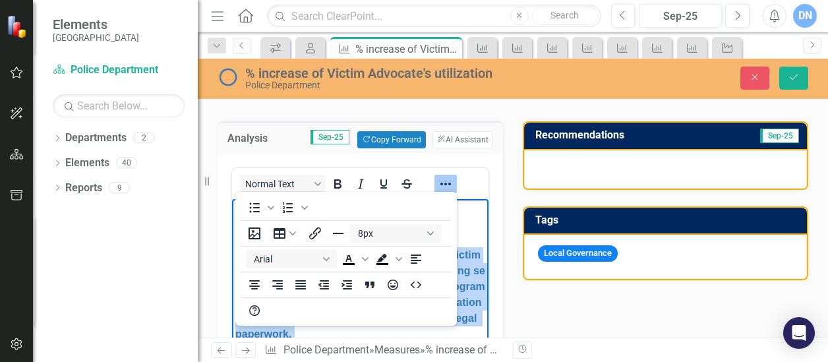
scroll to position [345, 0]
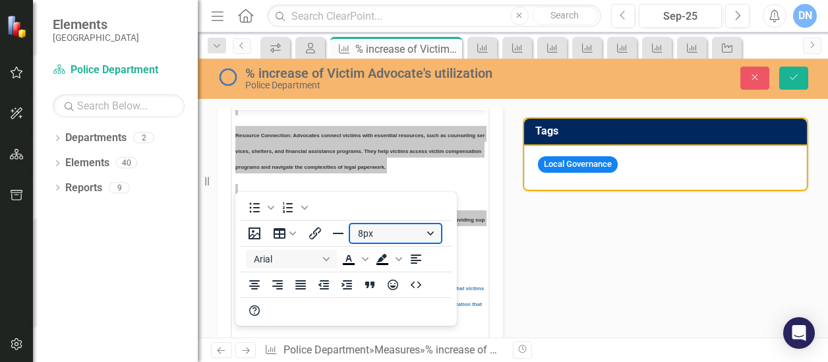
click at [434, 233] on button "8px" at bounding box center [395, 233] width 91 height 18
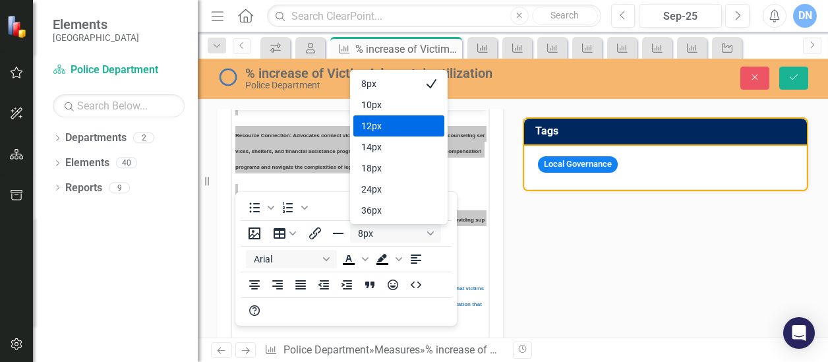
click at [402, 124] on div "12px" at bounding box center [389, 126] width 57 height 16
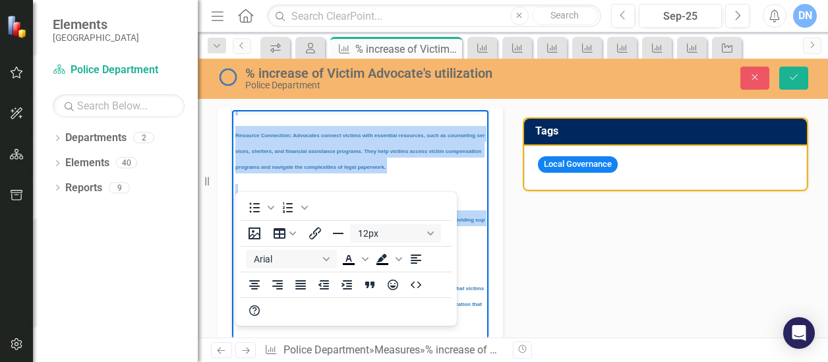
scroll to position [200, 0]
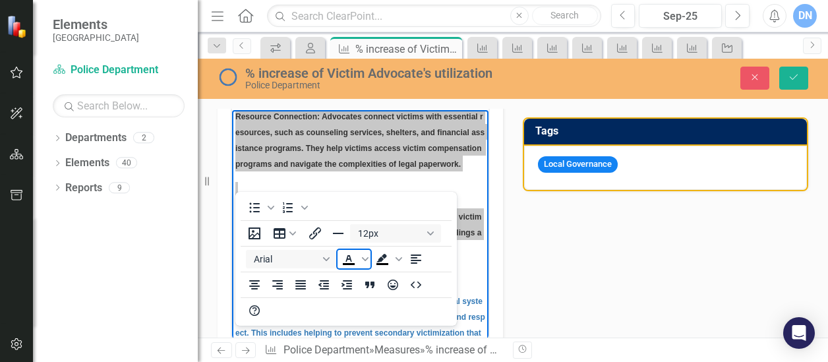
click at [349, 261] on icon "Text color Black" at bounding box center [349, 259] width 16 height 16
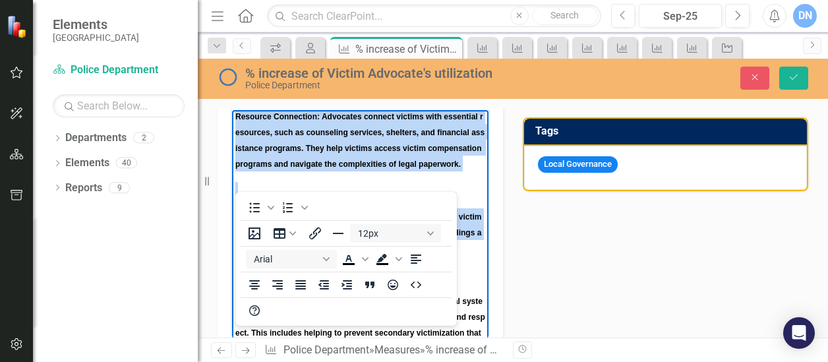
click at [378, 130] on body "Key Responsibilities of Victim Advocates Emotional Support: Victim advocates pr…" at bounding box center [360, 148] width 256 height 476
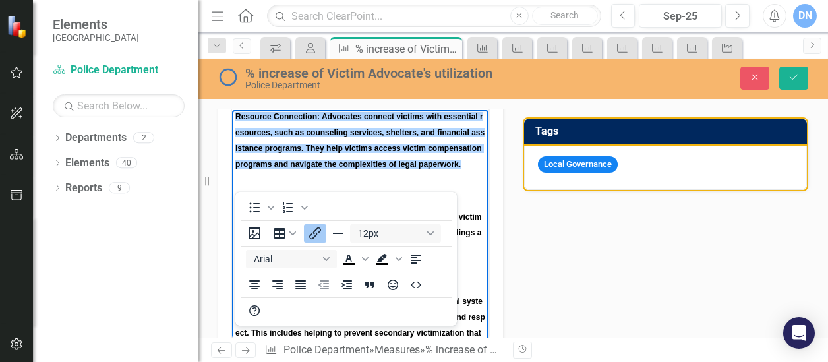
click at [447, 134] on body "Key Responsibilities of Victim Advocates Emotional Support: Victim advocates pr…" at bounding box center [360, 148] width 256 height 476
click at [316, 234] on icon "Insert/edit link" at bounding box center [315, 233] width 12 height 12
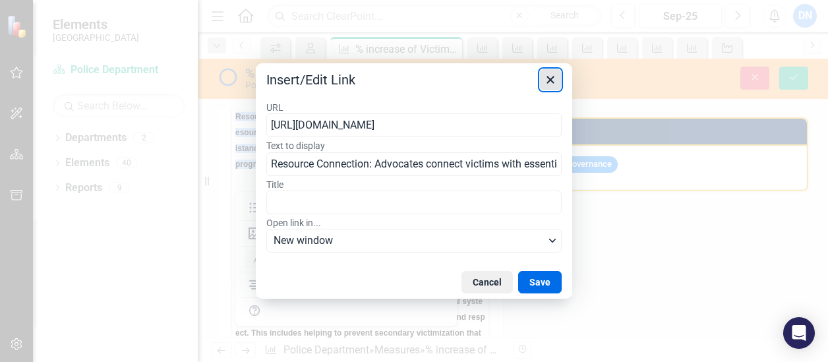
scroll to position [0, 0]
click at [547, 83] on icon "Close" at bounding box center [551, 80] width 16 height 16
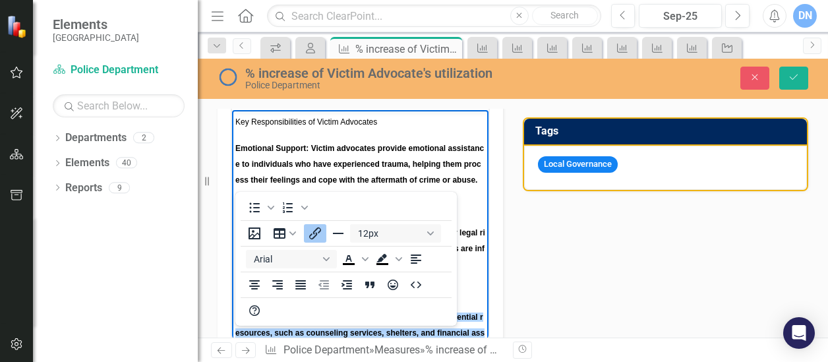
drag, startPoint x: 480, startPoint y: 251, endPoint x: 721, endPoint y: 257, distance: 241.4
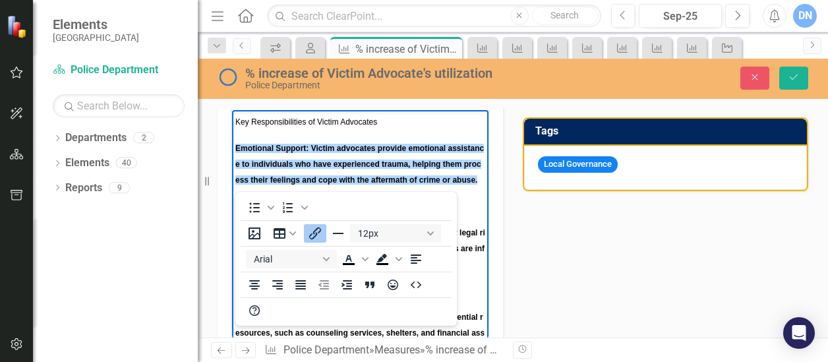
click at [464, 140] on p "Emotional Support: Victim advocates provide emotional assistance to individuals…" at bounding box center [360, 163] width 250 height 47
click at [468, 214] on p "Rich Text Area. Press ALT-0 for help." at bounding box center [360, 206] width 250 height 16
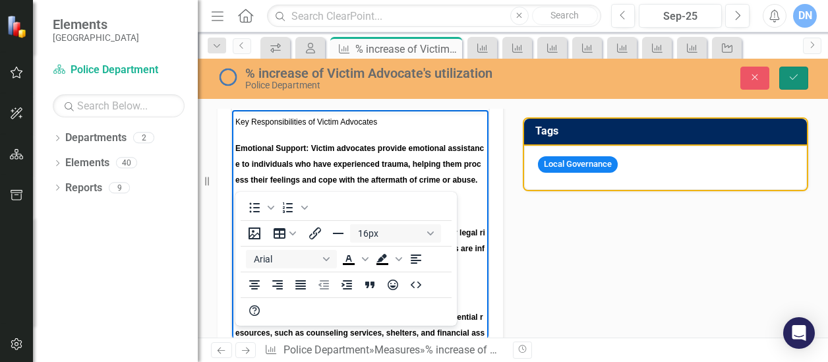
click at [799, 80] on icon "Save" at bounding box center [794, 77] width 12 height 9
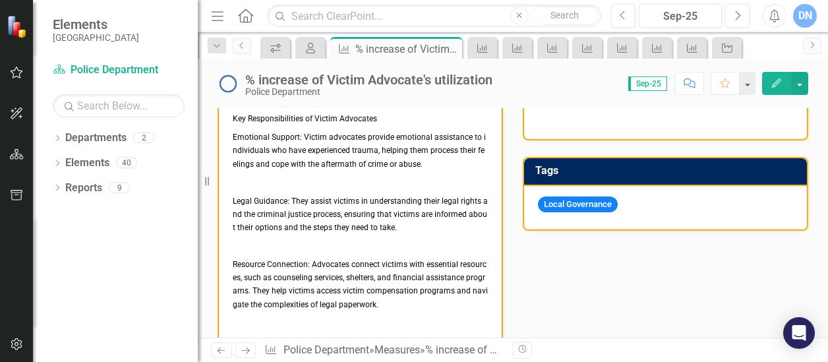
scroll to position [227, 0]
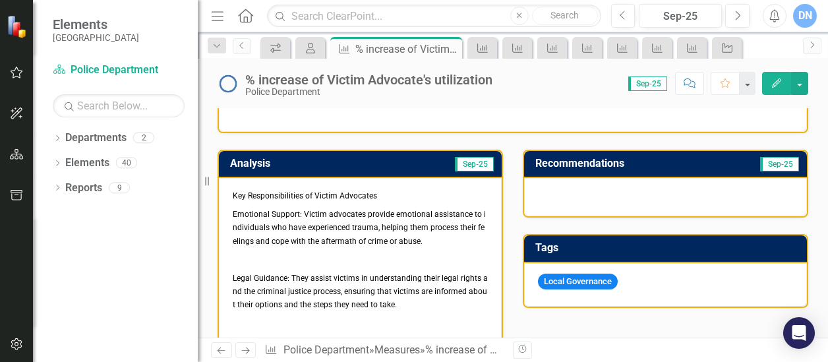
click at [236, 210] on link "Emotional Support: Victim advocates provide emotional assistance to individuals…" at bounding box center [359, 228] width 253 height 36
click at [400, 192] on p "Key Responsibilities of Victim Advocates" at bounding box center [360, 197] width 255 height 16
click at [384, 193] on p "Key Responsibilities of Victim Advocates" at bounding box center [360, 197] width 255 height 16
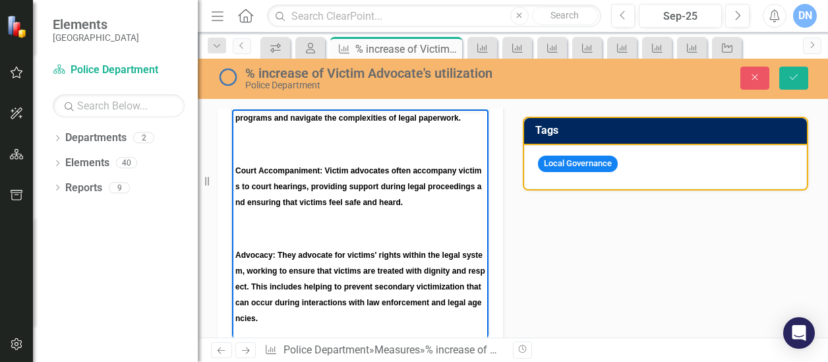
scroll to position [620, 0]
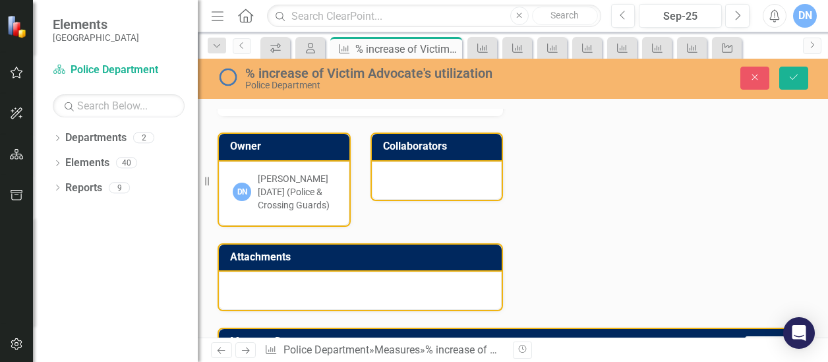
drag, startPoint x: 235, startPoint y: -156, endPoint x: 411, endPoint y: 214, distance: 409.7
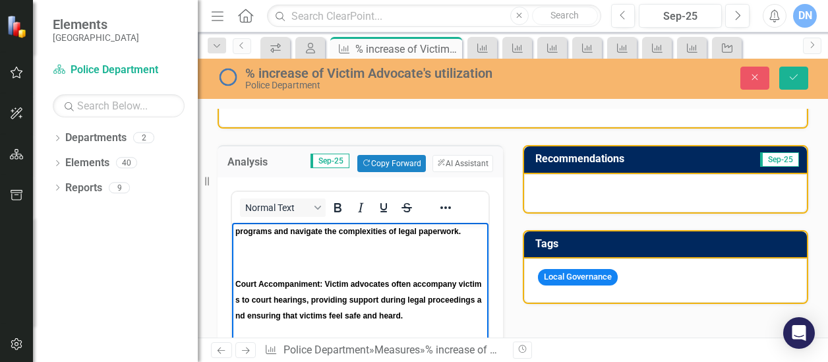
scroll to position [224, 0]
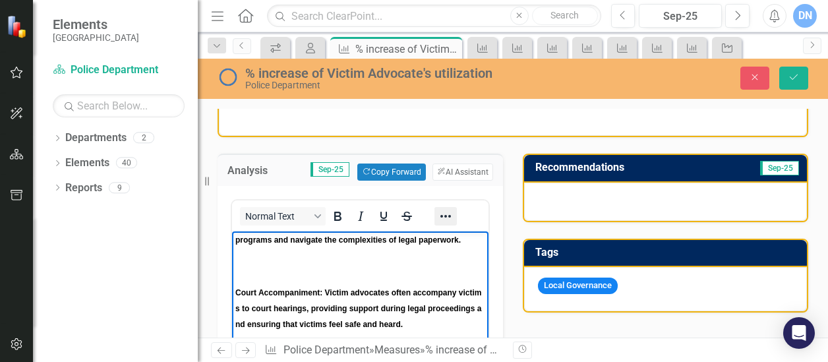
click at [447, 210] on icon "Reveal or hide additional toolbar items" at bounding box center [446, 216] width 16 height 16
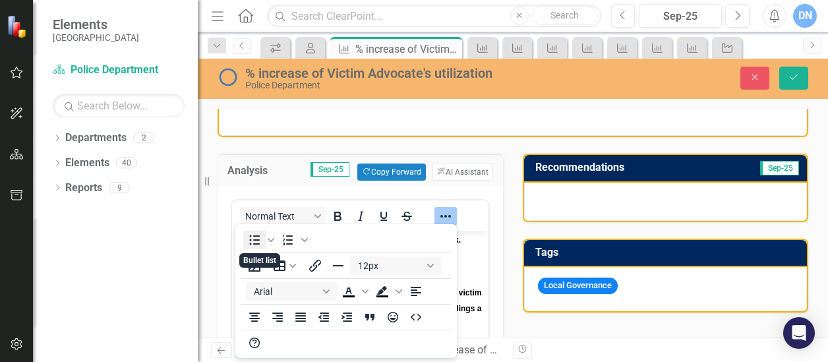
click at [257, 239] on icon "Bullet list" at bounding box center [255, 240] width 16 height 16
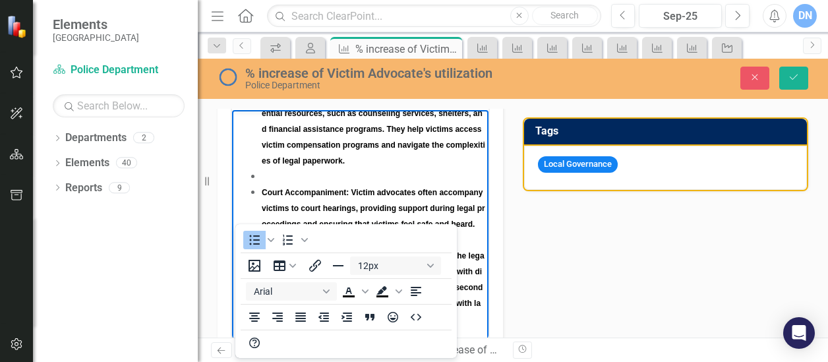
click at [457, 168] on li "Rich Text Area. Press ALT-0 for help." at bounding box center [374, 176] width 224 height 16
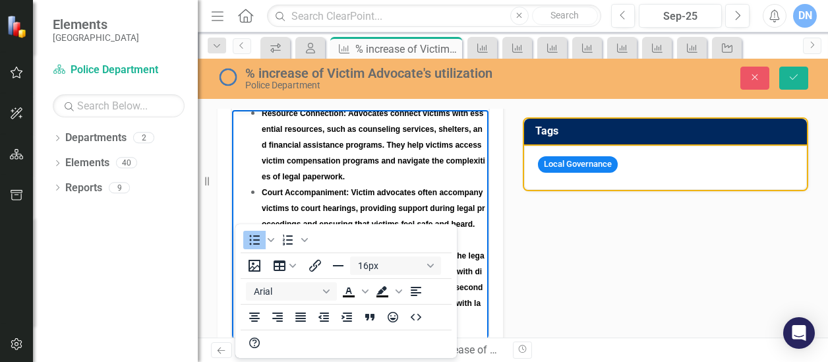
scroll to position [198, 0]
click at [752, 270] on div "Analysis Sep-25 Copy Forward Copy Forward ClearPoint AI AI Assistant Paragraph …" at bounding box center [513, 301] width 611 height 570
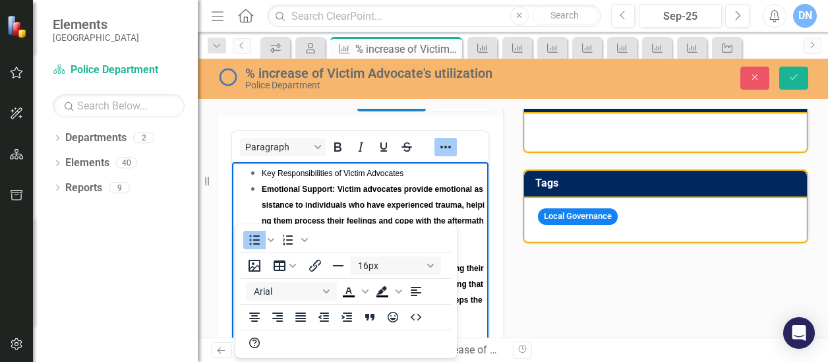
scroll to position [0, 0]
click at [429, 189] on link "Emotional Support: Victim advocates provide emotional assistance to individuals…" at bounding box center [373, 213] width 223 height 57
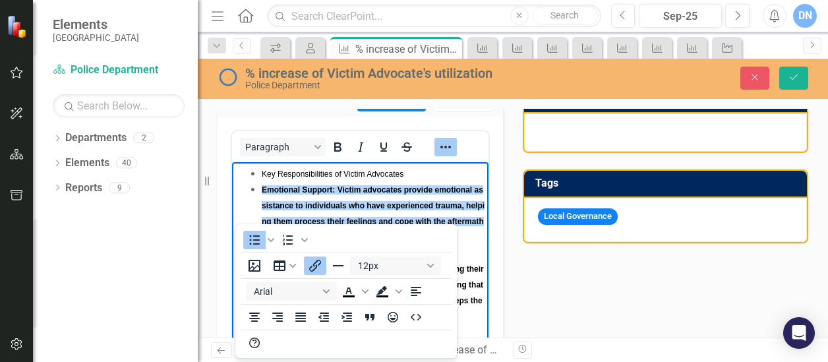
click at [418, 244] on div "To open the popup, press Shift+Enter To open the popup, press Shift+Enter 12px …" at bounding box center [346, 291] width 222 height 134
click at [466, 320] on li "Legal Guidance: They assist victims in understanding their legal rights and the…" at bounding box center [374, 291] width 224 height 63
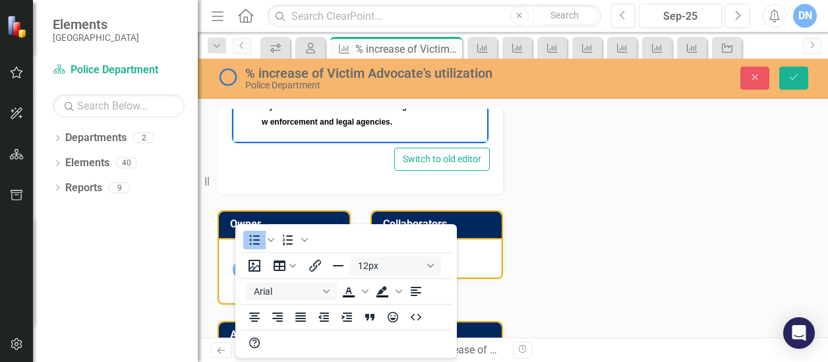
scroll to position [752, 0]
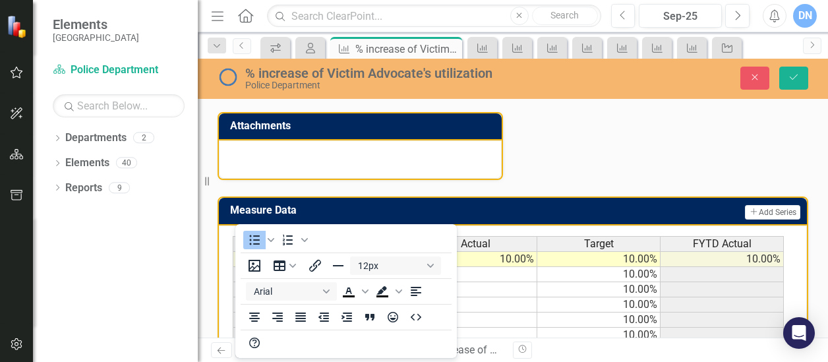
drag, startPoint x: 262, startPoint y: -284, endPoint x: 519, endPoint y: -45, distance: 350.8
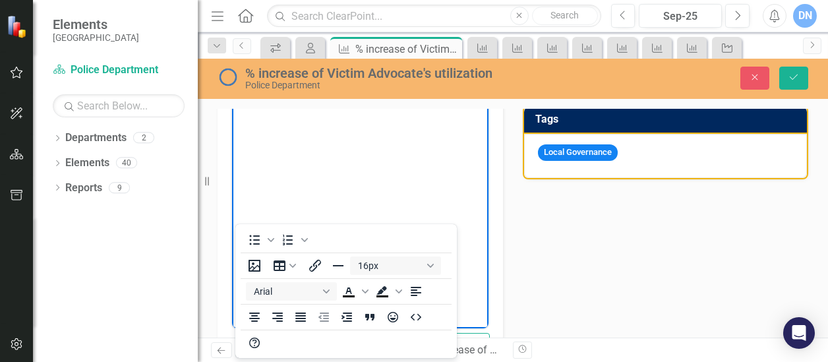
scroll to position [315, 0]
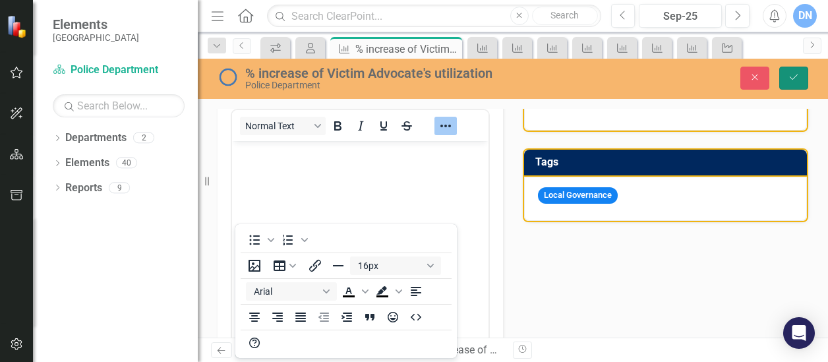
click at [794, 79] on icon "Save" at bounding box center [794, 77] width 12 height 9
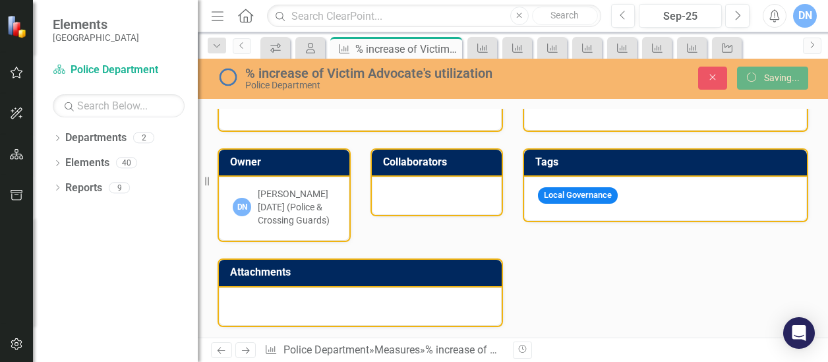
scroll to position [311, 0]
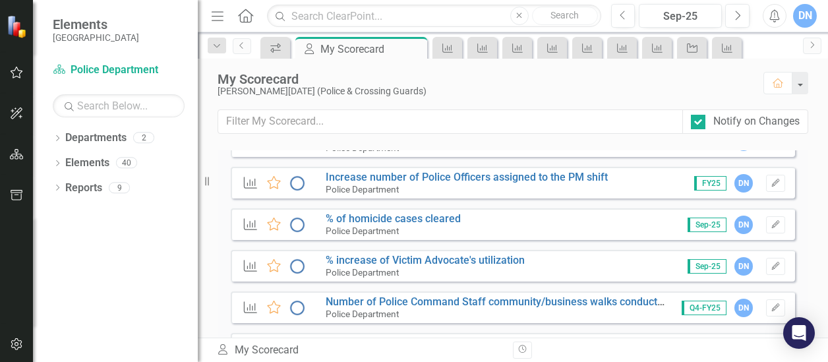
scroll to position [439, 0]
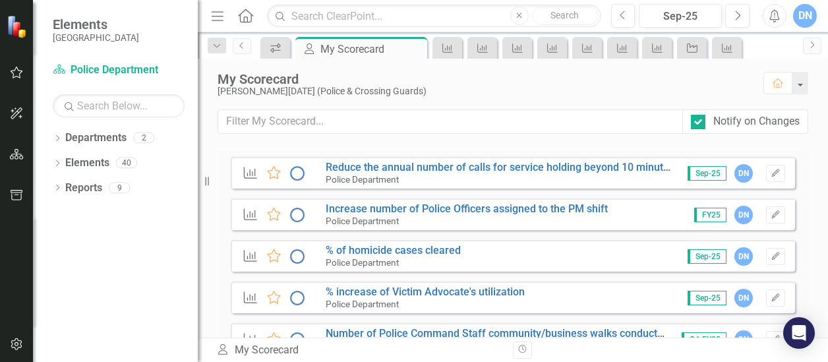
click at [606, 252] on div "Measure Favorite % of homicide cases cleared Police Department Sep-25 DN Edit" at bounding box center [513, 256] width 564 height 32
click at [771, 253] on icon "Edit" at bounding box center [776, 257] width 10 height 8
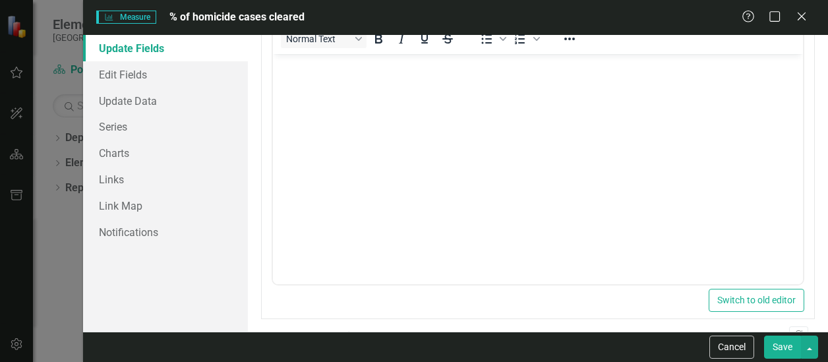
scroll to position [95, 0]
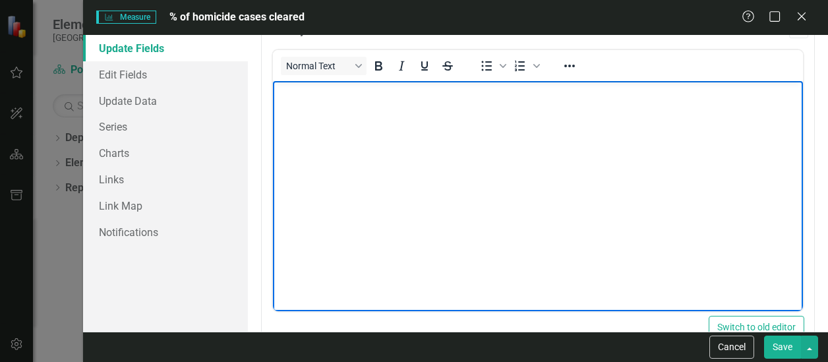
click at [529, 107] on body "Rich Text Area. Press ALT-0 for help." at bounding box center [537, 179] width 530 height 198
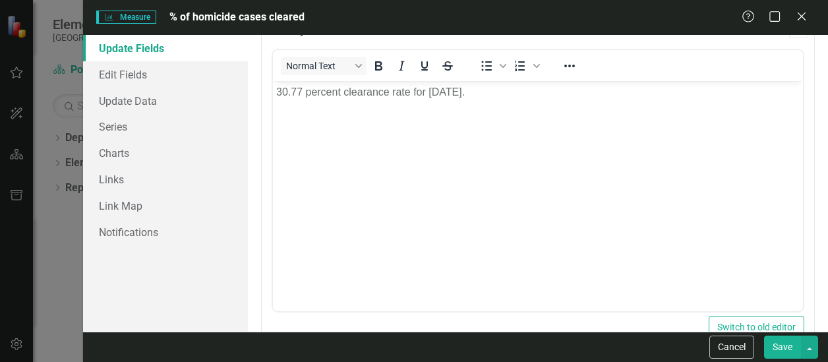
click at [781, 346] on button "Save" at bounding box center [782, 347] width 37 height 23
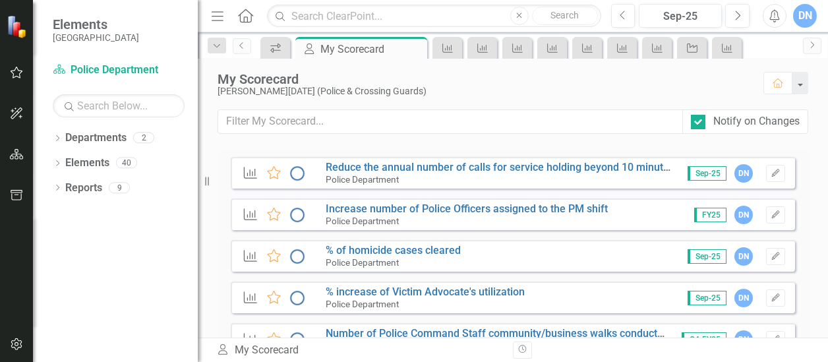
click at [398, 260] on small "Police Department" at bounding box center [362, 262] width 73 height 11
click at [435, 249] on link "% of homicide cases cleared" at bounding box center [393, 250] width 135 height 13
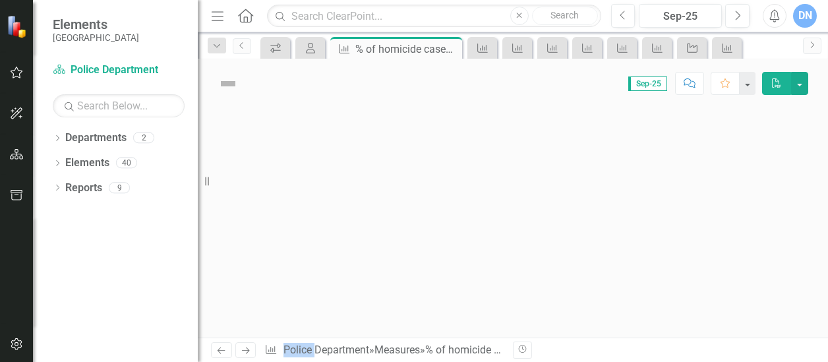
click at [435, 249] on div at bounding box center [513, 222] width 630 height 229
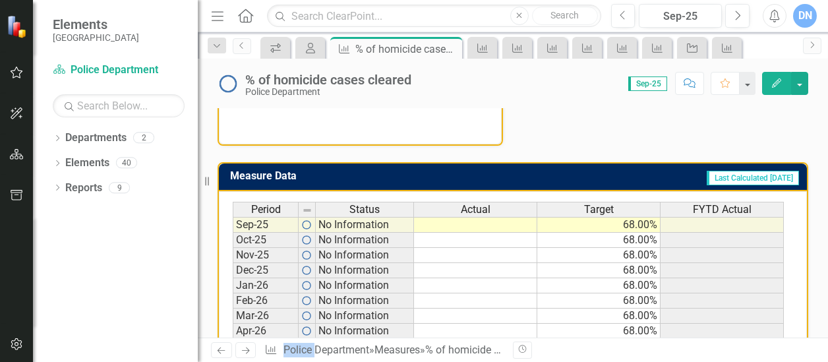
scroll to position [502, 0]
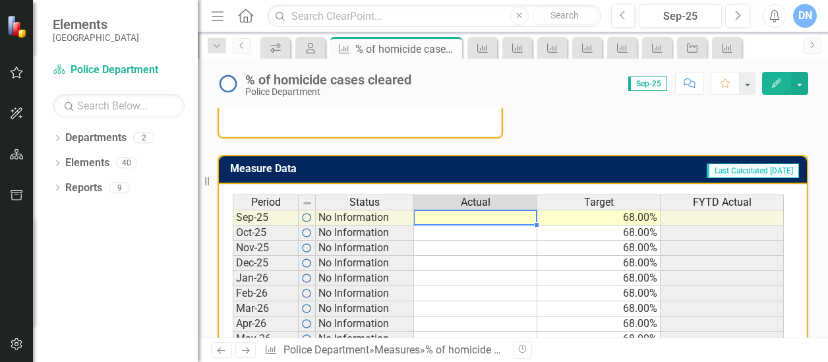
click at [496, 217] on td at bounding box center [475, 218] width 123 height 16
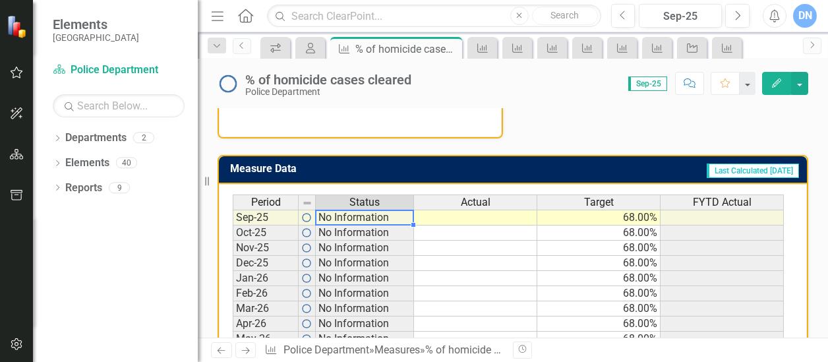
click at [380, 216] on td "No Information" at bounding box center [365, 218] width 98 height 16
click at [446, 214] on td at bounding box center [475, 218] width 123 height 16
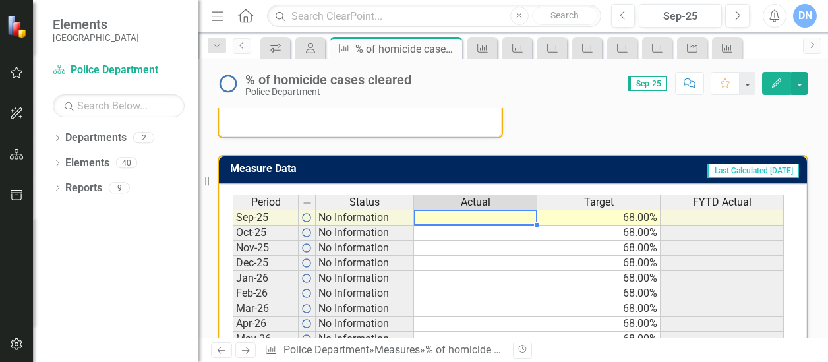
click at [446, 214] on td at bounding box center [475, 218] width 123 height 16
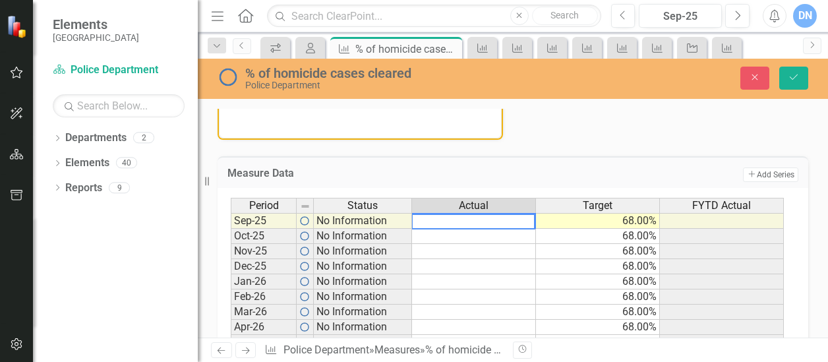
paste textarea "Community meetings serve as a vital platform for residents to come together, sh…"
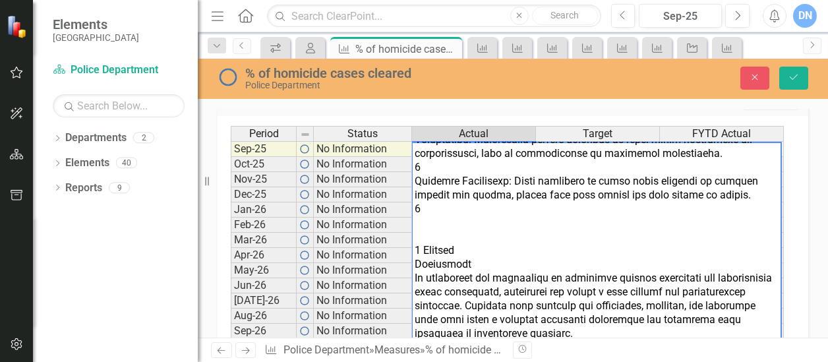
scroll to position [0, 0]
click at [180, 188] on div "Reports 9" at bounding box center [131, 189] width 133 height 25
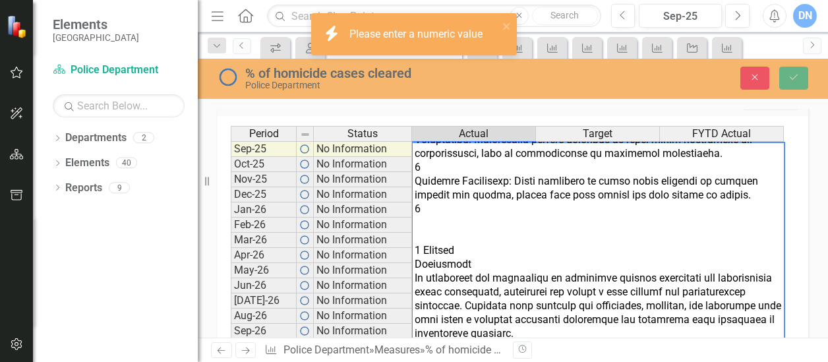
click at [357, 119] on div "Period Status Actual Target FYTD Actual Sep-25 No Information 68.00% Oct-25 No …" at bounding box center [513, 237] width 591 height 243
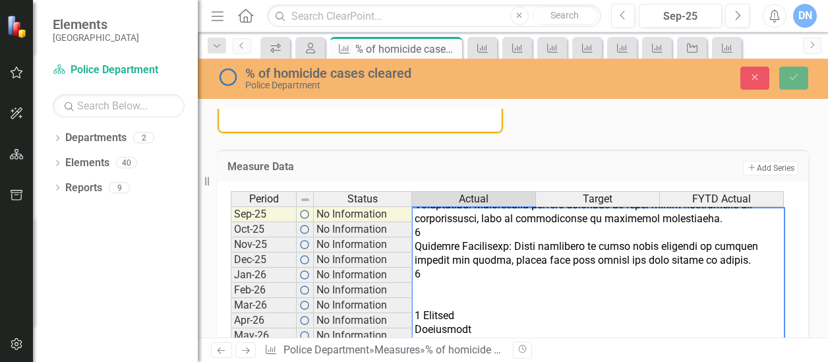
scroll to position [518, 0]
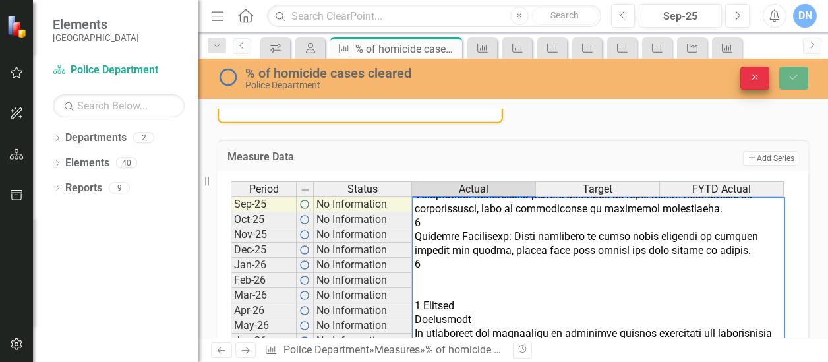
click at [754, 78] on icon "button" at bounding box center [755, 78] width 6 height 6
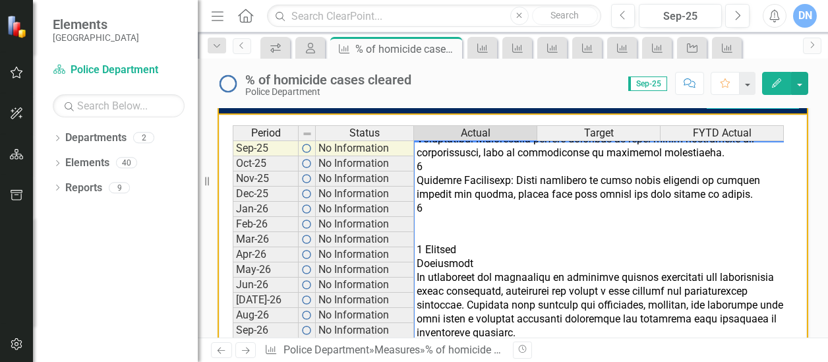
scroll to position [604, 0]
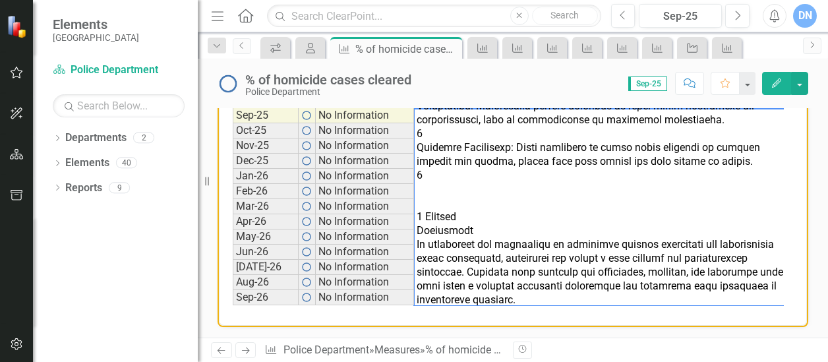
drag, startPoint x: 420, startPoint y: 201, endPoint x: 688, endPoint y: 300, distance: 286.0
click at [688, 300] on textarea at bounding box center [600, 207] width 374 height 198
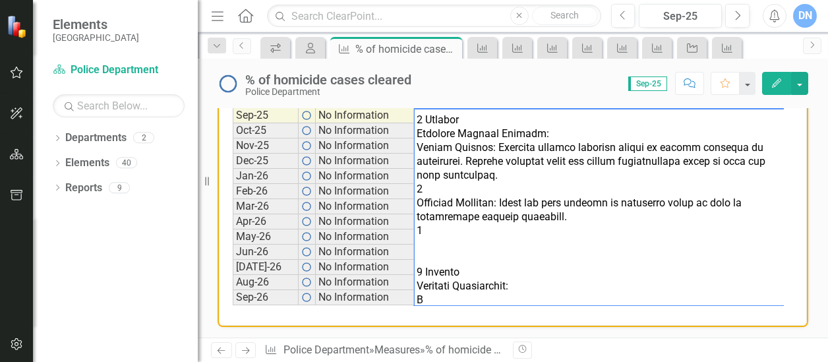
scroll to position [0, 0]
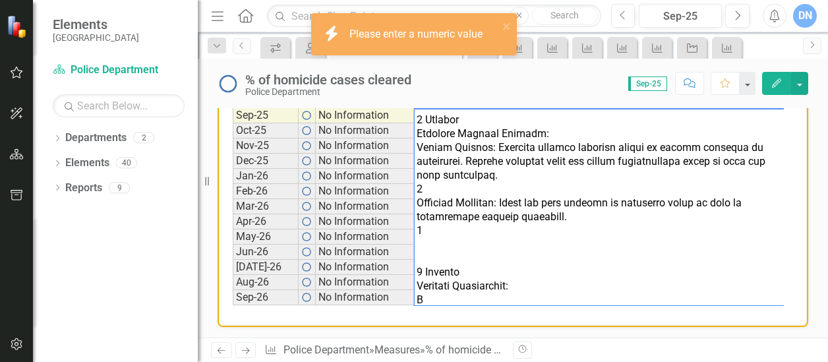
drag, startPoint x: 415, startPoint y: 116, endPoint x: 511, endPoint y: 245, distance: 160.2
click at [539, 262] on div "Period Status Actual Target FYTD Actual Sep-25 No Information 68.00% Oct-25 No …" at bounding box center [508, 199] width 551 height 214
drag, startPoint x: 419, startPoint y: 119, endPoint x: 584, endPoint y: 309, distance: 252.0
click at [584, 309] on div "Period Status Actual Target FYTD Actual Sep-25 No Information 68.00% Oct-25 No …" at bounding box center [513, 204] width 588 height 244
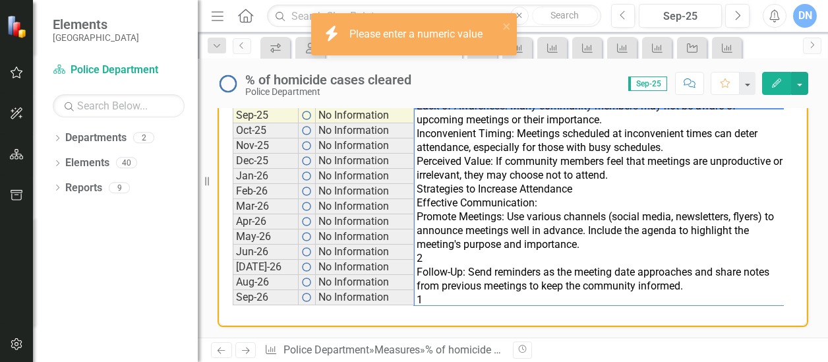
scroll to position [120, 0]
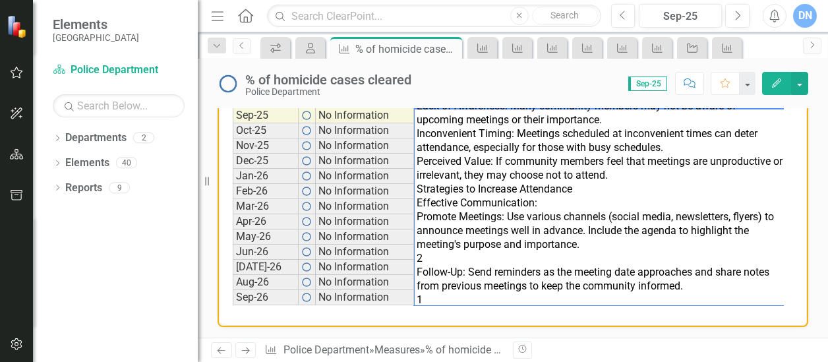
drag, startPoint x: 415, startPoint y: 117, endPoint x: 587, endPoint y: 291, distance: 244.3
click at [587, 291] on textarea "Community meetings serve as a vital platform for residents to come together, sh…" at bounding box center [600, 207] width 374 height 198
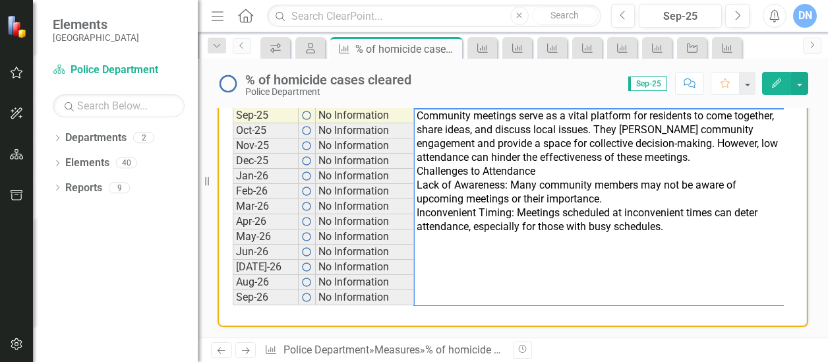
scroll to position [0, 0]
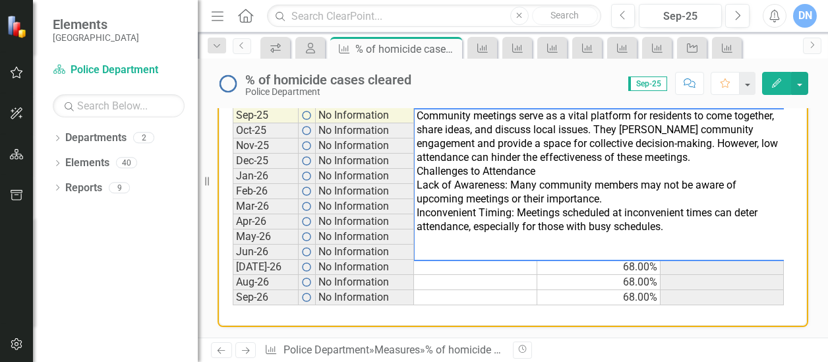
type textarea "Community meetings serve as a vital platform for residents to come together, sh…"
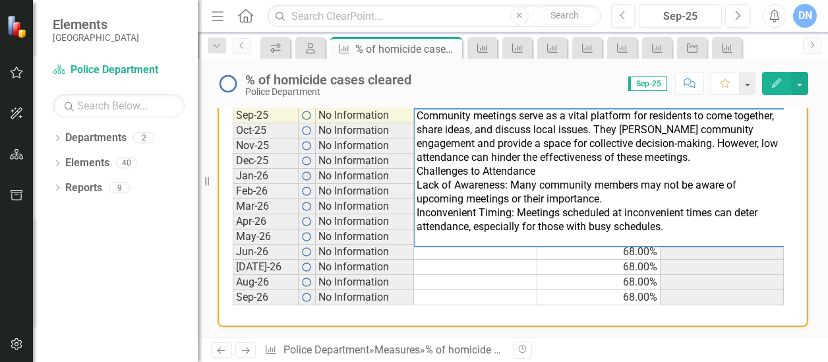
drag, startPoint x: 417, startPoint y: 115, endPoint x: 684, endPoint y: 231, distance: 291.4
click at [684, 231] on textarea "Community meetings serve as a vital platform for residents to come together, sh…" at bounding box center [600, 177] width 374 height 139
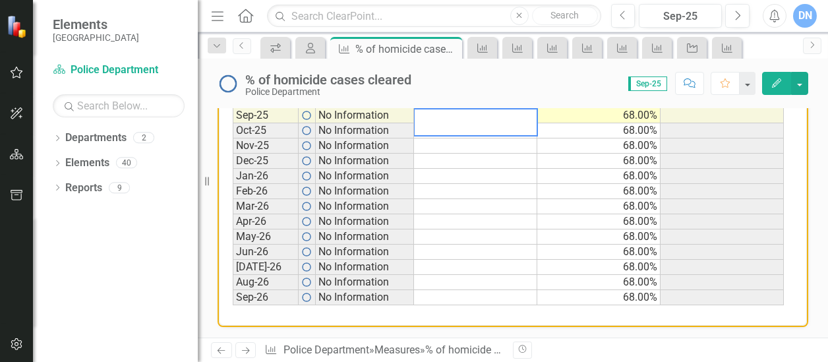
scroll to position [603, 0]
type textarea "30.77"
click at [750, 113] on td at bounding box center [722, 117] width 123 height 16
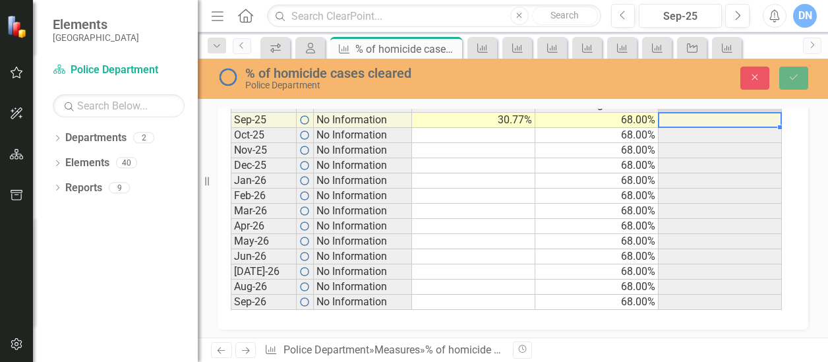
scroll to position [606, 0]
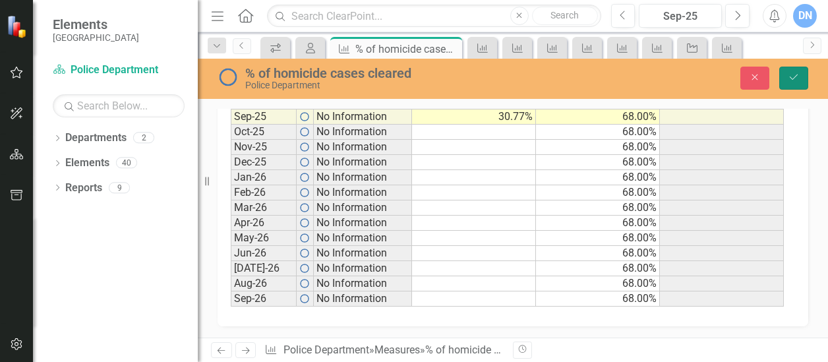
click at [796, 72] on button "Save" at bounding box center [793, 78] width 29 height 23
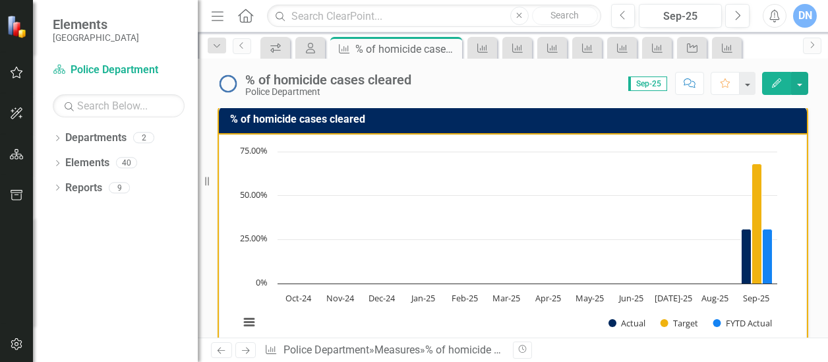
scroll to position [0, 0]
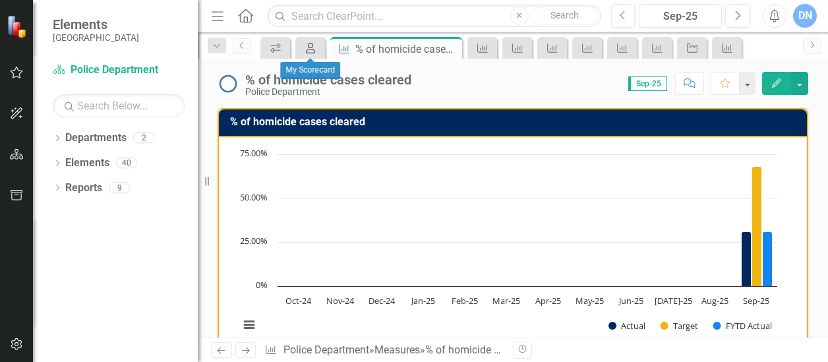
click at [315, 52] on icon at bounding box center [310, 48] width 9 height 11
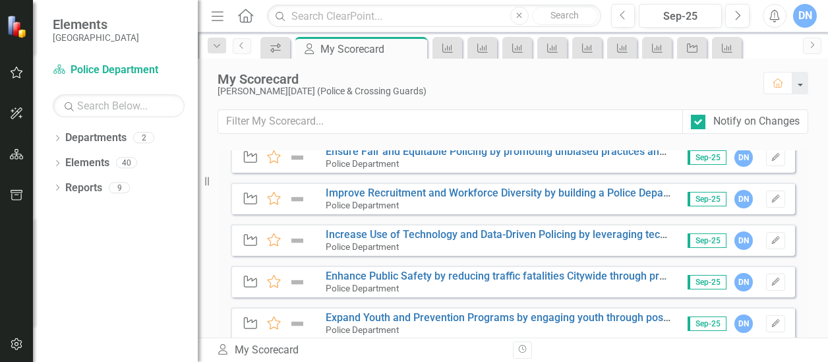
scroll to position [379, 0]
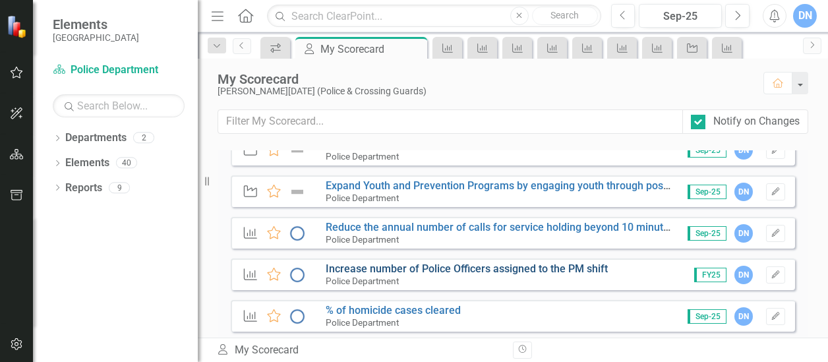
click at [479, 268] on link "Increase number of Police Officers assigned to the PM shift" at bounding box center [467, 268] width 282 height 13
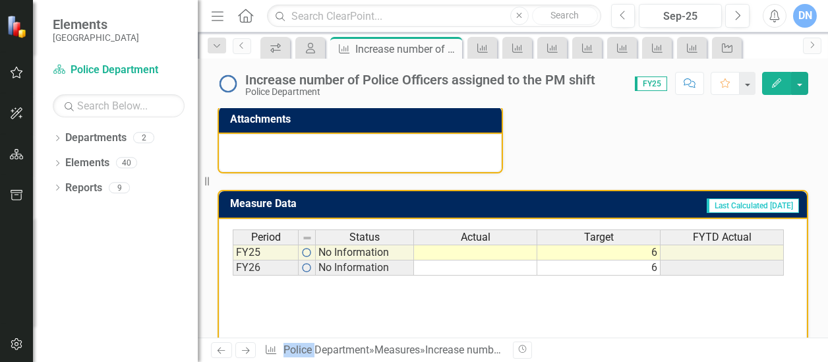
scroll to position [522, 0]
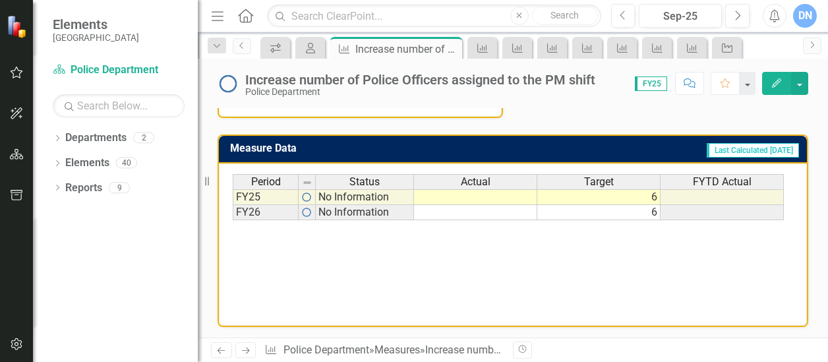
click at [505, 196] on td at bounding box center [475, 197] width 123 height 16
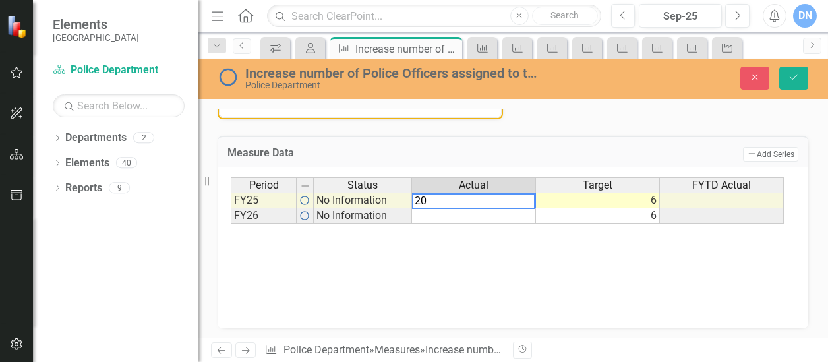
type textarea "20"
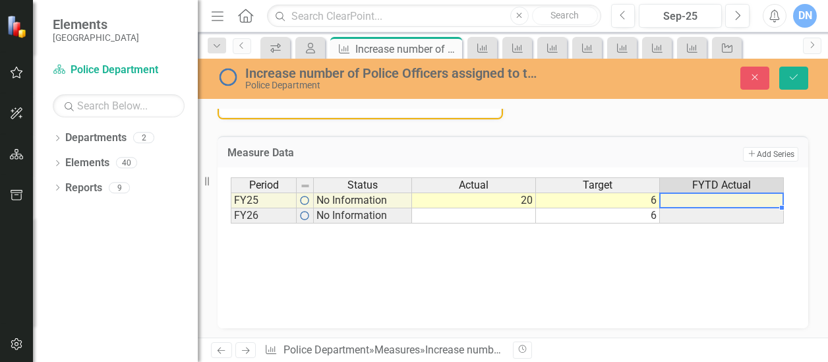
click at [231, 206] on div "Period Status Actual Target FYTD Actual FY25 No Information 20 6 FY26 No Inform…" at bounding box center [231, 200] width 0 height 46
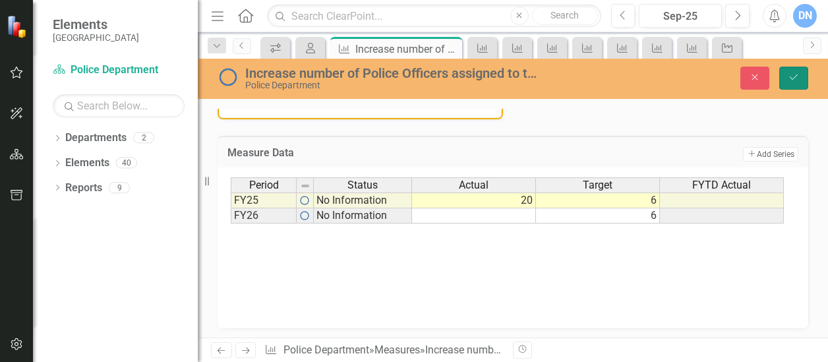
click at [795, 75] on icon "Save" at bounding box center [794, 77] width 12 height 9
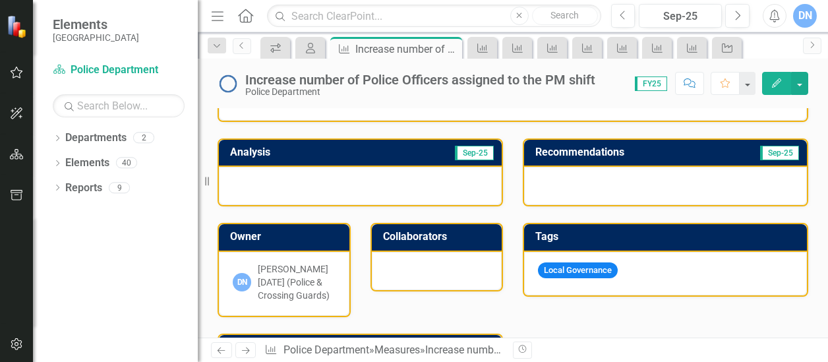
scroll to position [245, 0]
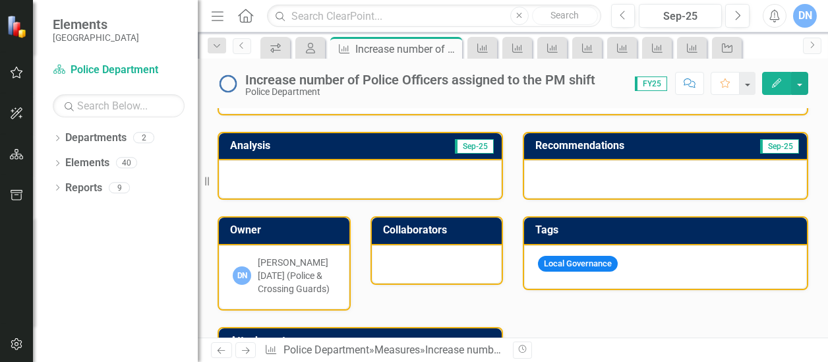
click at [407, 176] on div at bounding box center [360, 179] width 283 height 38
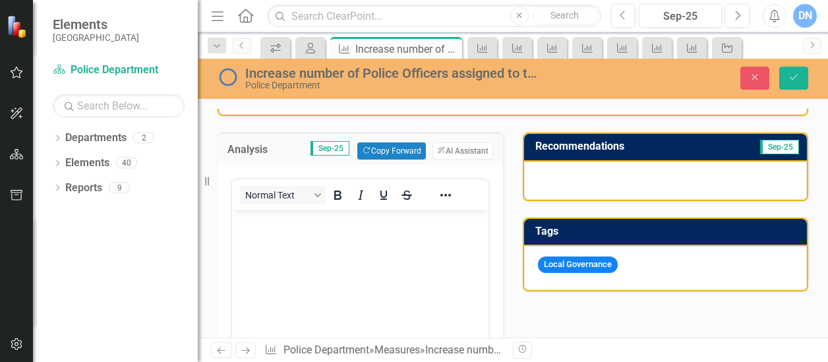
scroll to position [0, 0]
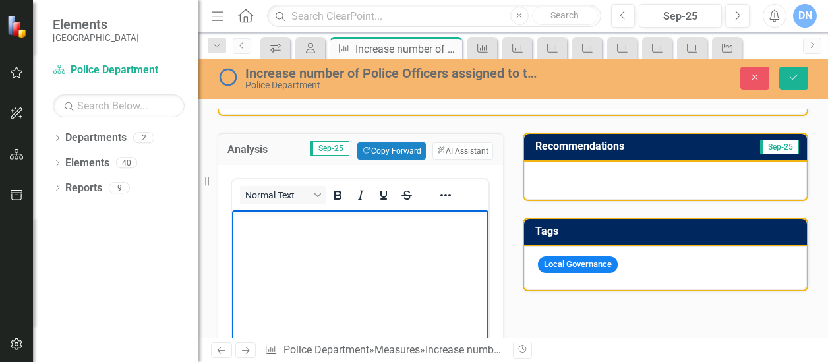
click at [331, 227] on p "Rich Text Area. Press ALT-0 for help." at bounding box center [360, 222] width 250 height 16
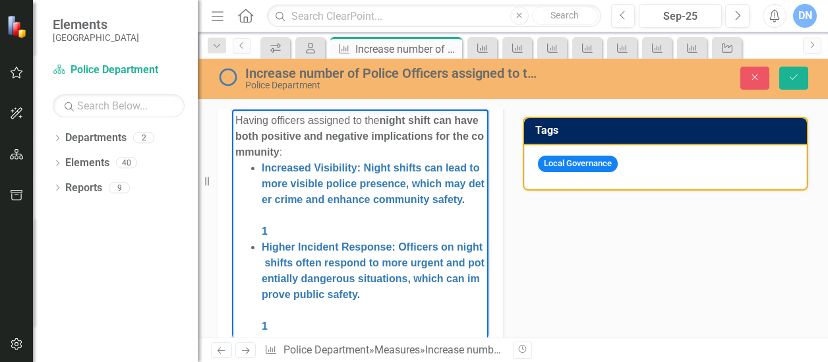
drag, startPoint x: 479, startPoint y: 244, endPoint x: 724, endPoint y: 224, distance: 246.1
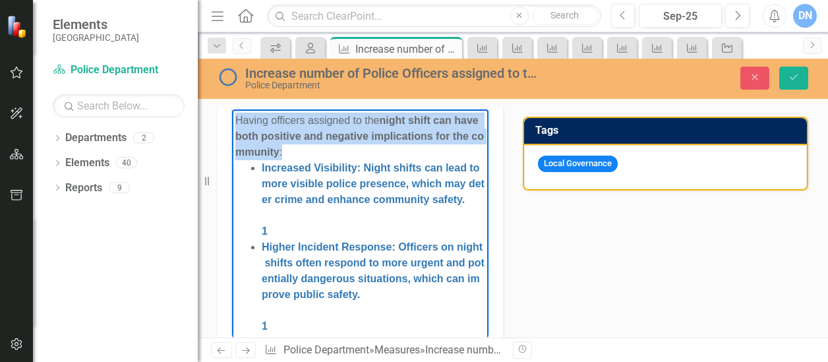
drag, startPoint x: 239, startPoint y: 120, endPoint x: 329, endPoint y: 153, distance: 96.2
click at [329, 153] on div "Having officers assigned to the night shift can have both positive and negative…" at bounding box center [360, 136] width 250 height 47
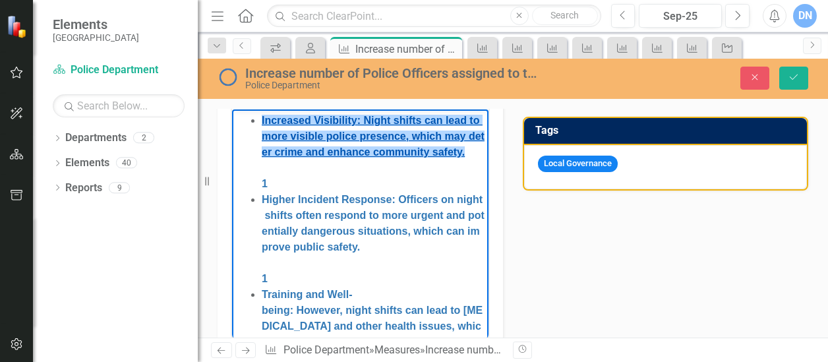
click at [316, 132] on span "﻿Increased Visibility : Night shifts can lead to more visible police presence, …" at bounding box center [373, 136] width 223 height 43
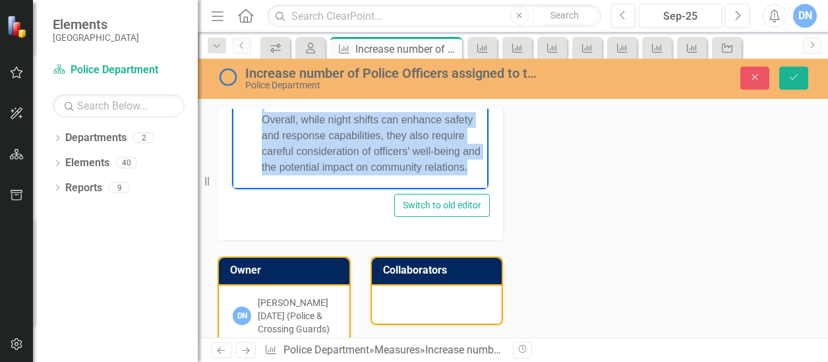
scroll to position [510, 0]
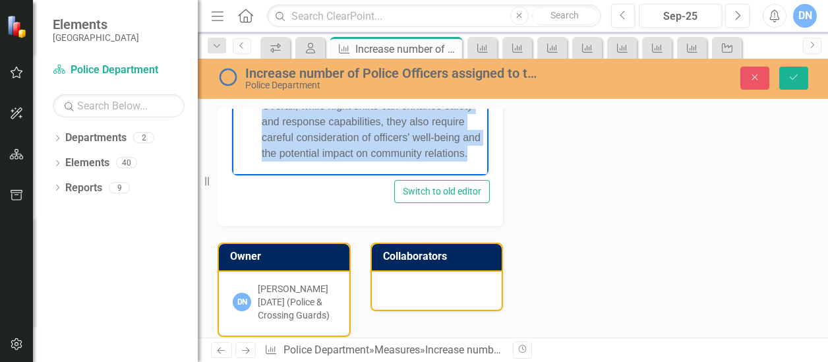
drag, startPoint x: 266, startPoint y: -44, endPoint x: 421, endPoint y: 167, distance: 261.8
click at [423, 160] on div "Community Engagement : While night shifts may be less visible, they can still e…" at bounding box center [374, 75] width 224 height 174
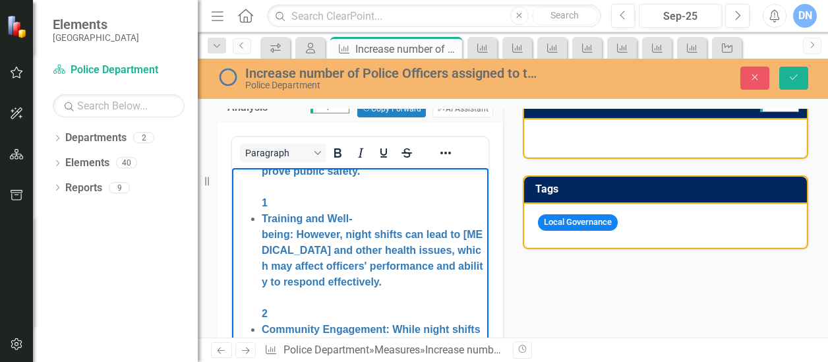
scroll to position [0, 0]
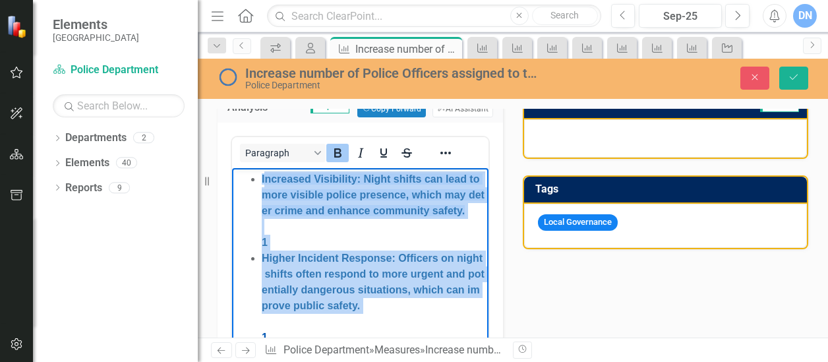
drag, startPoint x: 264, startPoint y: 181, endPoint x: 448, endPoint y: 338, distance: 241.9
click at [451, 152] on icon "Reveal or hide additional toolbar items" at bounding box center [446, 153] width 16 height 16
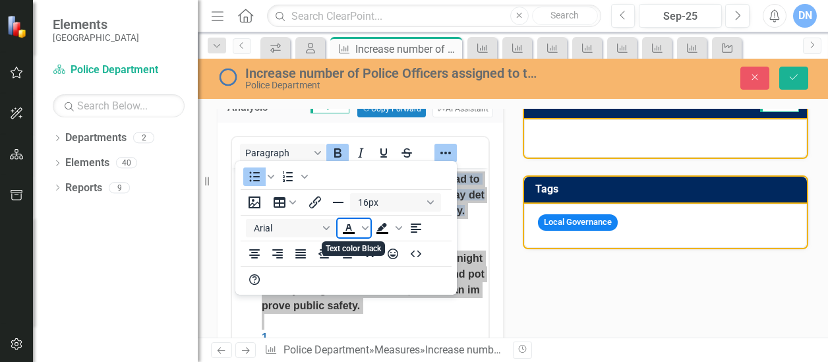
click at [346, 229] on icon "Text color Black" at bounding box center [348, 227] width 6 height 7
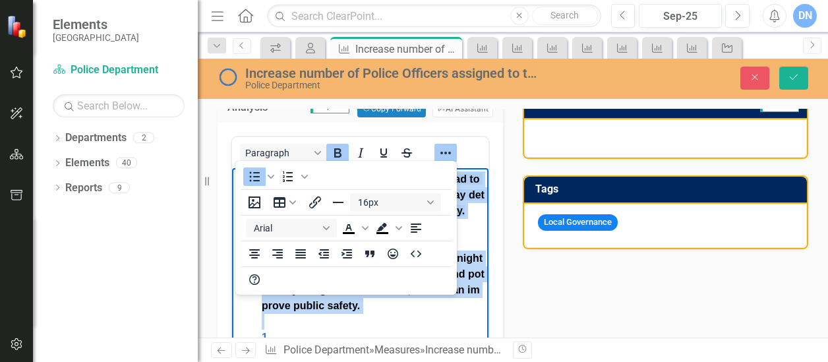
scroll to position [202, 0]
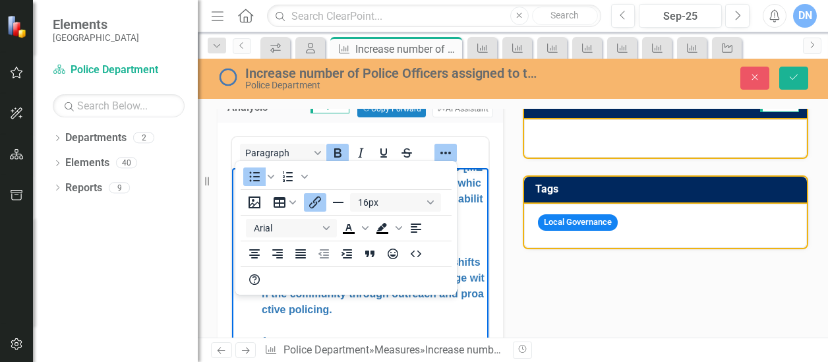
click at [473, 266] on body "I ncreased Visibility : Night shifts can lead to more visible police presence, …" at bounding box center [360, 204] width 256 height 476
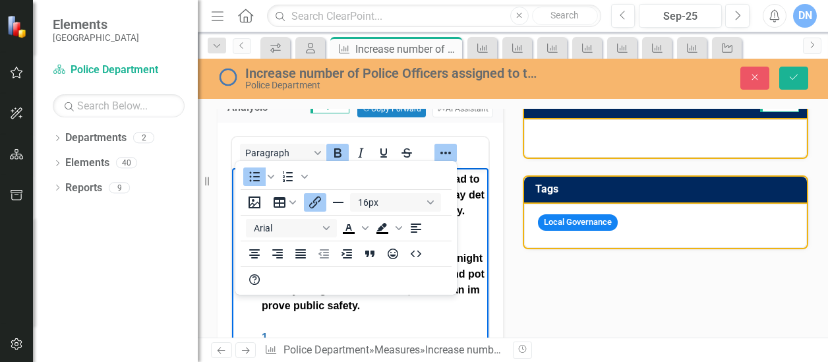
drag, startPoint x: 479, startPoint y: 284, endPoint x: 717, endPoint y: 336, distance: 244.3
click at [468, 233] on div "I ncreased Visibility : Night shifts can lead to more visible police presence, …" at bounding box center [374, 210] width 224 height 79
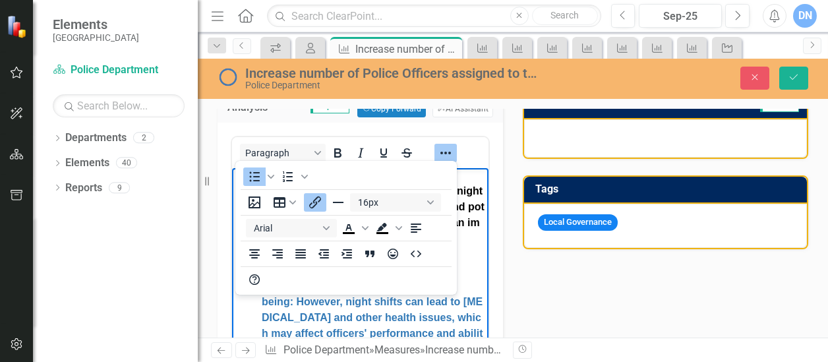
scroll to position [68, 0]
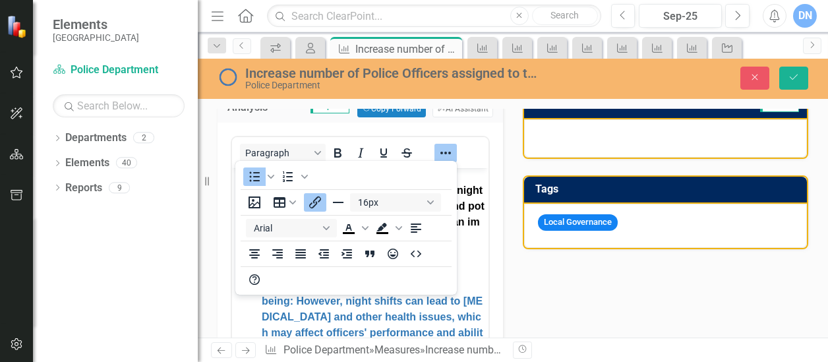
click at [355, 177] on div "To open the popup, press Shift+Enter To open the popup, press Shift+Enter 16px …" at bounding box center [346, 228] width 222 height 134
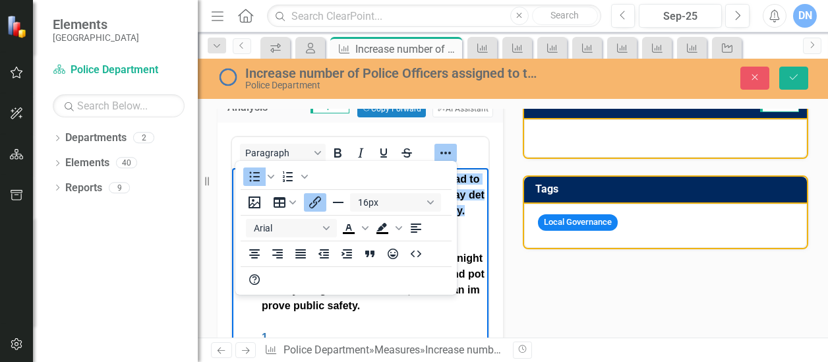
drag, startPoint x: 478, startPoint y: 242, endPoint x: 719, endPoint y: 342, distance: 261.3
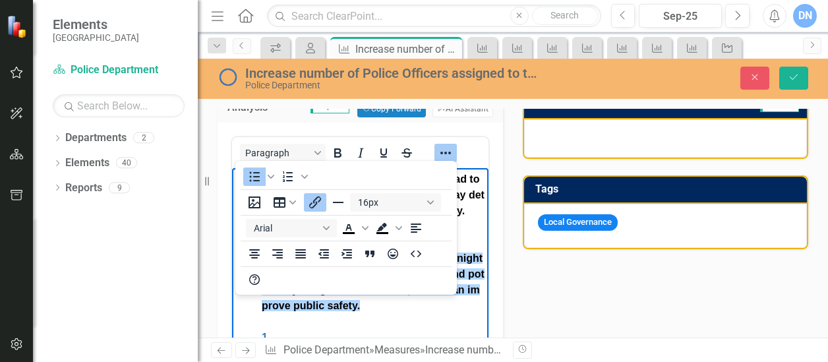
click at [525, 297] on div "Analysis Sep-25 Copy Forward Copy Forward ClearPoint AI AI Assistant Paragraph …" at bounding box center [513, 359] width 611 height 570
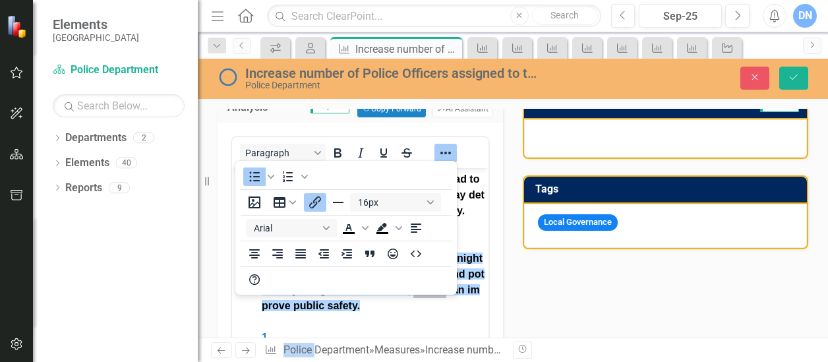
click at [525, 297] on div "Analysis Sep-25 Copy Forward Copy Forward ClearPoint AI AI Assistant Paragraph …" at bounding box center [513, 359] width 611 height 570
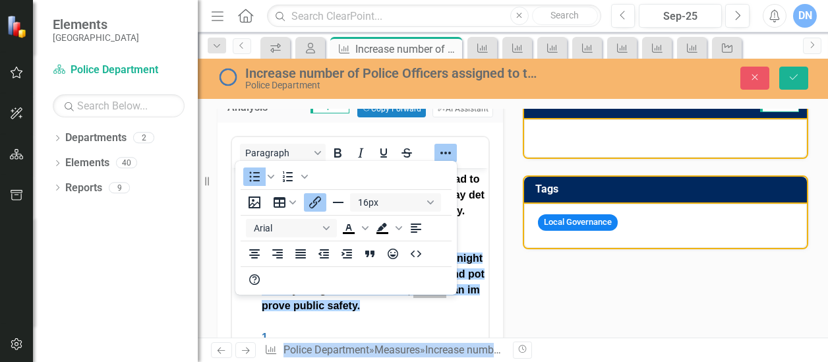
click at [525, 297] on div "Analysis Sep-25 Copy Forward Copy Forward ClearPoint AI AI Assistant Paragraph …" at bounding box center [513, 359] width 611 height 570
drag, startPoint x: 525, startPoint y: 297, endPoint x: 469, endPoint y: 153, distance: 154.9
click at [469, 153] on div "Paragraph" at bounding box center [360, 153] width 256 height 26
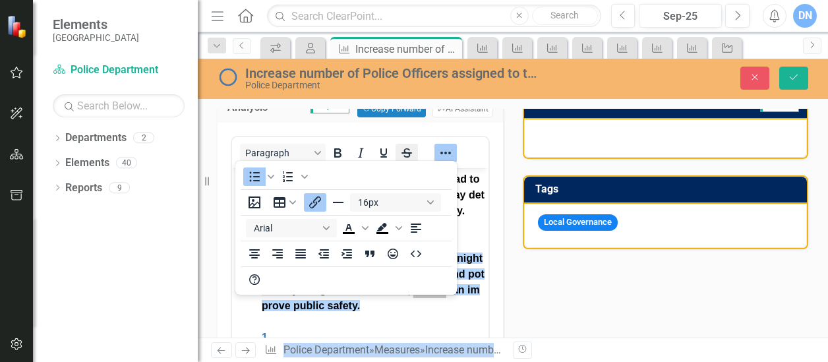
click at [405, 144] on button "Strikethrough" at bounding box center [407, 153] width 22 height 18
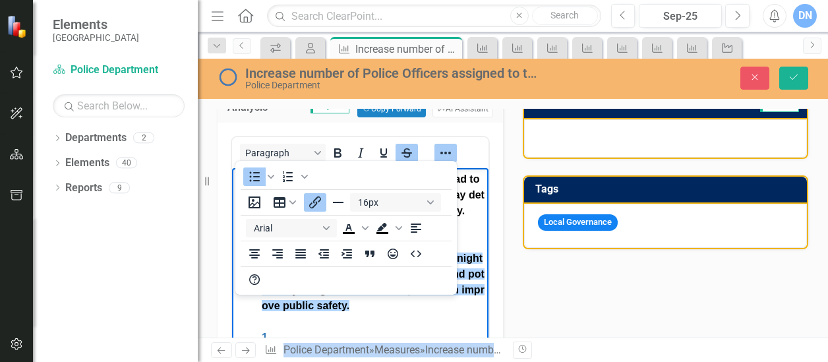
click at [483, 144] on div "Paragraph" at bounding box center [360, 153] width 256 height 26
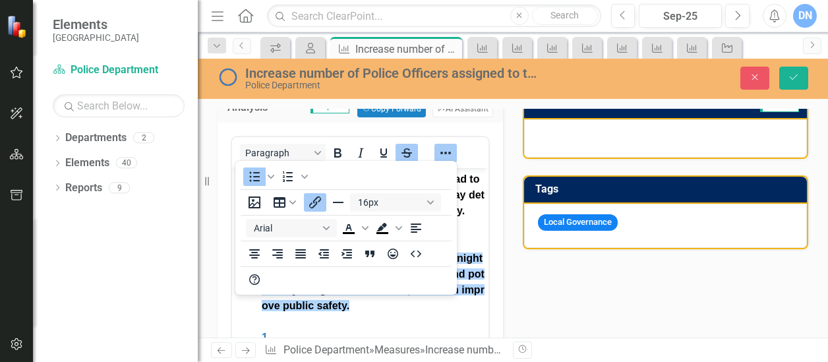
click at [520, 272] on div "Analysis Sep-25 Copy Forward Copy Forward ClearPoint AI AI Assistant Paragraph …" at bounding box center [513, 359] width 611 height 570
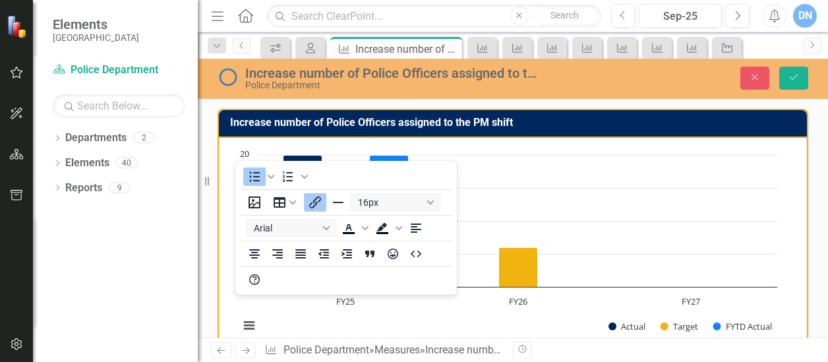
click at [525, 322] on rect "Interactive chart" at bounding box center [508, 247] width 551 height 198
click at [423, 279] on div "16px Arial To open the popup, press Shift+Enter To open the popup, press Shift+…" at bounding box center [346, 240] width 222 height 103
drag, startPoint x: 423, startPoint y: 279, endPoint x: 342, endPoint y: 313, distance: 88.7
click at [342, 313] on rect "Interactive chart" at bounding box center [508, 247] width 551 height 198
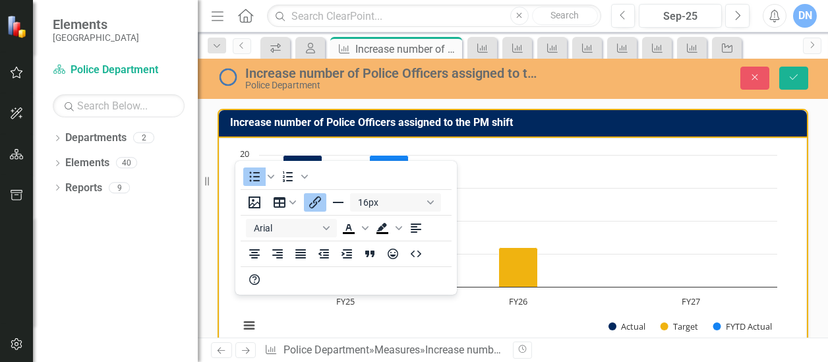
click at [342, 313] on rect "Interactive chart" at bounding box center [508, 247] width 551 height 198
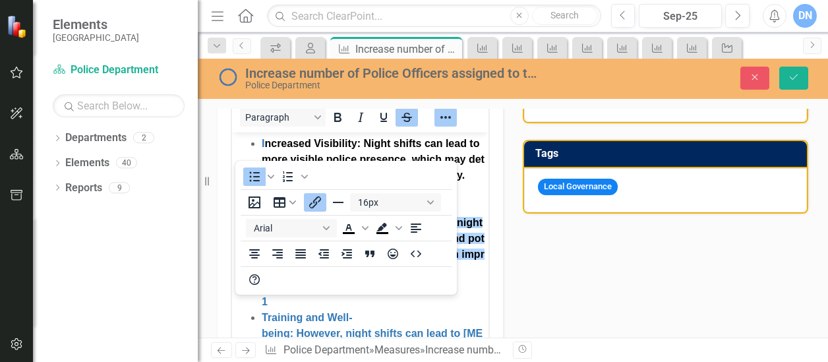
scroll to position [319, 0]
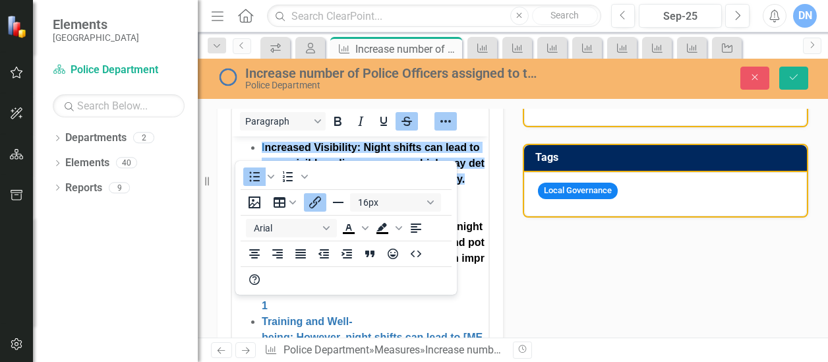
click at [462, 196] on div "I ncreased Visibility : Night shifts can lead to more visible police presence, …" at bounding box center [374, 179] width 224 height 79
click at [378, 183] on div "To open the popup, press Shift+Enter To open the popup, press Shift+Enter 16px …" at bounding box center [346, 228] width 222 height 134
click at [531, 115] on div at bounding box center [665, 107] width 283 height 38
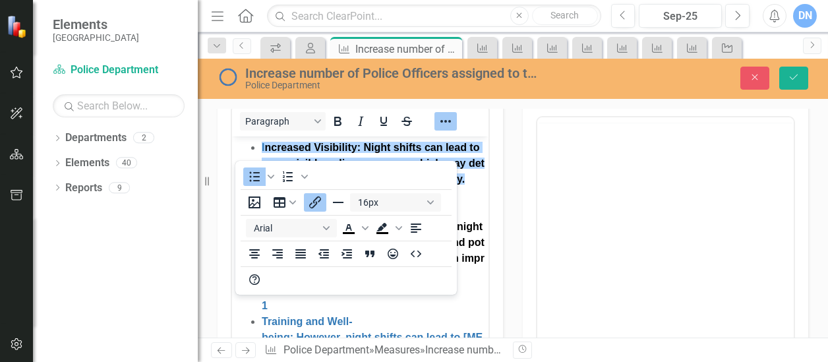
scroll to position [0, 0]
click at [566, 177] on body "Rich Text Area. Press ALT-0 for help." at bounding box center [665, 247] width 256 height 198
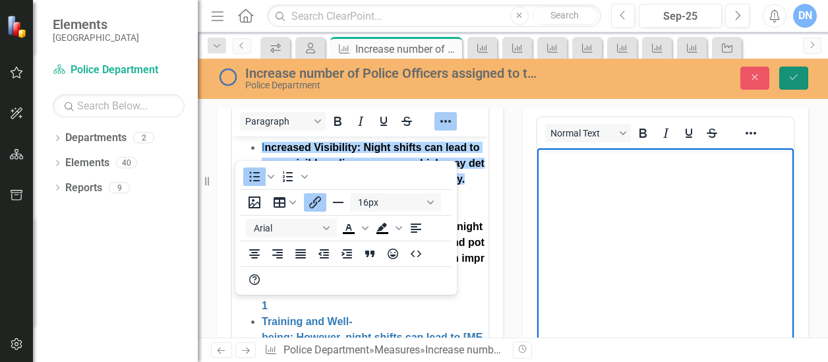
click at [793, 76] on icon "Save" at bounding box center [794, 77] width 12 height 9
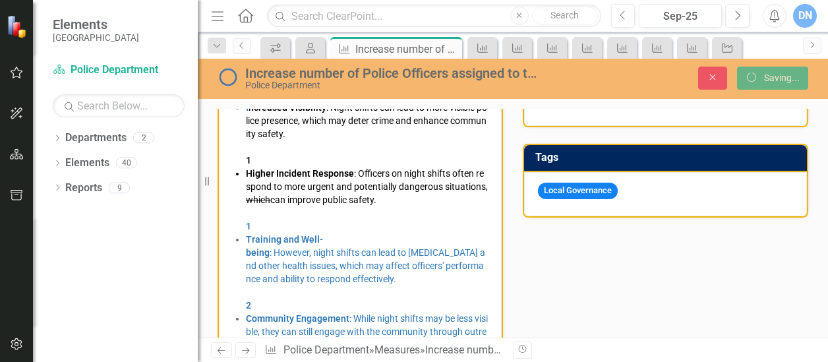
scroll to position [316, 0]
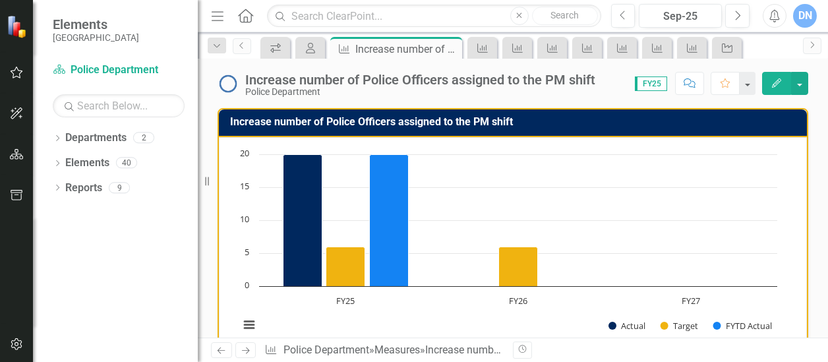
drag, startPoint x: 817, startPoint y: 133, endPoint x: 818, endPoint y: 168, distance: 35.6
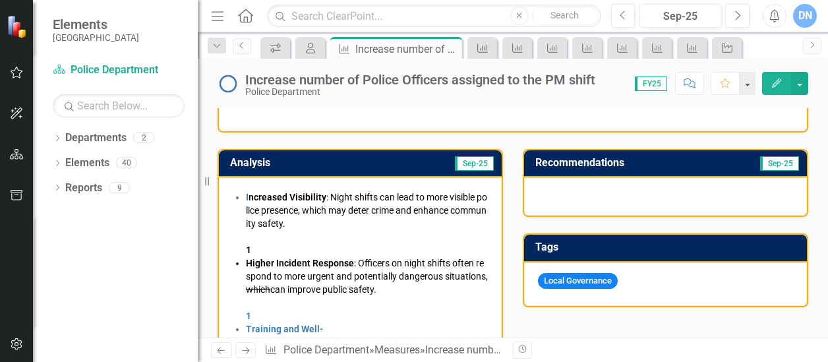
scroll to position [249, 0]
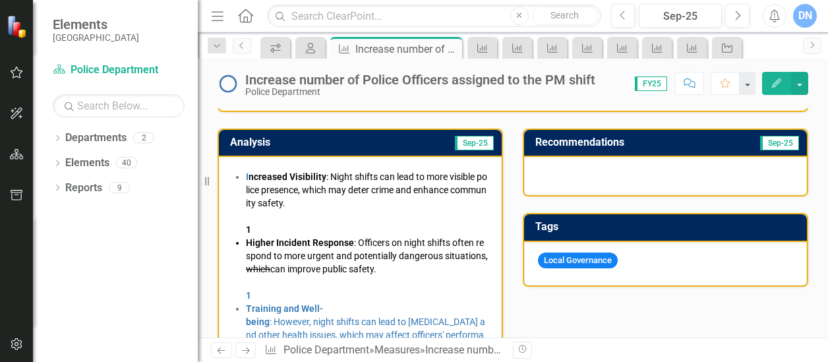
click at [233, 167] on div "I ncreased Visibility : Night shifts can lead to more visible police presence, …" at bounding box center [360, 343] width 283 height 373
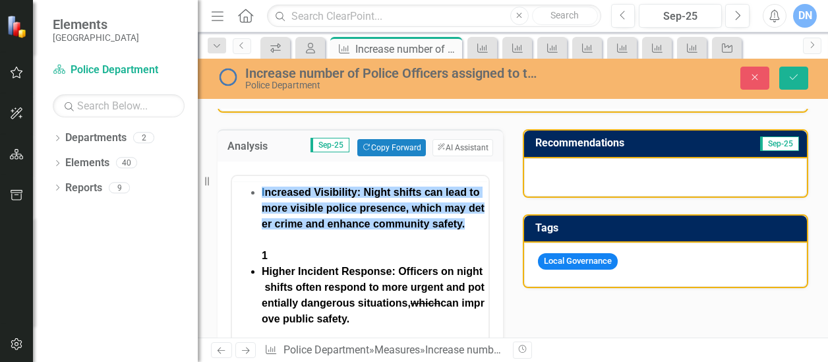
scroll to position [0, 0]
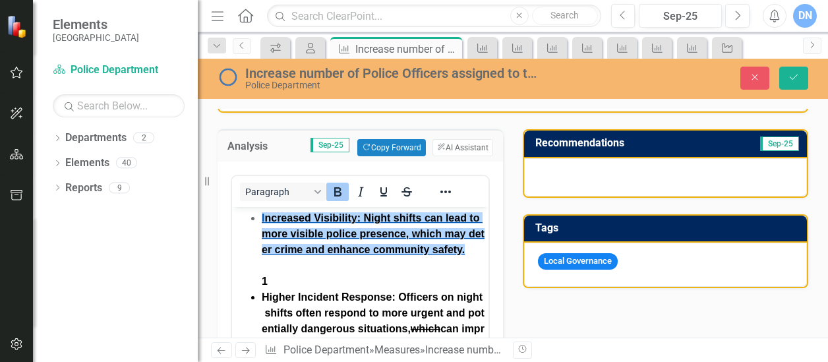
click at [286, 223] on span "ncreased Visibility" at bounding box center [310, 217] width 92 height 11
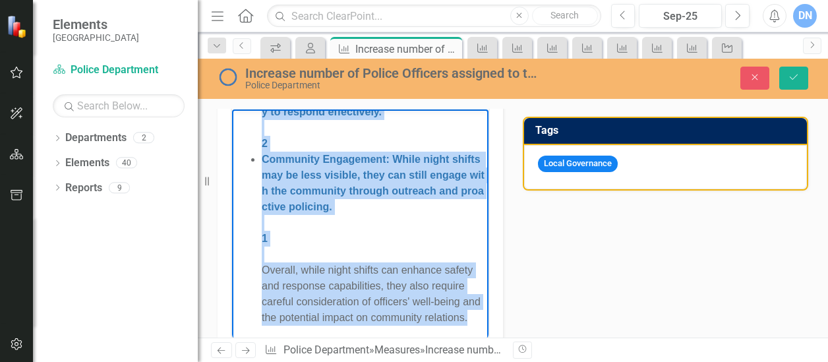
scroll to position [813, 0]
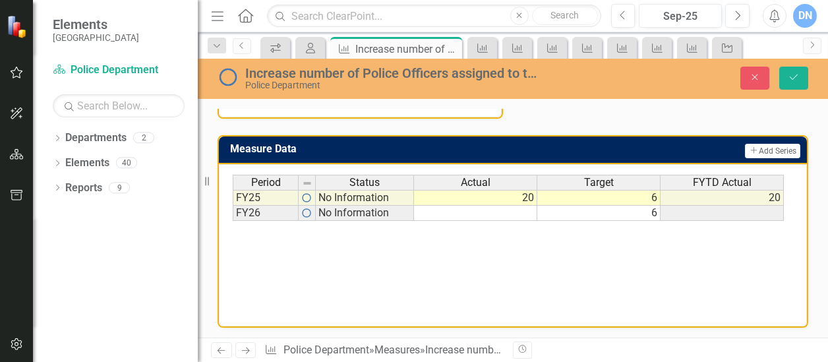
drag, startPoint x: 262, startPoint y: -344, endPoint x: 437, endPoint y: 34, distance: 417.1
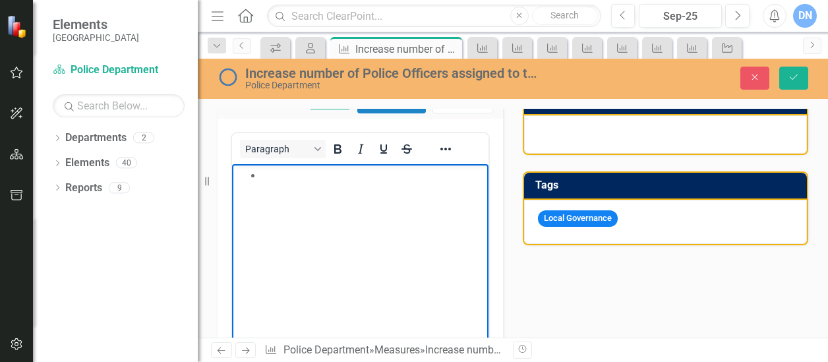
scroll to position [210, 0]
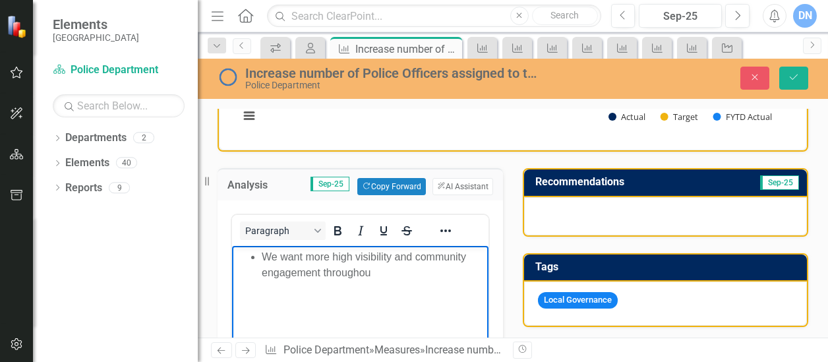
click at [414, 256] on div "We want more high visibility and community engagement throughou" at bounding box center [374, 265] width 224 height 32
click at [415, 258] on div "We want more high visibility and sense of protection" at bounding box center [374, 265] width 224 height 32
click at [469, 254] on div "We want more high visibility and a sense of protection" at bounding box center [374, 265] width 224 height 32
click at [351, 274] on div "We want more high visibility and a sense of calm and protection" at bounding box center [374, 265] width 224 height 32
click at [436, 276] on div "We want more high visibility and a sense of calm and protection, by having thes…" at bounding box center [374, 272] width 224 height 47
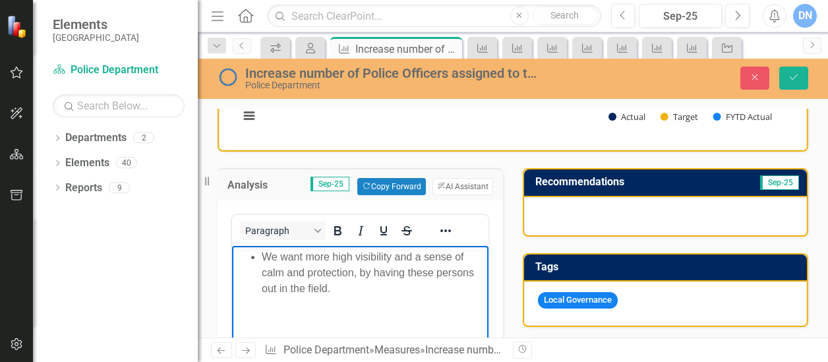
click at [371, 293] on div "We want more high visibility and a sense of calm and protection, by having thes…" at bounding box center [374, 272] width 224 height 47
click at [262, 288] on div "We want more high visibility and a sense of calm and protection, by having thes…" at bounding box center [374, 272] width 224 height 47
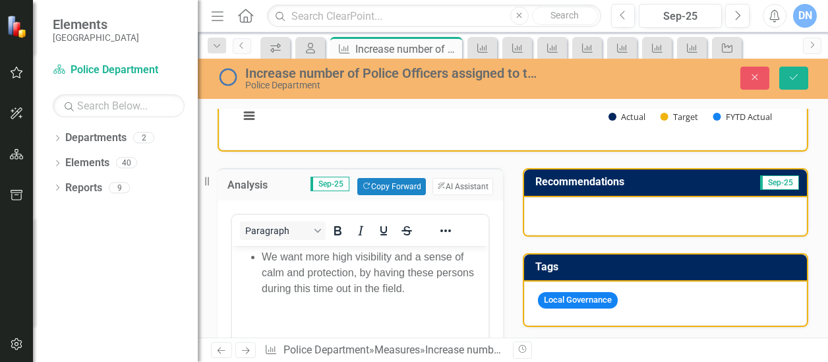
click at [554, 219] on div at bounding box center [665, 216] width 283 height 38
click at [562, 204] on div at bounding box center [665, 216] width 283 height 38
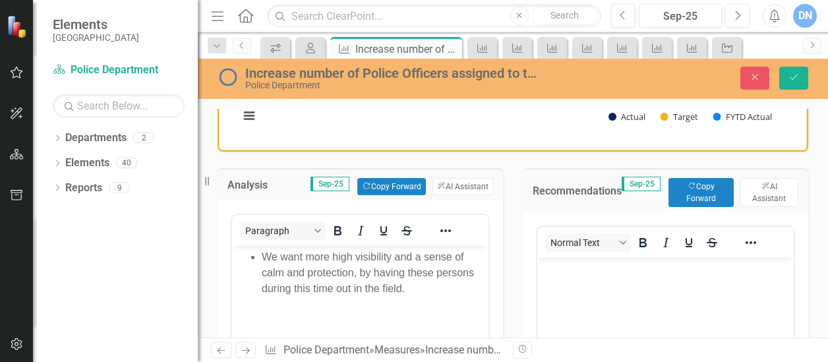
scroll to position [0, 0]
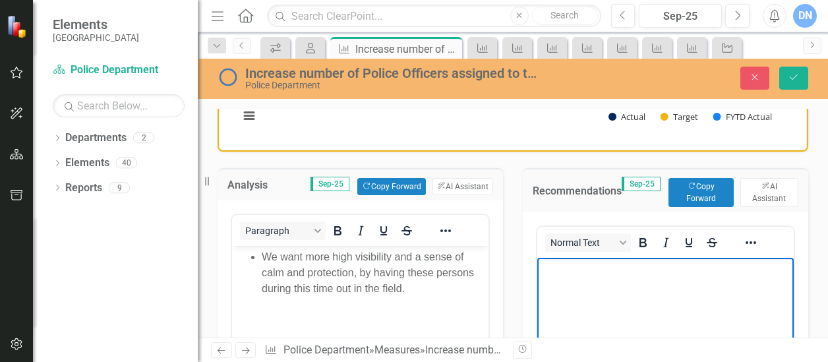
click at [563, 271] on p "Rich Text Area. Press ALT-0 for help." at bounding box center [666, 269] width 250 height 16
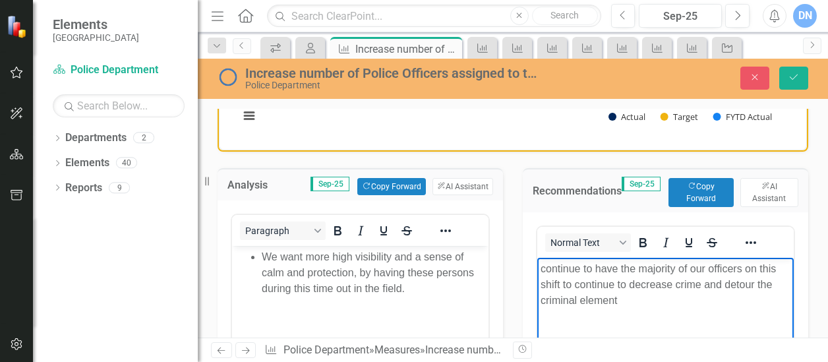
click at [539, 270] on body "continue to have the majority of our officers on this shift to continue to decr…" at bounding box center [665, 357] width 256 height 198
drag, startPoint x: 539, startPoint y: 270, endPoint x: 641, endPoint y: 305, distance: 107.6
click at [641, 305] on body "continue to have the majority of our officers on this shift to continue to decr…" at bounding box center [665, 357] width 256 height 198
click at [750, 237] on icon "Reveal or hide additional toolbar items" at bounding box center [751, 243] width 16 height 16
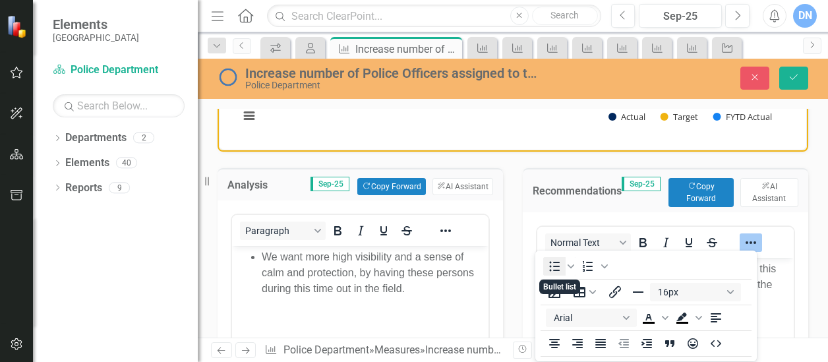
click at [556, 266] on icon "Bullet list" at bounding box center [555, 266] width 16 height 16
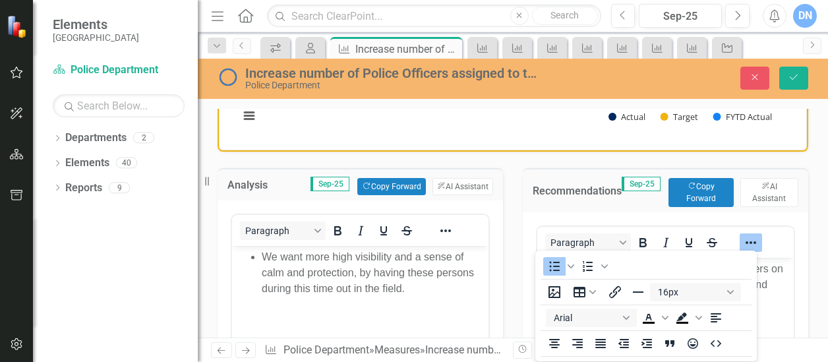
drag, startPoint x: 512, startPoint y: 227, endPoint x: 526, endPoint y: 227, distance: 13.8
click at [513, 227] on div "Recommendations Sep-25 Copy Forward Copy Forward ClearPoint AI AI Assistant Par…" at bounding box center [665, 345] width 305 height 387
click at [779, 309] on body "continue to have the majority of our officers on this shift to continue to decr…" at bounding box center [665, 357] width 256 height 198
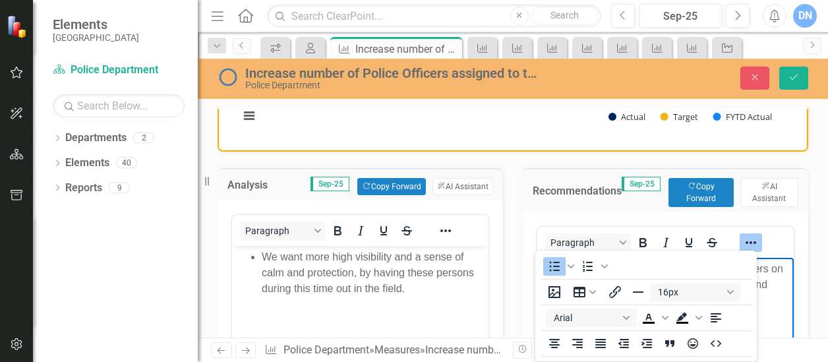
click at [779, 309] on body "continue to have the majority of our officers on this shift to continue to decr…" at bounding box center [665, 357] width 256 height 198
click at [791, 75] on icon "Save" at bounding box center [794, 77] width 12 height 9
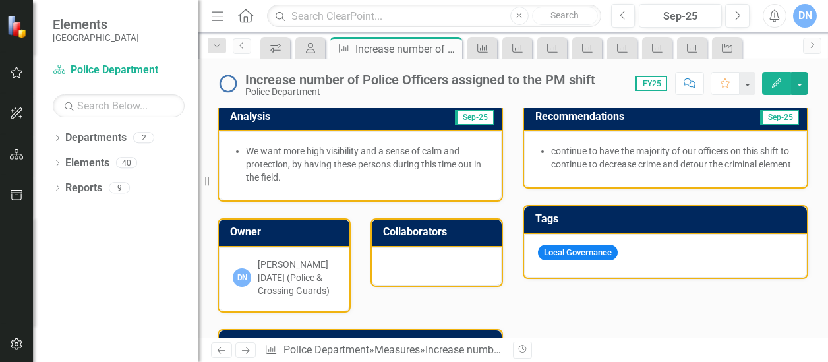
scroll to position [275, 0]
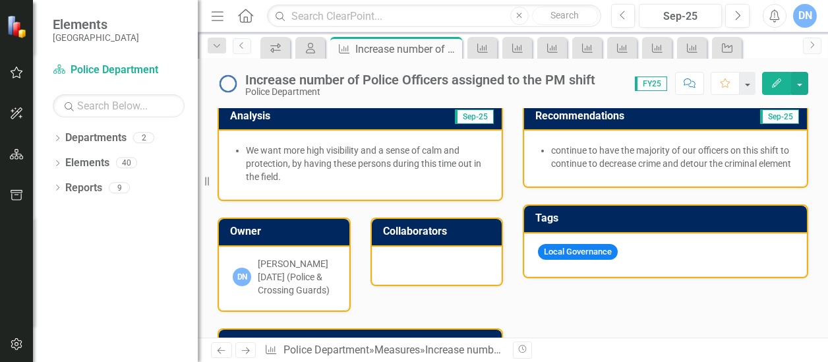
click at [551, 150] on li "continue to have the majority of our officers on this shift to continue to decr…" at bounding box center [672, 157] width 242 height 26
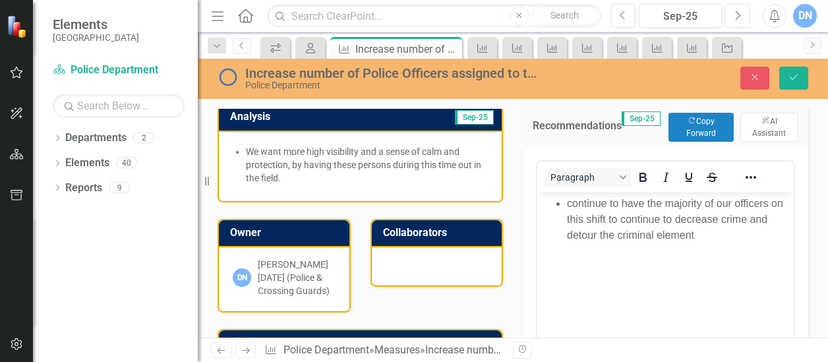
scroll to position [0, 0]
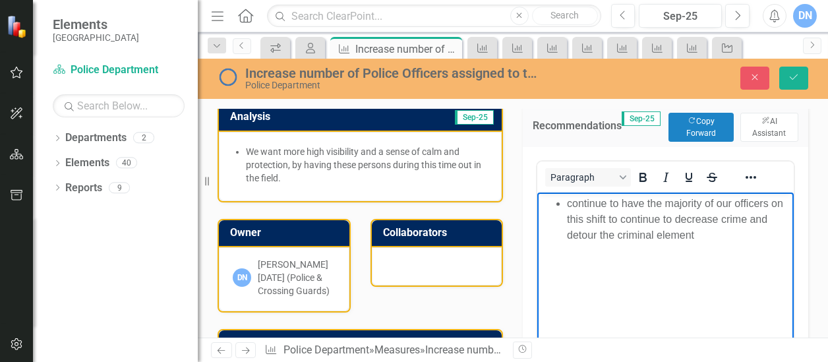
click at [570, 201] on li "continue to have the majority of our officers on this shift to continue to decr…" at bounding box center [679, 219] width 224 height 47
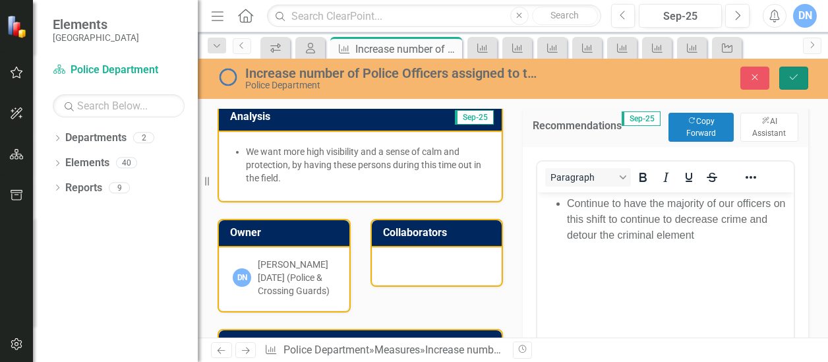
click at [795, 81] on icon "Save" at bounding box center [794, 77] width 12 height 9
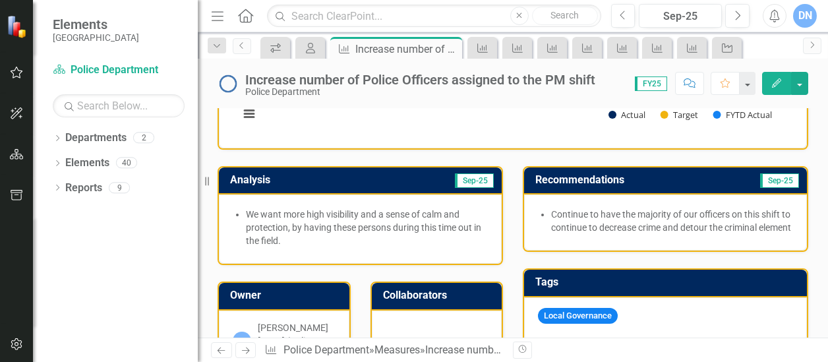
scroll to position [251, 0]
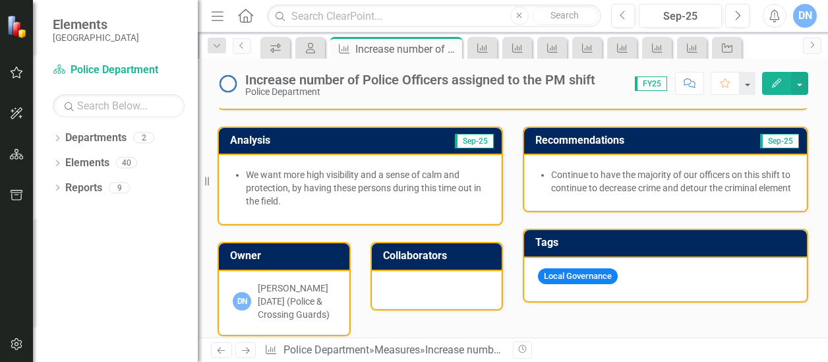
click at [582, 195] on li "Continue to have the majority of our officers on this shift to continue to decr…" at bounding box center [672, 181] width 242 height 26
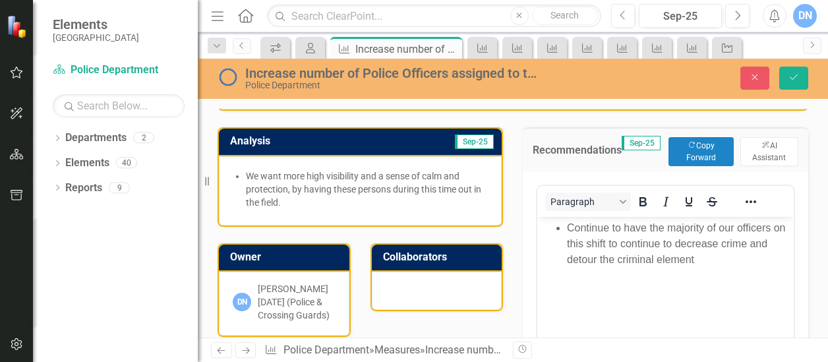
scroll to position [0, 0]
click at [697, 260] on li "Continue to have the majority of our officers on this shift to continue to decr…" at bounding box center [679, 243] width 224 height 47
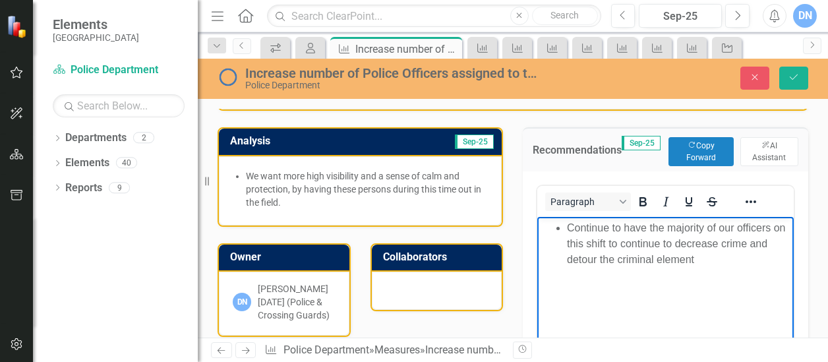
click at [696, 260] on li "Continue to have the majority of our officers on this shift to continue to decr…" at bounding box center [679, 243] width 224 height 47
click at [694, 259] on li "Continue to have the majority of our officers on this shift to continue to decr…" at bounding box center [679, 243] width 224 height 47
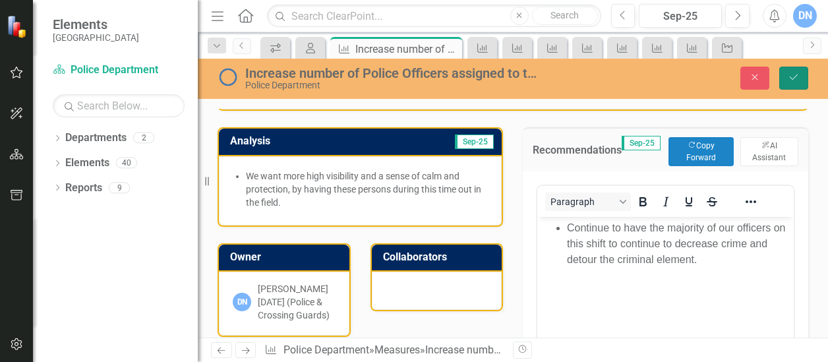
click at [794, 78] on icon "submit" at bounding box center [794, 77] width 8 height 5
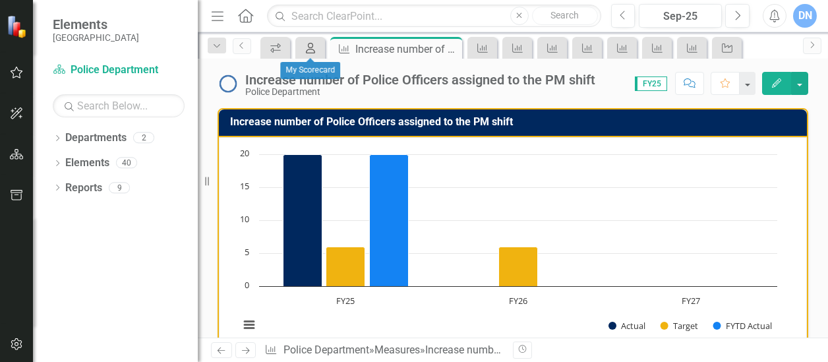
click at [314, 43] on icon "My Scorecard" at bounding box center [310, 48] width 13 height 11
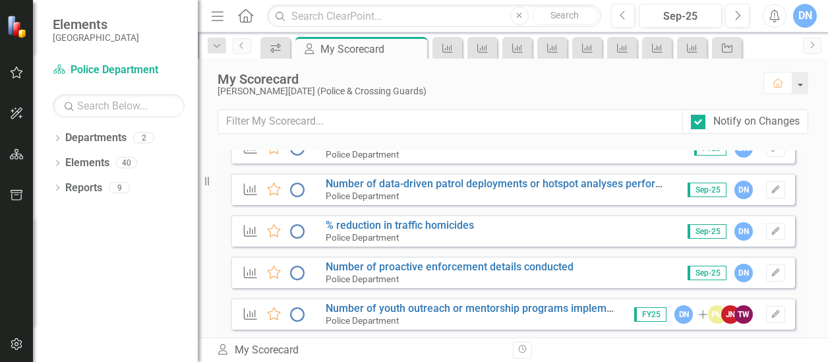
scroll to position [1186, 0]
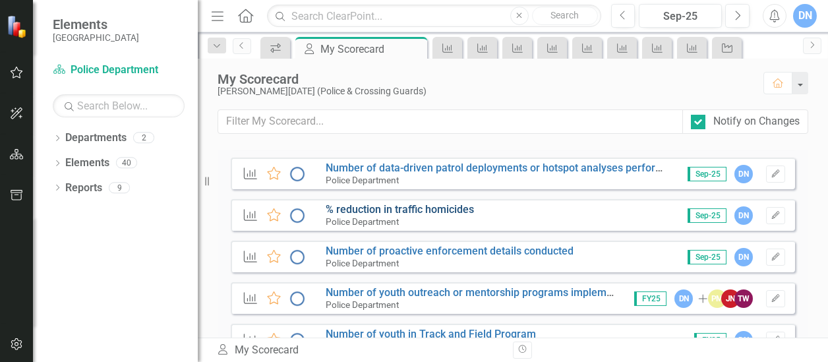
click at [461, 212] on link "% reduction in traffic homicides" at bounding box center [400, 209] width 148 height 13
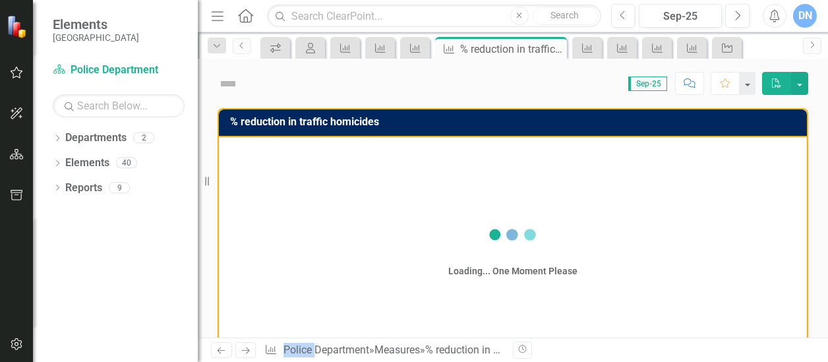
click at [460, 212] on div "% reduction in traffic homicides Loading... One Moment Please Analysis Owner Co…" at bounding box center [513, 222] width 630 height 229
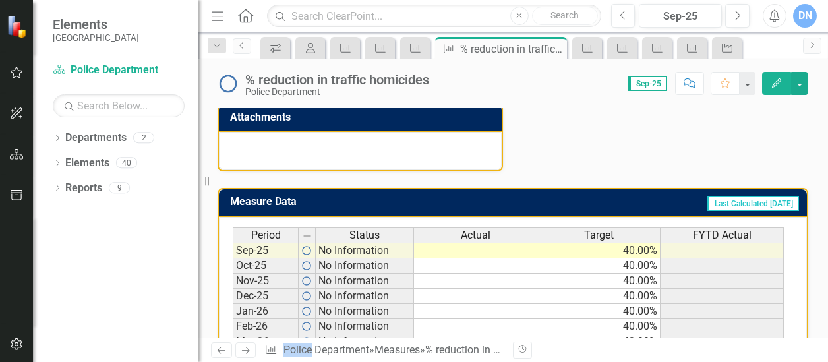
scroll to position [584, 0]
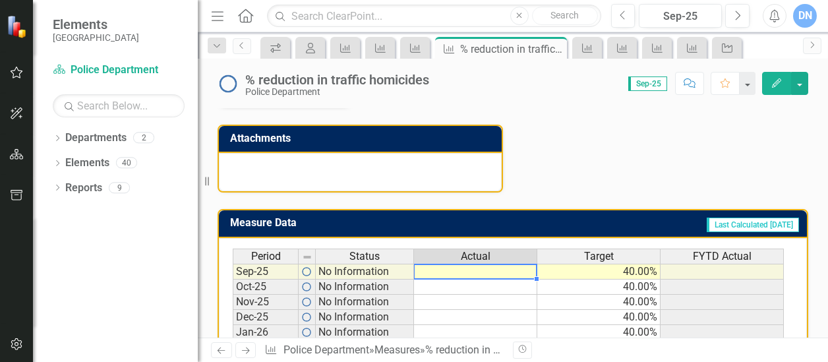
click at [508, 270] on td at bounding box center [475, 272] width 123 height 16
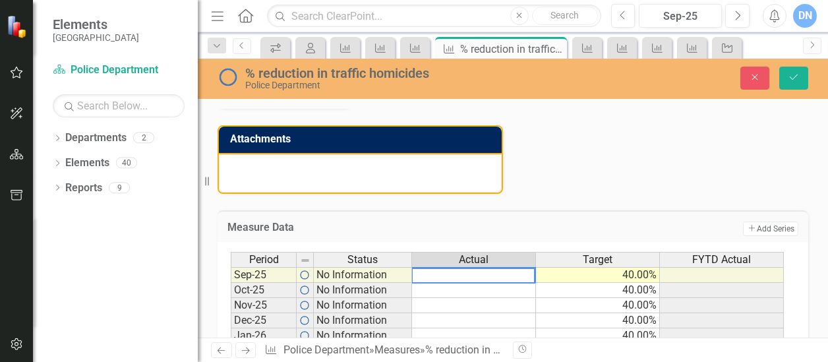
click at [496, 273] on textarea at bounding box center [473, 276] width 124 height 16
type textarea "100"
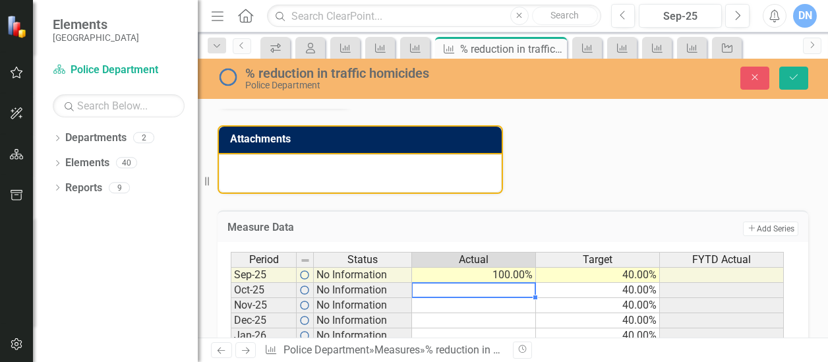
click at [515, 287] on td at bounding box center [474, 290] width 124 height 15
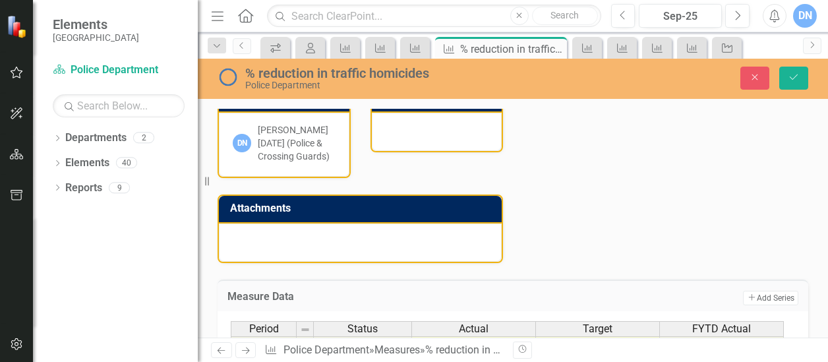
scroll to position [247, 0]
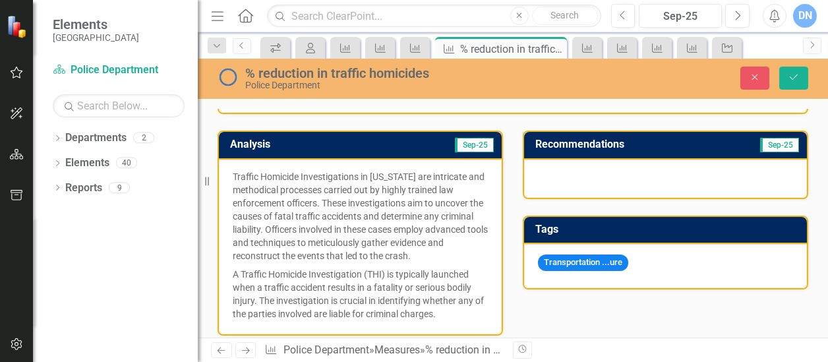
click at [562, 171] on div at bounding box center [665, 179] width 283 height 38
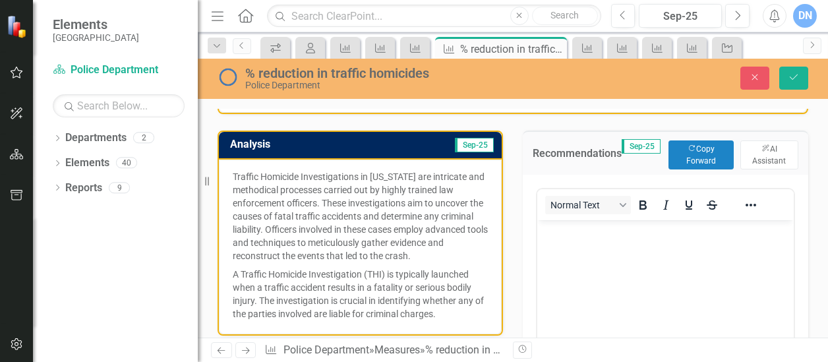
scroll to position [0, 0]
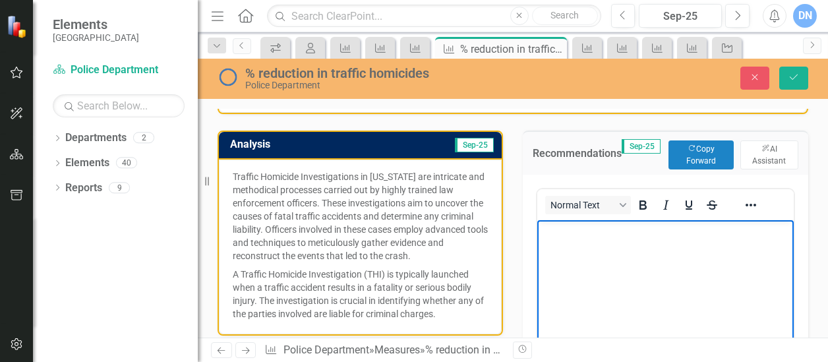
click at [584, 228] on p "Rich Text Area. Press ALT-0 for help." at bounding box center [666, 232] width 250 height 16
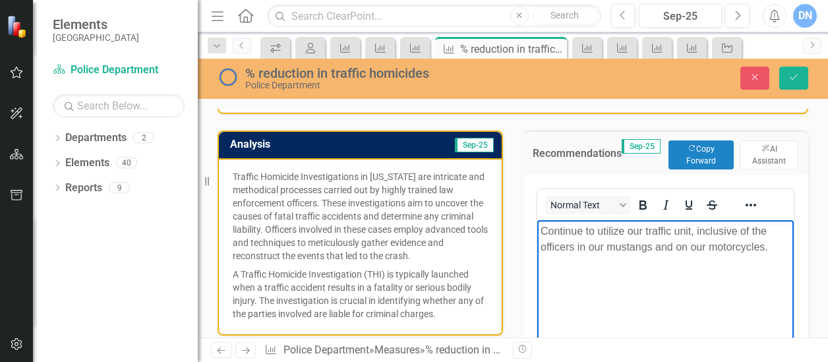
click at [691, 231] on p "Continue to utilize our traffic unit, inclusive of the officers in our mustangs…" at bounding box center [666, 240] width 250 height 32
click at [576, 245] on p "Continue to utilize our traffic unit; inclusive of the officers in our mustangs…" at bounding box center [666, 240] width 250 height 32
drag, startPoint x: 543, startPoint y: 228, endPoint x: 603, endPoint y: 262, distance: 68.5
click at [603, 262] on p "Continue to utilize our traffic unit; inclusive of the officers driving our mus…" at bounding box center [666, 247] width 250 height 47
click at [745, 200] on icon "Reveal or hide additional toolbar items" at bounding box center [751, 205] width 16 height 16
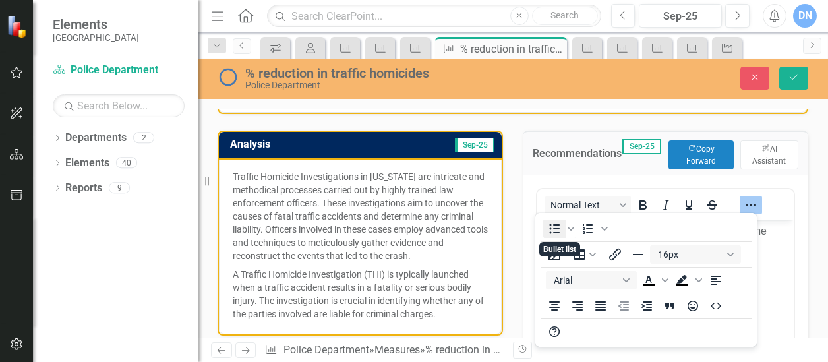
click at [555, 226] on icon "Bullet list" at bounding box center [555, 229] width 16 height 16
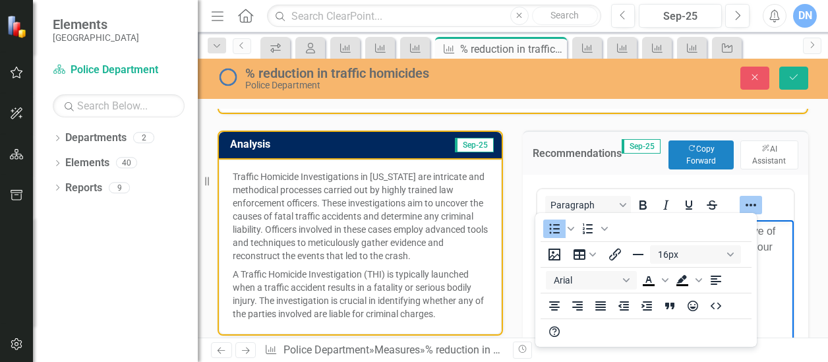
click at [781, 274] on body "Continue to utilize our traffic unit; inclusive of the officers driving our mus…" at bounding box center [665, 319] width 256 height 198
click at [800, 69] on button "Save" at bounding box center [793, 78] width 29 height 23
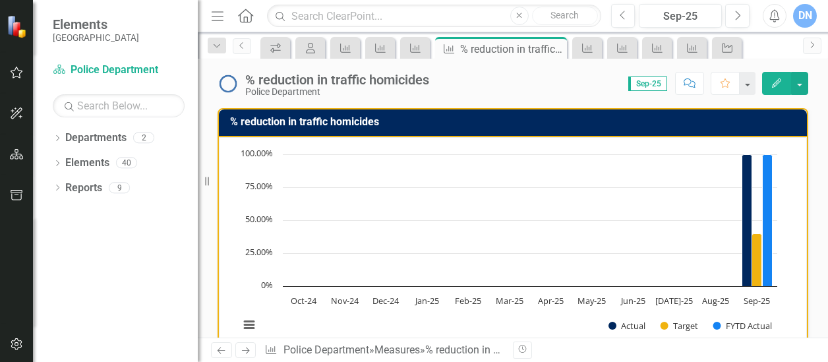
scroll to position [227, 0]
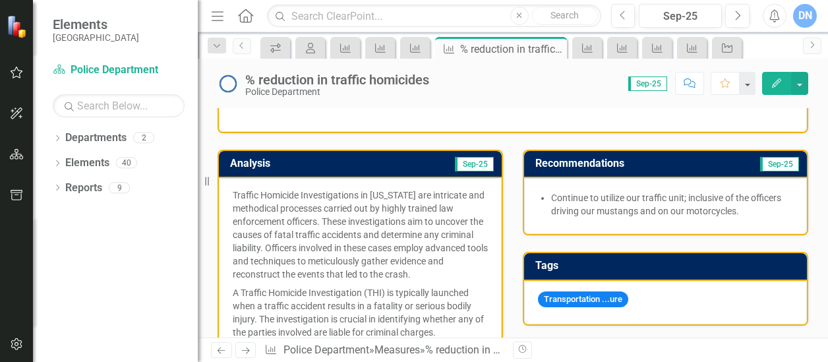
click at [740, 209] on li "Continue to utilize our traffic unit; inclusive of the officers driving our mus…" at bounding box center [672, 204] width 242 height 26
click at [751, 210] on li "Continue to utilize our traffic unit; inclusive of the officers driving our mus…" at bounding box center [672, 204] width 242 height 26
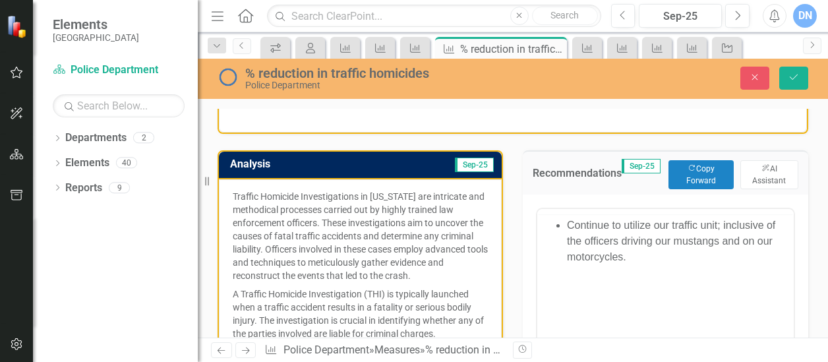
scroll to position [0, 0]
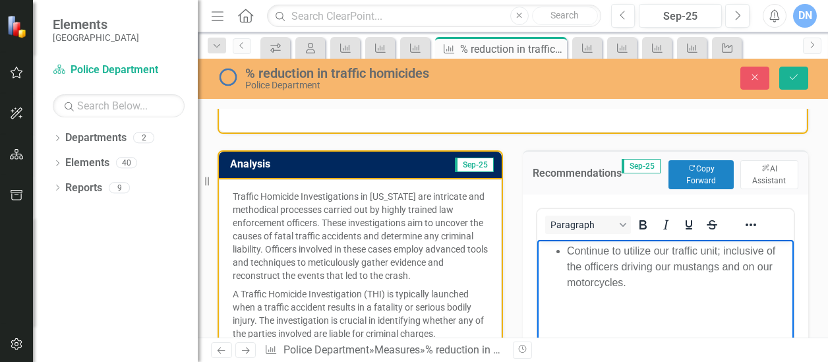
click at [654, 286] on li "Continue to utilize our traffic unit; inclusive of the officers driving our mus…" at bounding box center [679, 266] width 224 height 47
click at [704, 315] on li "Continue to educate the public on the importance of slowing down" at bounding box center [679, 307] width 224 height 32
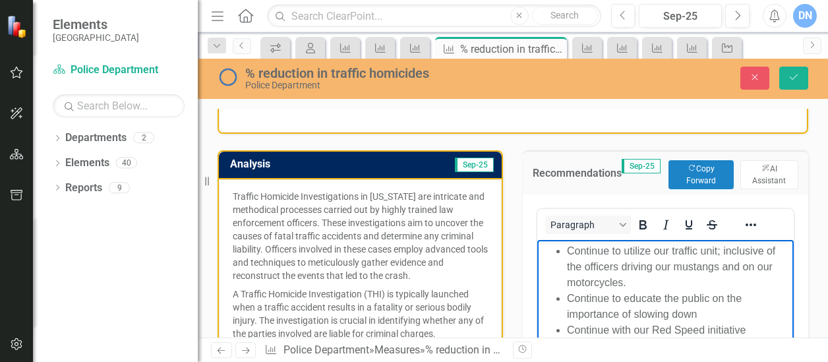
click at [674, 328] on li "Continue with our Red Speed initiative" at bounding box center [679, 330] width 224 height 16
click at [670, 327] on li "Continue with our Red peed initiative" at bounding box center [679, 330] width 224 height 16
click at [749, 328] on li "Continue with our RedSpeed initiative" at bounding box center [679, 330] width 224 height 16
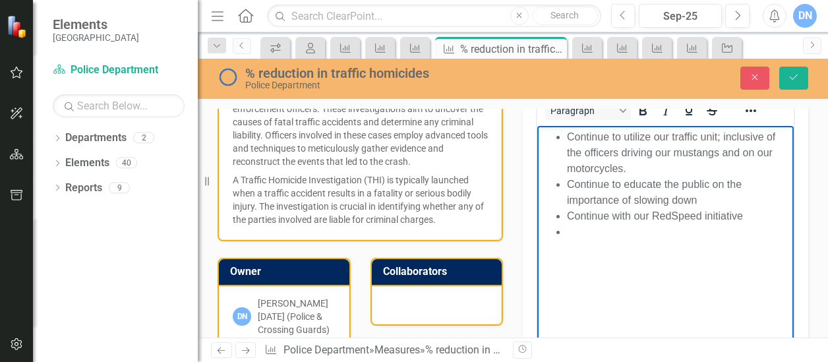
scroll to position [369, 0]
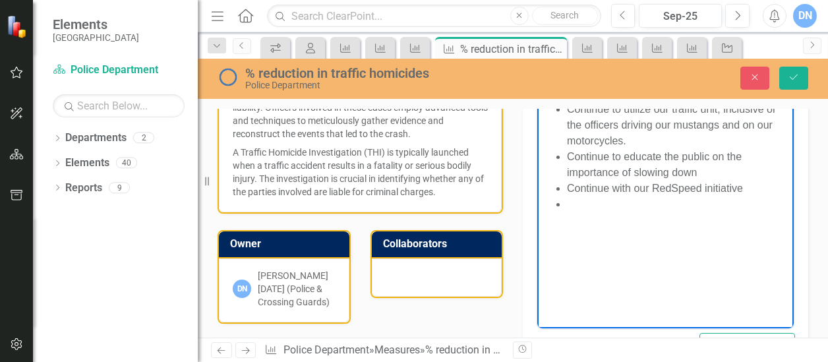
click at [571, 204] on li "Rich Text Area. Press ALT-0 for help." at bounding box center [679, 204] width 224 height 16
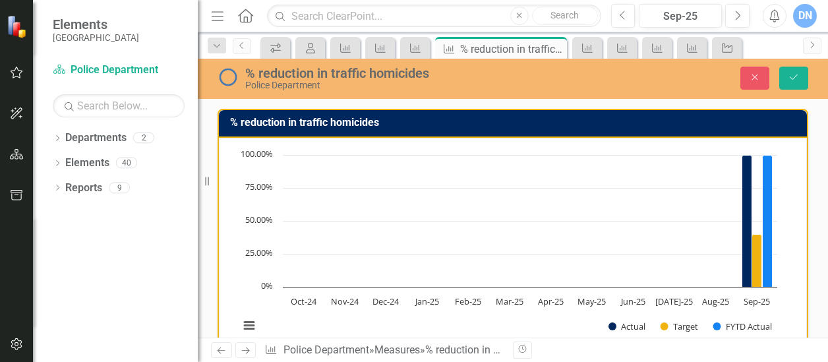
scroll to position [369, 0]
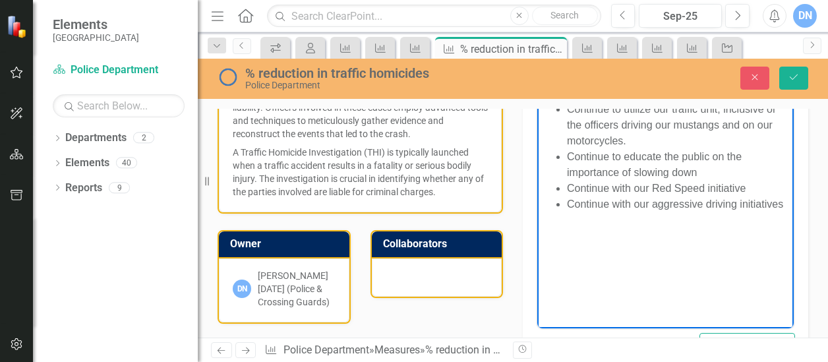
click at [760, 239] on body "Continue to utilize our traffic unit; inclusive of the officers driving our mus…" at bounding box center [665, 197] width 256 height 198
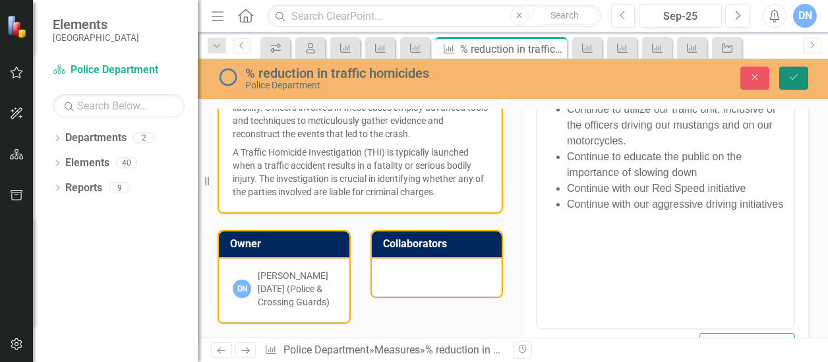
click at [793, 76] on icon "Save" at bounding box center [794, 77] width 12 height 9
